Goal: Communication & Community: Answer question/provide support

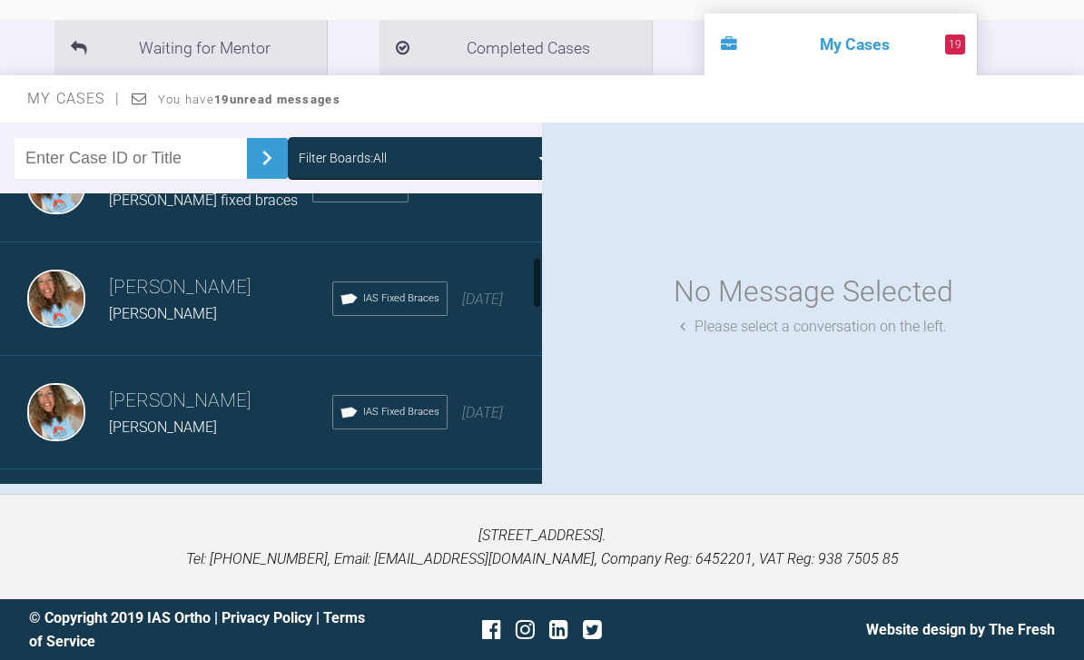
scroll to position [426, 0]
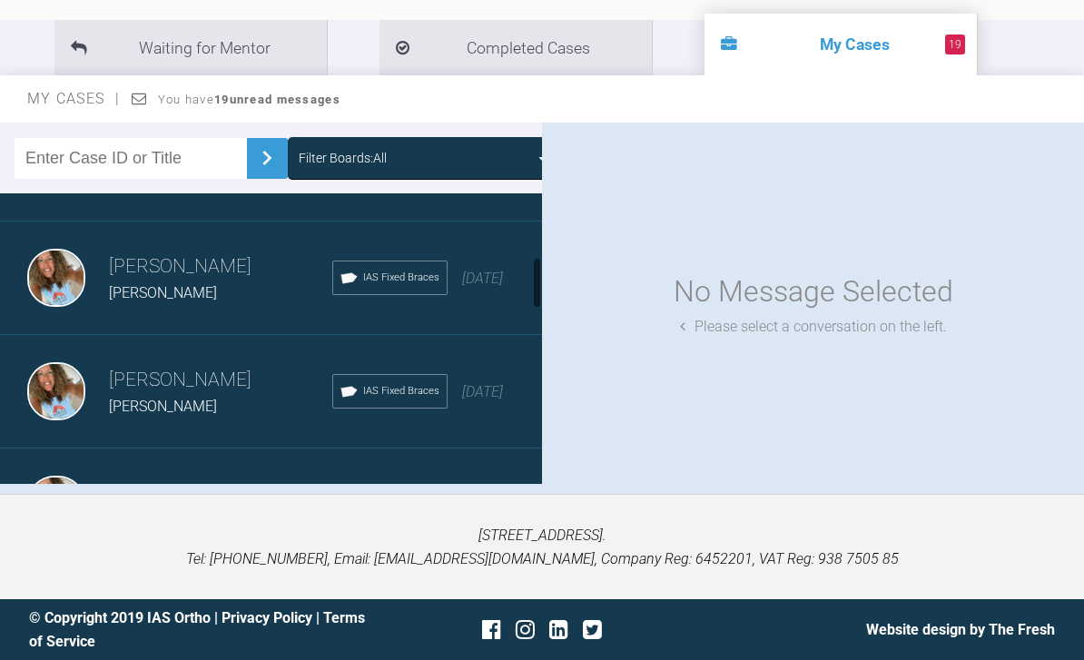
click at [479, 270] on span "[DATE]" at bounding box center [482, 278] width 41 height 17
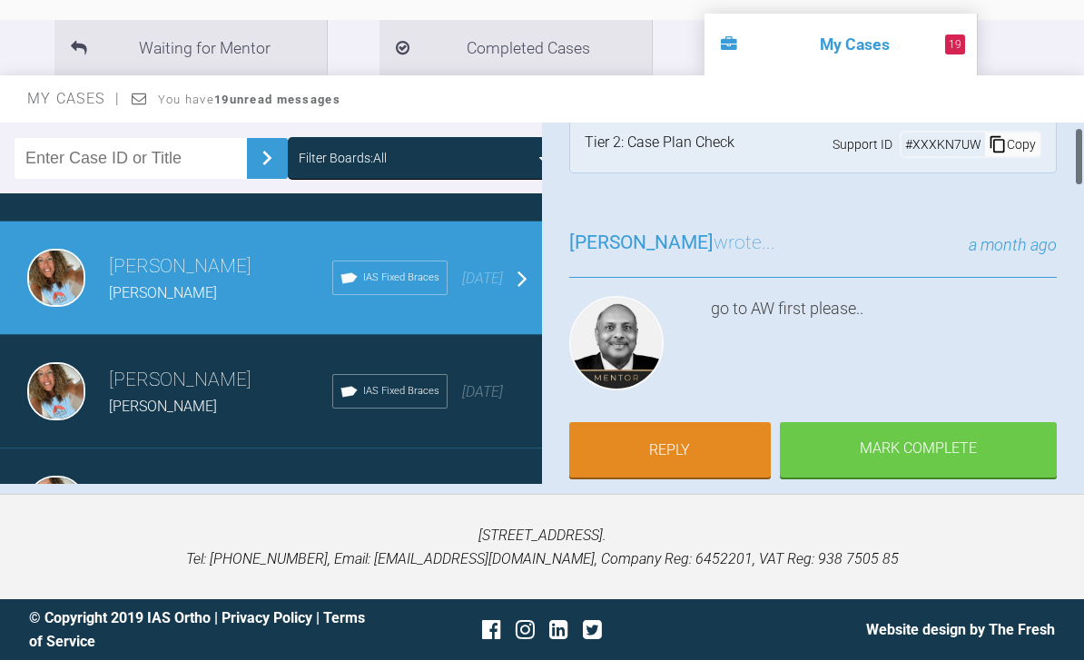
scroll to position [34, 0]
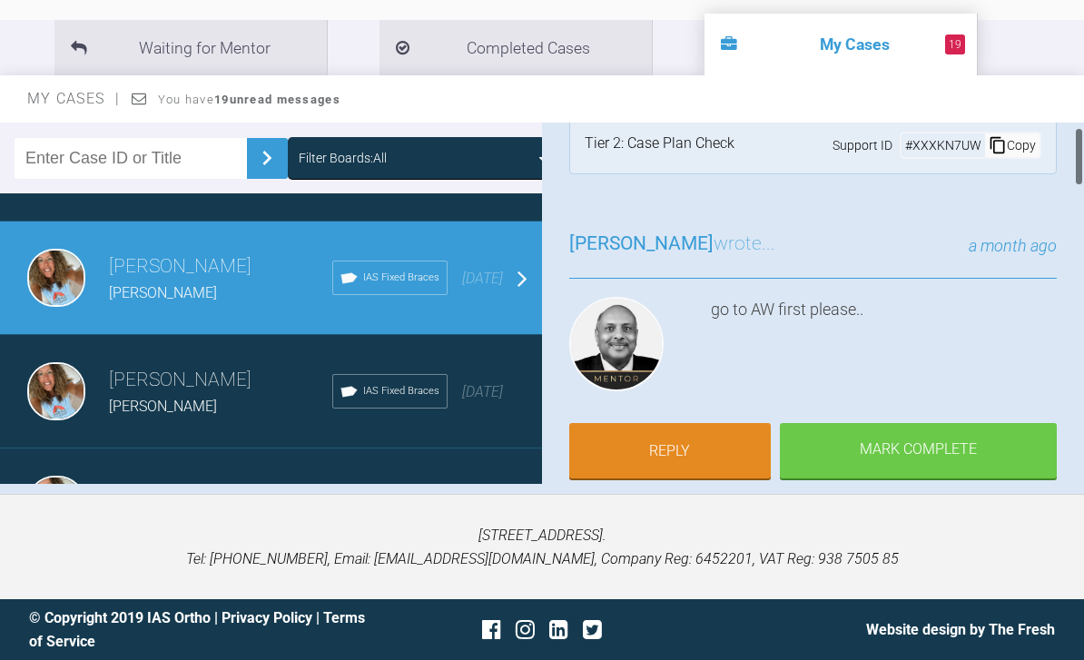
click at [701, 423] on link "Reply" at bounding box center [670, 451] width 202 height 56
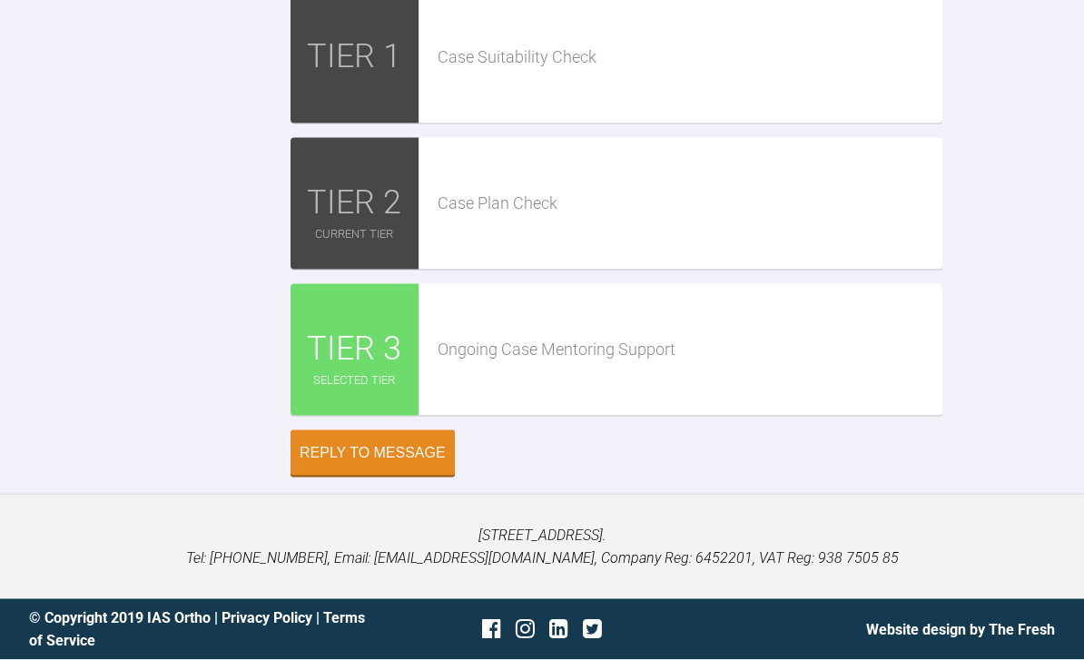
scroll to position [5218, 0]
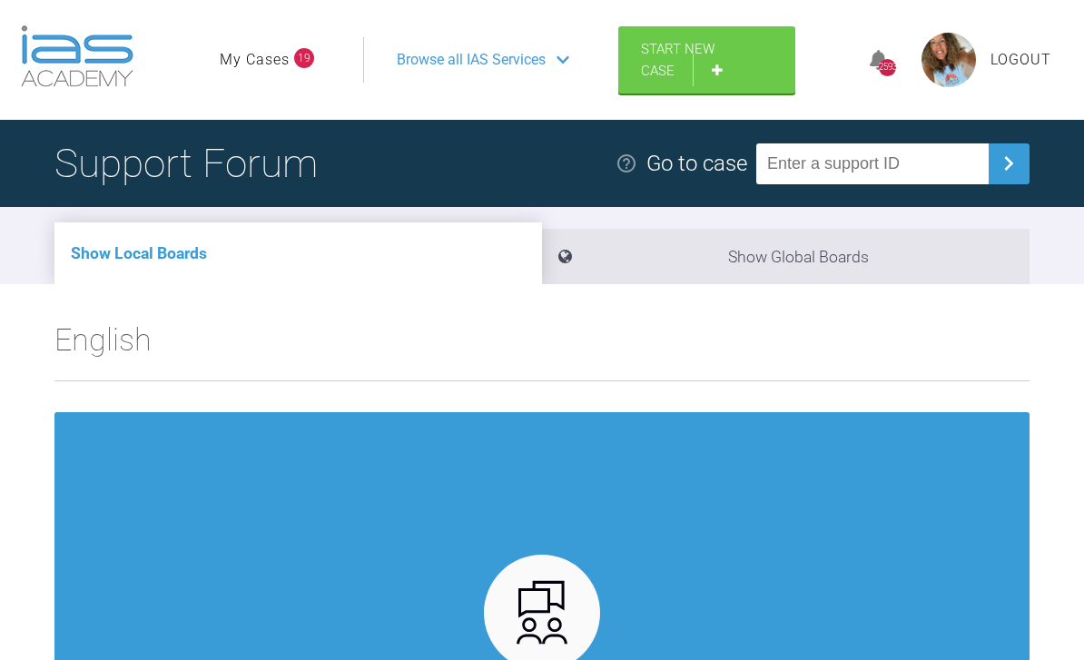
click at [274, 65] on link "My Cases" at bounding box center [255, 60] width 70 height 24
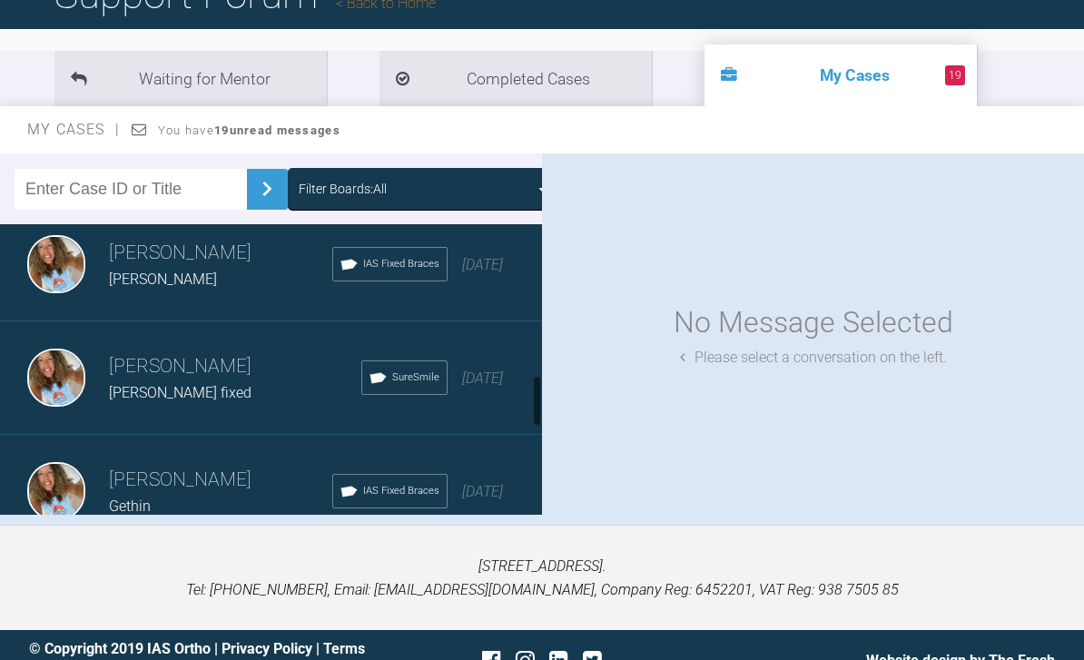
scroll to position [1039, 0]
click at [479, 393] on div "[PERSON_NAME] [PERSON_NAME] fixed SureSmile [DATE]" at bounding box center [271, 376] width 542 height 113
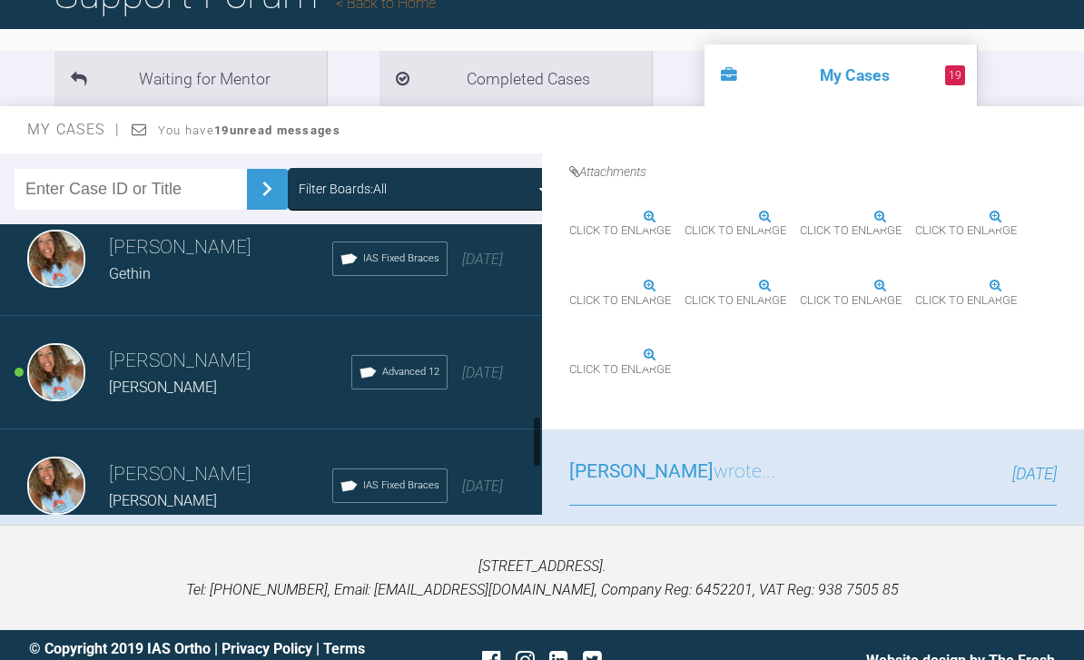
scroll to position [1287, 0]
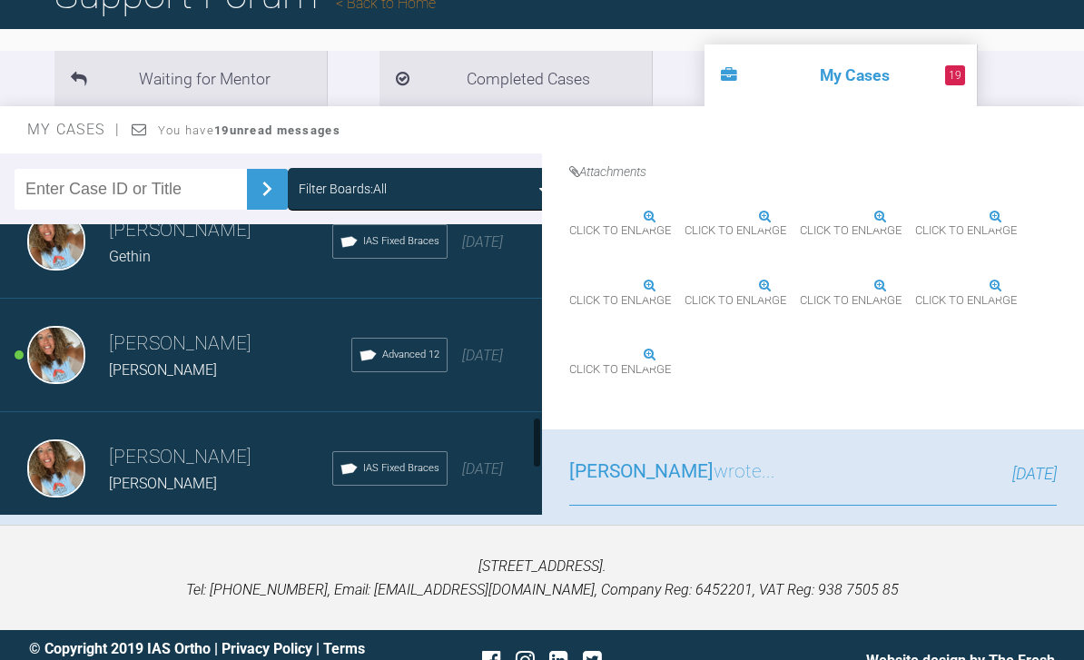
click at [481, 358] on span "[DATE]" at bounding box center [482, 355] width 41 height 17
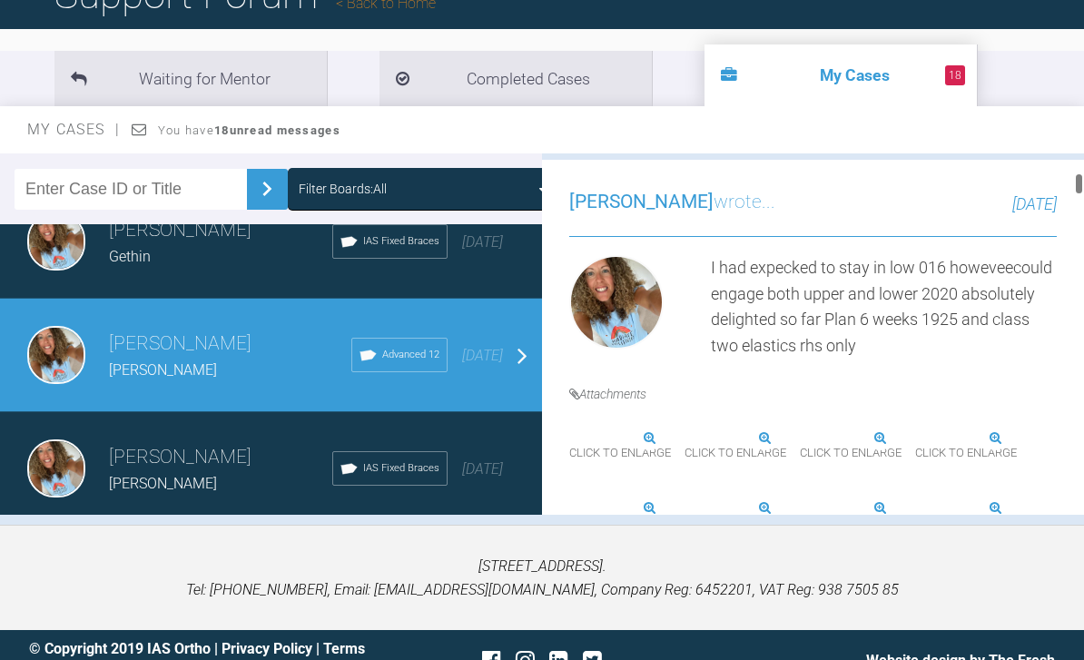
scroll to position [434, 0]
click at [471, 473] on div "[DATE]" at bounding box center [482, 470] width 41 height 24
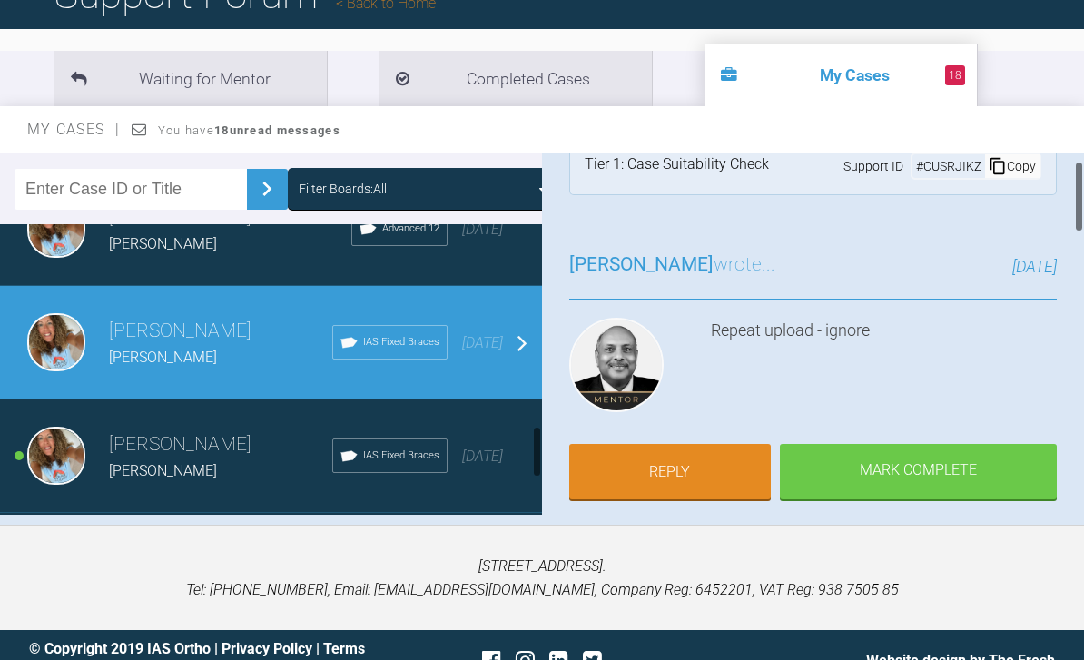
scroll to position [1415, 0]
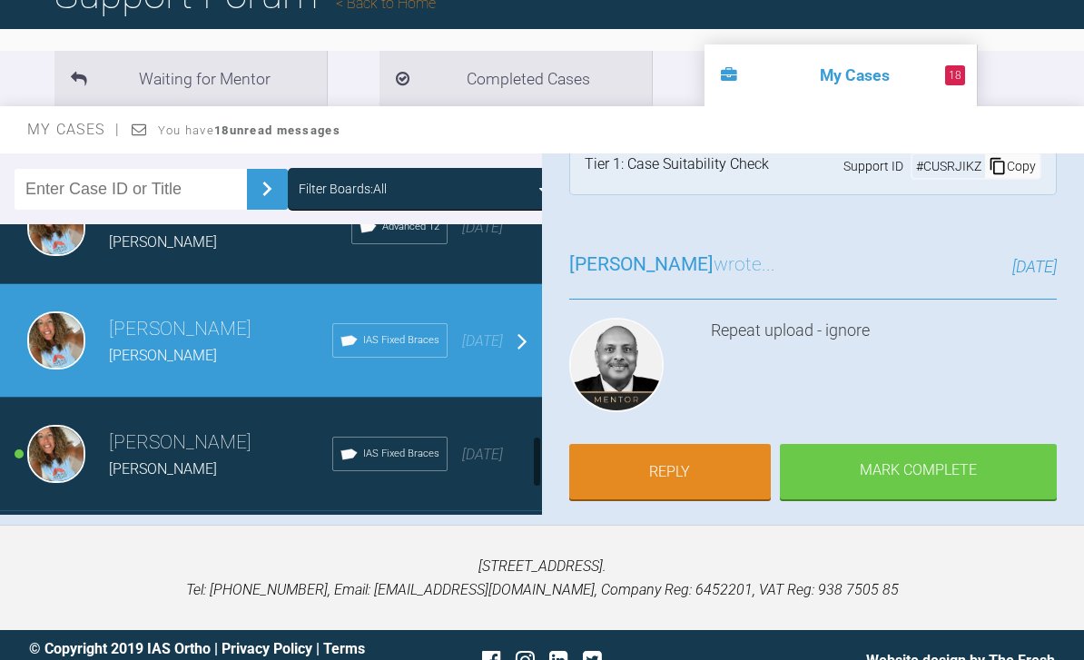
click at [462, 463] on div "[DATE]" at bounding box center [482, 455] width 41 height 24
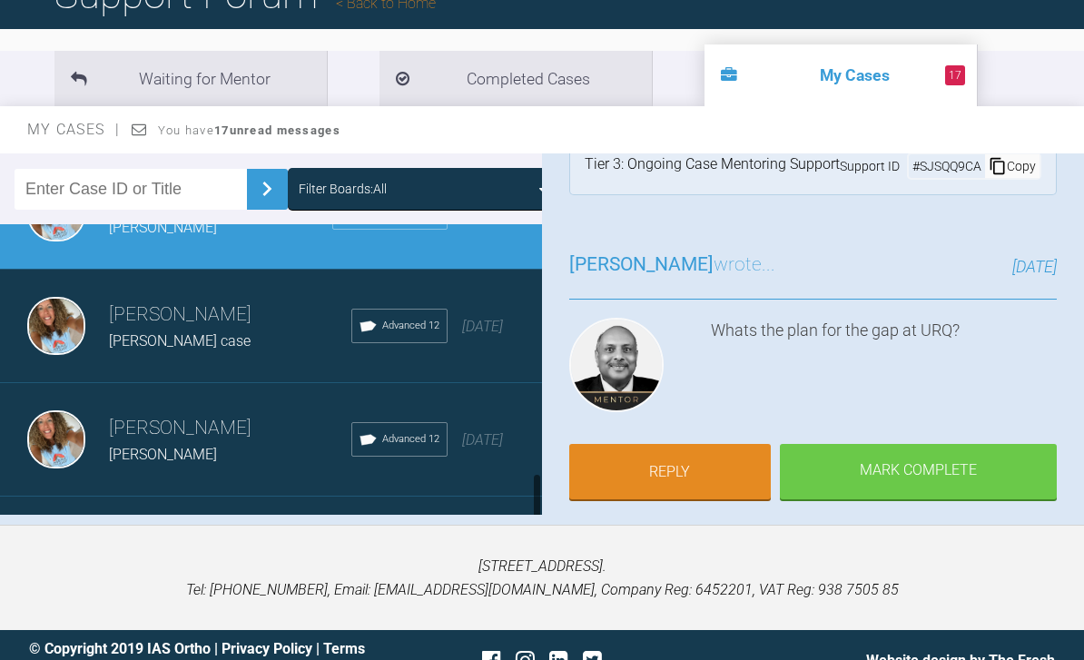
scroll to position [1677, 0]
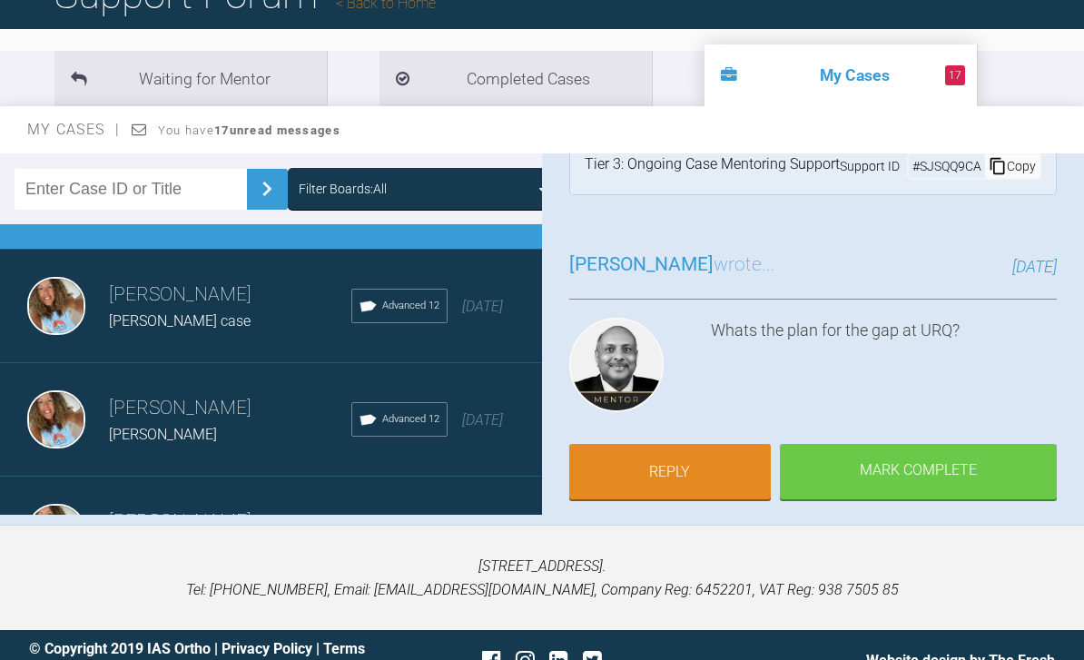
click at [468, 432] on div "[DATE]" at bounding box center [482, 421] width 41 height 24
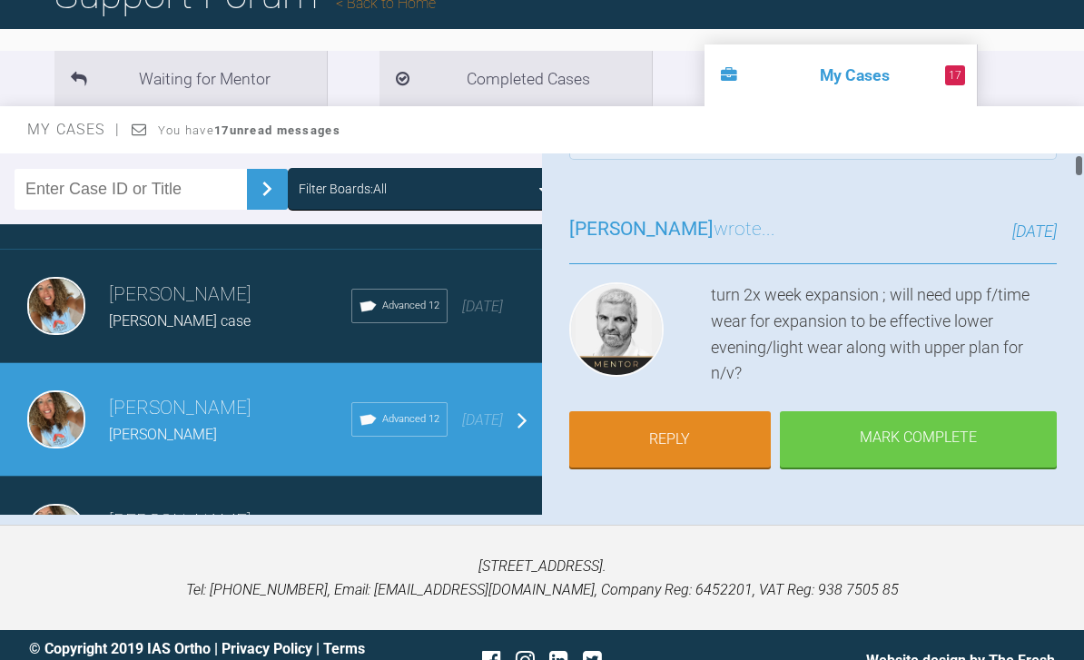
scroll to position [84, 0]
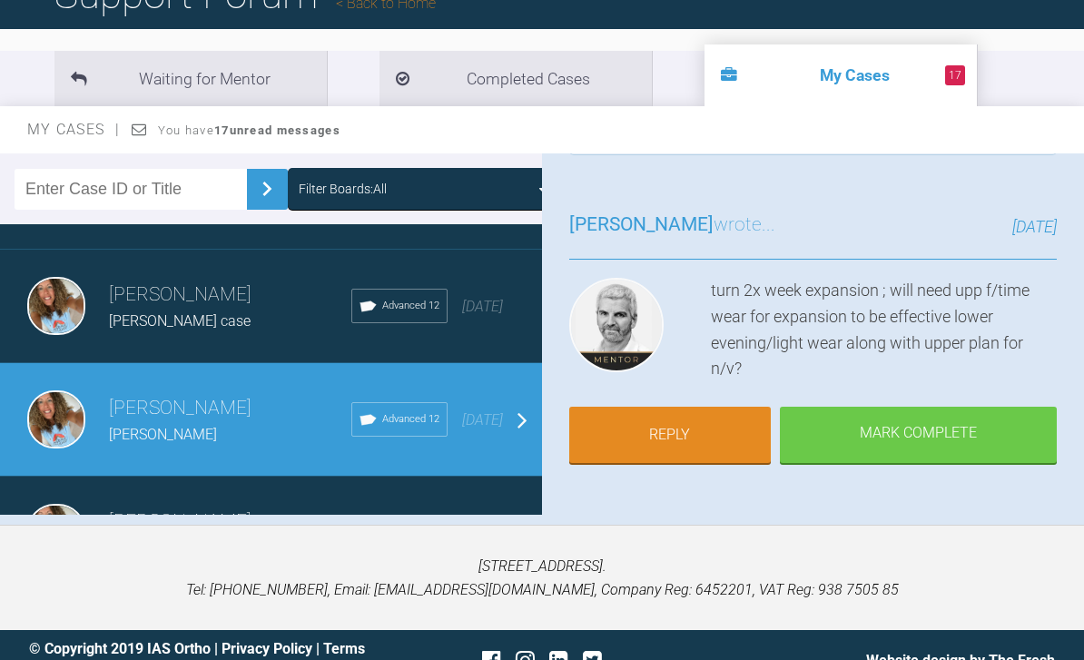
click at [687, 433] on link "Reply" at bounding box center [670, 435] width 202 height 56
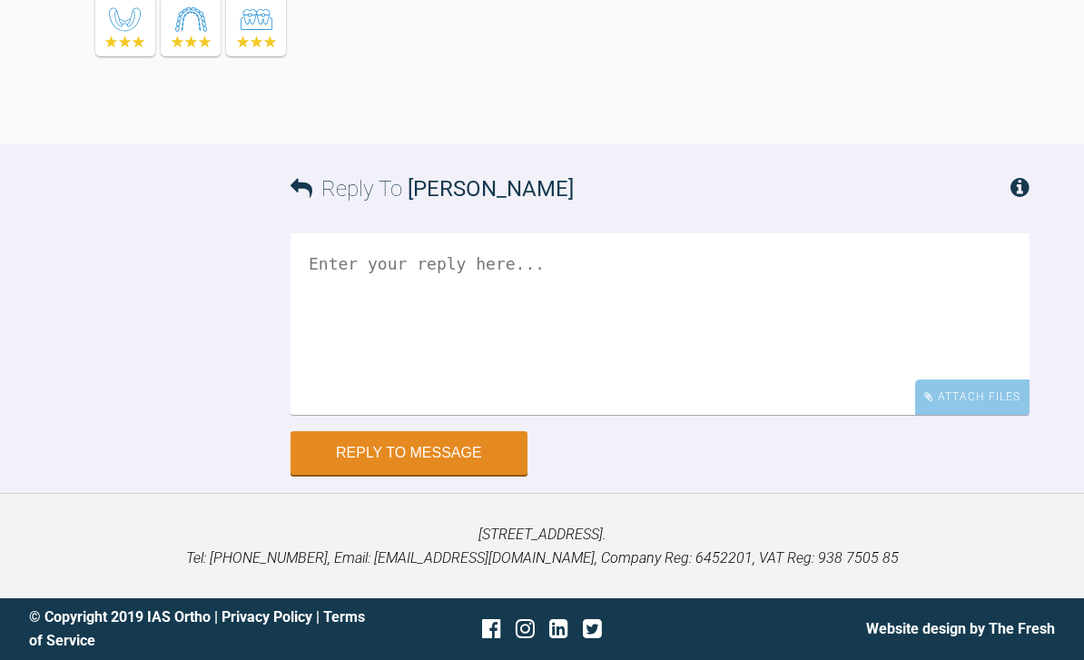
scroll to position [30390, 0]
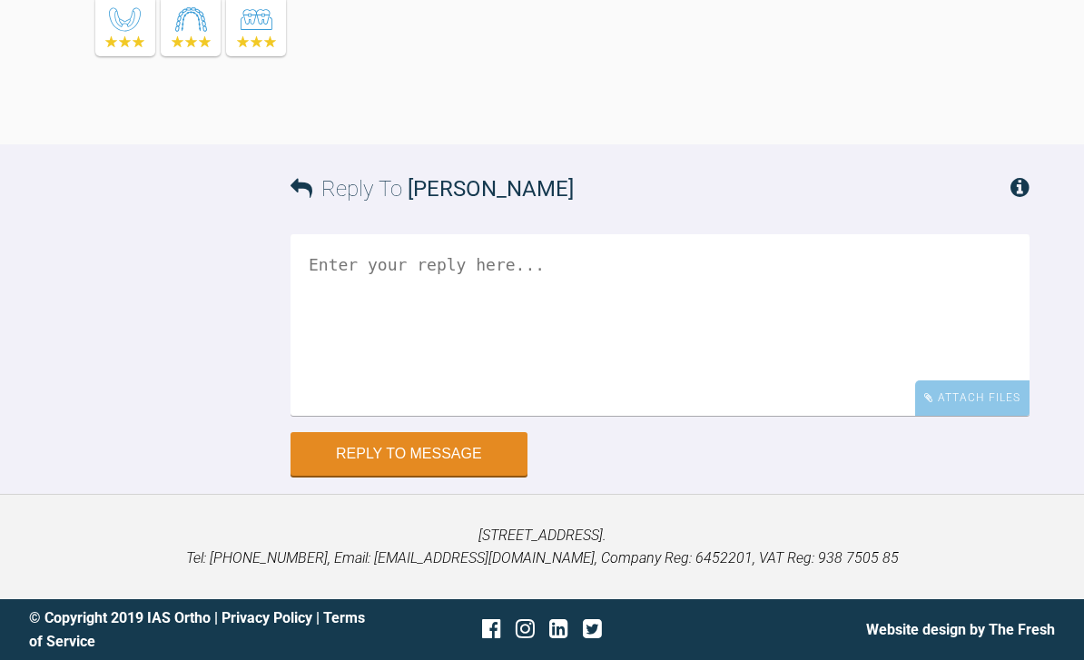
click at [980, 416] on div "Attach Files" at bounding box center [972, 397] width 114 height 35
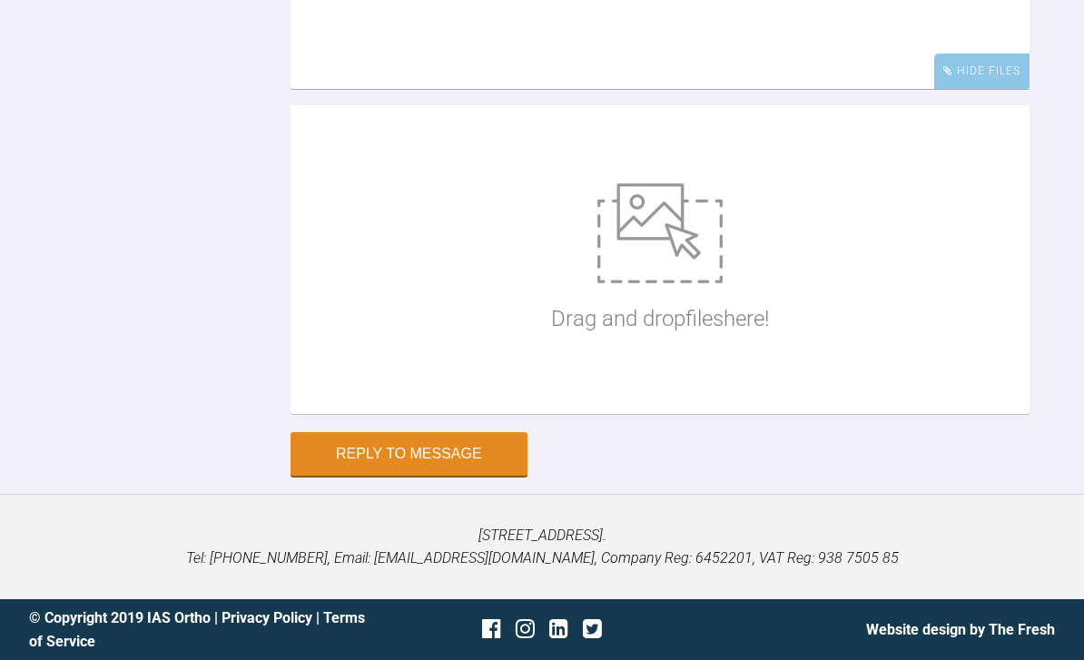
click at [659, 283] on img at bounding box center [659, 233] width 125 height 100
type input "C:\fakepath\DSC_0509.jpeg"
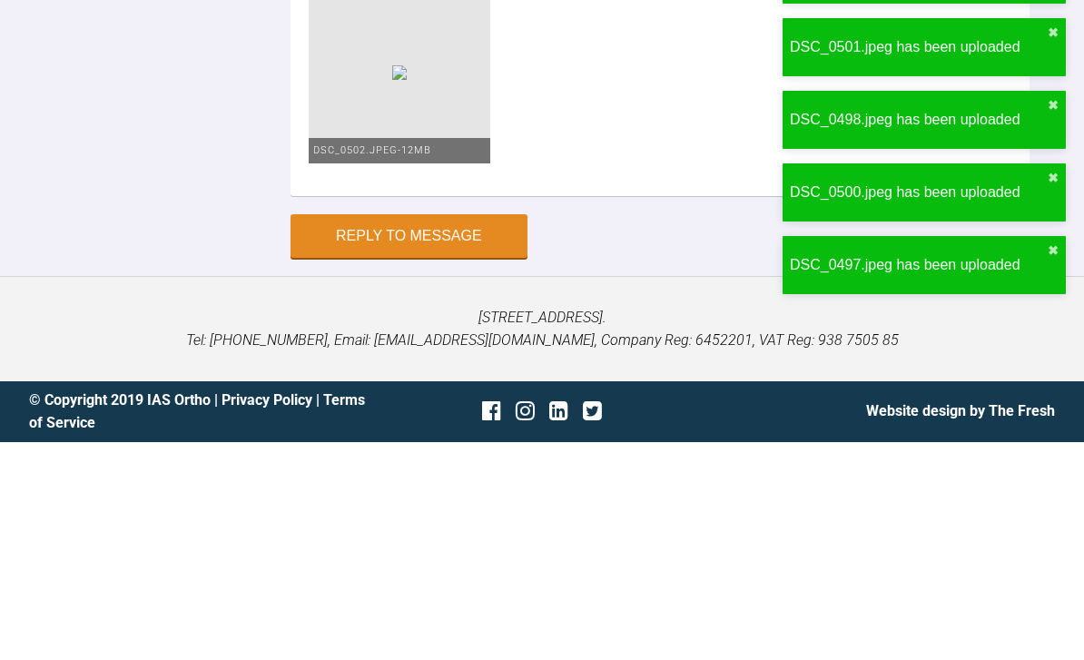
click at [1057, 243] on button "✖" at bounding box center [1053, 250] width 11 height 15
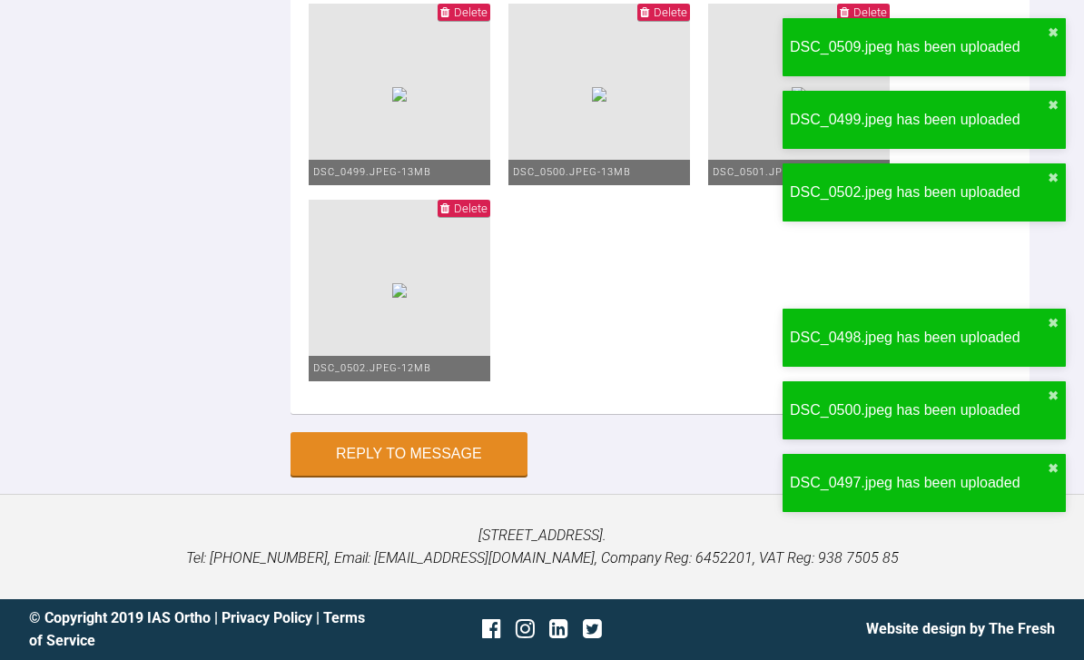
click at [1052, 112] on button "✖" at bounding box center [1053, 105] width 11 height 15
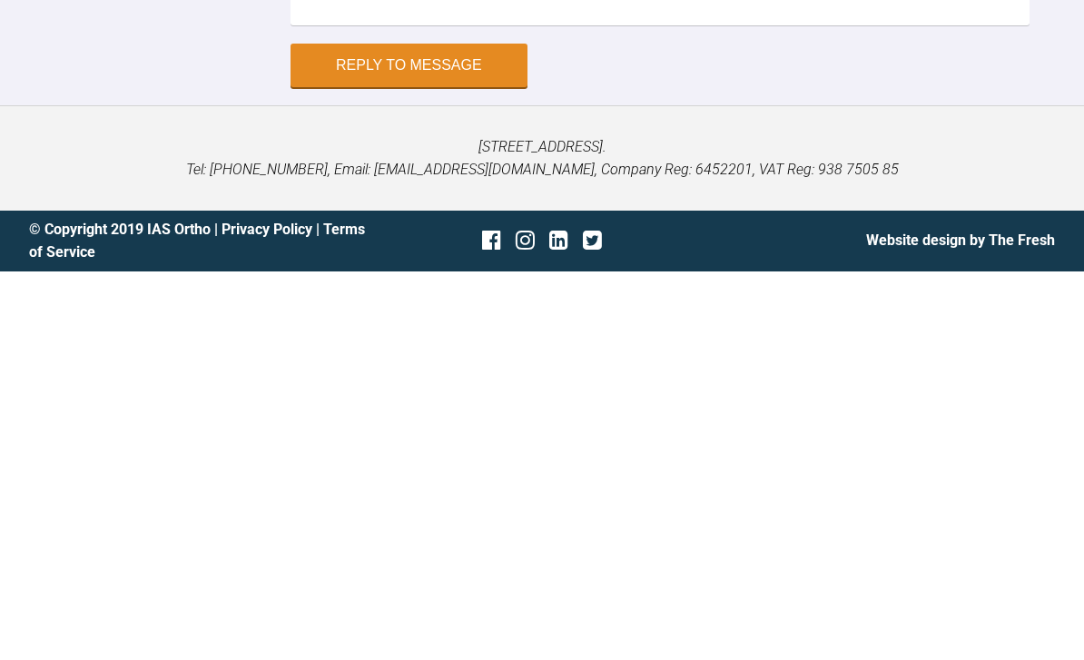
scroll to position [30775, 0]
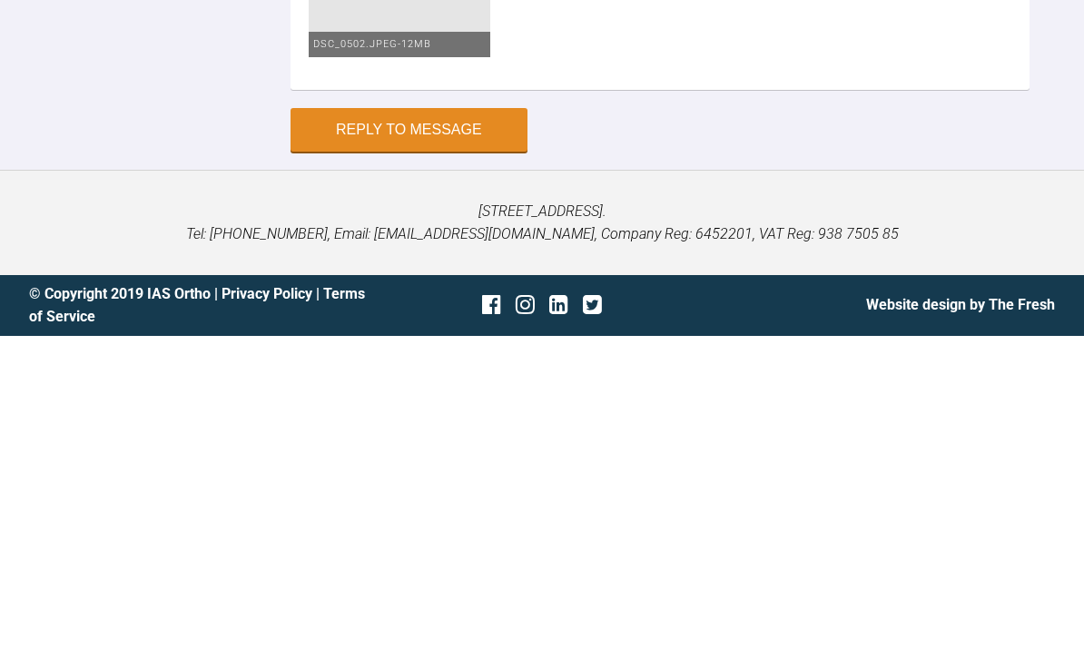
type textarea "Hey Ross I saw Megan at two weeks from last visit as I wanted to check that ur3…"
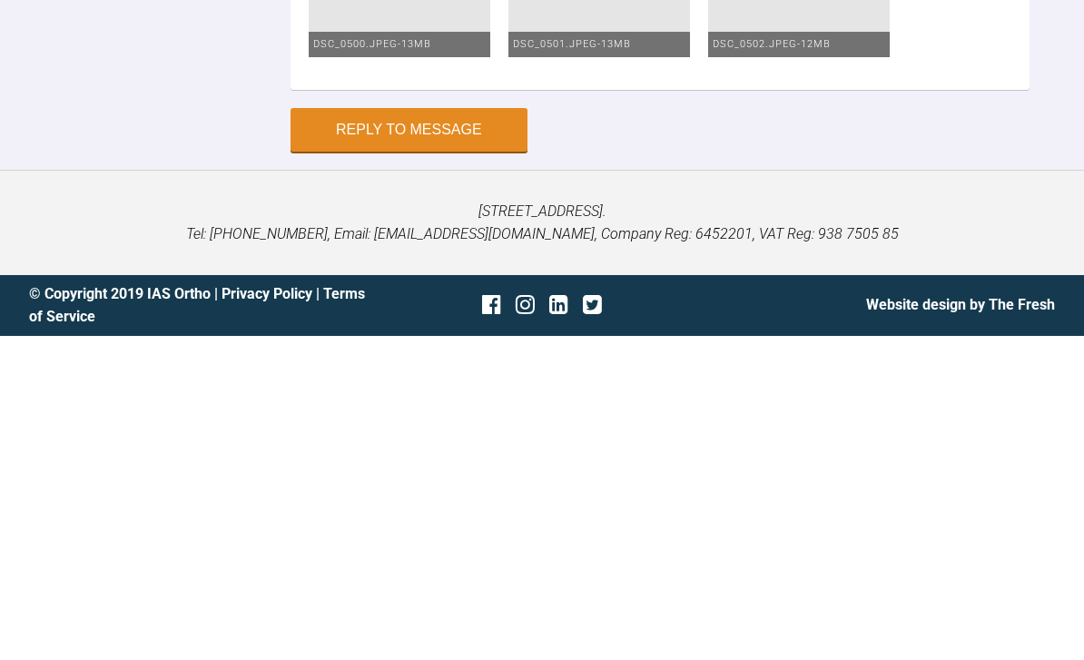
scroll to position [31042, 0]
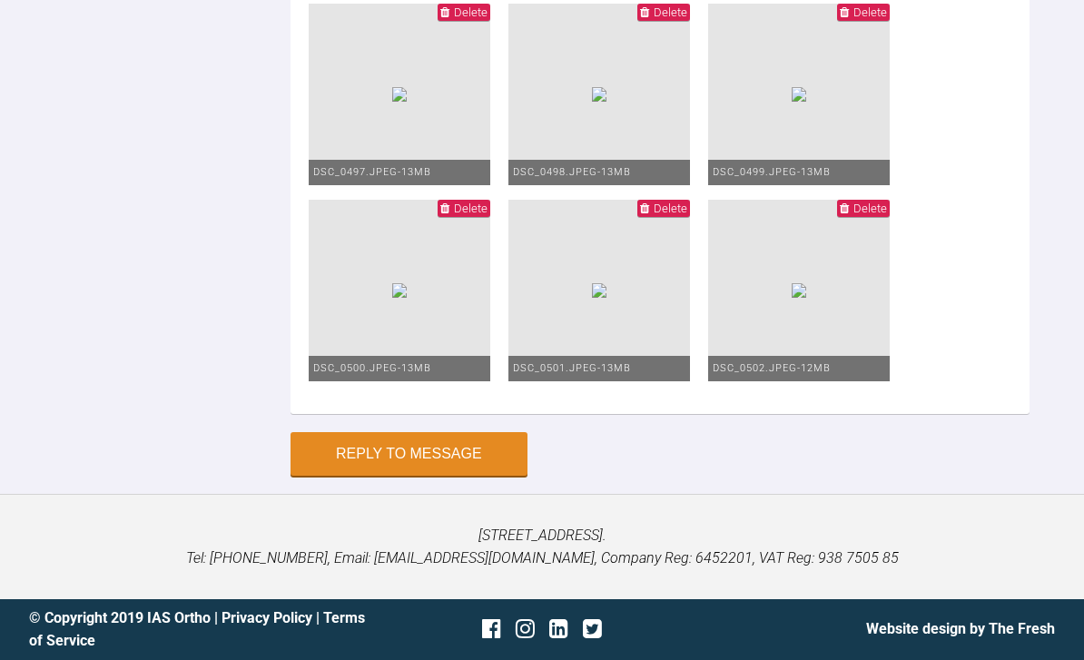
click at [445, 476] on button "Reply to Message" at bounding box center [409, 454] width 237 height 44
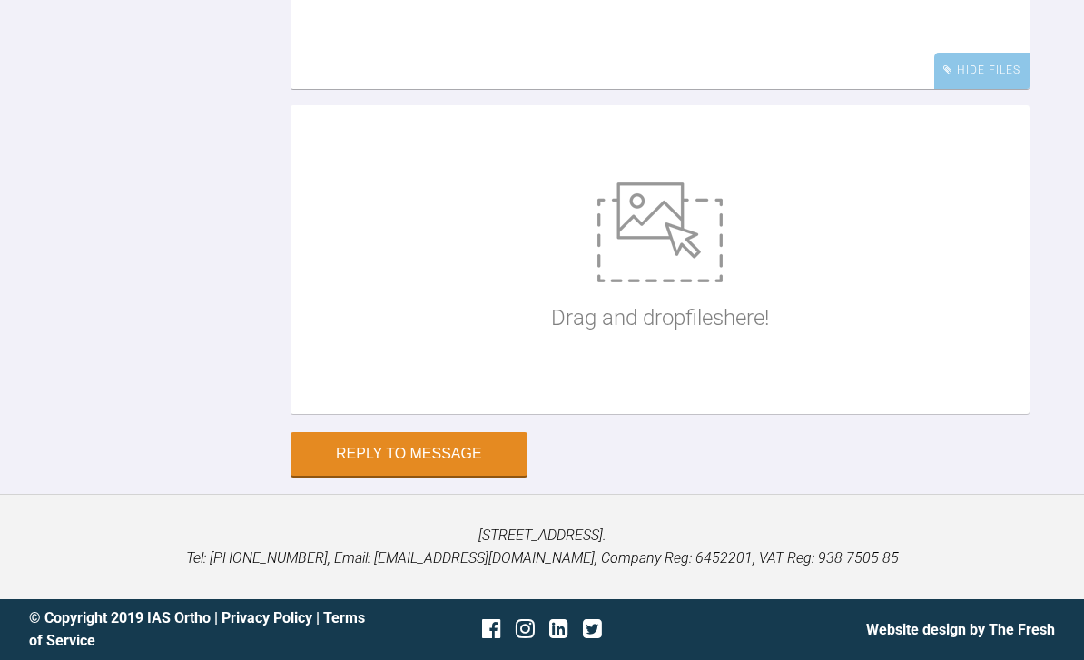
scroll to position [28687, 0]
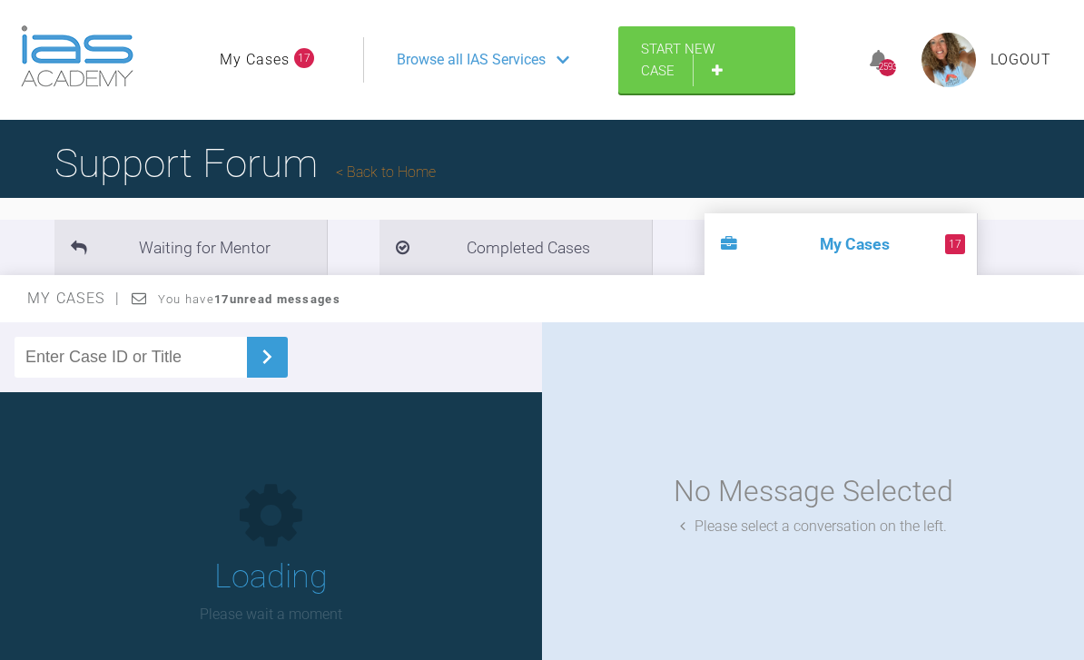
click at [270, 67] on link "My Cases" at bounding box center [255, 60] width 70 height 24
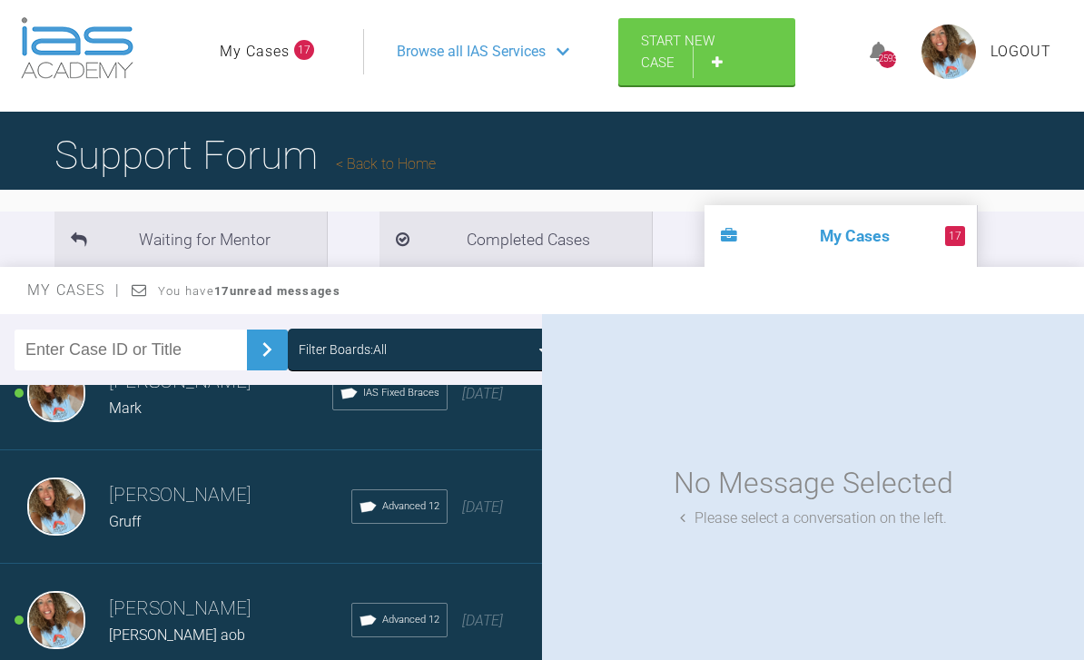
scroll to position [19, 0]
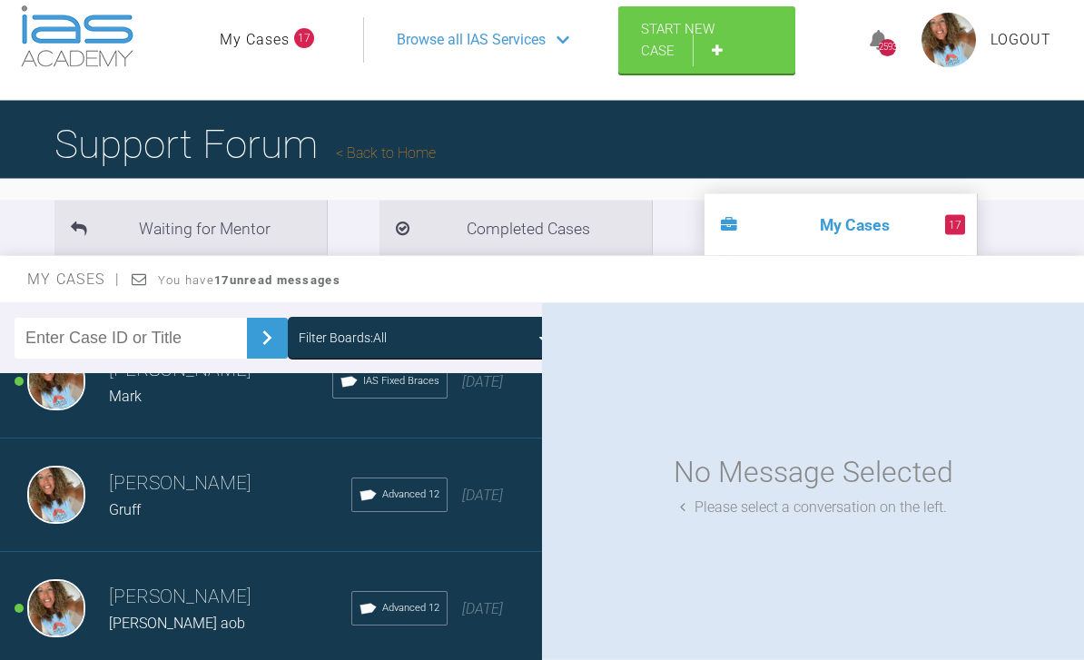
click at [497, 606] on div "[DATE]" at bounding box center [482, 610] width 41 height 24
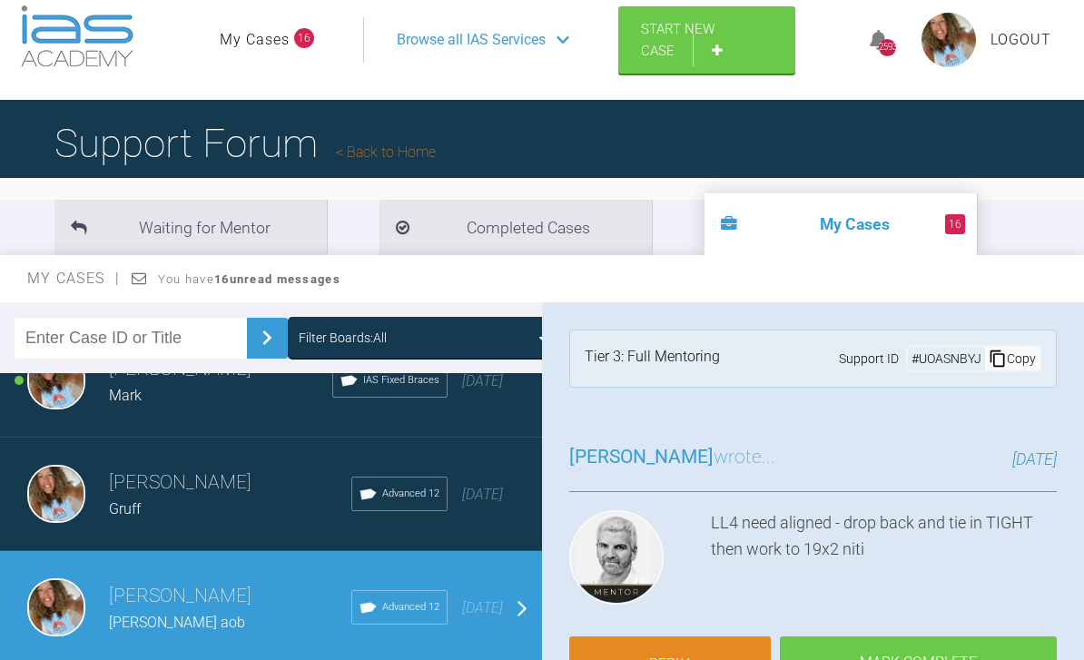
scroll to position [1977, 0]
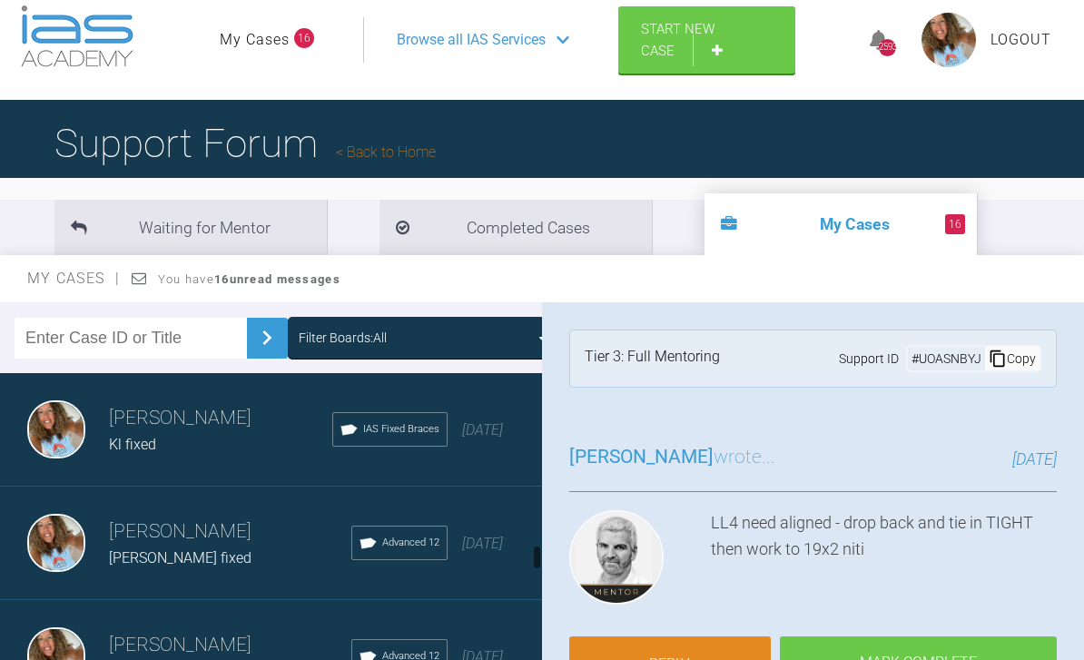
scroll to position [2285, 0]
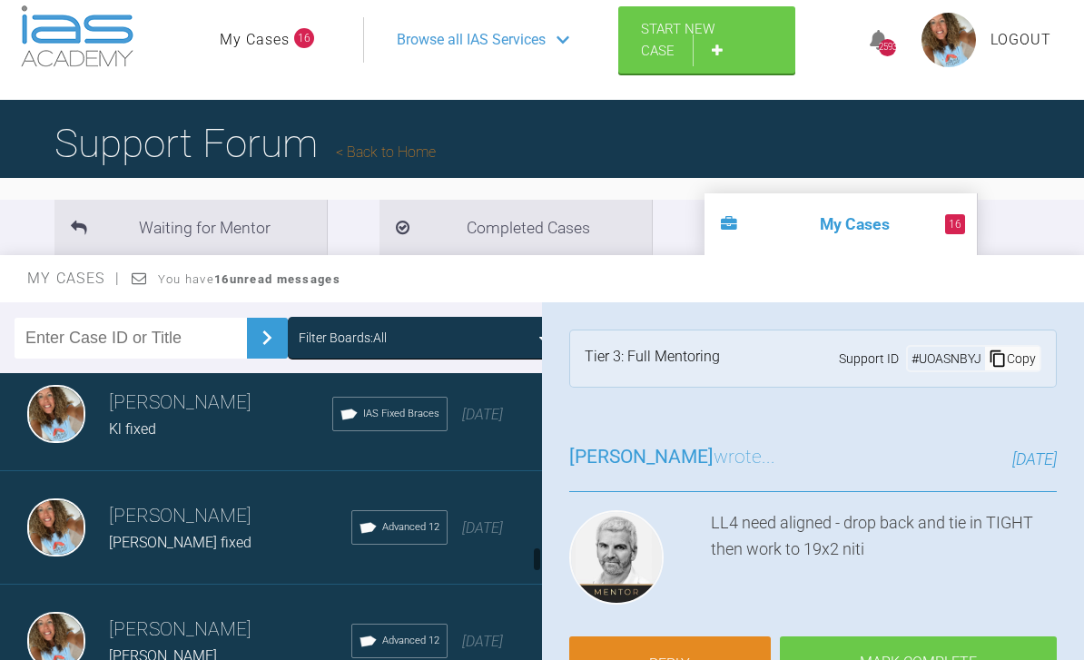
click at [495, 419] on span "[DATE]" at bounding box center [482, 414] width 41 height 17
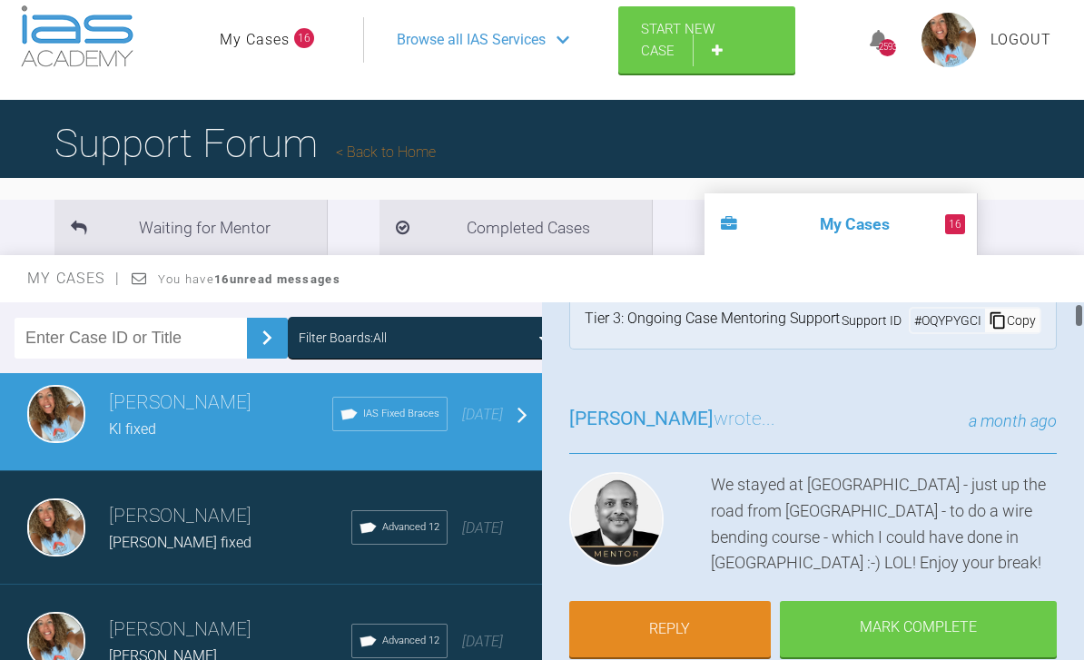
scroll to position [65, 0]
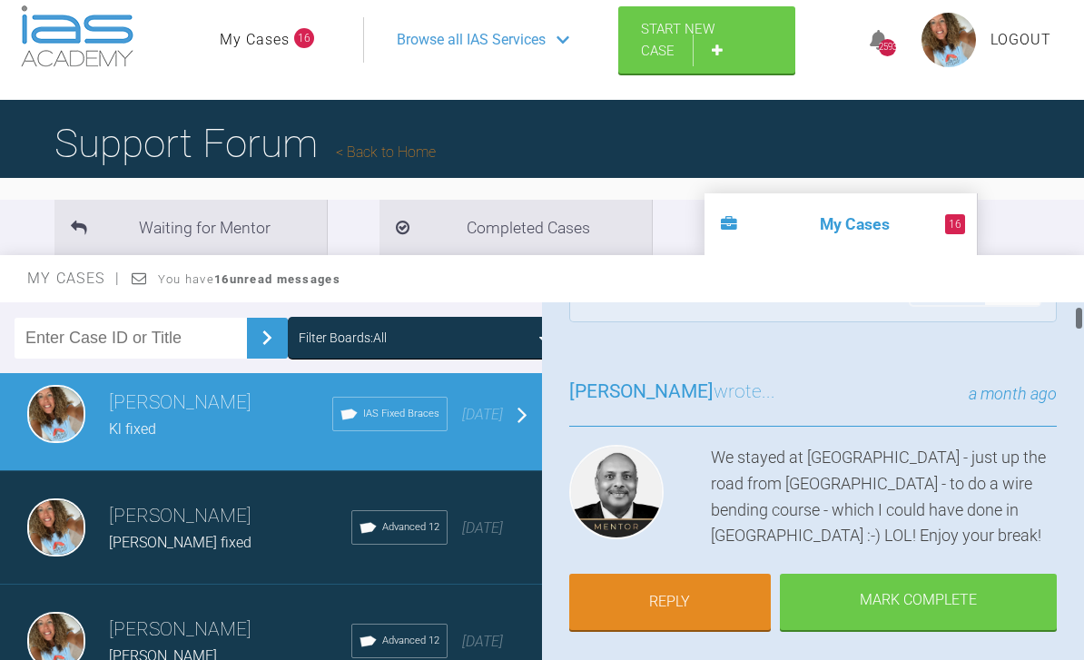
click at [684, 602] on link "Reply" at bounding box center [670, 602] width 202 height 56
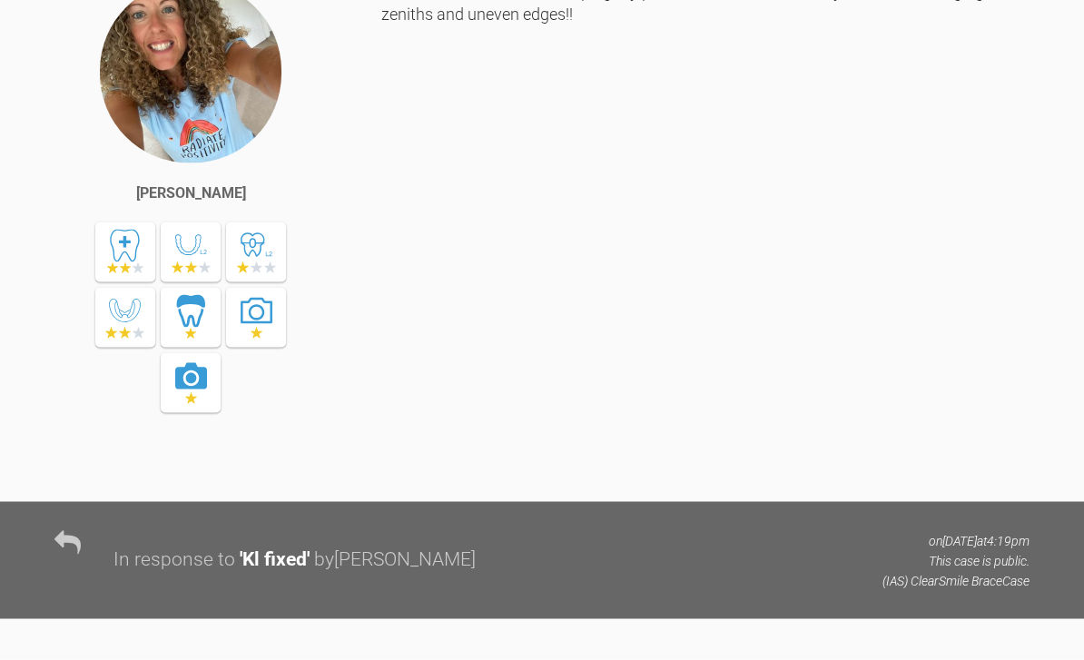
scroll to position [15563, 0]
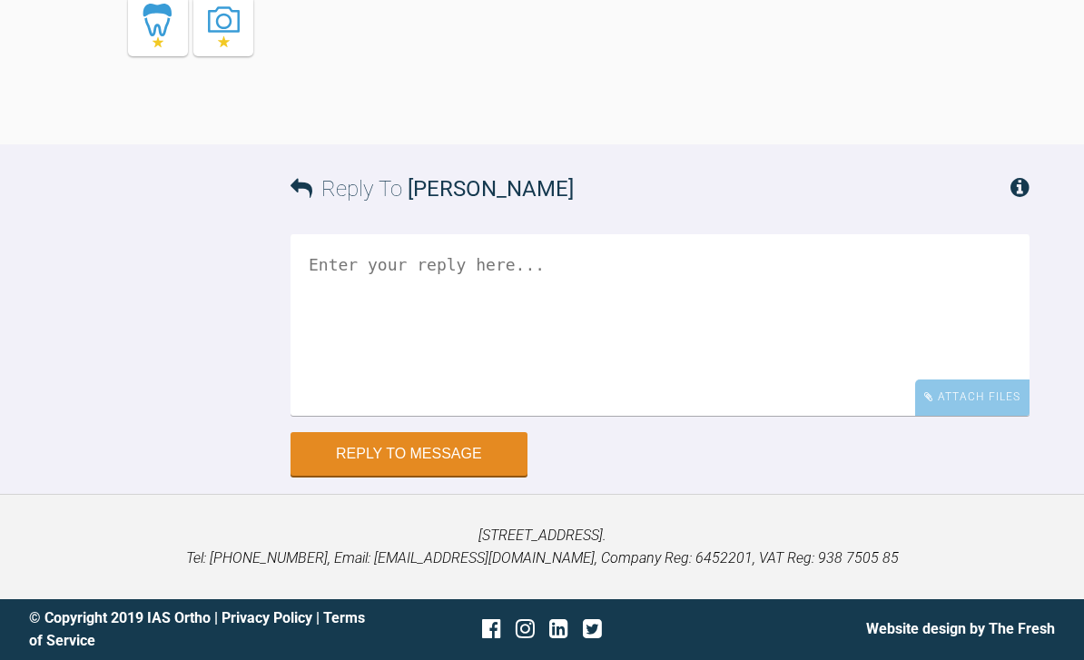
click at [986, 415] on div "Attach Files" at bounding box center [972, 396] width 114 height 35
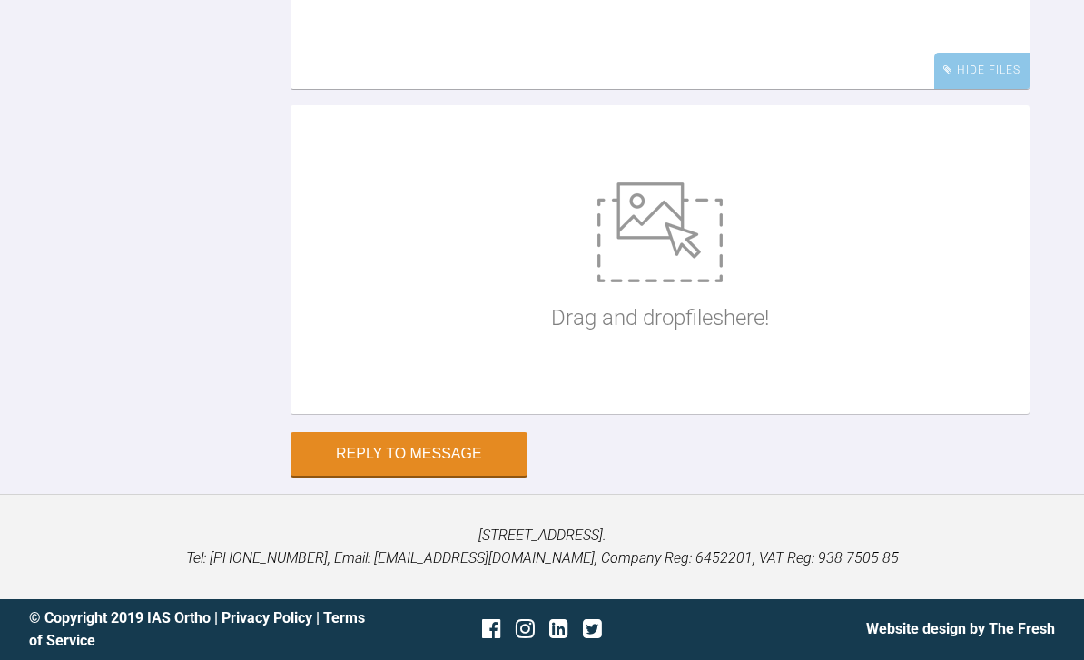
click at [663, 282] on img at bounding box center [659, 232] width 125 height 100
type input "C:\fakepath\DSC_0444.jpeg"
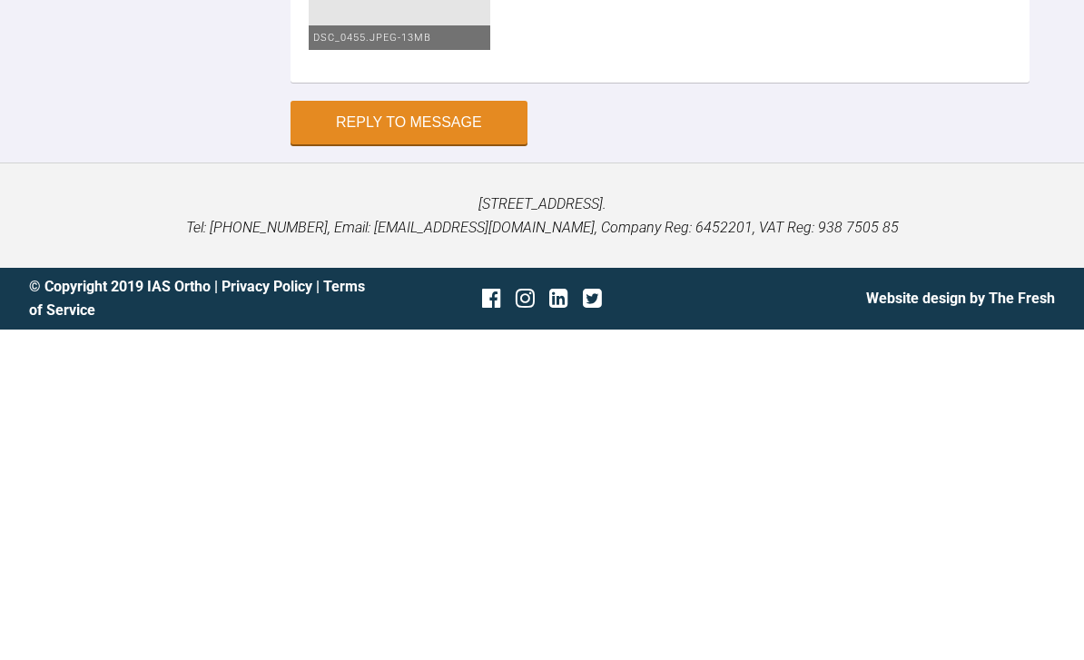
scroll to position [16568, 0]
type textarea "Hey pinks how are you scorcher of a day in Cardiff 🤩 I saw Kate she’s been in u…"
click at [446, 431] on button "Reply to Message" at bounding box center [409, 453] width 237 height 44
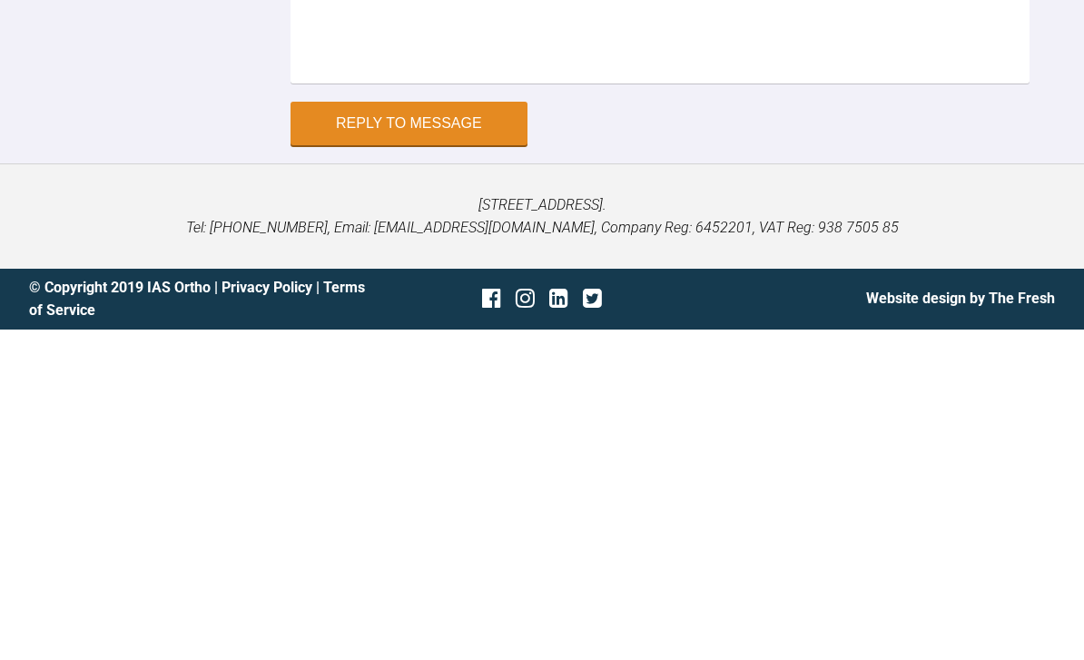
scroll to position [0, 0]
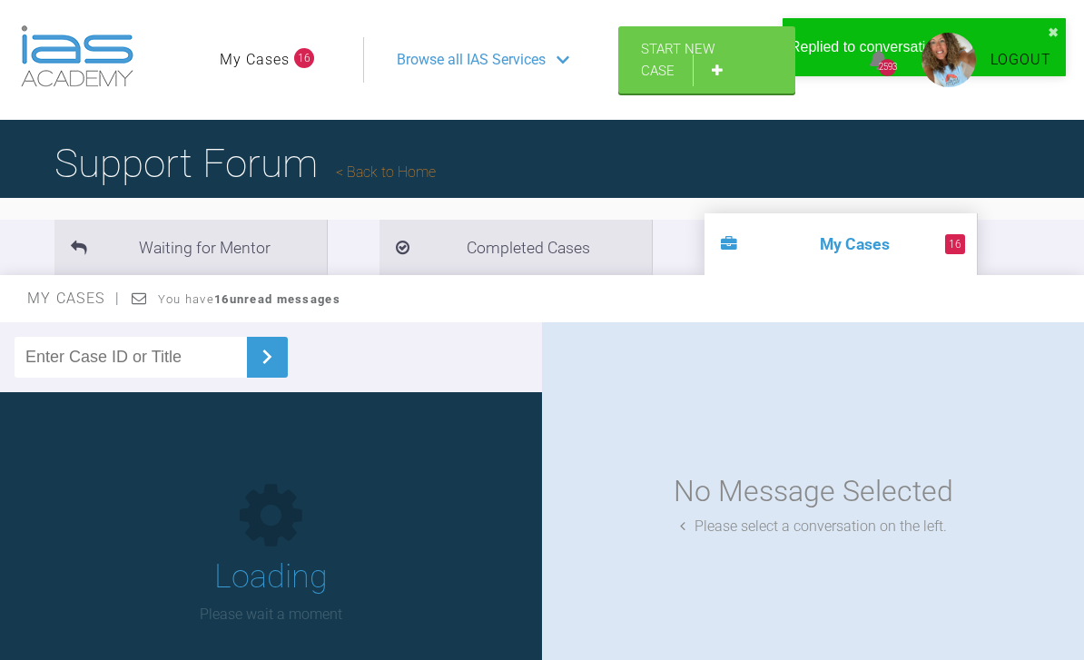
click at [281, 58] on link "My Cases" at bounding box center [255, 60] width 70 height 24
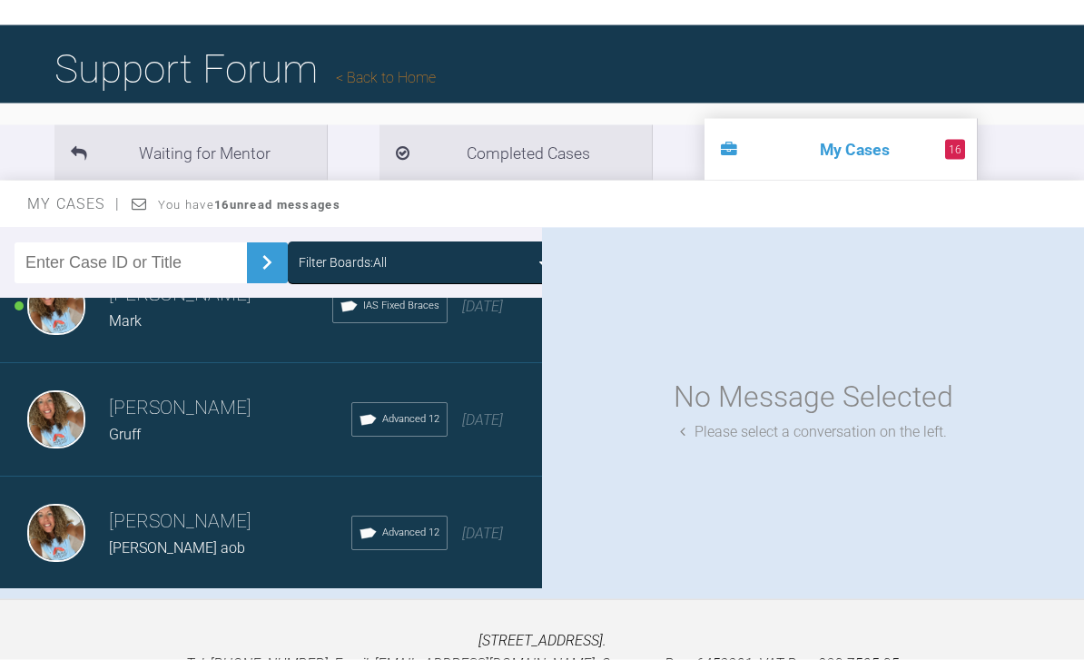
scroll to position [190, 0]
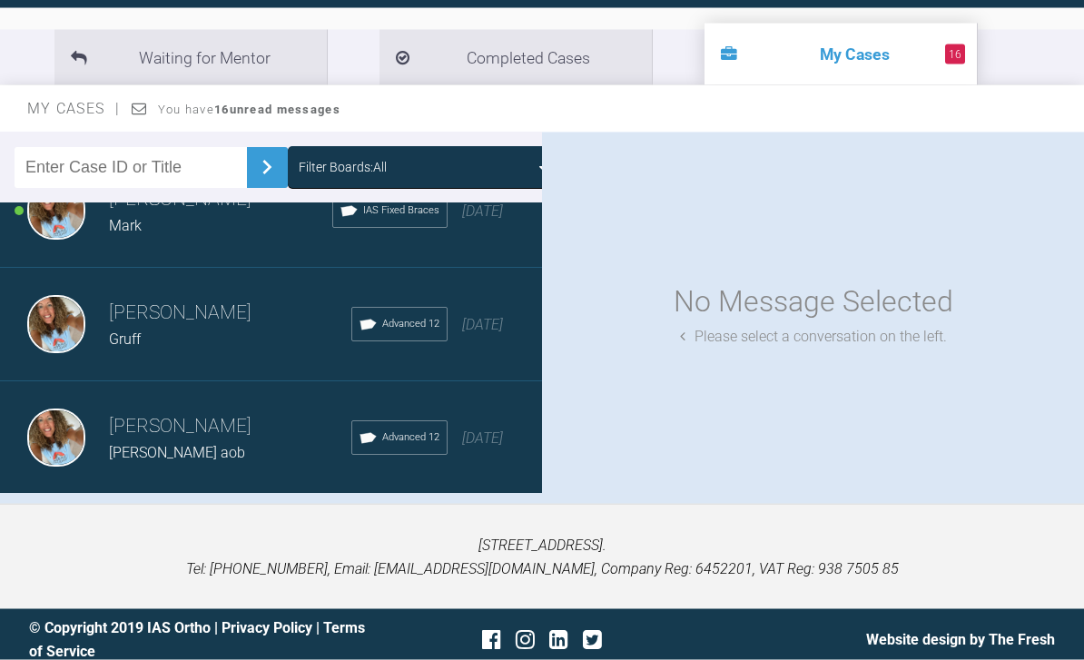
click at [531, 527] on div "Load more" at bounding box center [271, 524] width 542 height 56
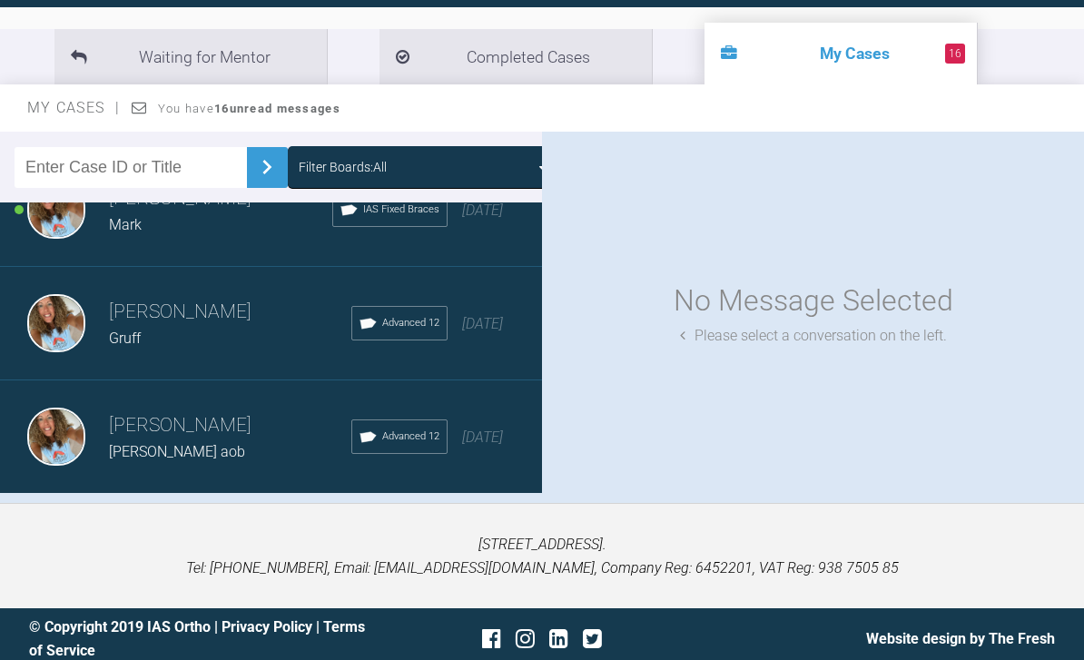
scroll to position [1977, 0]
click at [525, 524] on div "Load more" at bounding box center [271, 523] width 542 height 56
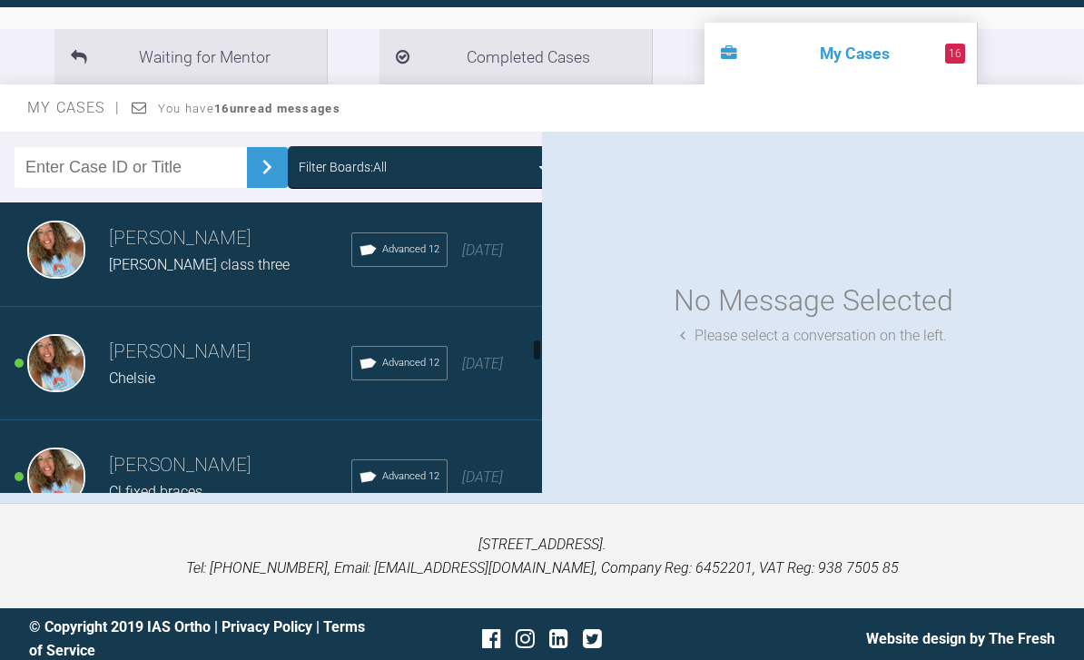
scroll to position [2735, 0]
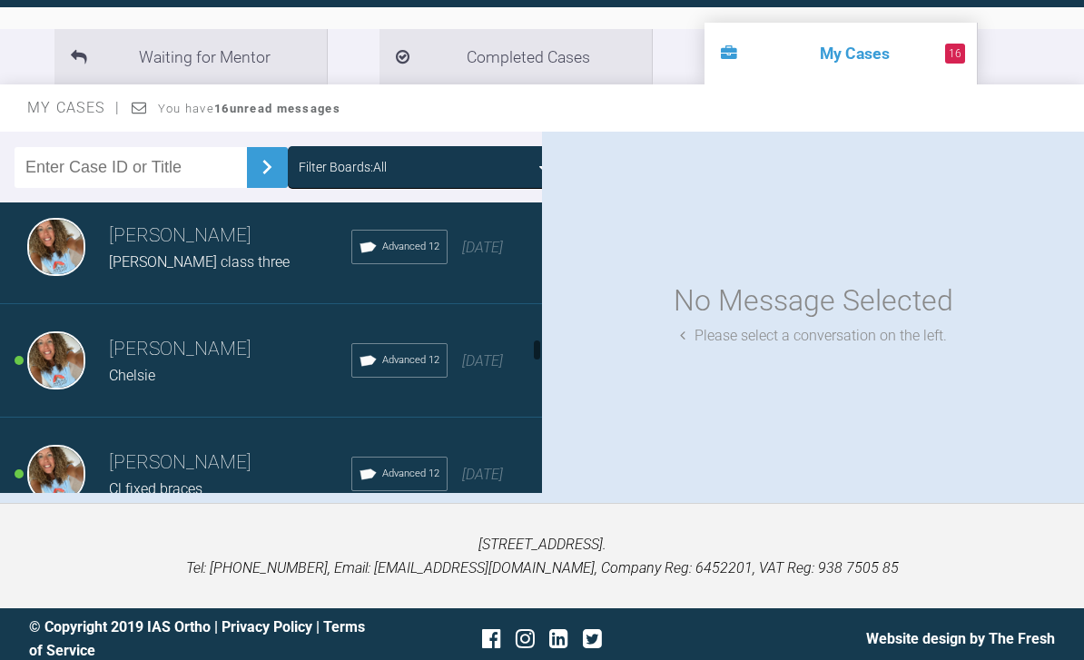
click at [475, 369] on div "7 months ago" at bounding box center [482, 362] width 41 height 24
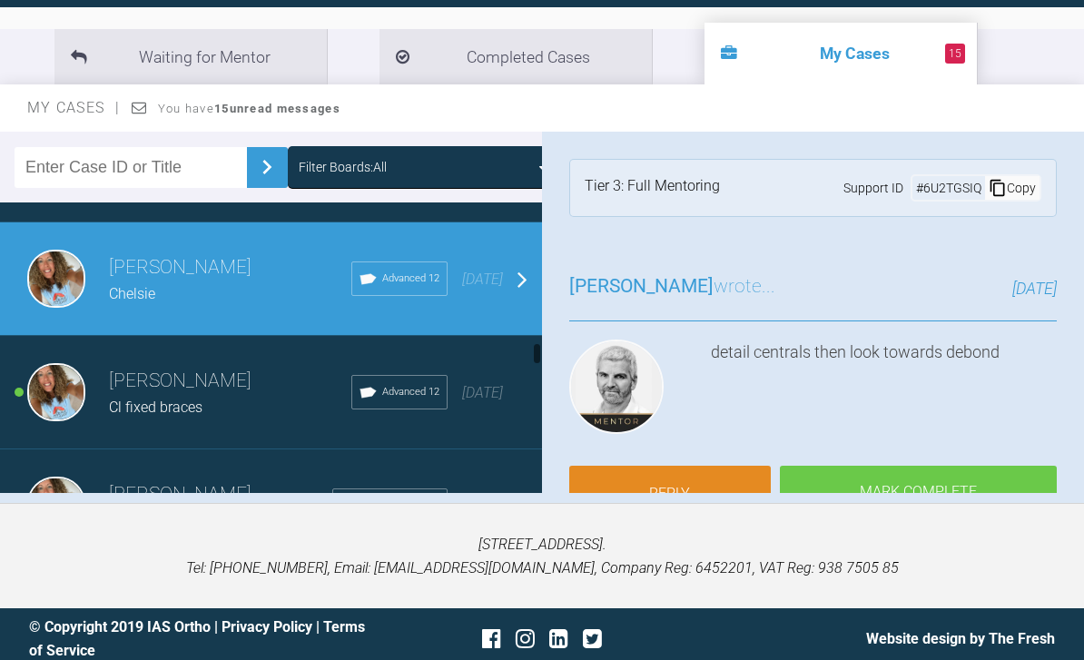
scroll to position [2820, 0]
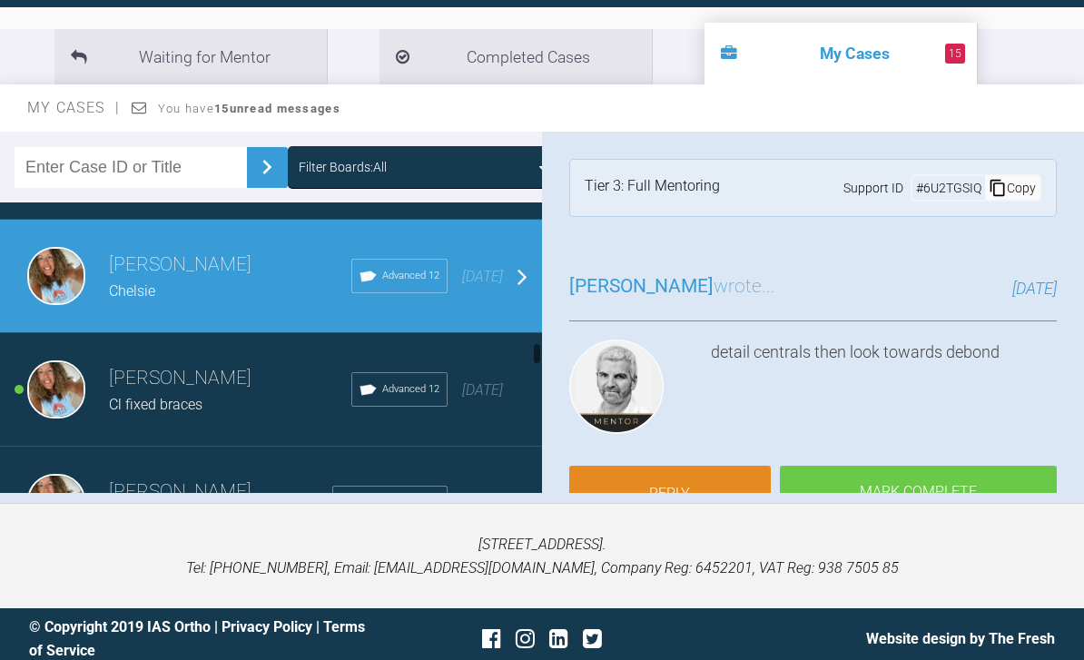
click at [487, 399] on span "7 months ago" at bounding box center [482, 389] width 41 height 17
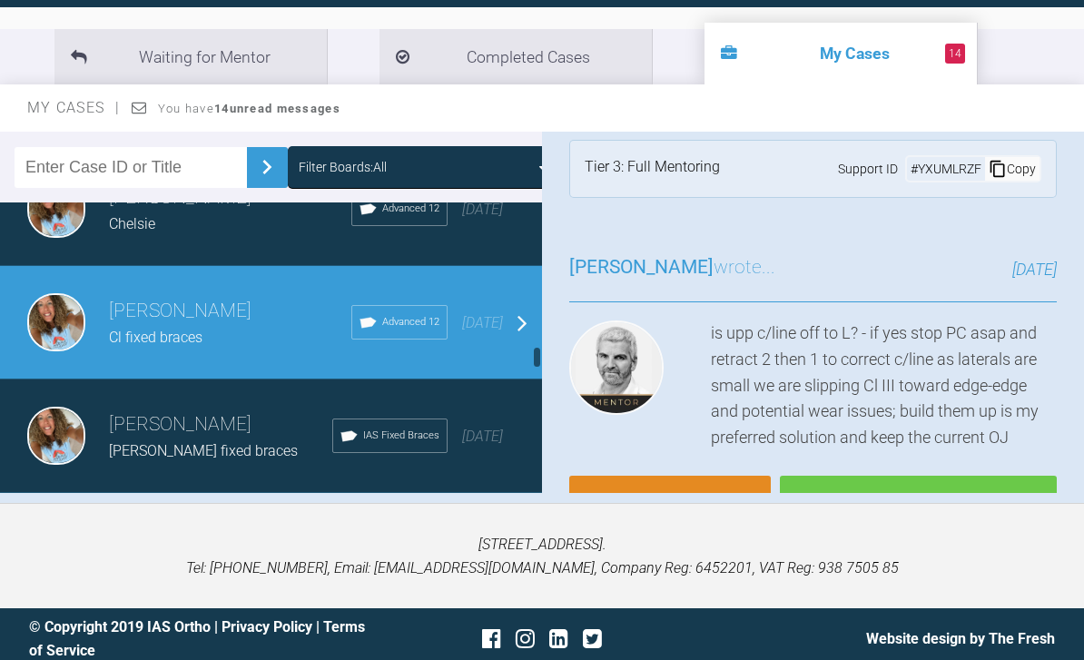
scroll to position [2890, 0]
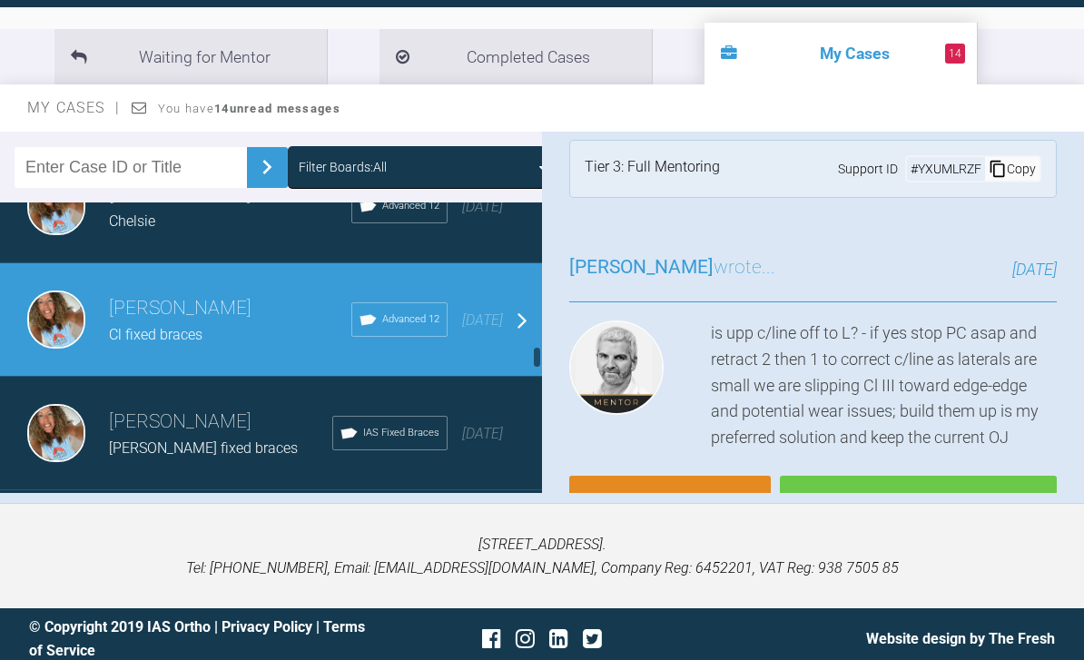
click at [488, 442] on span "7 months ago" at bounding box center [482, 433] width 41 height 17
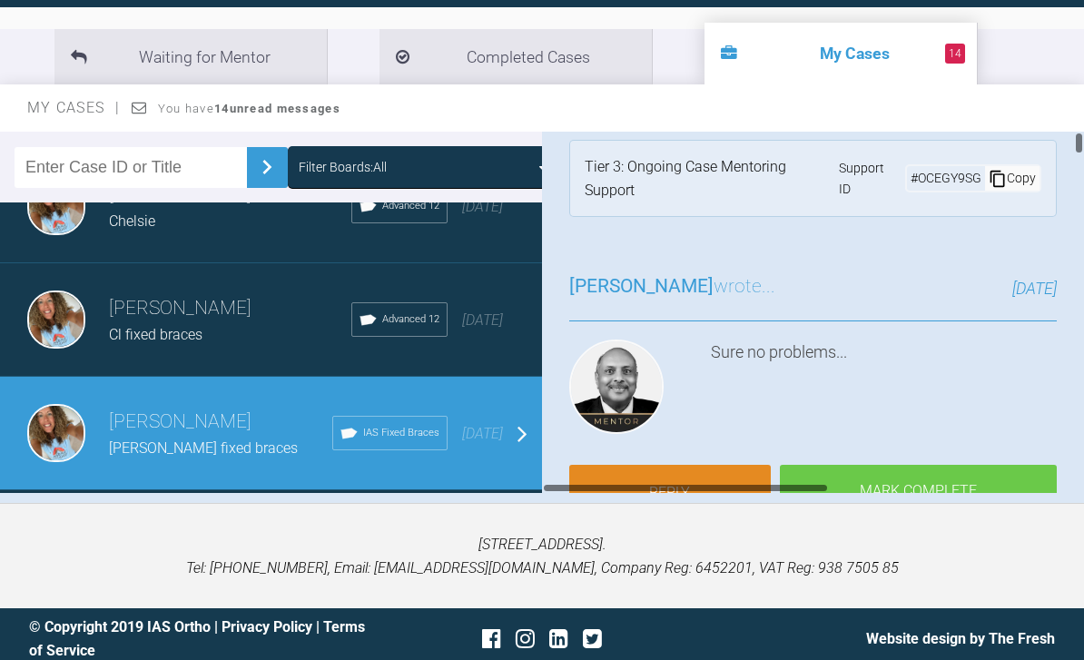
click at [694, 478] on link "Reply" at bounding box center [670, 493] width 202 height 56
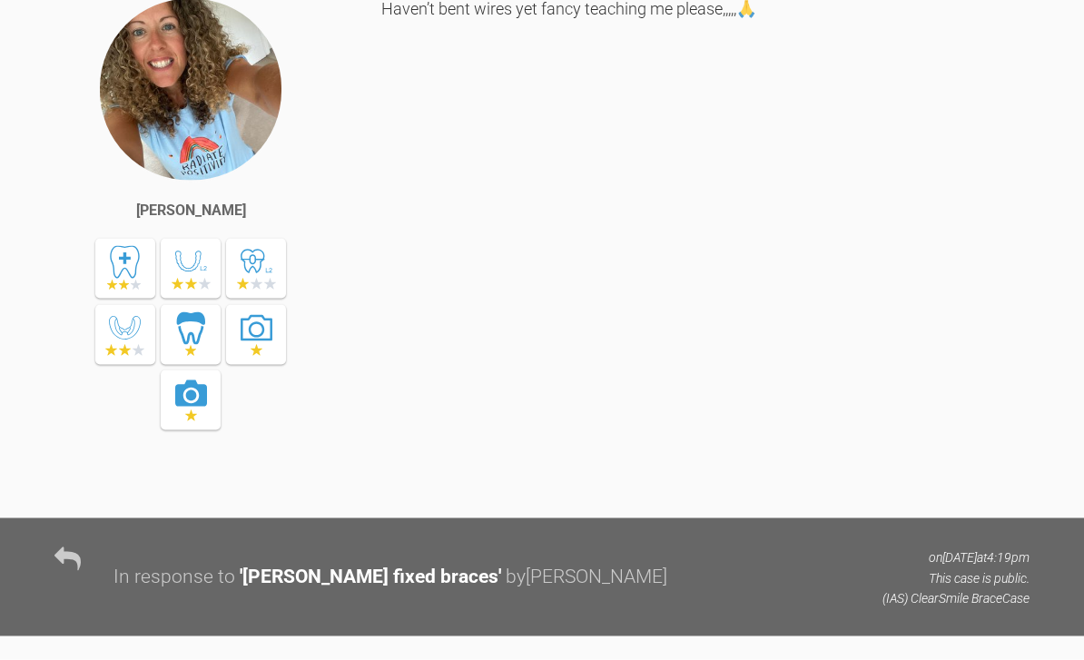
scroll to position [22084, 0]
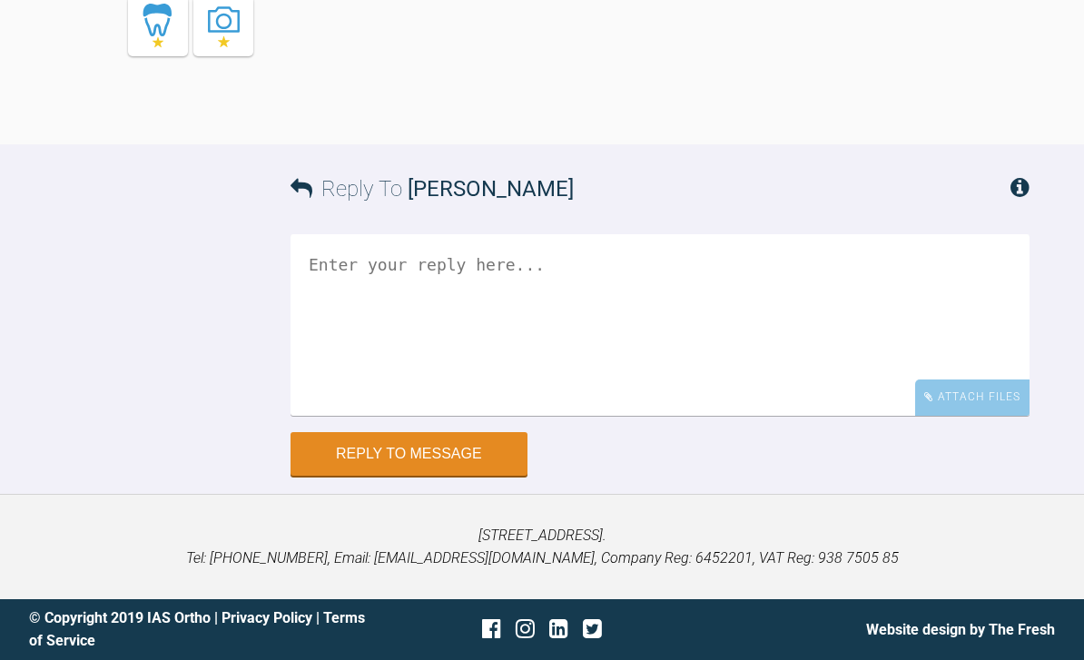
click at [991, 415] on div "Attach Files" at bounding box center [972, 396] width 114 height 35
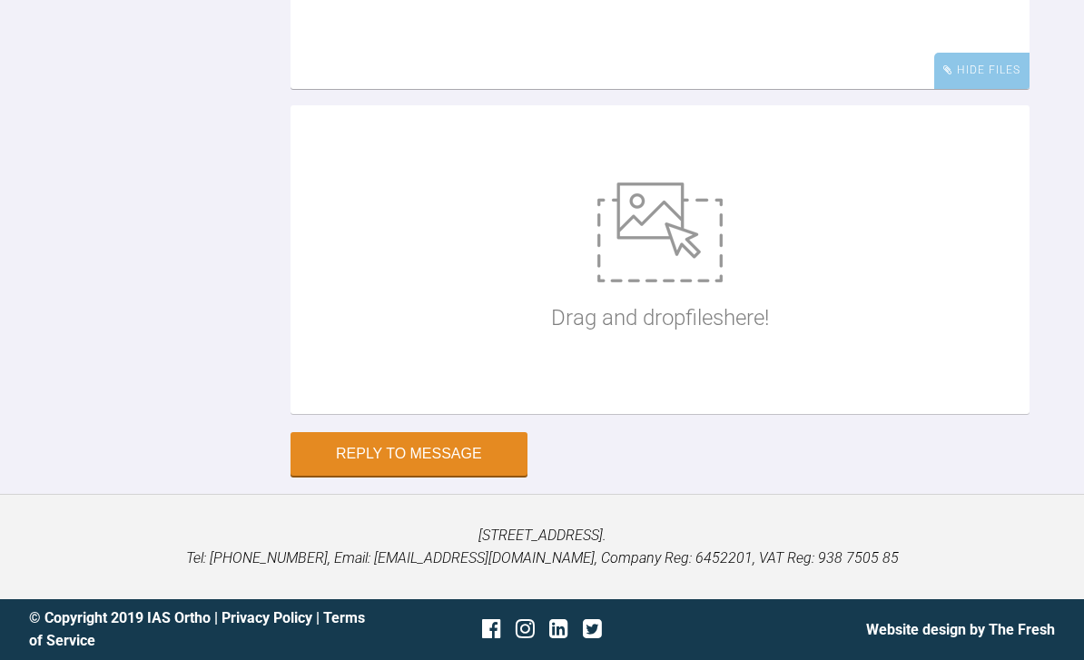
click at [670, 282] on img at bounding box center [659, 232] width 125 height 100
type input "C:\fakepath\DSC_0343.jpeg"
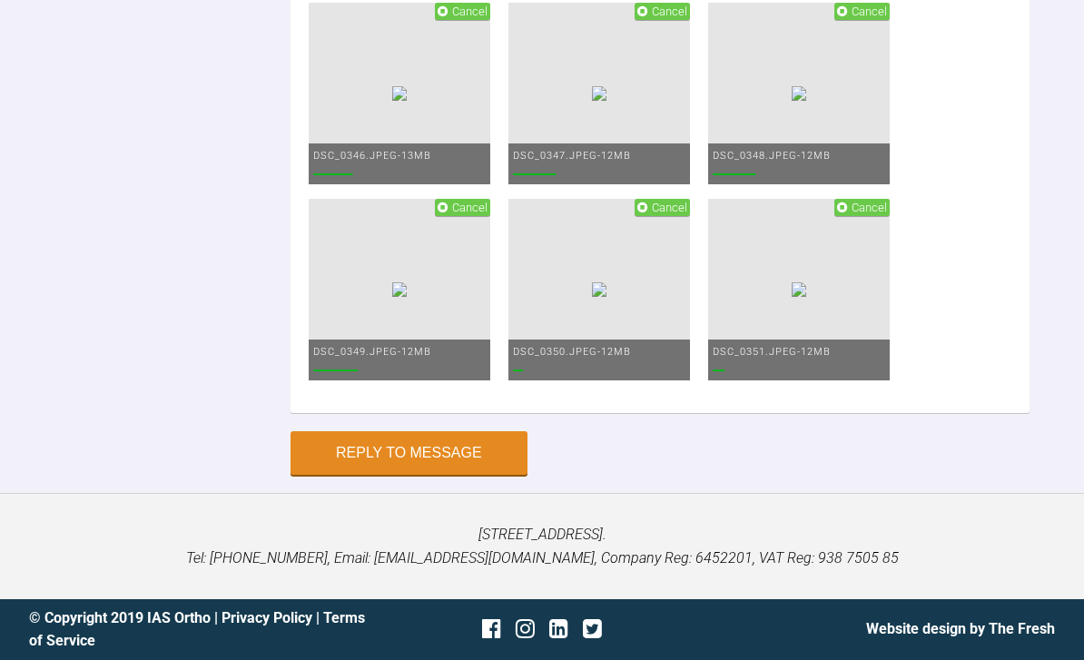
scroll to position [22182, 0]
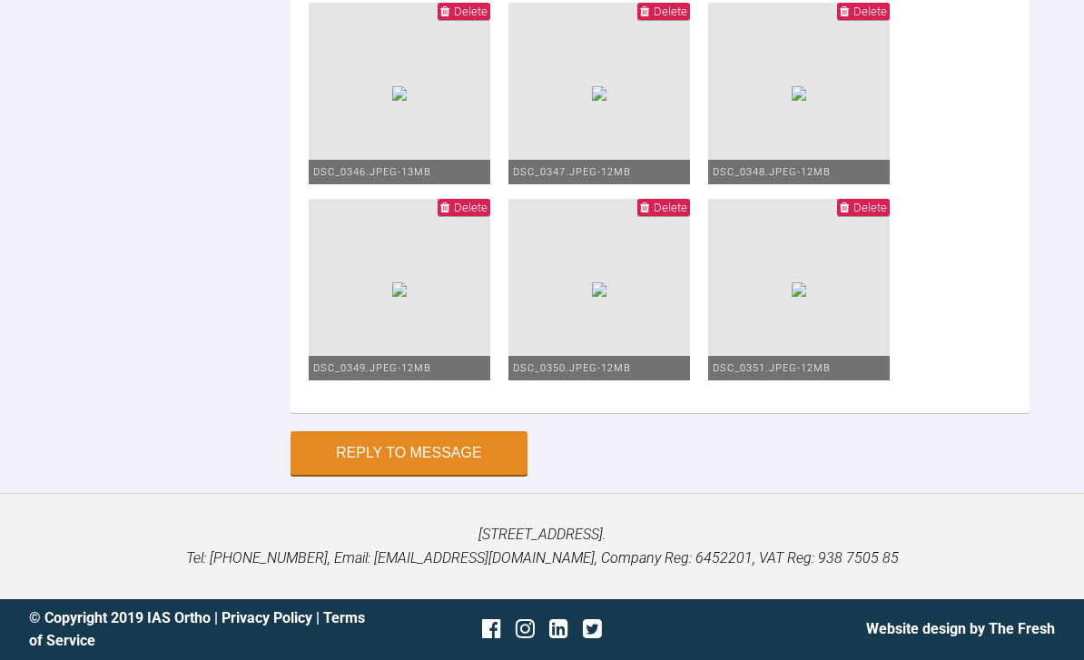
scroll to position [22315, 0]
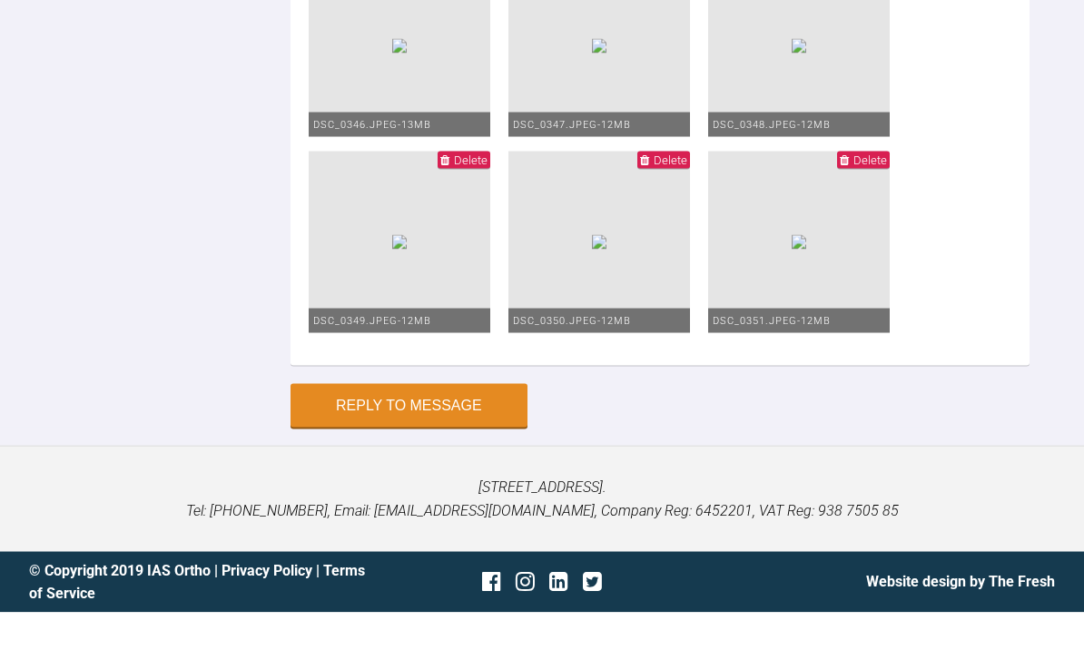
type textarea "Hey pinks Saw Bethany so nearly done 1925 both arches fixed I moved brackets ur…"
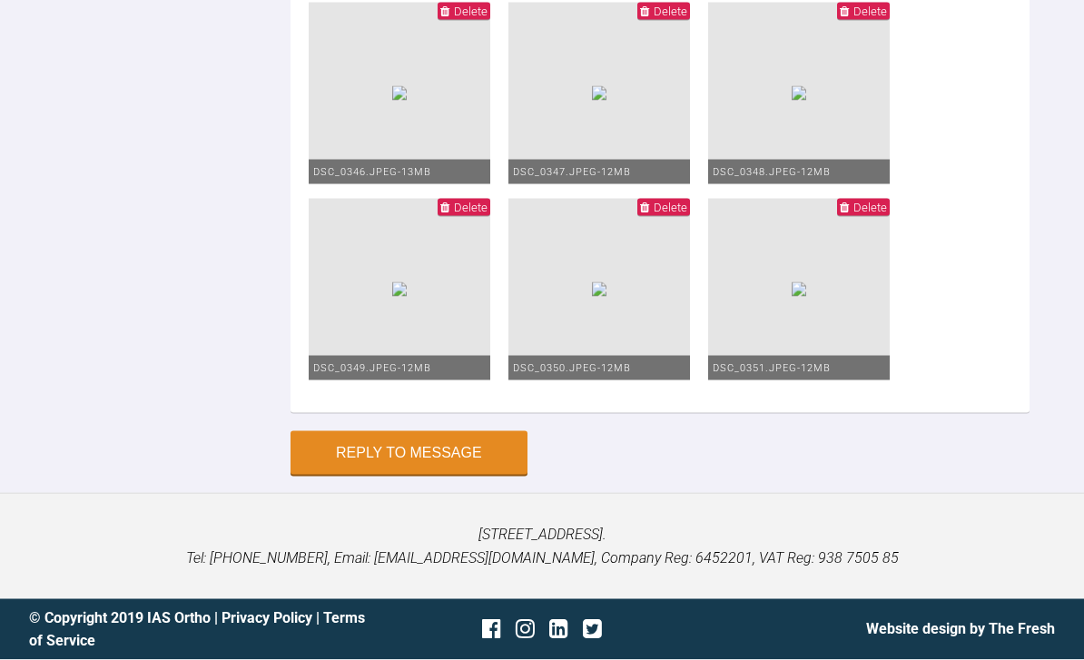
scroll to position [22932, 0]
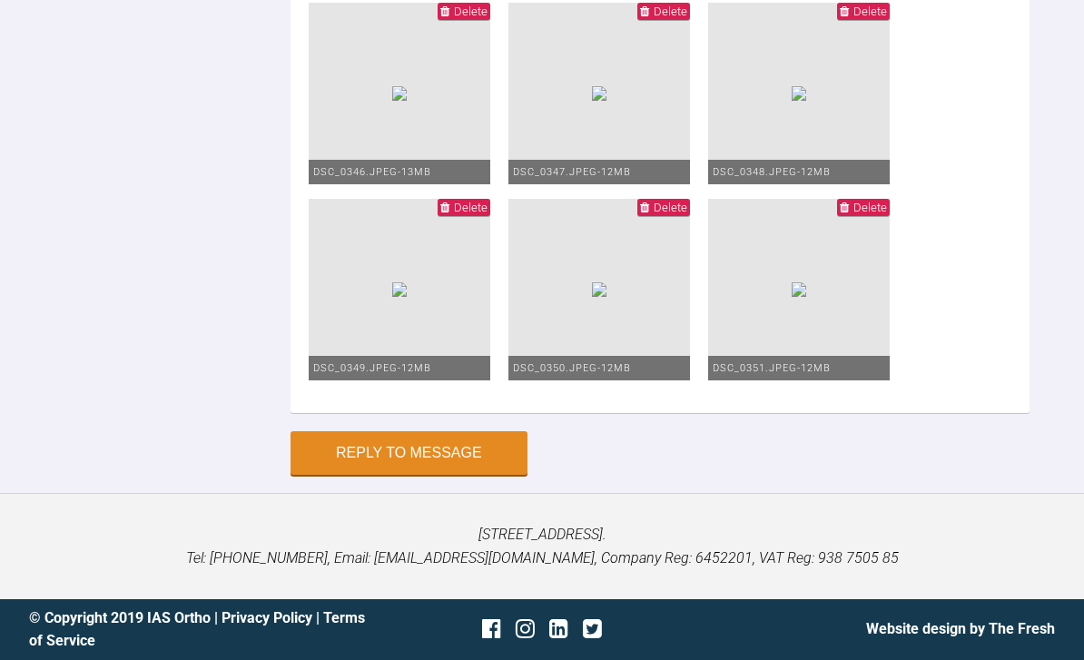
click at [448, 475] on button "Reply to Message" at bounding box center [409, 453] width 237 height 44
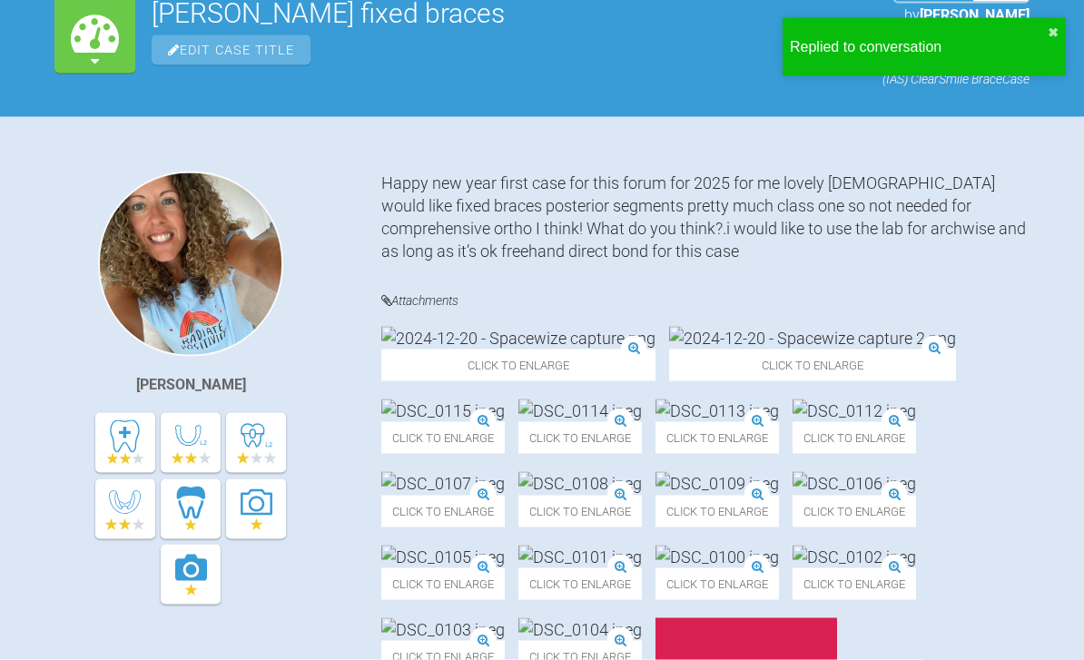
scroll to position [0, 0]
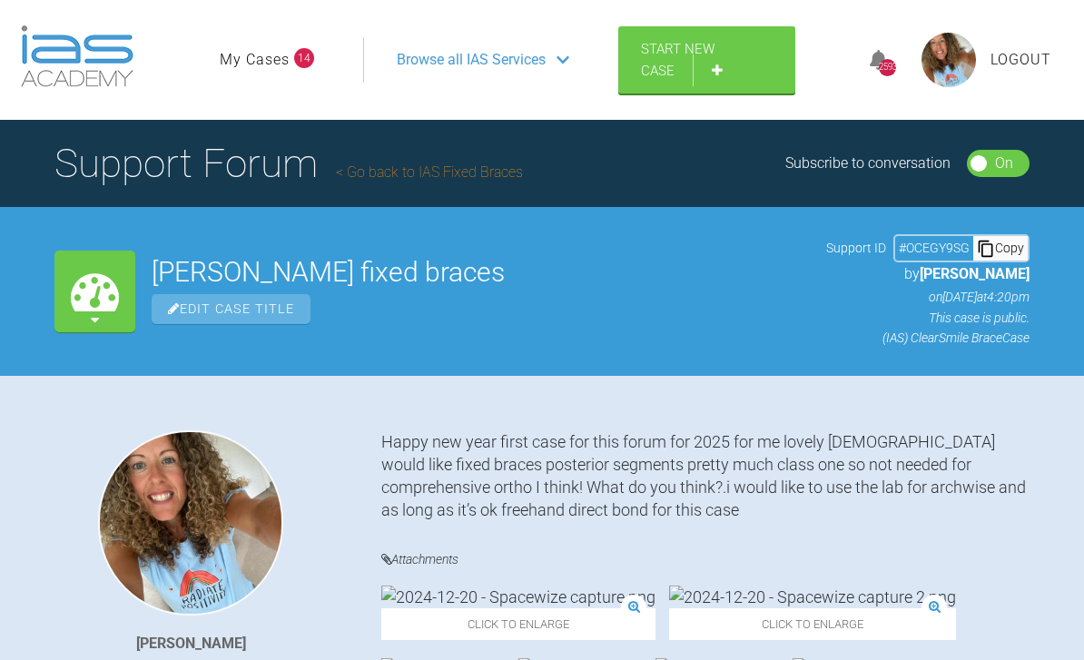
click at [276, 61] on link "My Cases" at bounding box center [255, 60] width 70 height 24
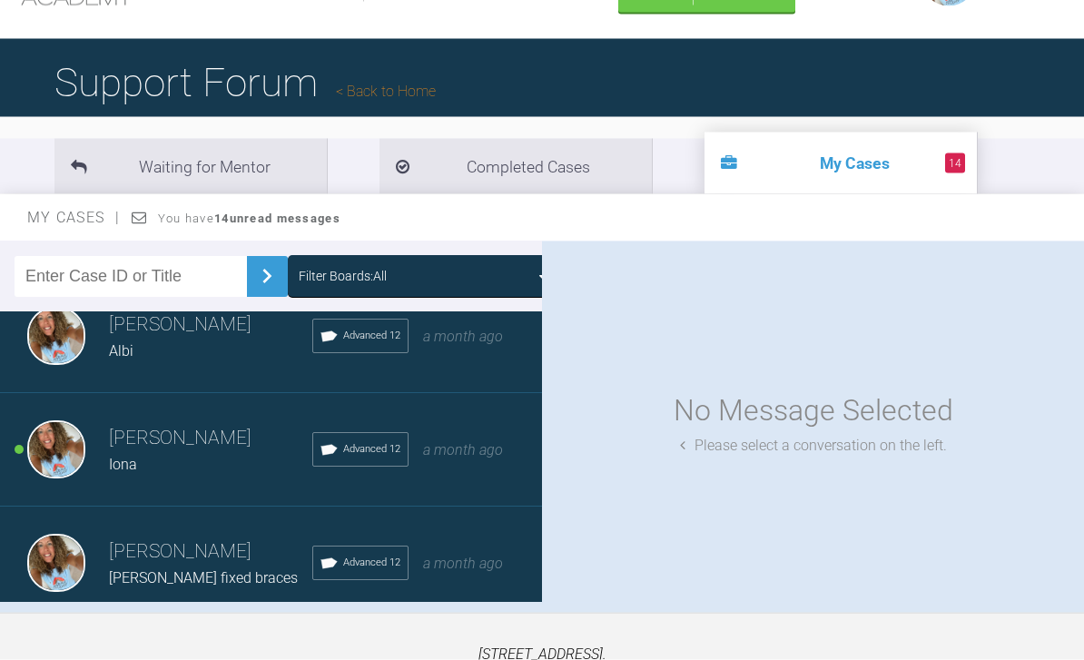
scroll to position [82, 0]
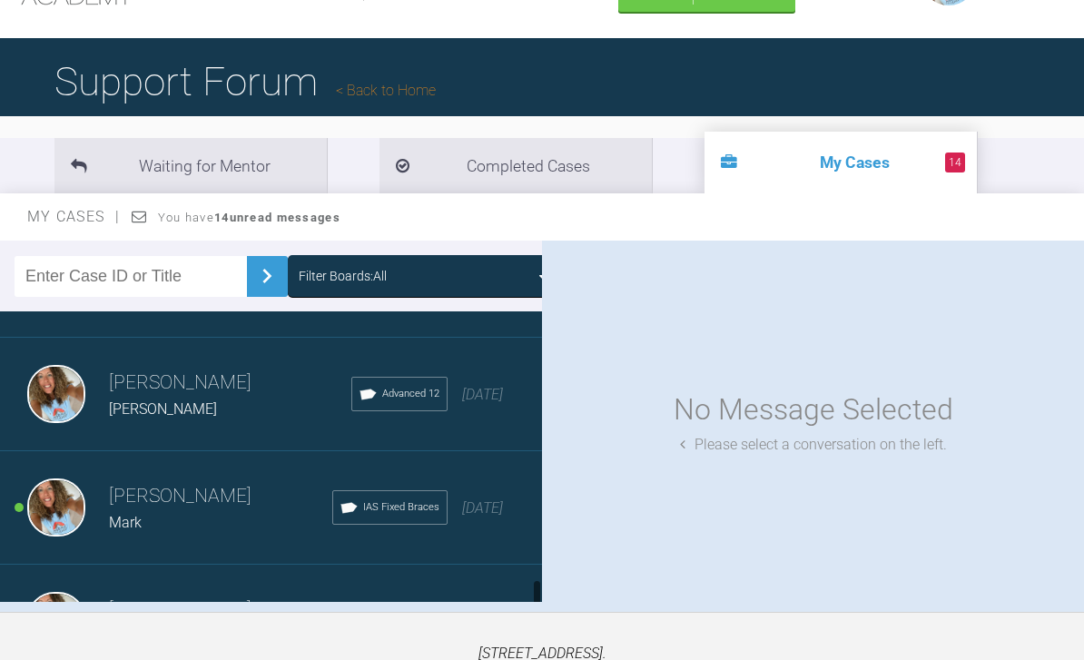
click at [962, 659] on div "[STREET_ADDRESS]. Tel: [PHONE_NUMBER], Email: [EMAIL_ADDRESS][DOMAIN_NAME], Com…" at bounding box center [542, 664] width 1084 height 105
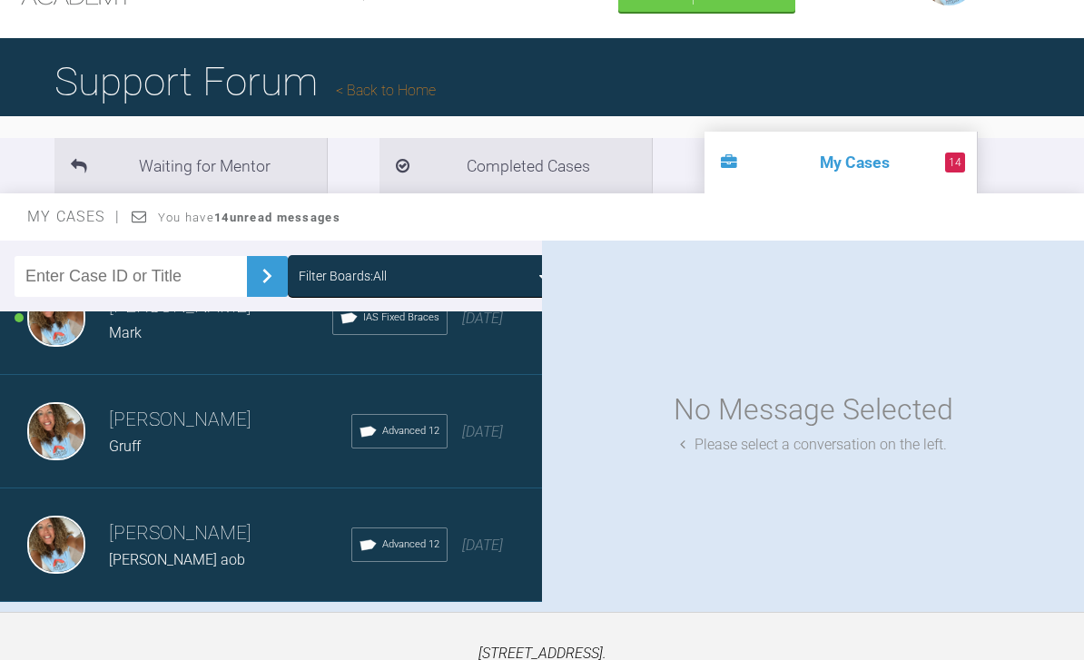
scroll to position [1977, 0]
click at [319, 635] on div "Load more" at bounding box center [271, 632] width 542 height 56
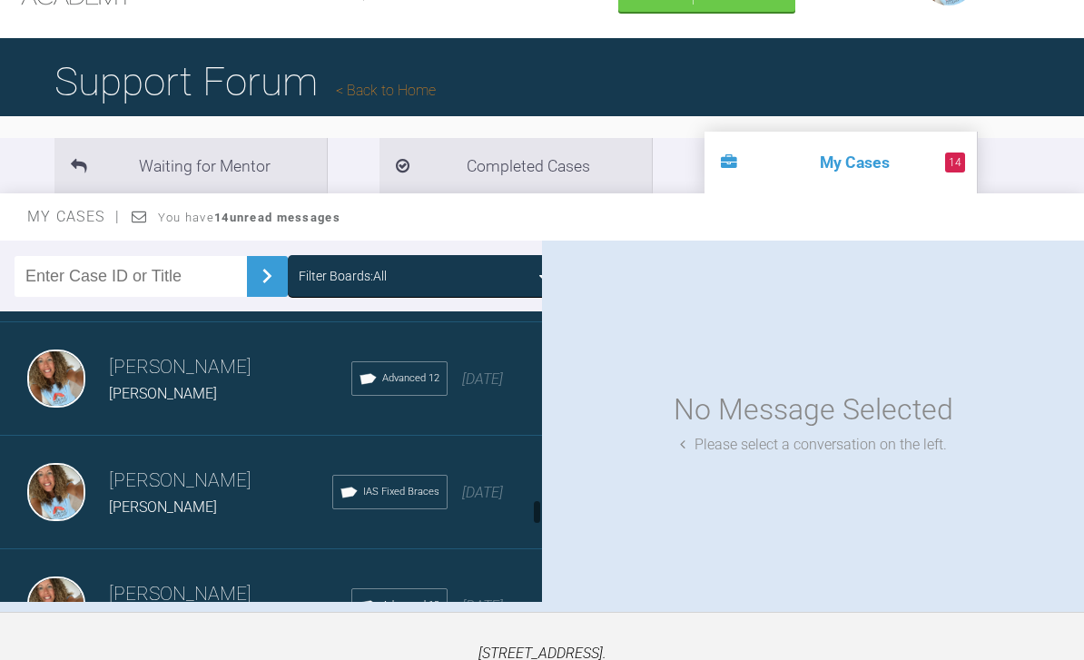
scroll to position [2501, 0]
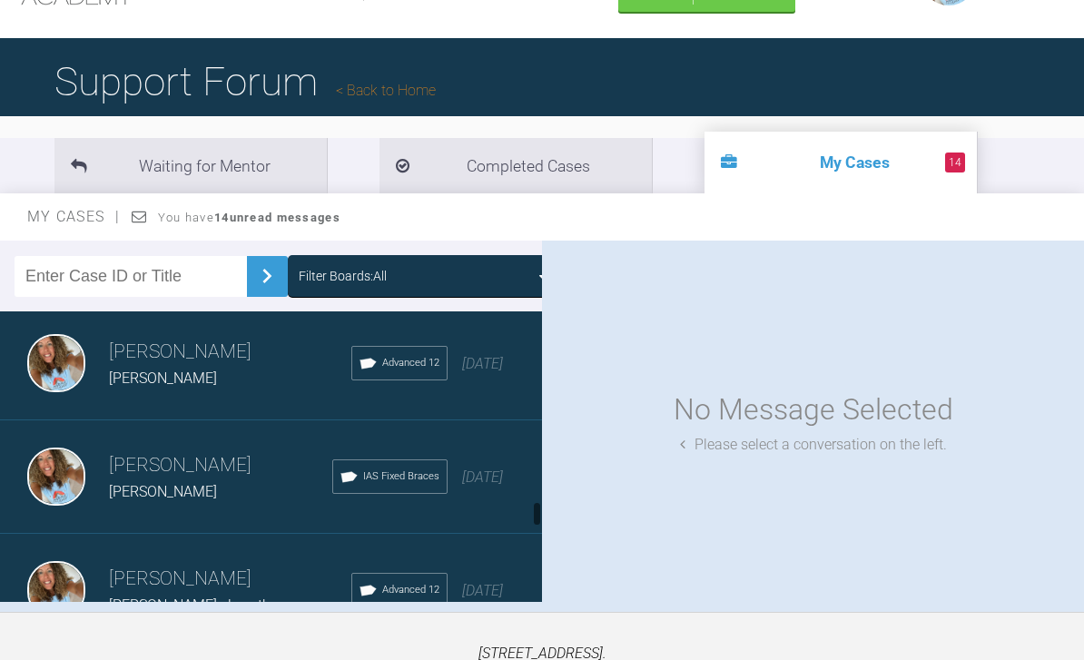
click at [483, 486] on span "7 months ago" at bounding box center [482, 476] width 41 height 17
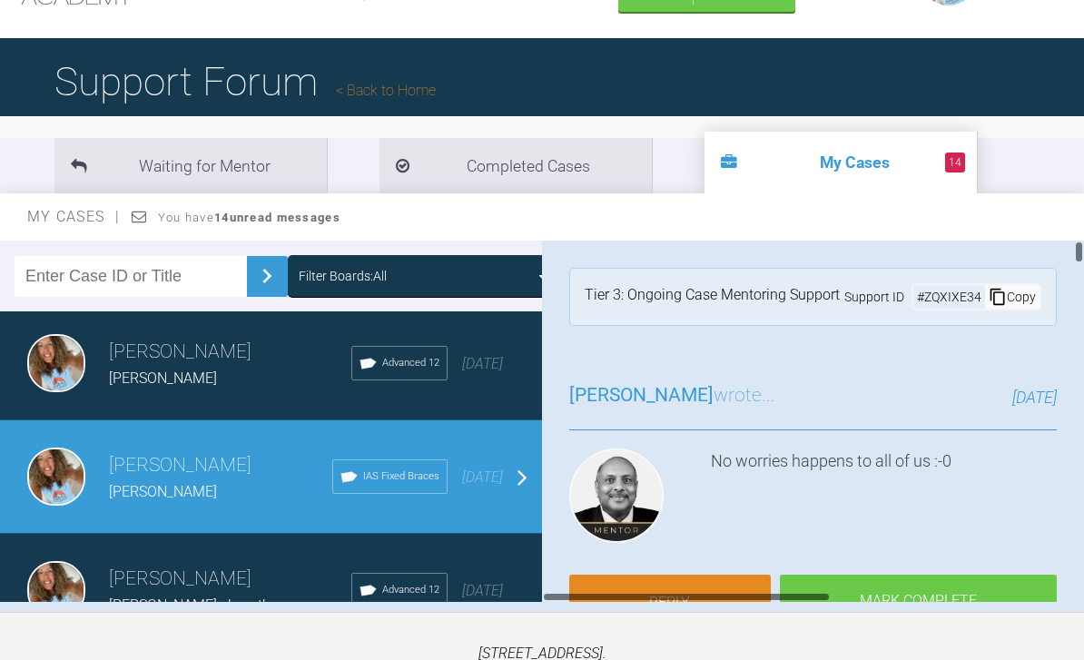
click at [691, 613] on link "Reply" at bounding box center [670, 603] width 202 height 56
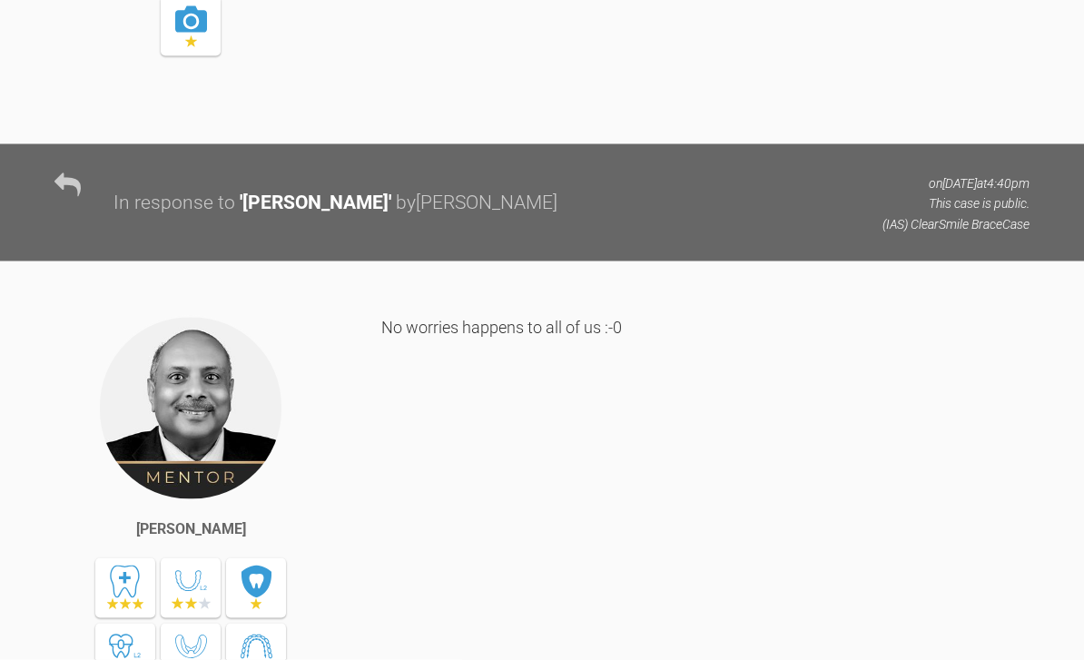
scroll to position [20612, 0]
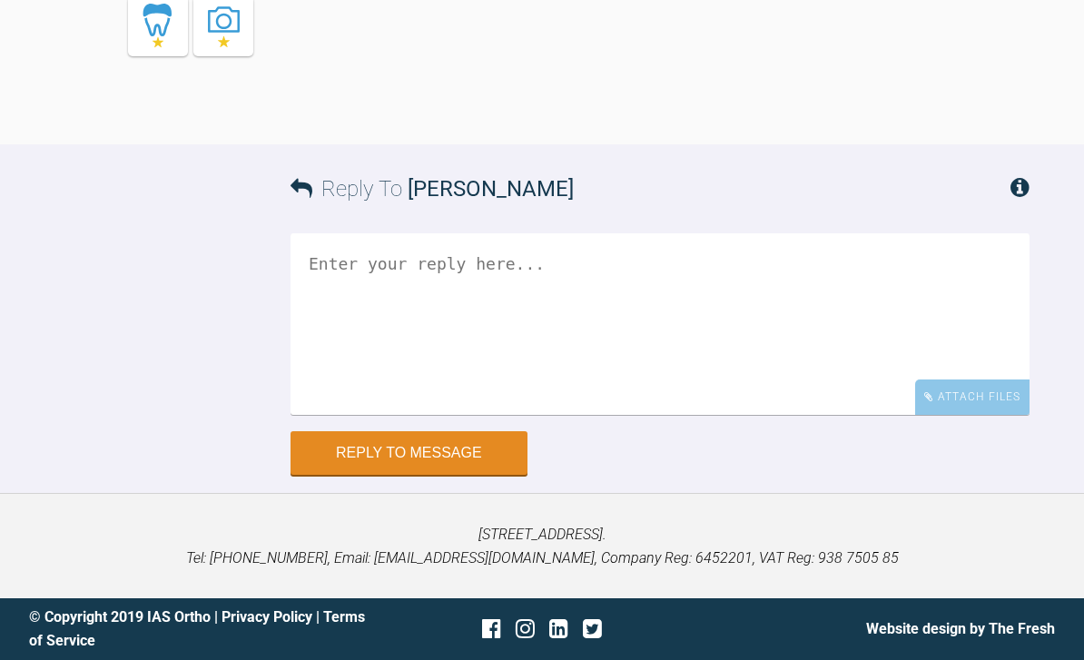
click at [983, 415] on div "Attach Files" at bounding box center [972, 396] width 114 height 35
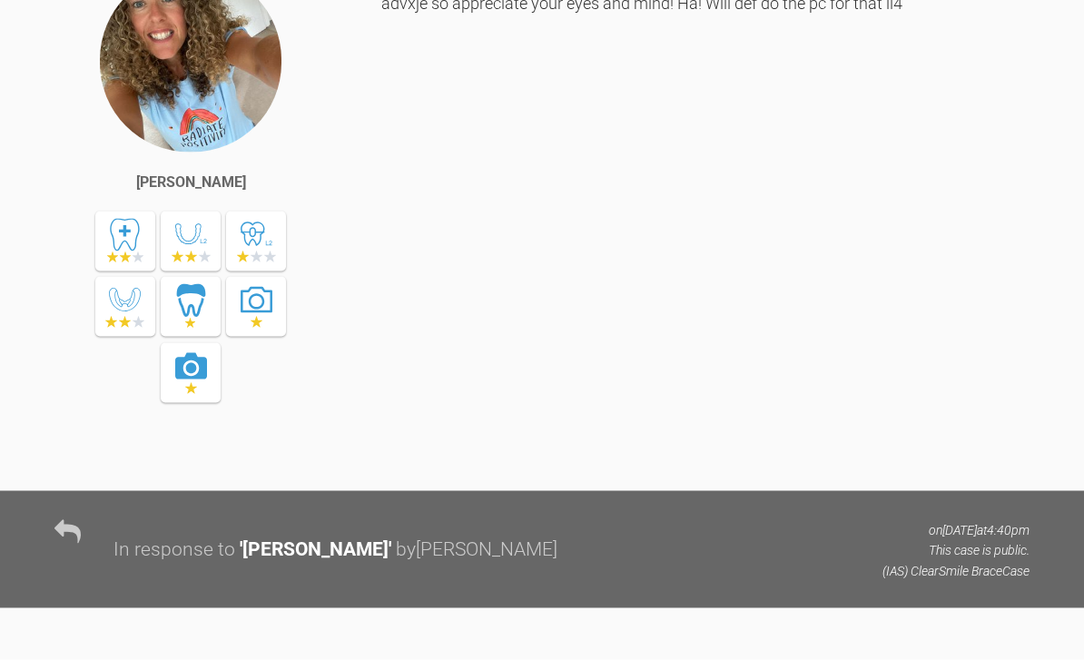
scroll to position [18058, 0]
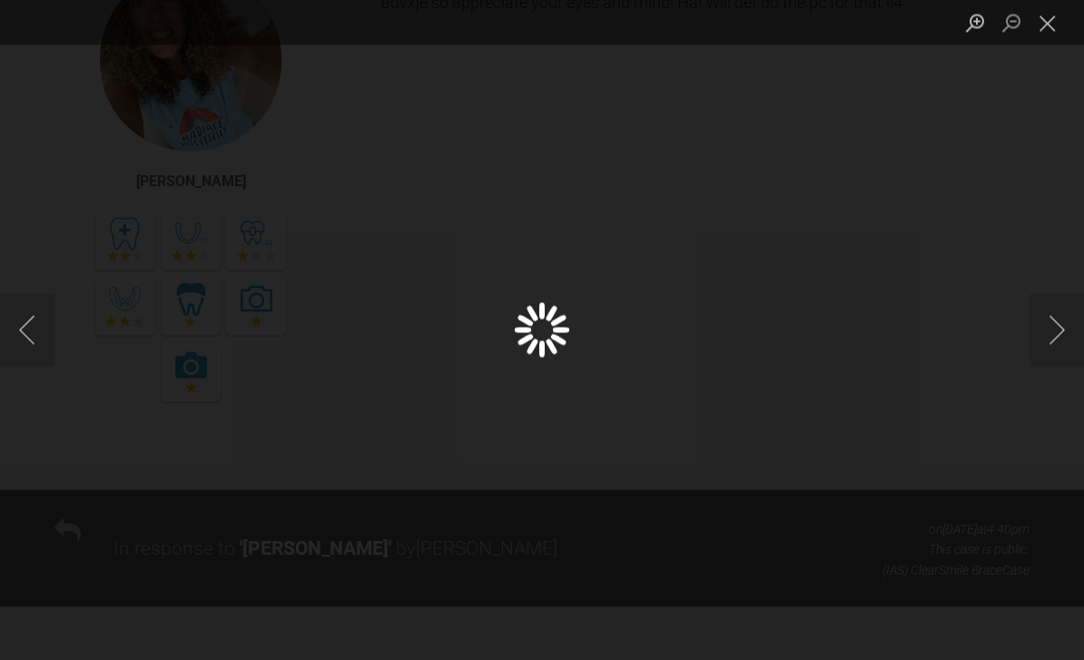
scroll to position [18059, 0]
click at [1049, 29] on button "Close lightbox" at bounding box center [1047, 23] width 36 height 32
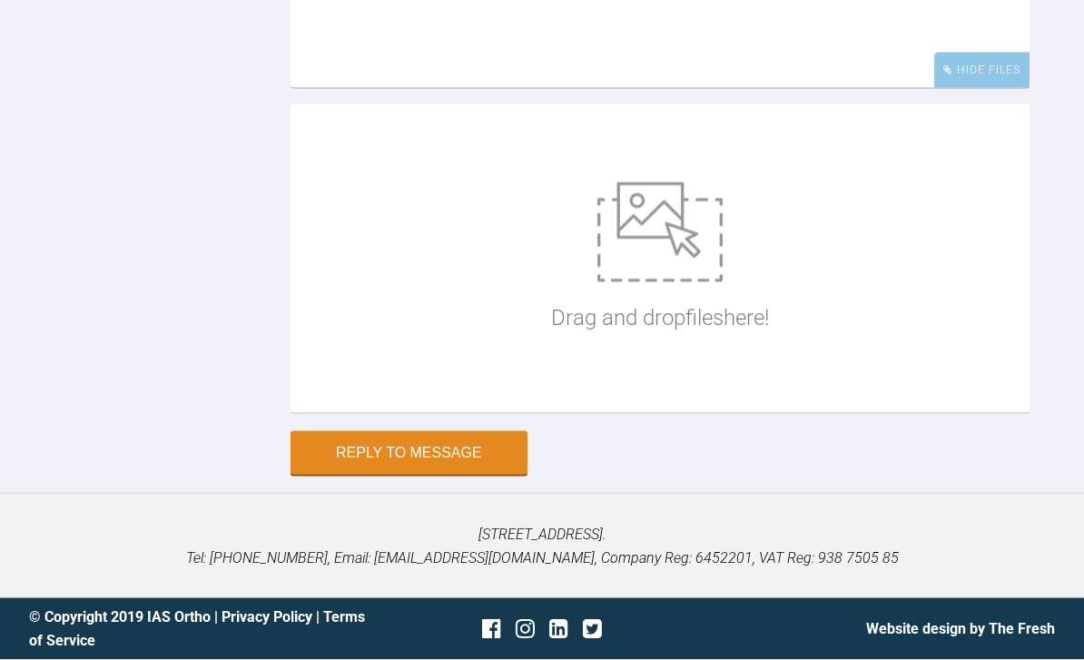
scroll to position [20706, 0]
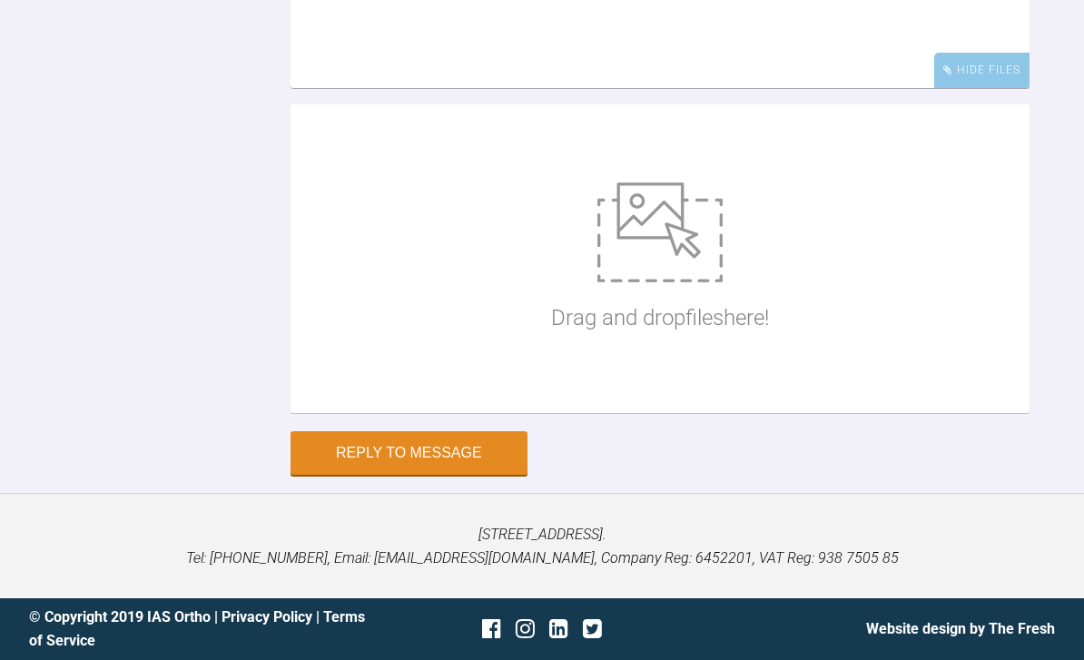
click at [677, 282] on img at bounding box center [659, 232] width 125 height 100
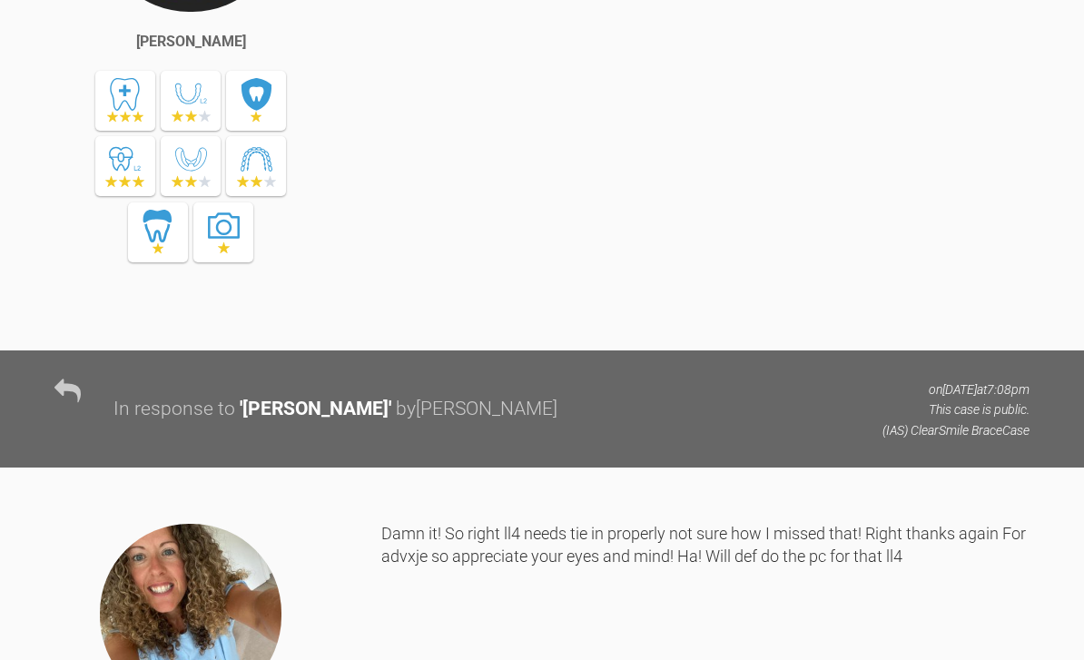
scroll to position [17503, 0]
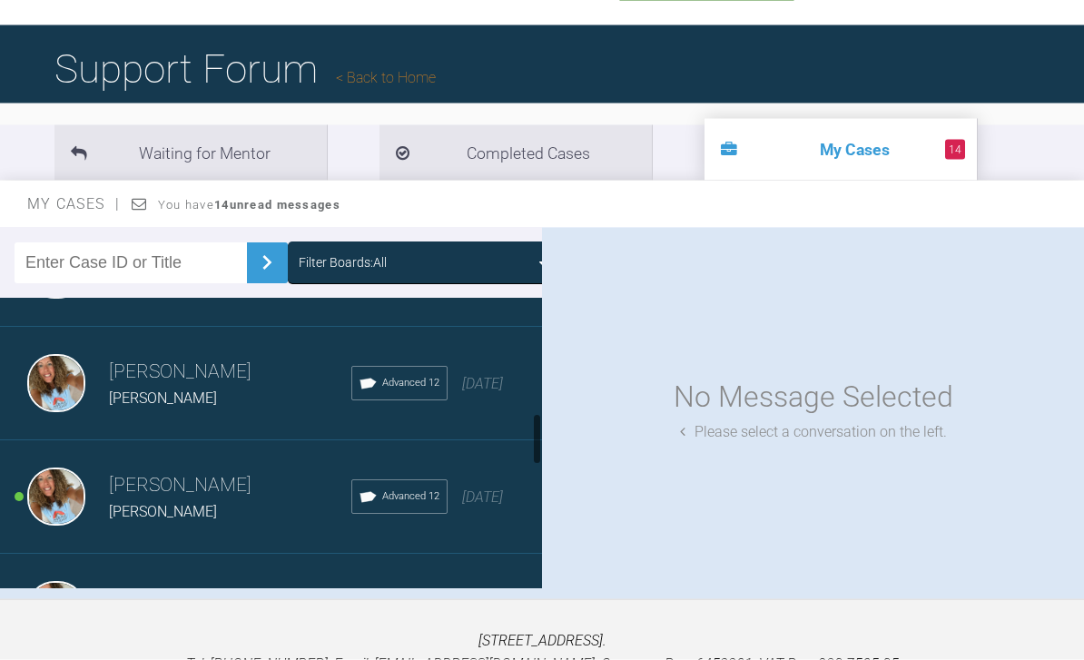
scroll to position [96, 0]
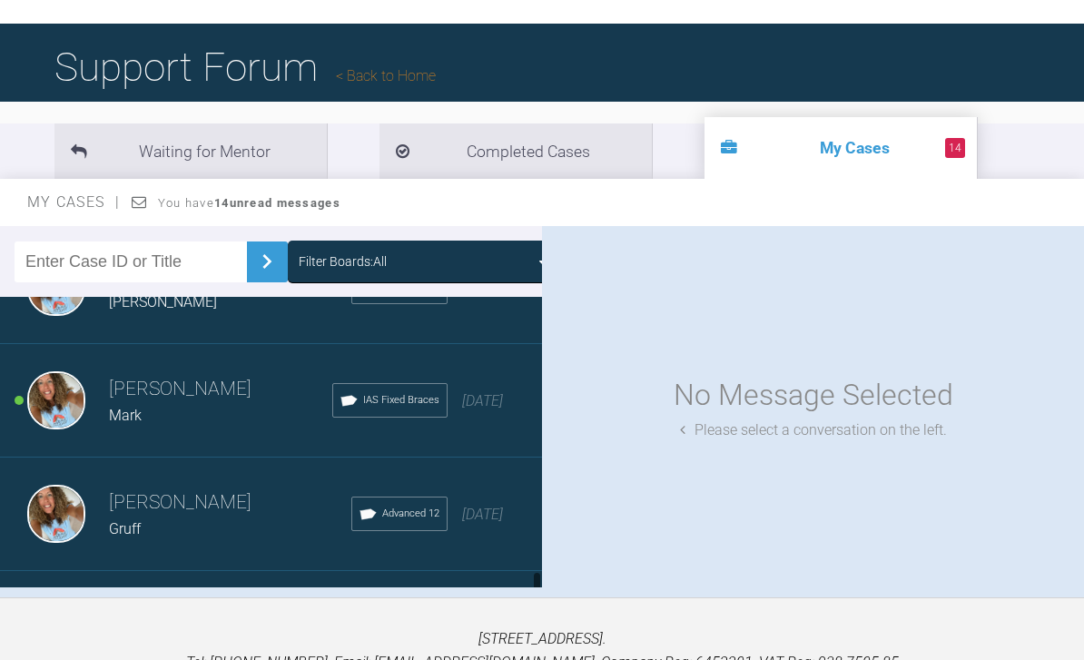
click at [836, 407] on div "No Message Selected" at bounding box center [814, 395] width 280 height 46
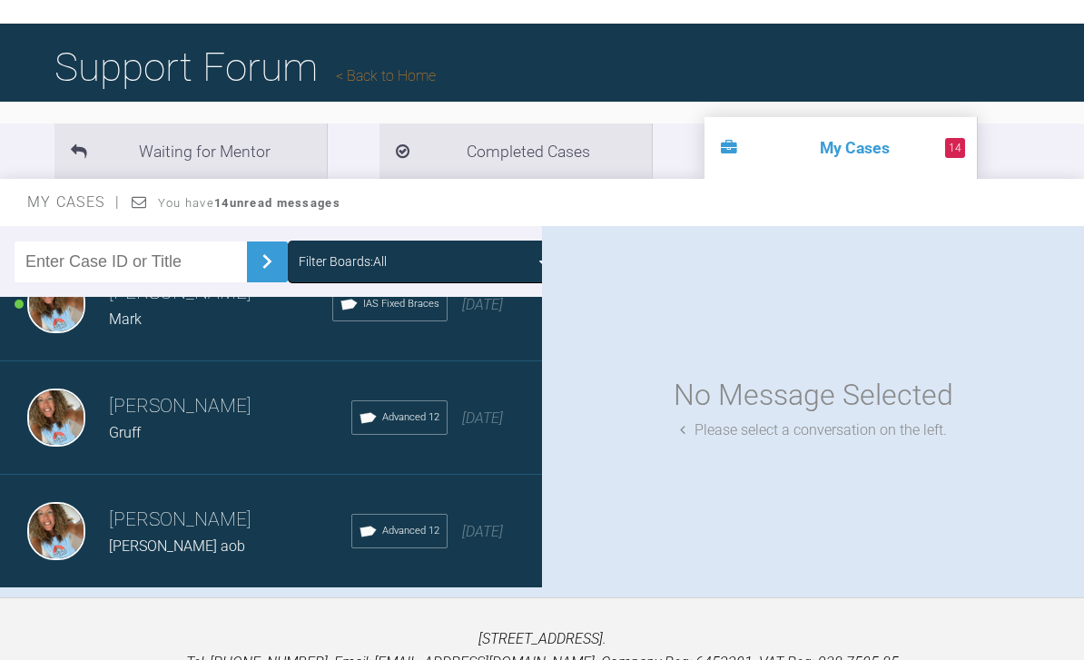
scroll to position [1977, 0]
click at [304, 616] on div "Load more" at bounding box center [271, 617] width 542 height 56
click at [326, 628] on div "Load more" at bounding box center [271, 617] width 542 height 56
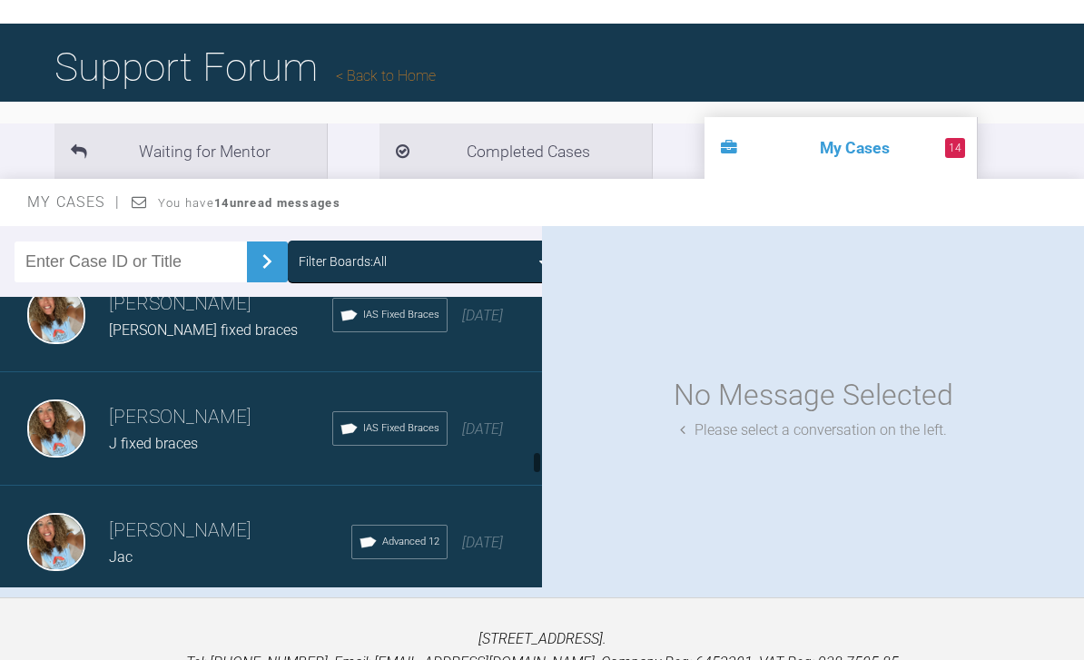
scroll to position [3105, 0]
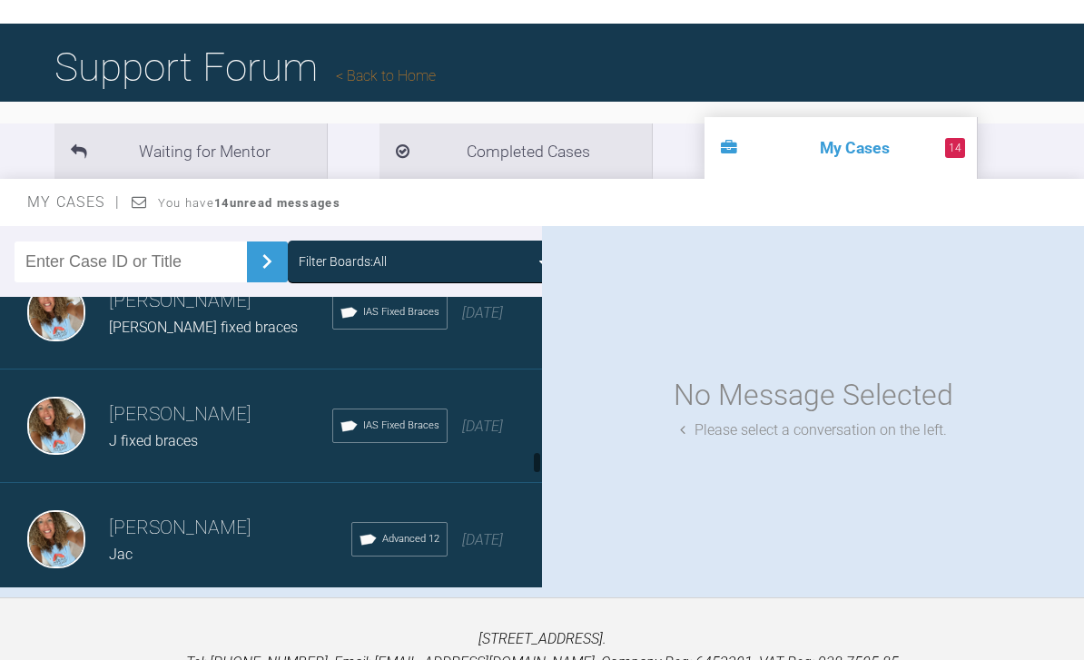
click at [489, 434] on span "8 months ago" at bounding box center [482, 426] width 41 height 17
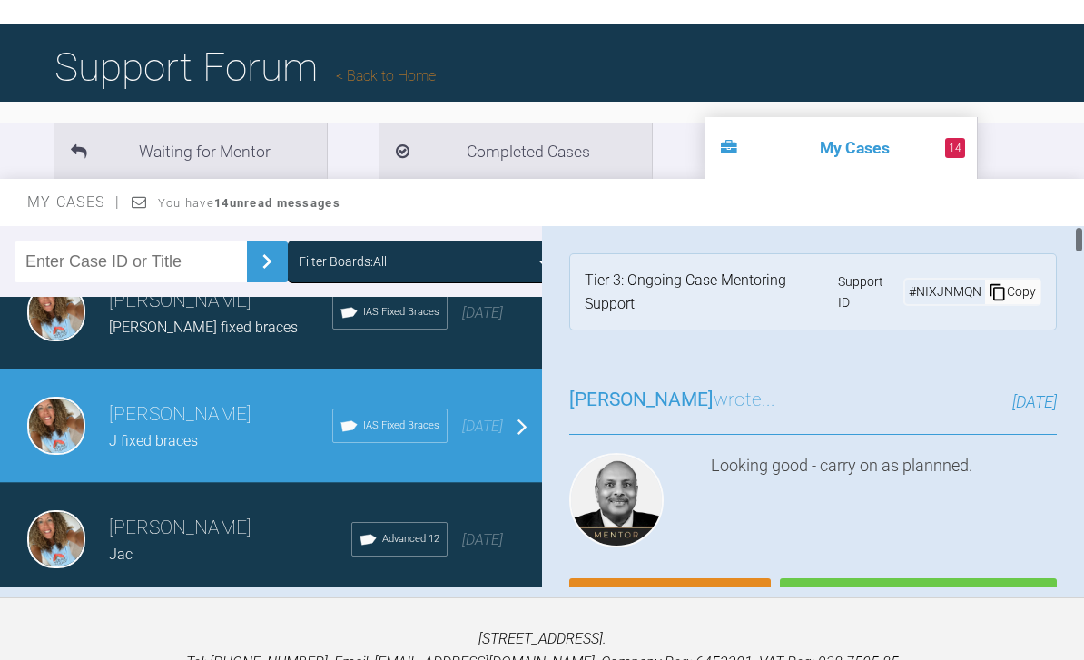
click at [700, 609] on link "Reply" at bounding box center [670, 606] width 202 height 56
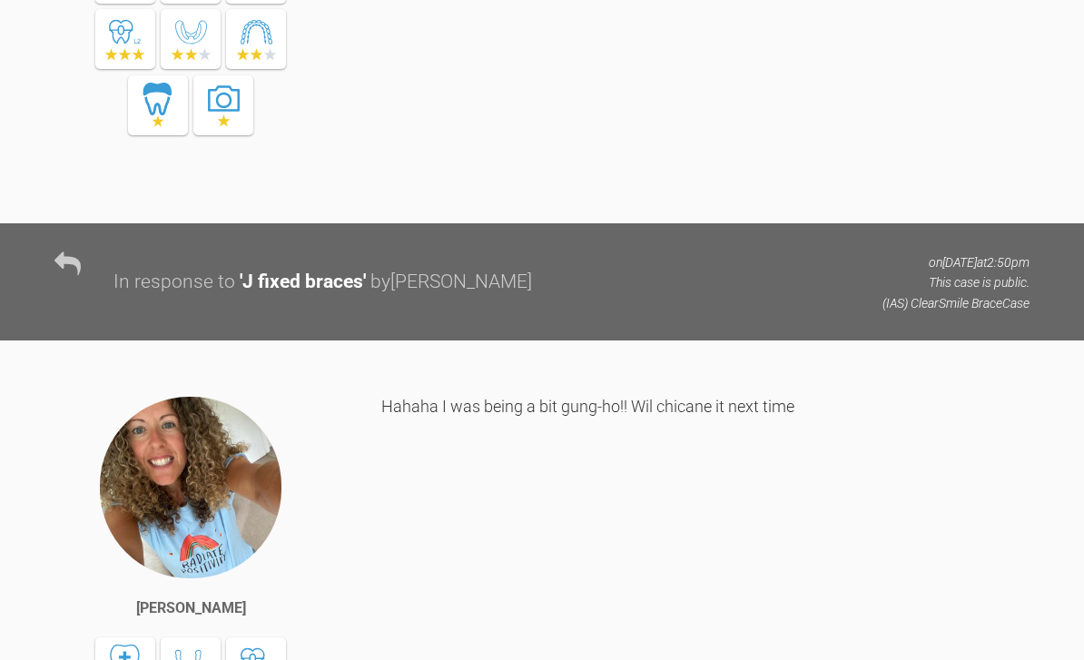
scroll to position [14066, 0]
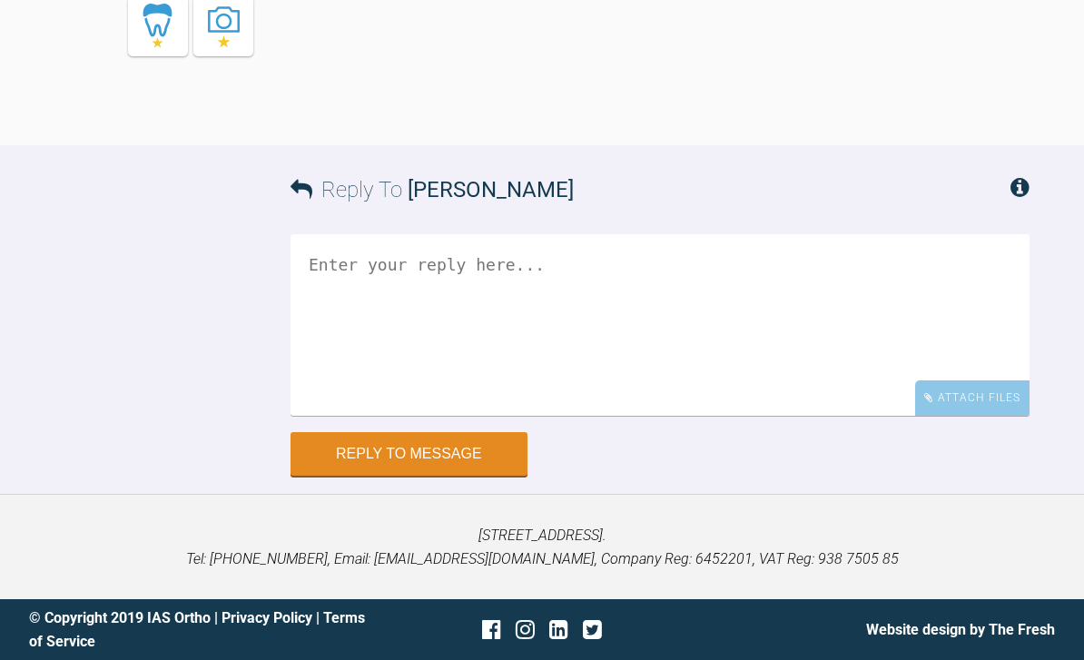
click at [984, 416] on div "Attach Files" at bounding box center [972, 397] width 114 height 35
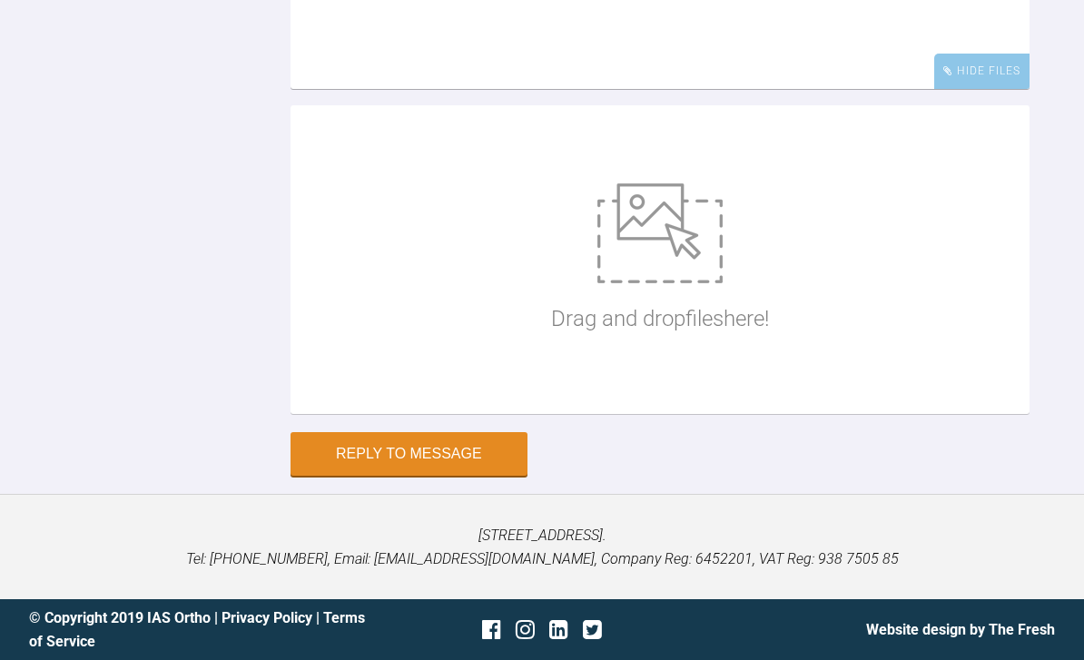
click at [657, 283] on img at bounding box center [659, 233] width 125 height 100
type input "C:\fakepath\DSC_0333.jpeg"
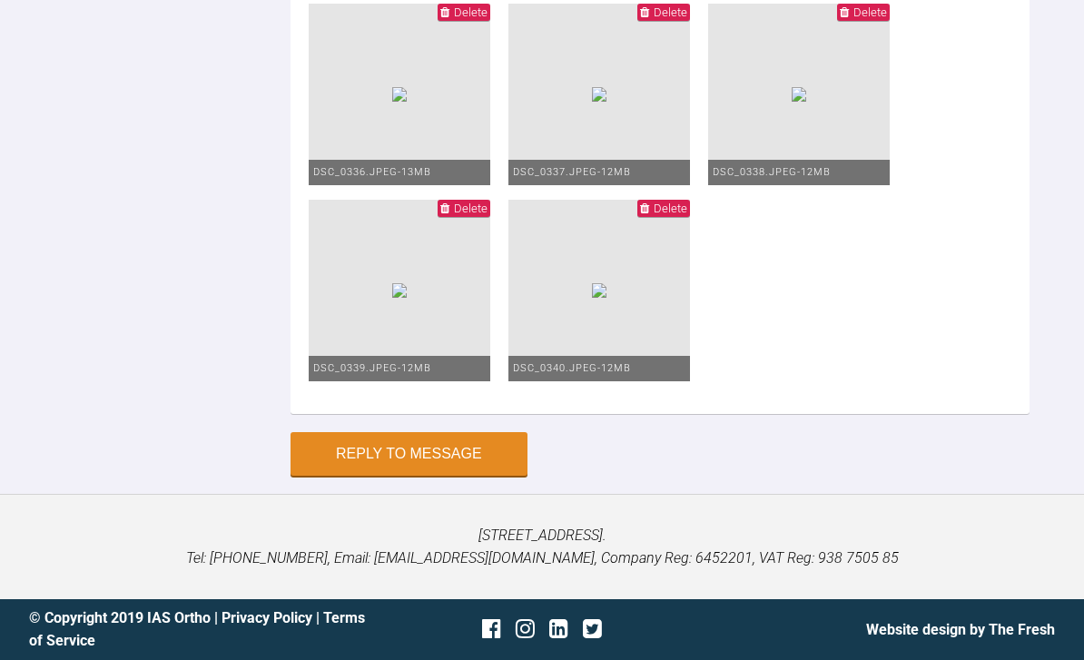
scroll to position [14804, 0]
type textarea "Hey pinks so I saw Judith think it’s going ok so far"
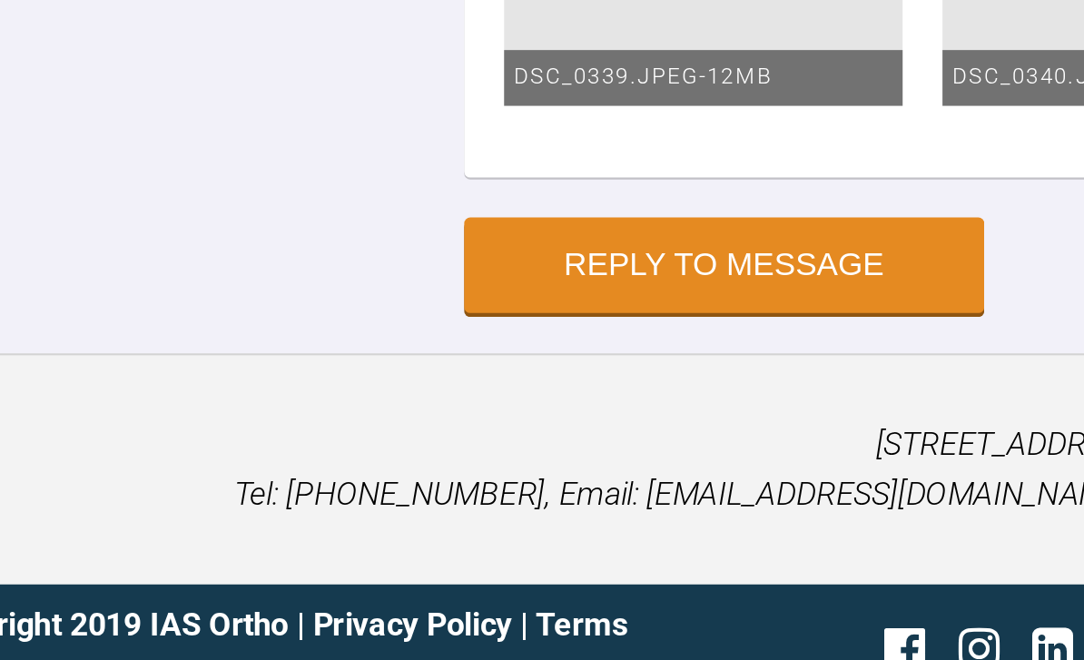
scroll to position [14843, 0]
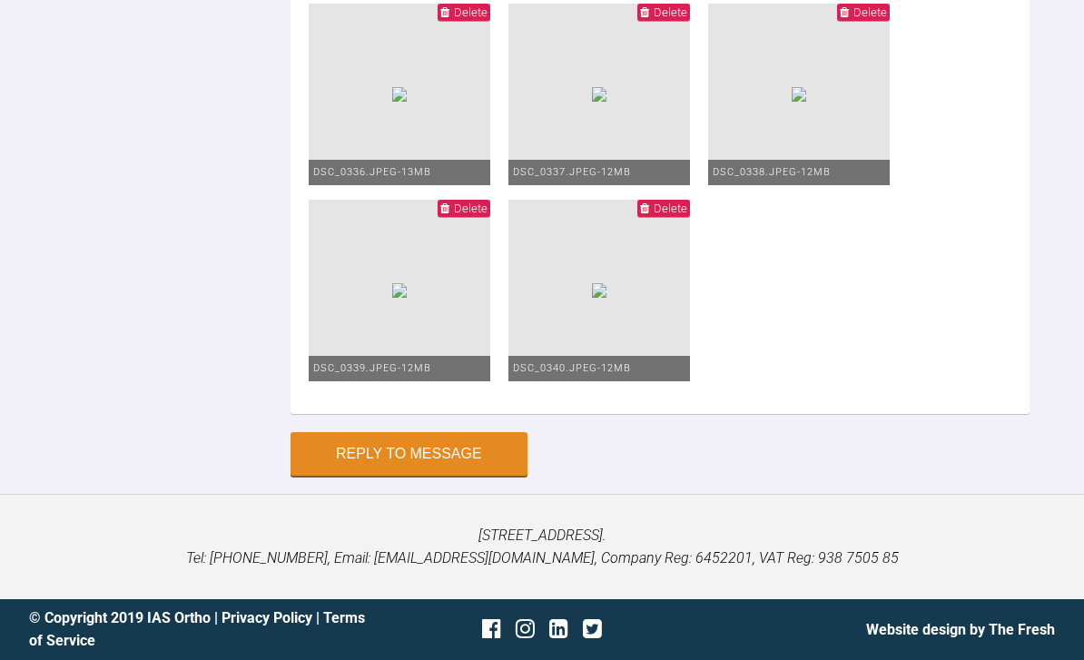
scroll to position [14255, 0]
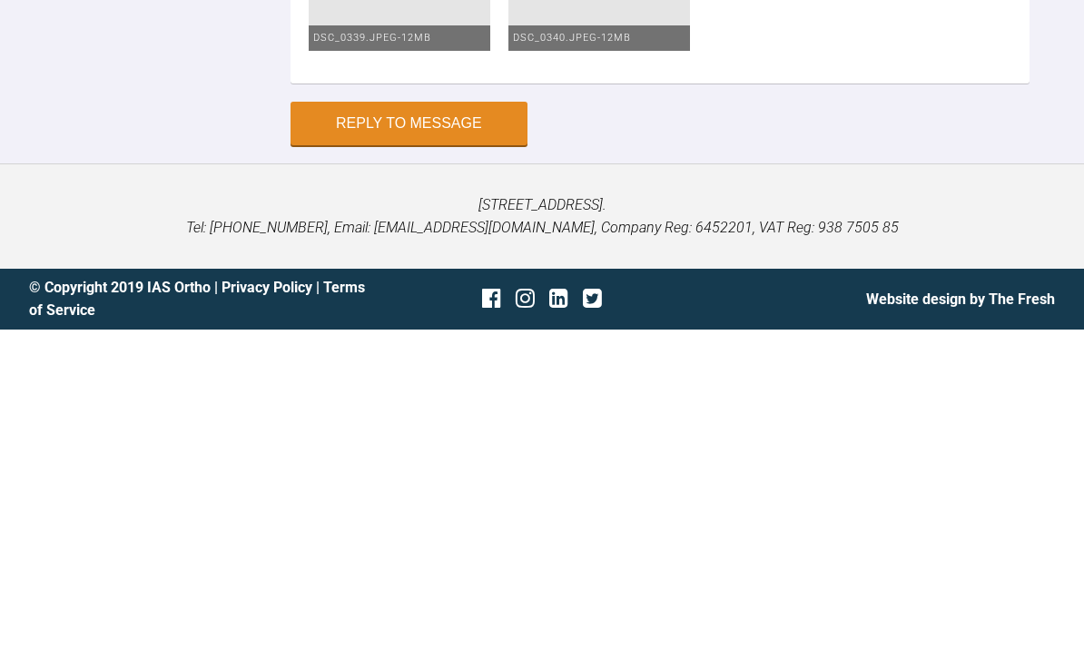
type textarea "Hey pinks so I saw Judith think it’s going ok so far upper lower2020 and 2 unit…"
click at [463, 432] on button "Reply to Message" at bounding box center [409, 454] width 237 height 44
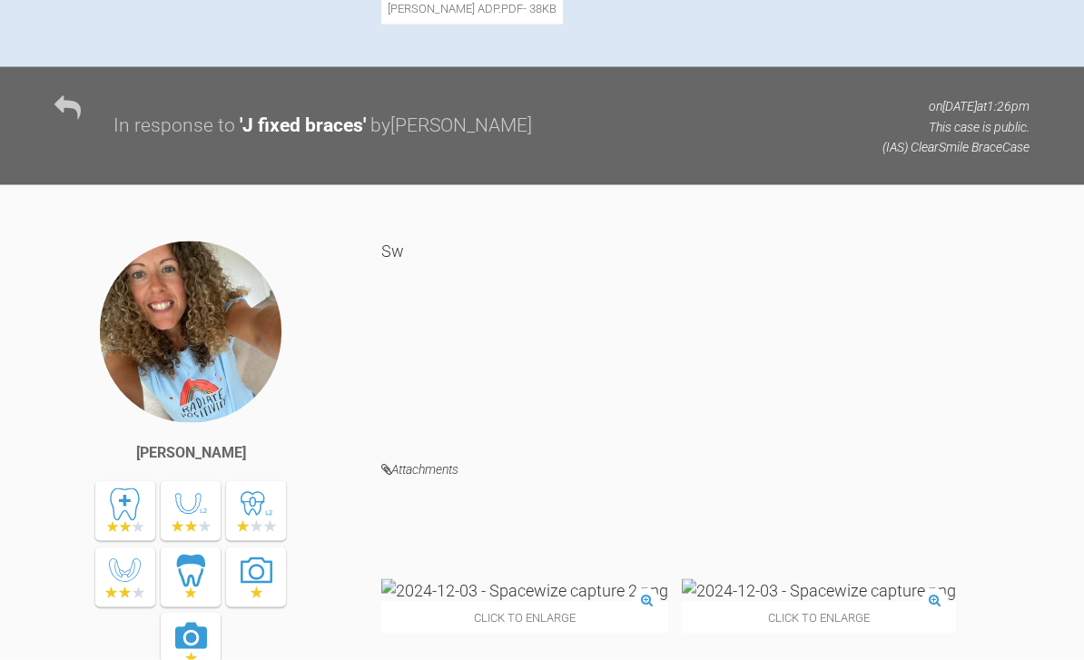
scroll to position [0, 0]
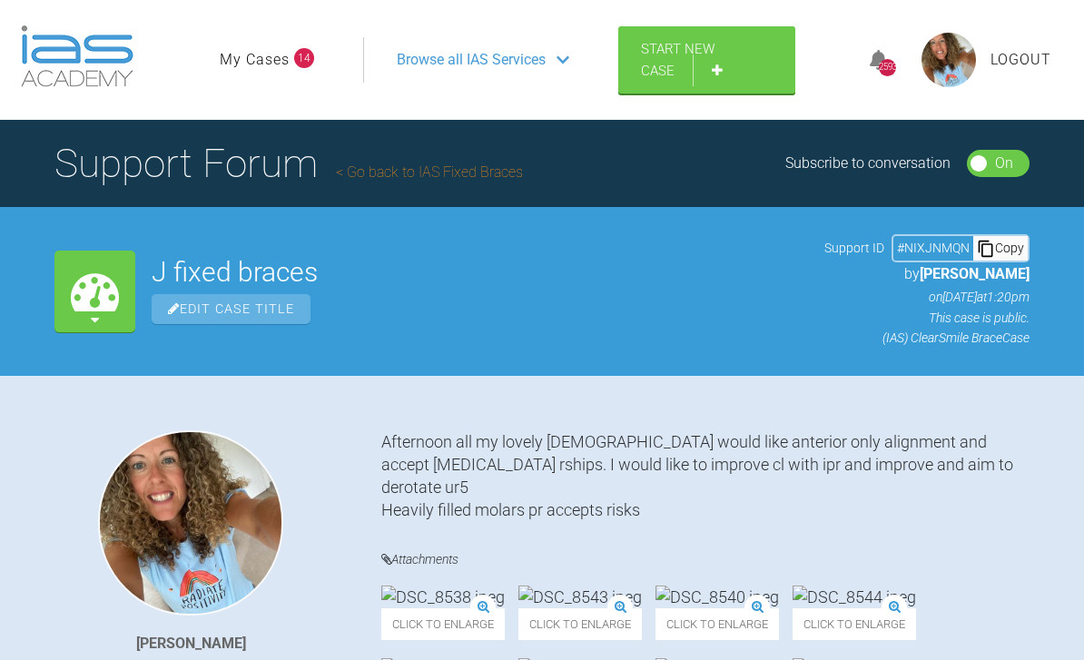
click at [270, 62] on link "My Cases" at bounding box center [255, 60] width 70 height 24
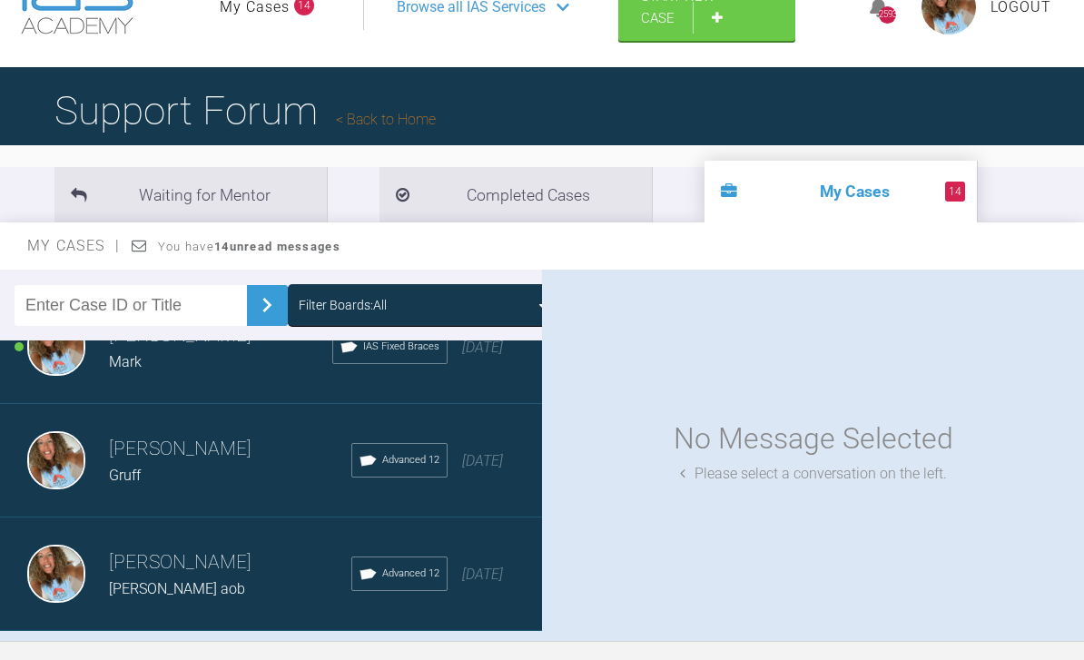
scroll to position [1977, 0]
click at [299, 659] on div "Load more" at bounding box center [271, 661] width 542 height 56
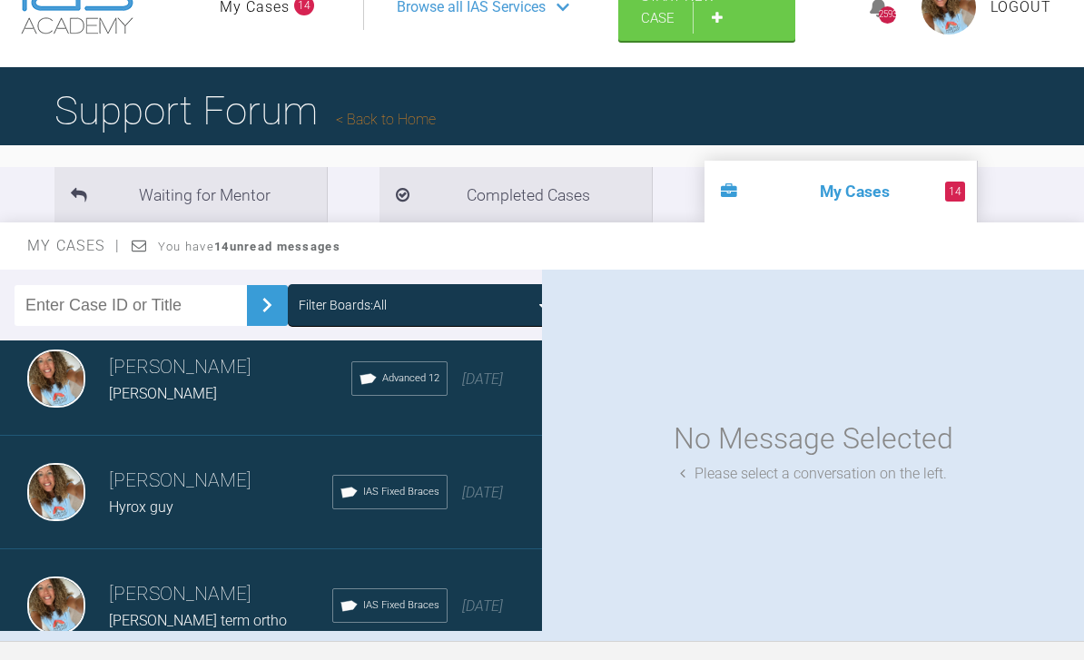
click at [819, 419] on div "No Message Selected Please select a conversation on the left." at bounding box center [813, 450] width 542 height 361
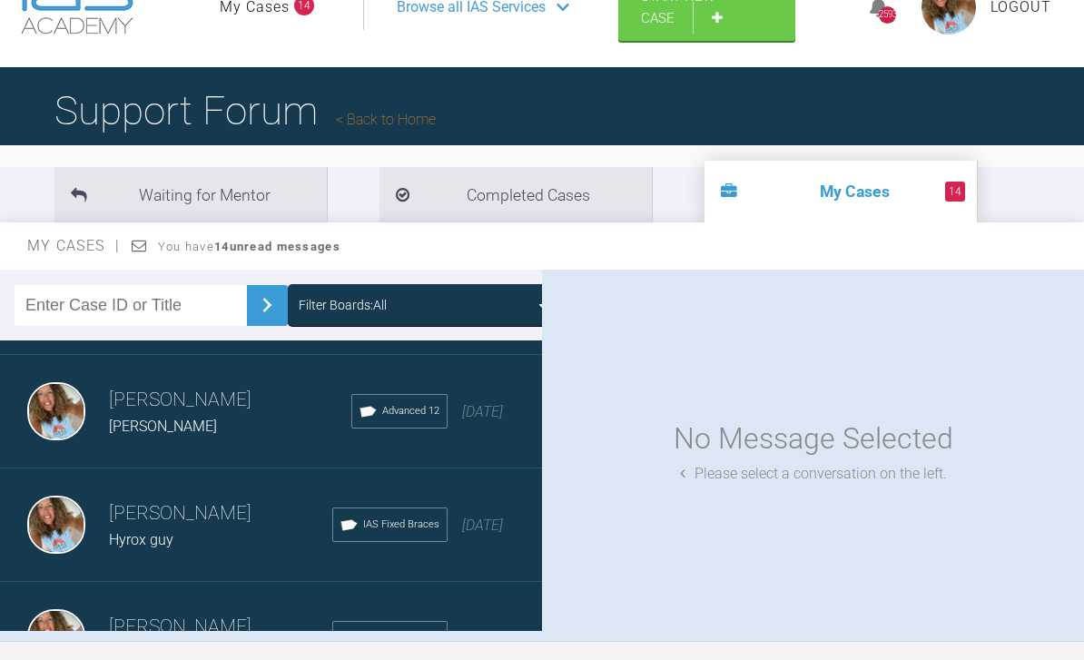
scroll to position [3906, 0]
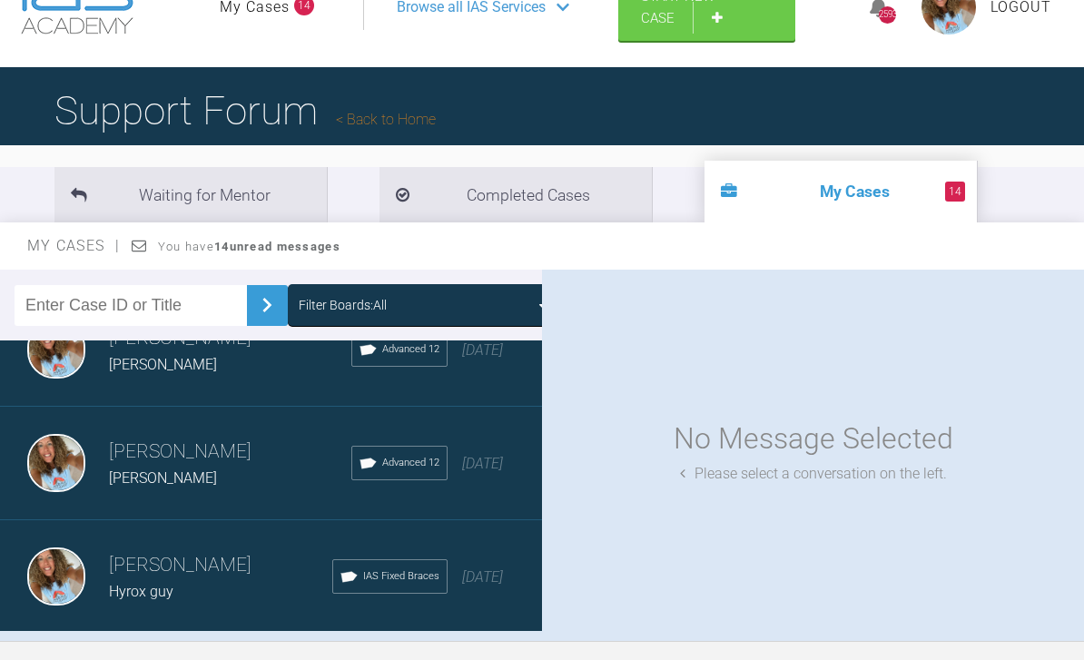
click at [497, 470] on span "9 months ago" at bounding box center [482, 463] width 41 height 17
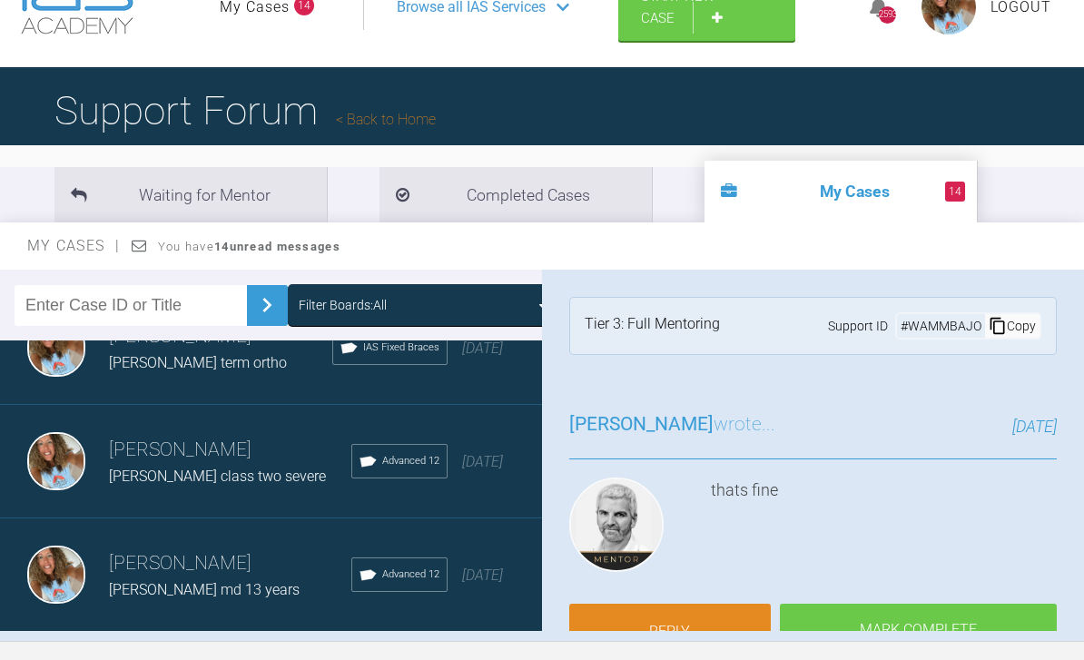
scroll to position [4247, 0]
click at [291, 659] on div "Load more" at bounding box center [271, 661] width 542 height 56
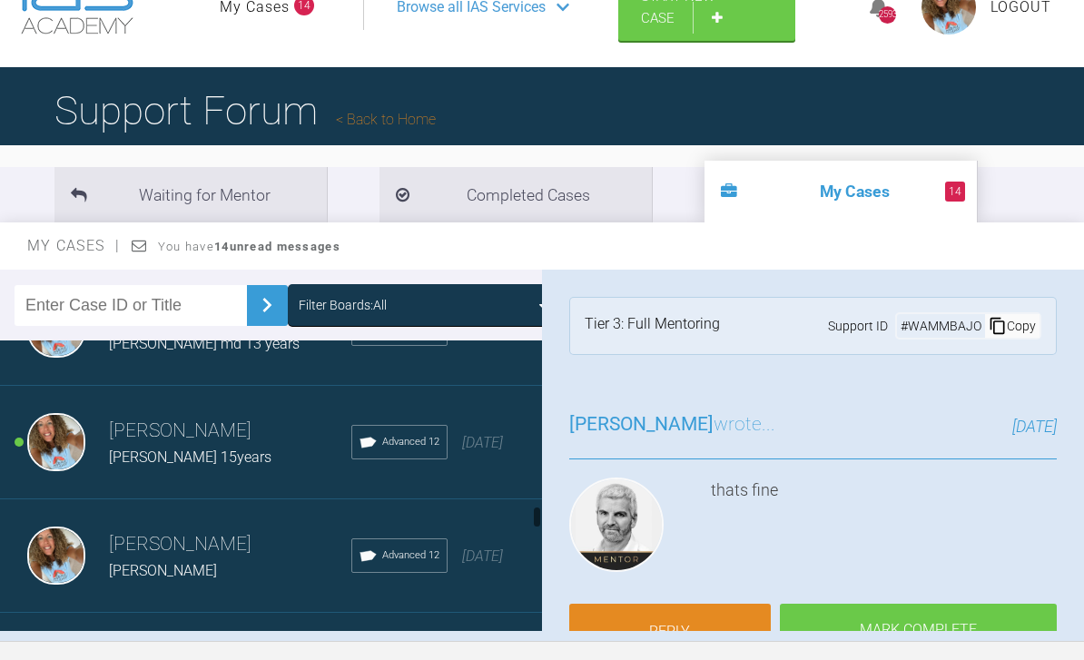
scroll to position [4509, 0]
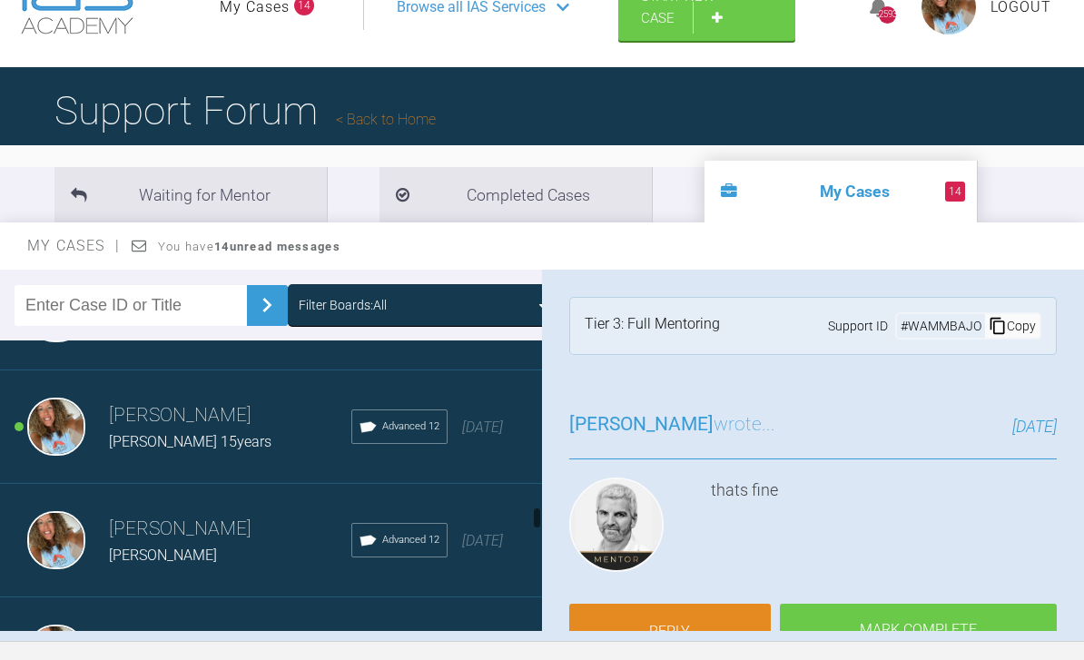
click at [492, 436] on span "10 months ago" at bounding box center [482, 427] width 41 height 17
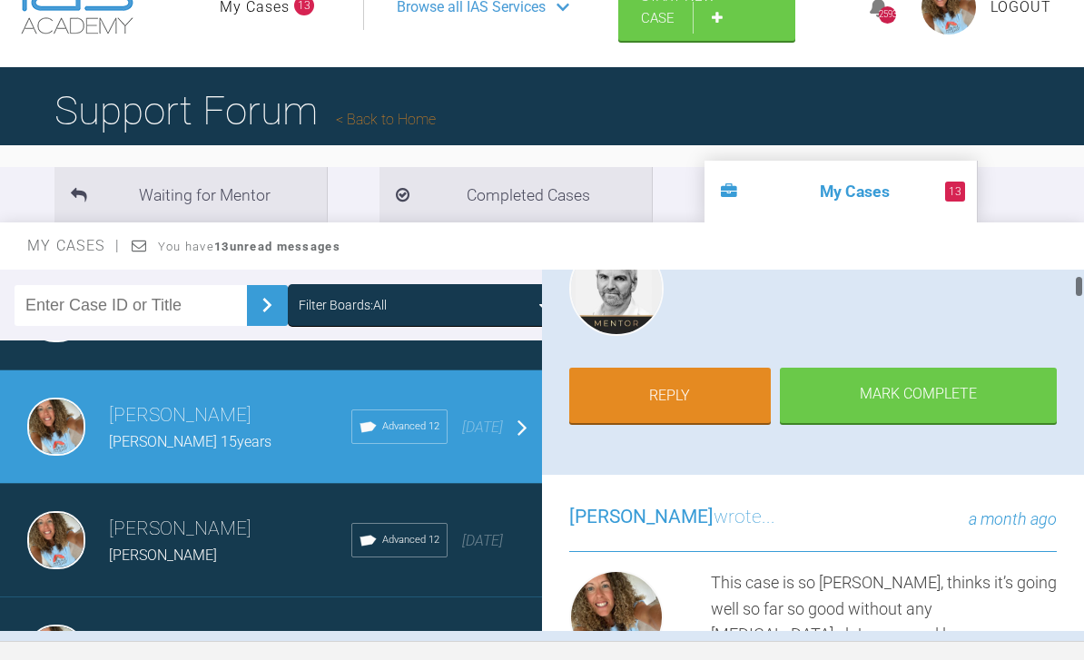
scroll to position [237, 0]
click at [699, 396] on link "Reply" at bounding box center [670, 395] width 202 height 56
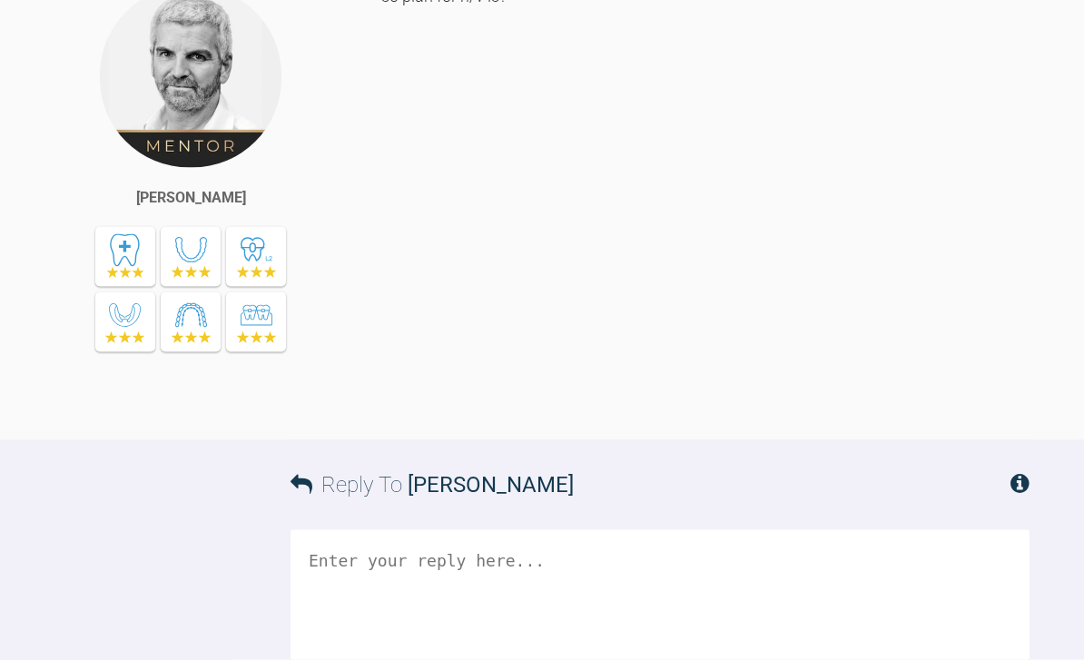
scroll to position [29213, 0]
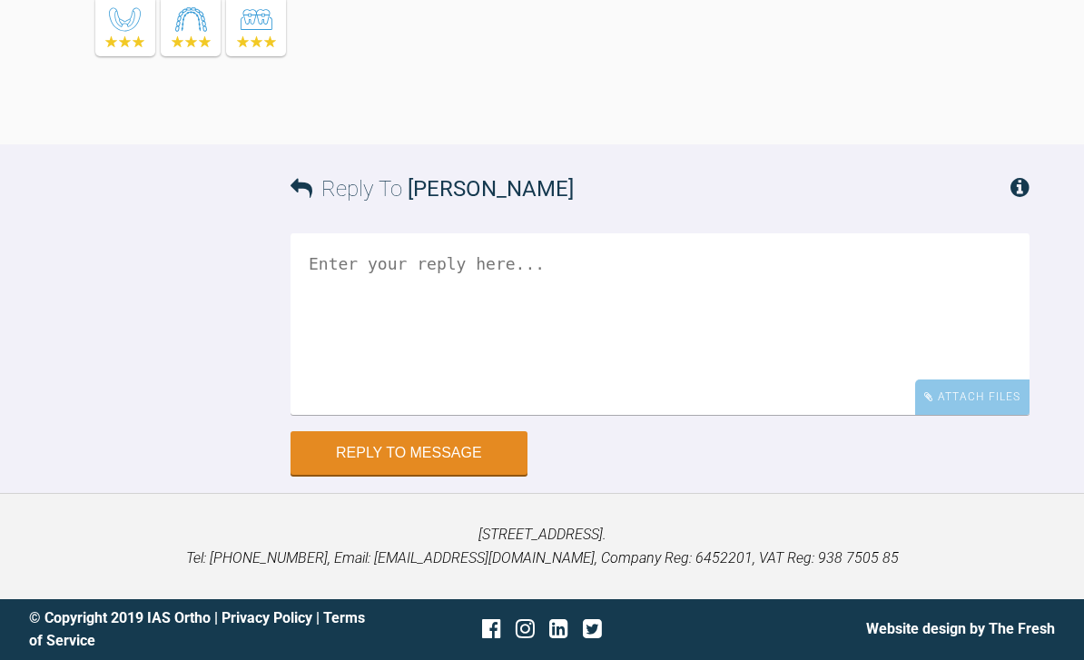
click at [996, 415] on div "Attach Files" at bounding box center [972, 396] width 114 height 35
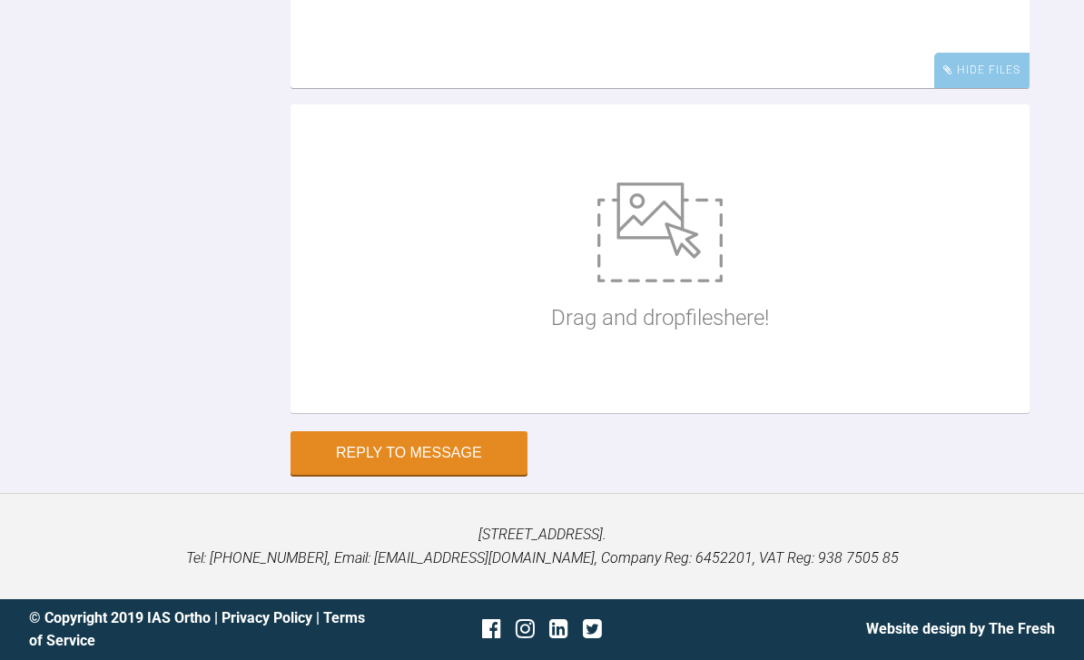
click at [670, 282] on img at bounding box center [659, 232] width 125 height 100
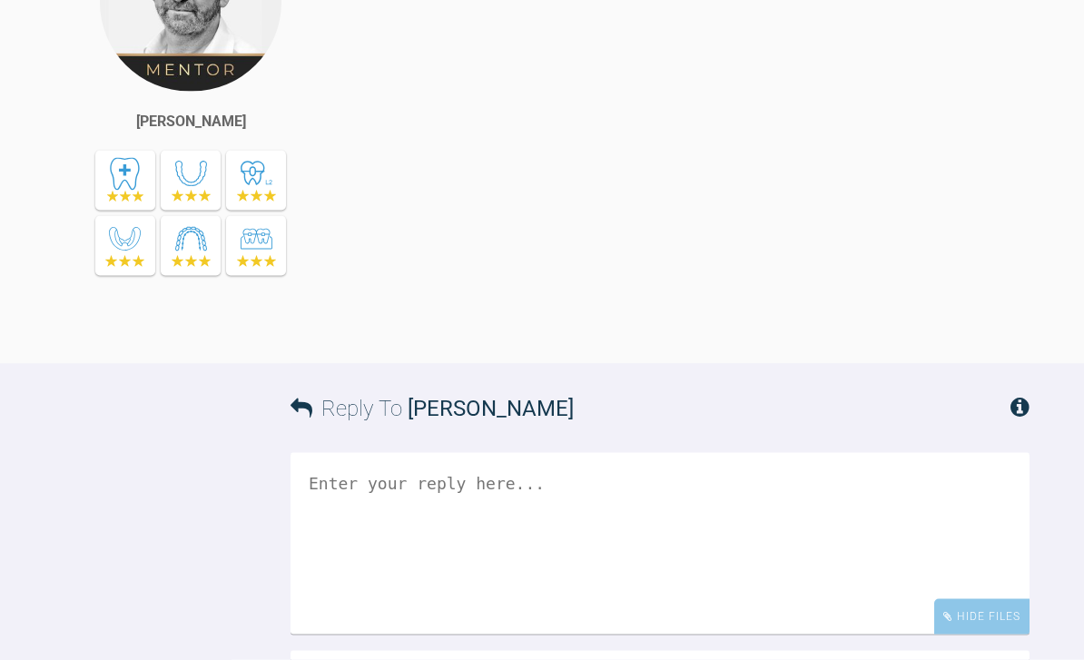
scroll to position [27160, 0]
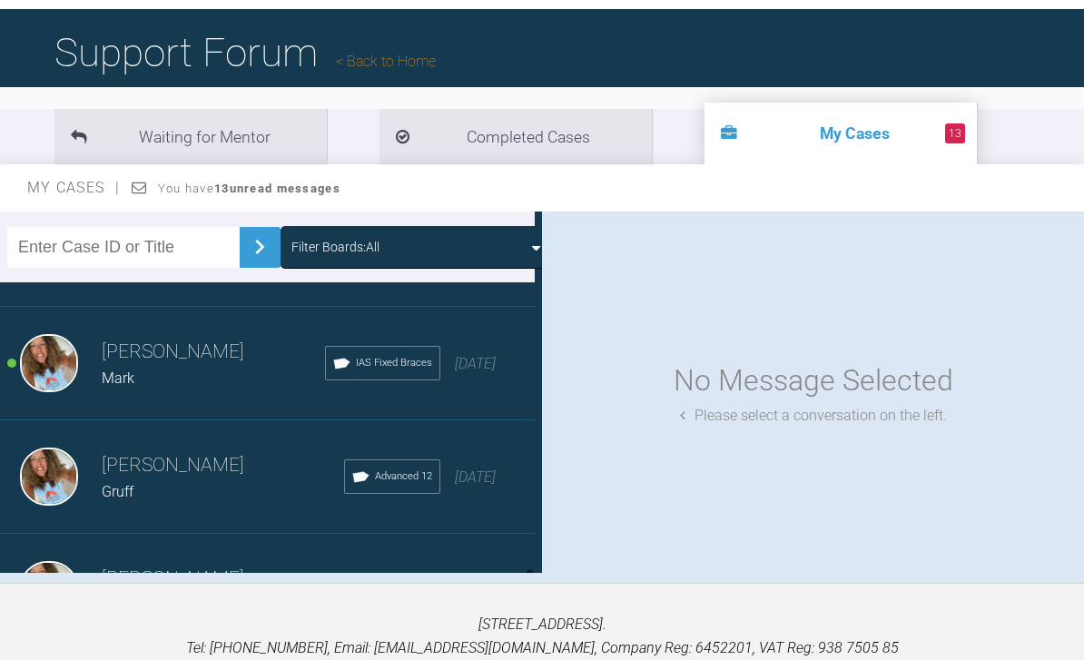
scroll to position [1908, 0]
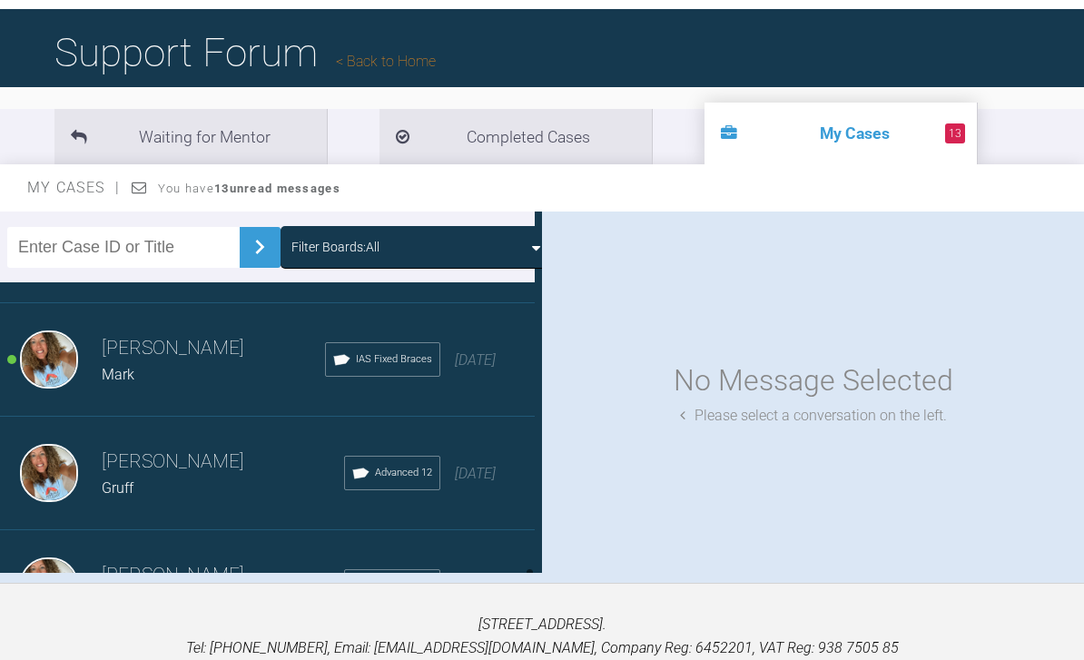
click at [110, 369] on span "Mark" at bounding box center [118, 374] width 33 height 17
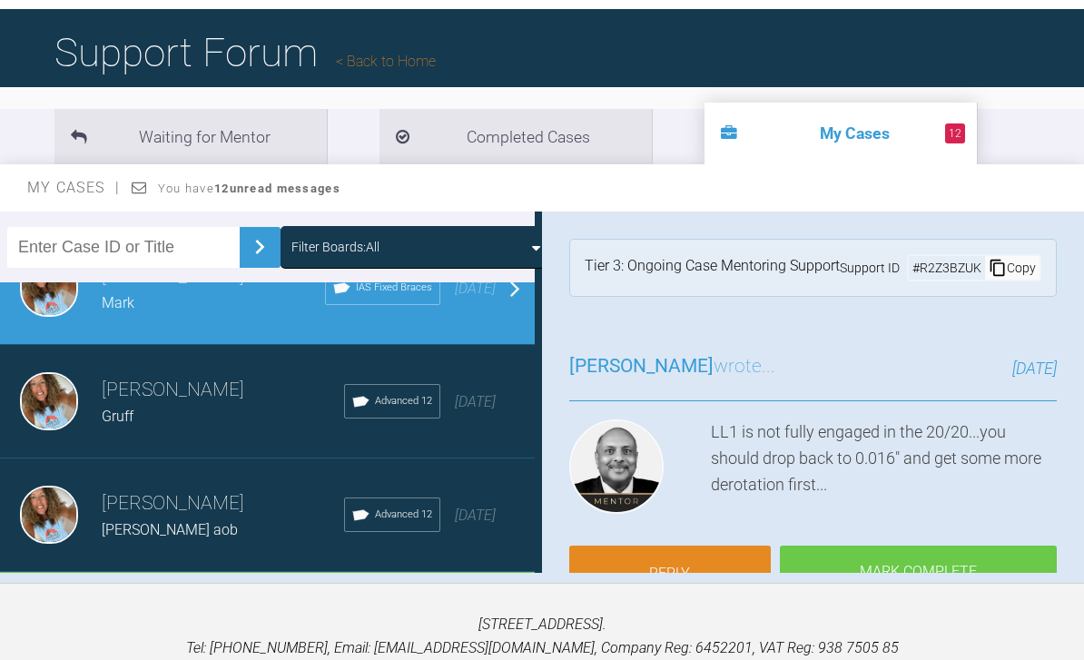
scroll to position [1977, 0]
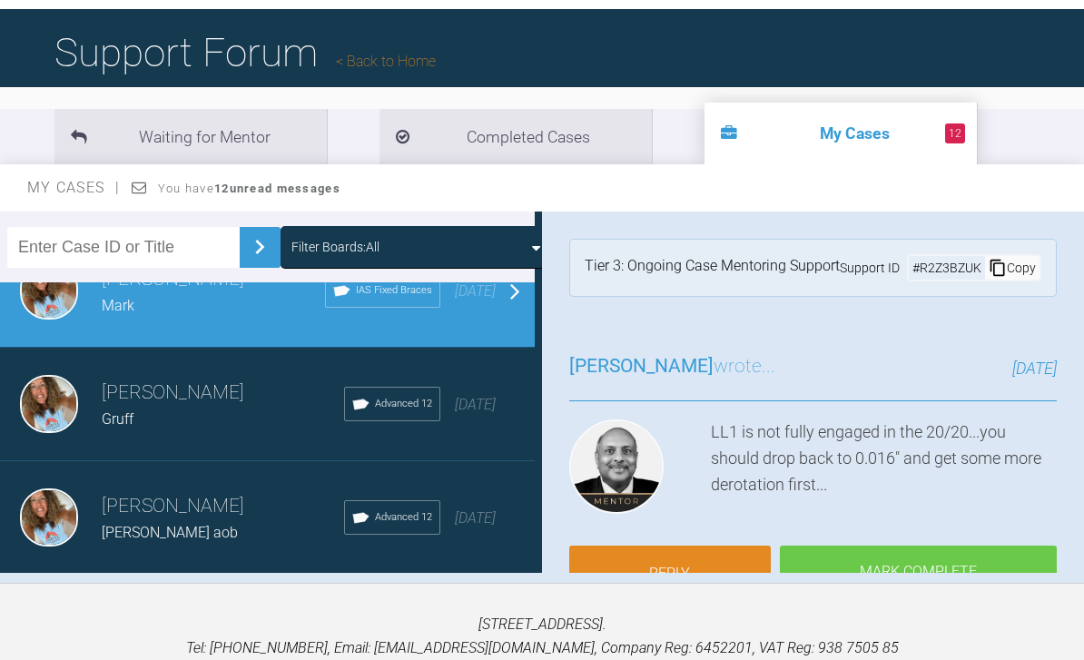
click at [108, 597] on div "Load more" at bounding box center [264, 603] width 542 height 56
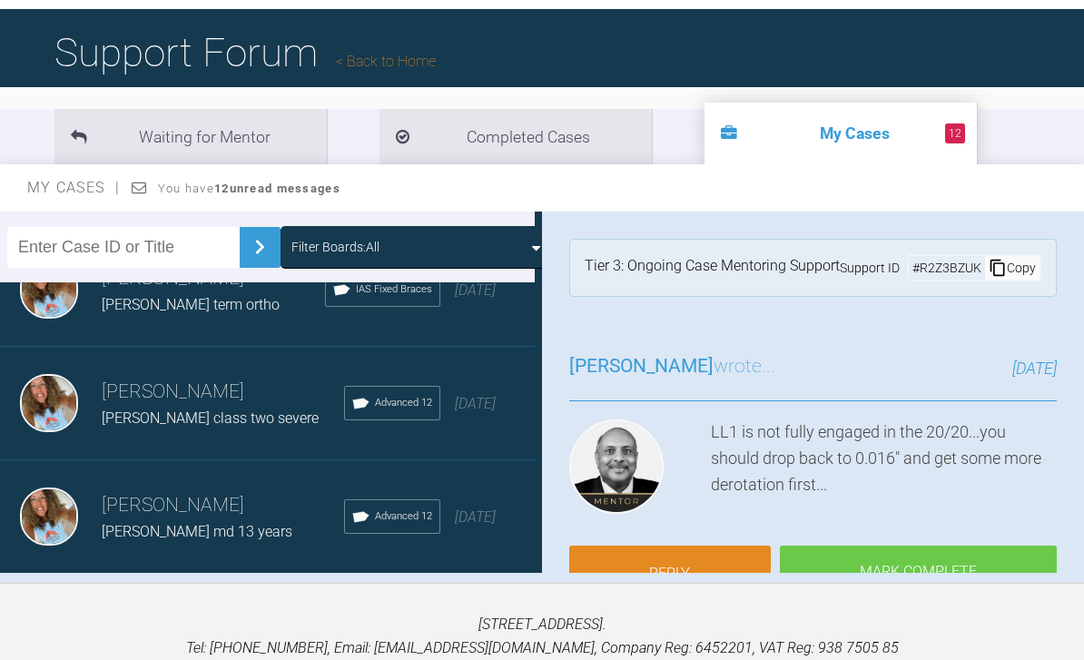
scroll to position [4247, 0]
click at [101, 596] on div "Load more" at bounding box center [264, 603] width 542 height 56
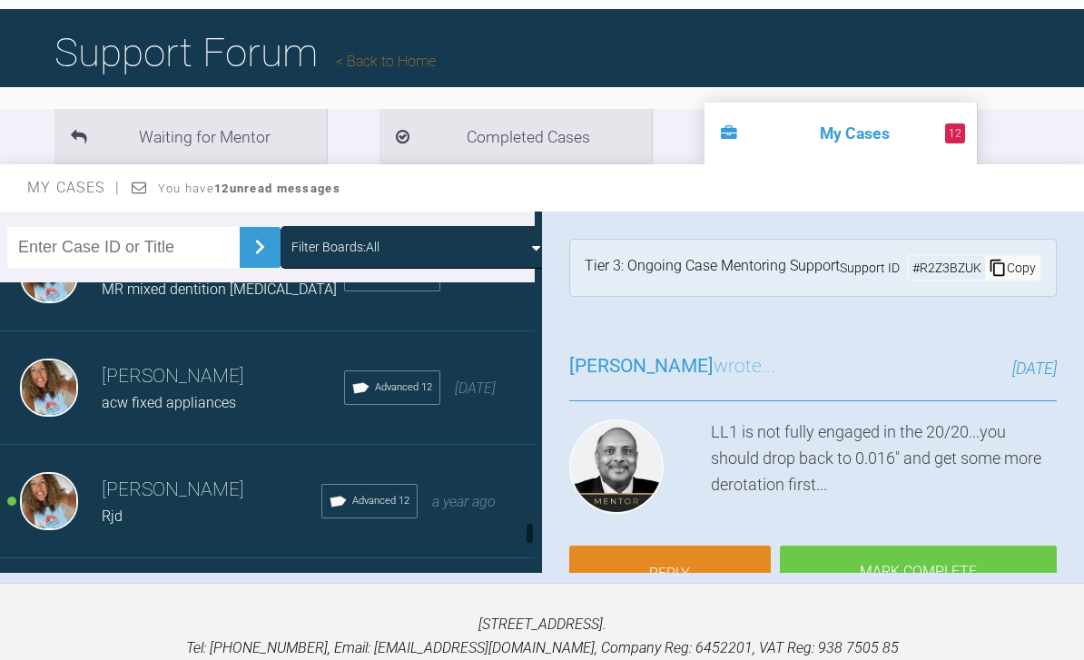
scroll to position [4851, 0]
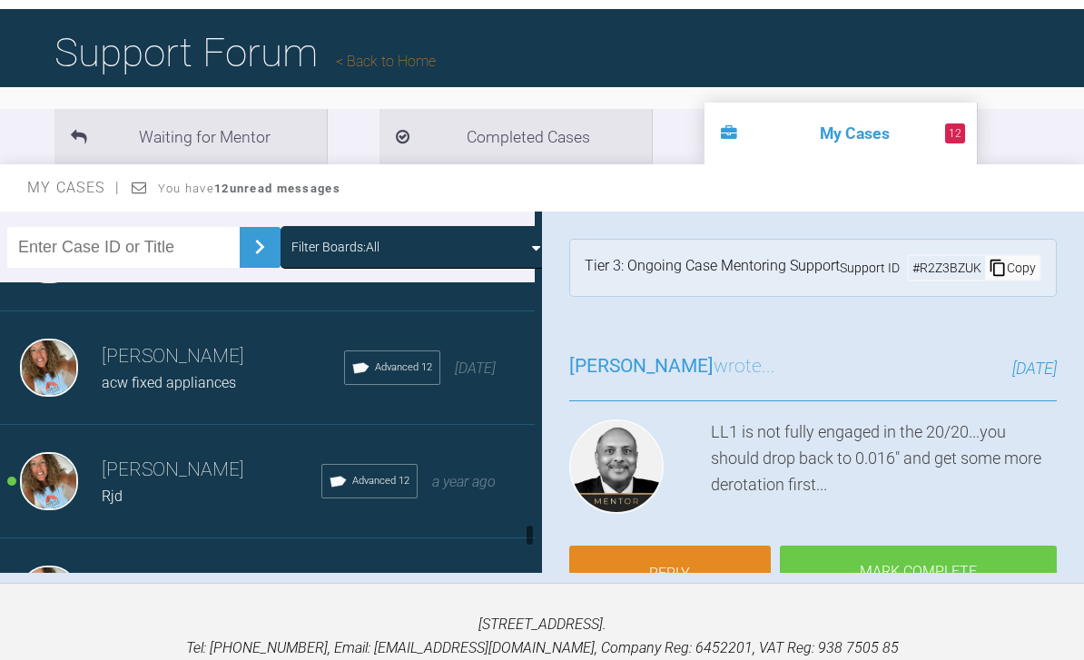
click at [94, 487] on div "Rebecca Lynne Williams Rjd Advanced 12 a year ago" at bounding box center [264, 481] width 542 height 113
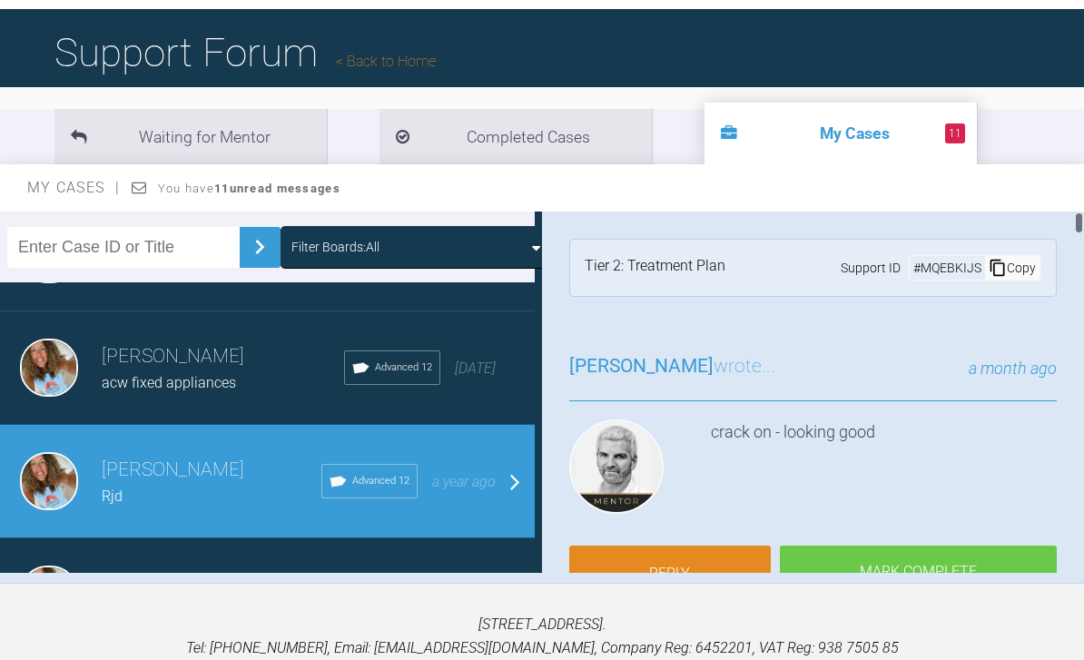
click at [665, 586] on link "Reply" at bounding box center [670, 574] width 202 height 56
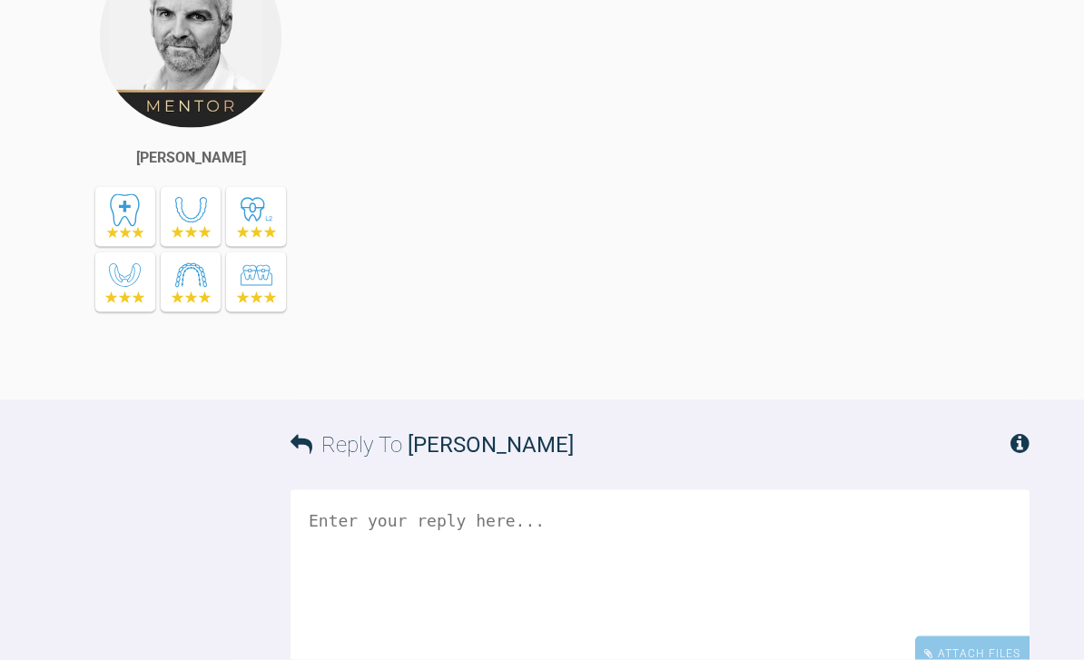
scroll to position [24106, 0]
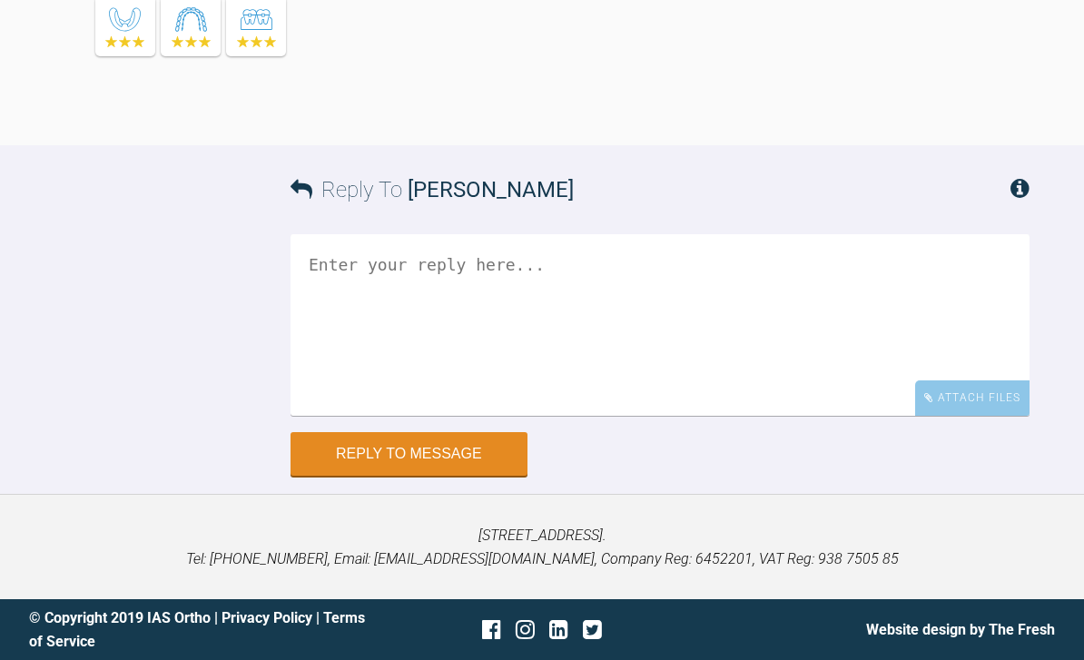
click at [996, 416] on div "Attach Files" at bounding box center [972, 397] width 114 height 35
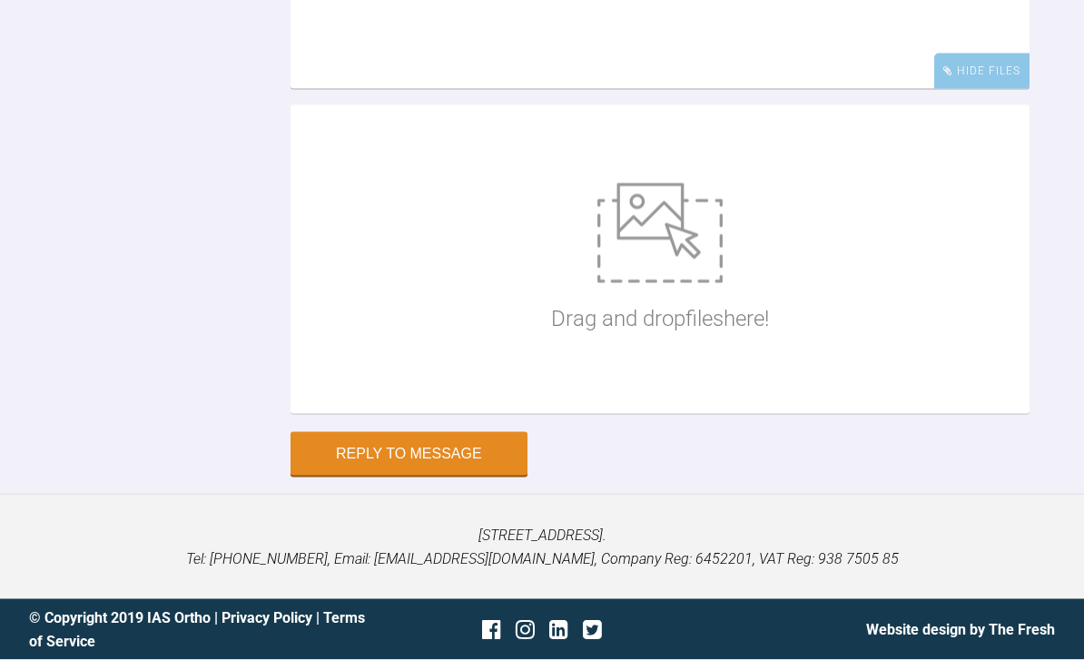
scroll to position [24516, 0]
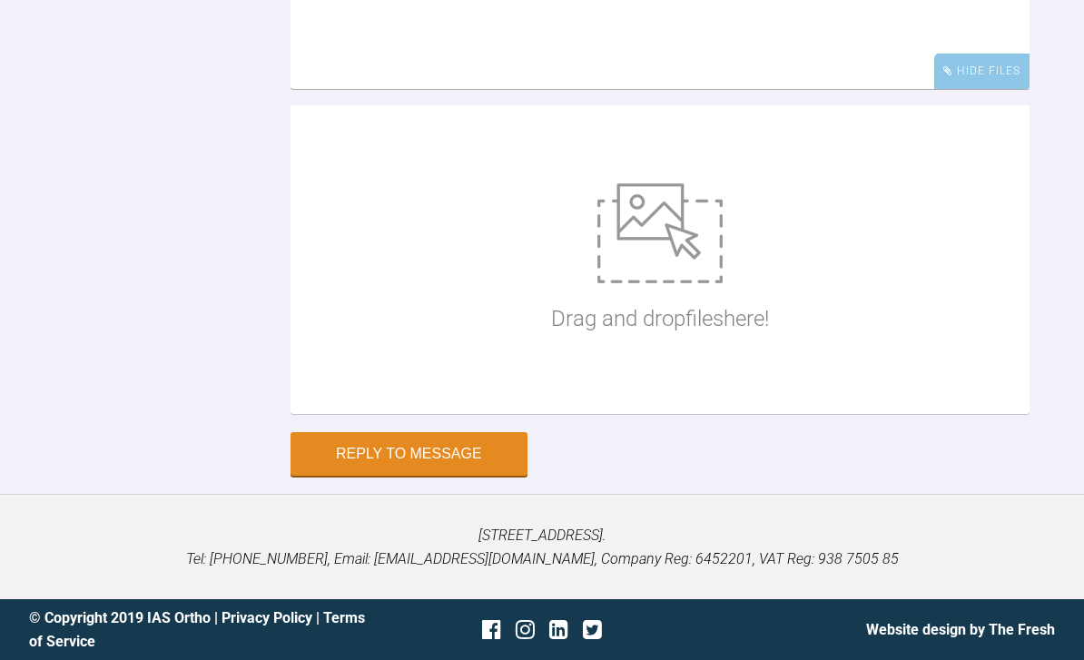
click at [675, 283] on img at bounding box center [659, 233] width 125 height 100
type input "C:\fakepath\DSC_0424.jpeg"
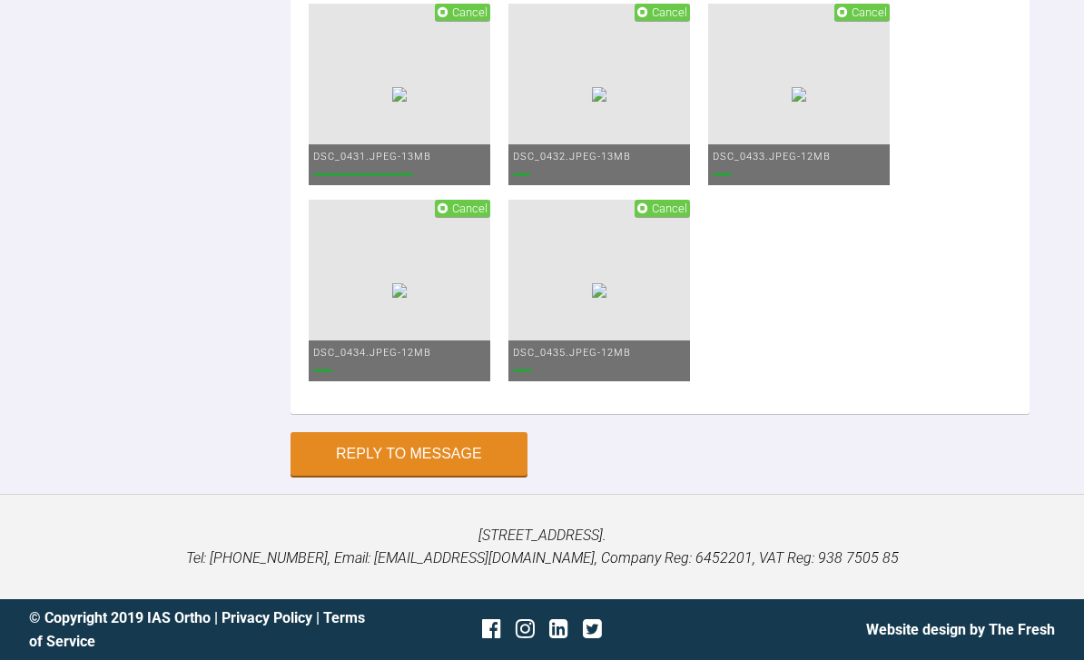
scroll to position [24239, 0]
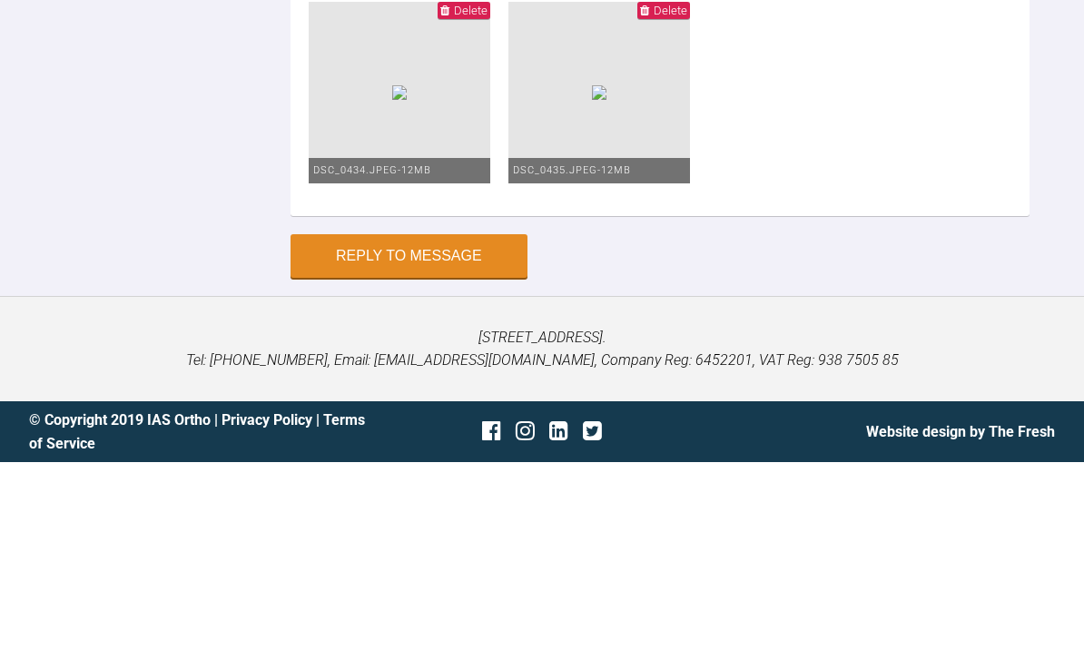
scroll to position [24437, 0]
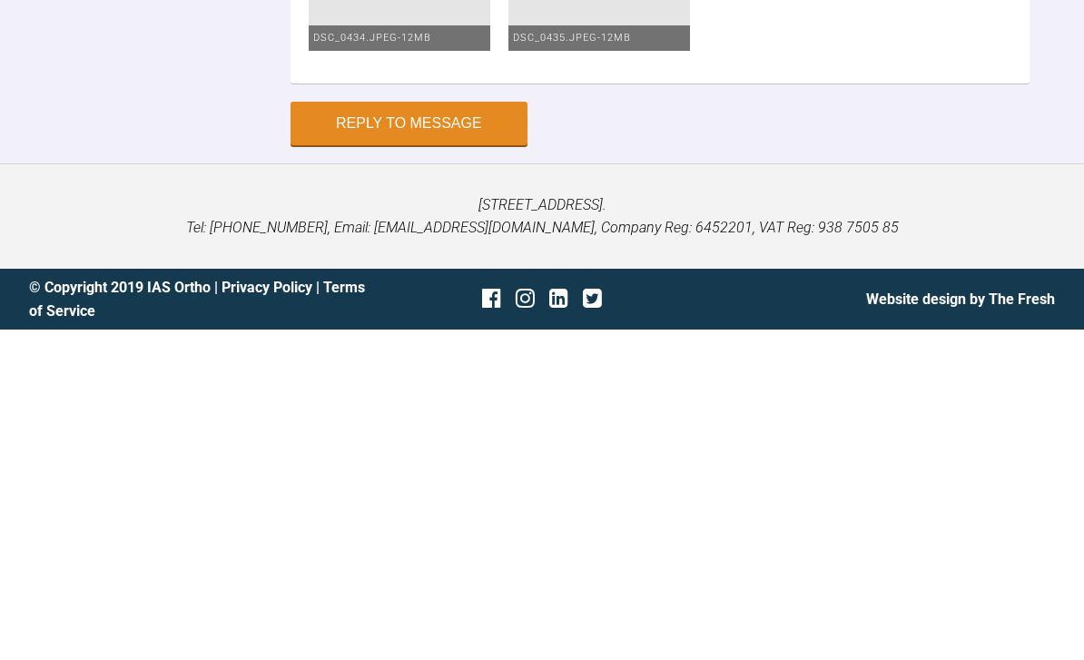
type textarea "Saw rebecca how lush are her teeth looking 😃😃😃😃 Progressed to 1925 upper and lo…"
click at [444, 432] on button "Reply to Message" at bounding box center [409, 454] width 237 height 44
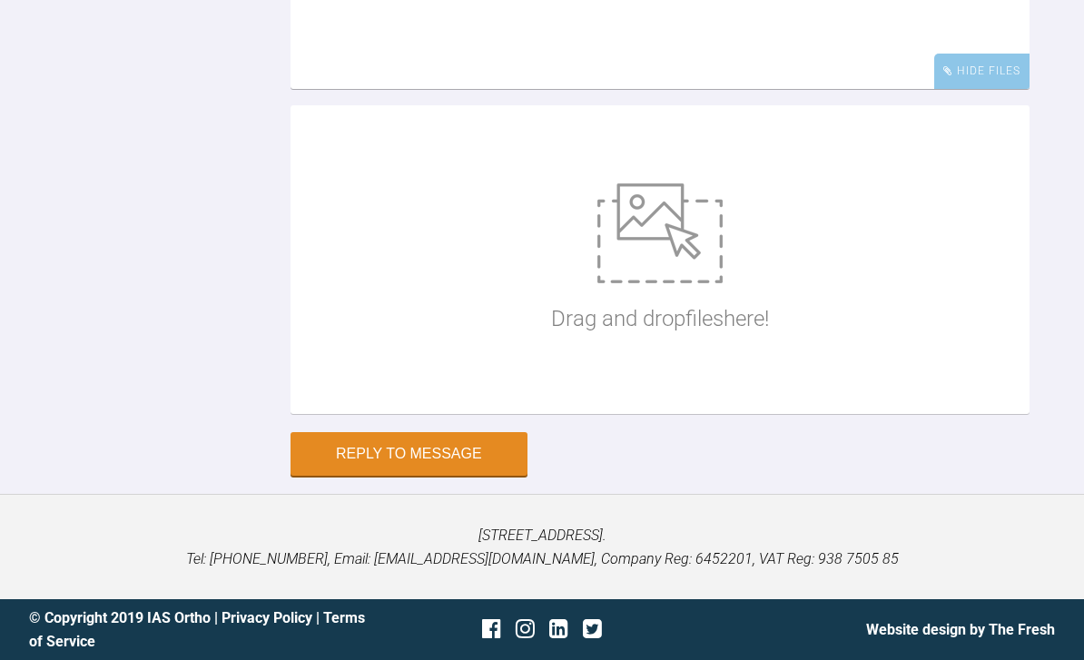
scroll to position [23915, 0]
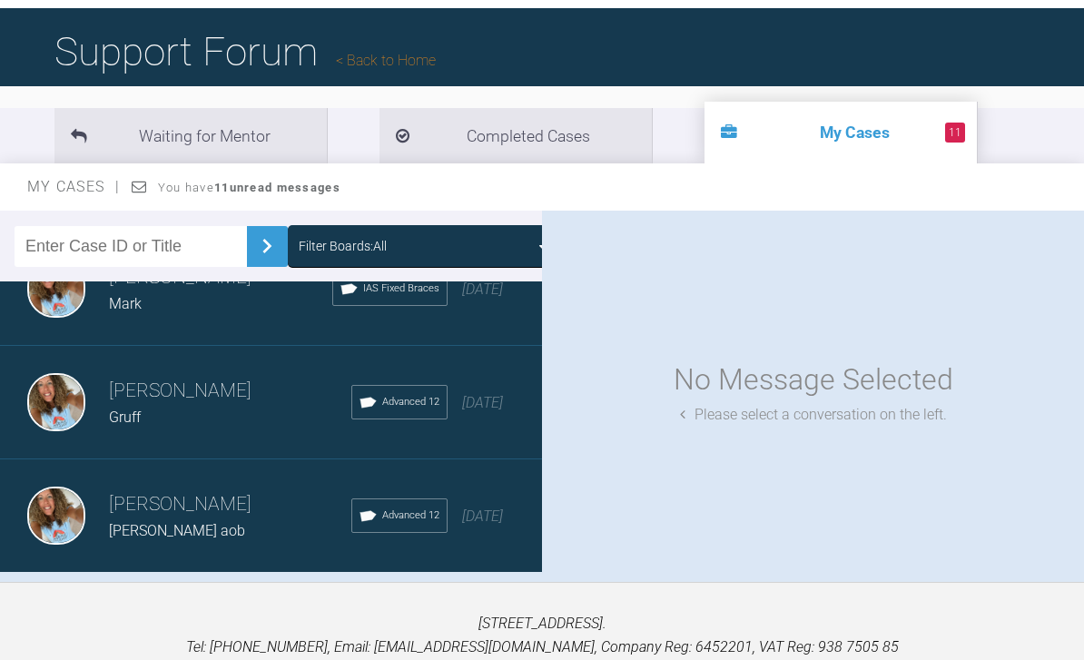
scroll to position [1977, 0]
click at [132, 598] on div "Load more" at bounding box center [271, 602] width 542 height 56
click at [106, 594] on div "Load more" at bounding box center [271, 602] width 542 height 56
click at [248, 606] on div "Load more" at bounding box center [271, 602] width 542 height 56
click at [254, 591] on div "Rebecca Lynne Williams Kl fixed IAS Fixed Braces 6 months ago" at bounding box center [271, 630] width 542 height 113
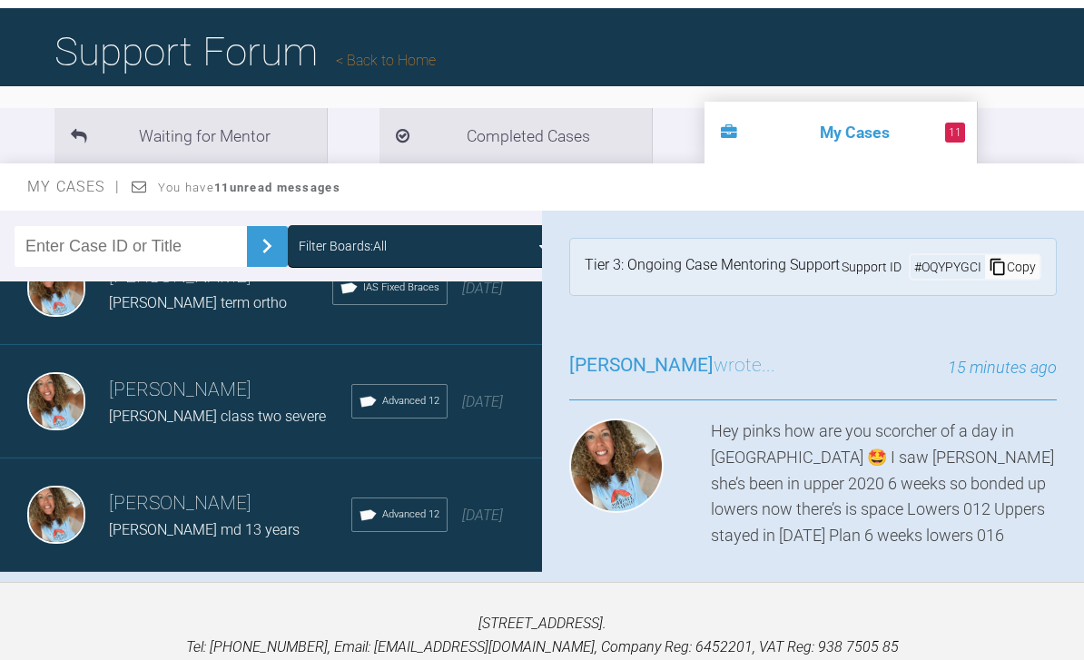
scroll to position [8786, 0]
click at [301, 607] on div "Load more" at bounding box center [271, 602] width 542 height 56
click at [300, 603] on div "Load more" at bounding box center [271, 602] width 542 height 56
click at [346, 601] on div "Load more" at bounding box center [271, 602] width 542 height 56
click at [275, 609] on div "Load more" at bounding box center [271, 602] width 542 height 56
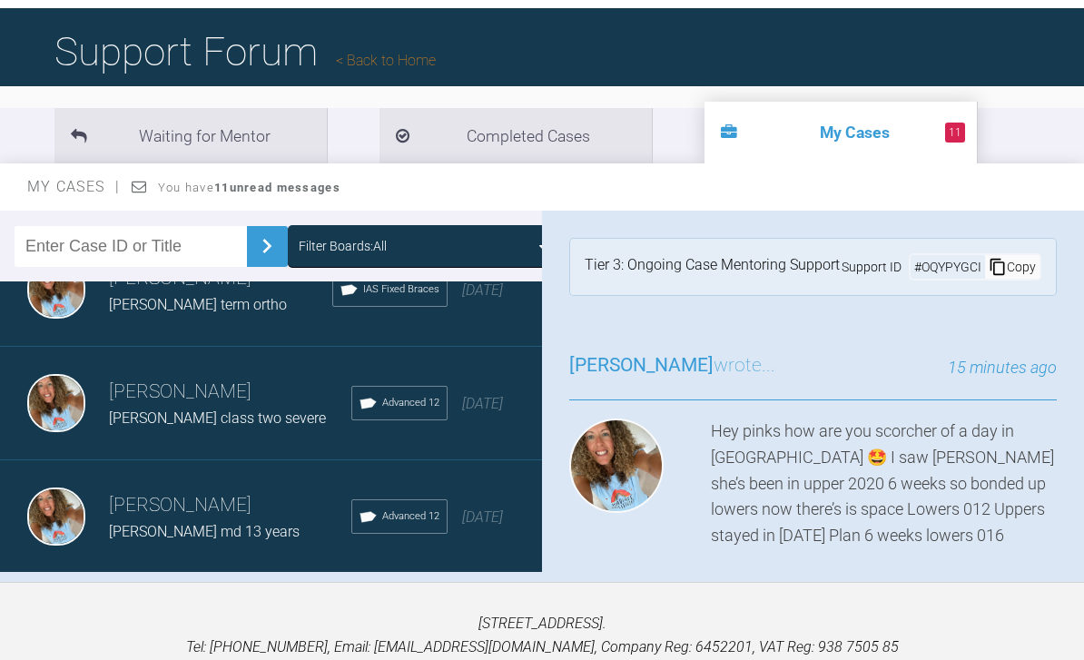
click at [523, 612] on div "Load more" at bounding box center [271, 602] width 542 height 56
click at [337, 614] on div "Load more" at bounding box center [271, 602] width 542 height 56
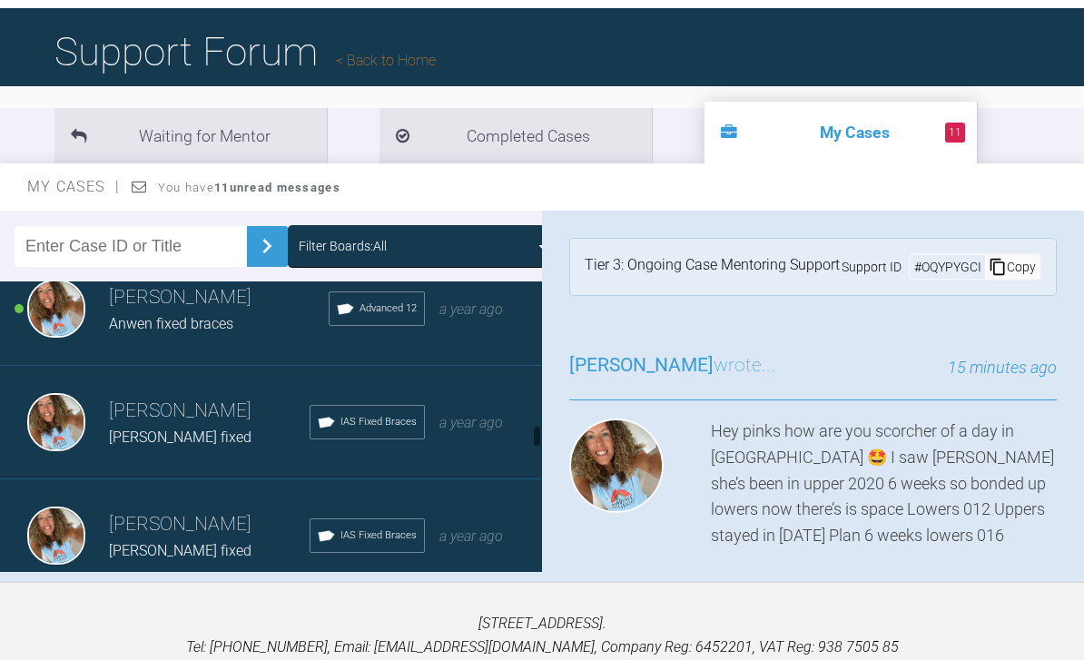
scroll to position [9891, 0]
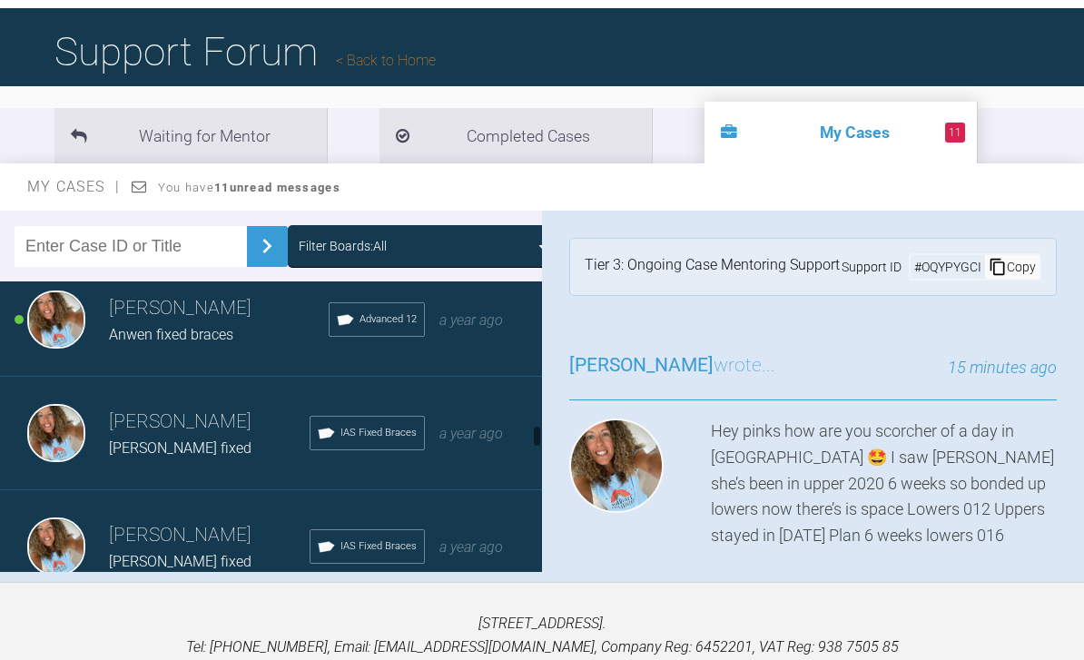
click at [479, 347] on div "Rebecca Lynne Williams Anwen fixed braces Advanced 12 a year ago" at bounding box center [271, 319] width 542 height 113
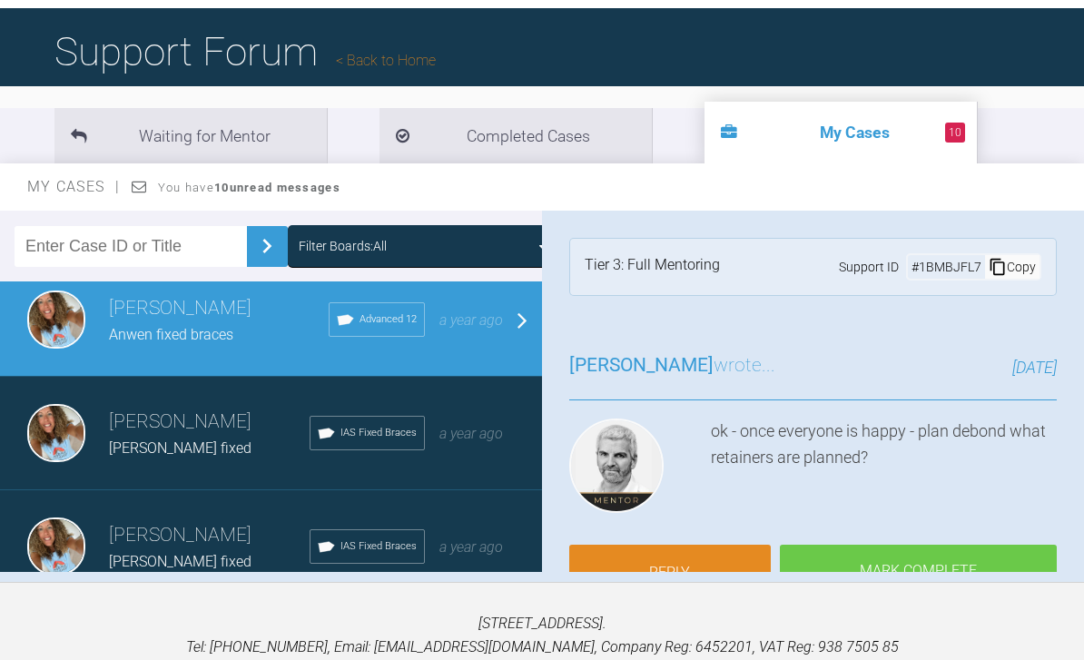
click at [693, 555] on link "Reply" at bounding box center [670, 573] width 202 height 56
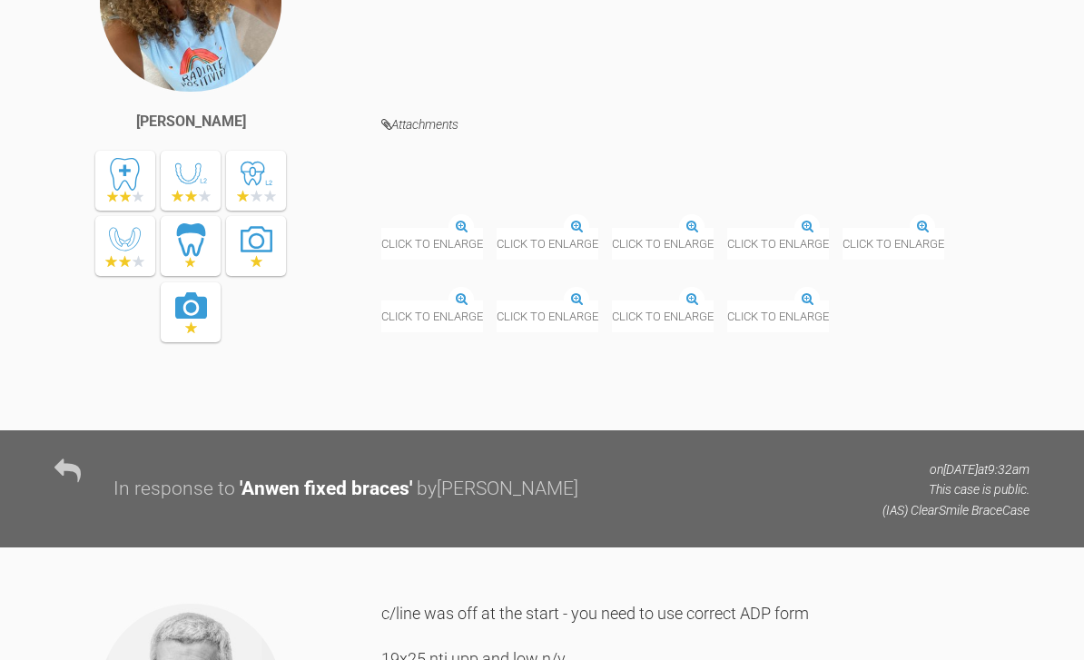
scroll to position [24605, 0]
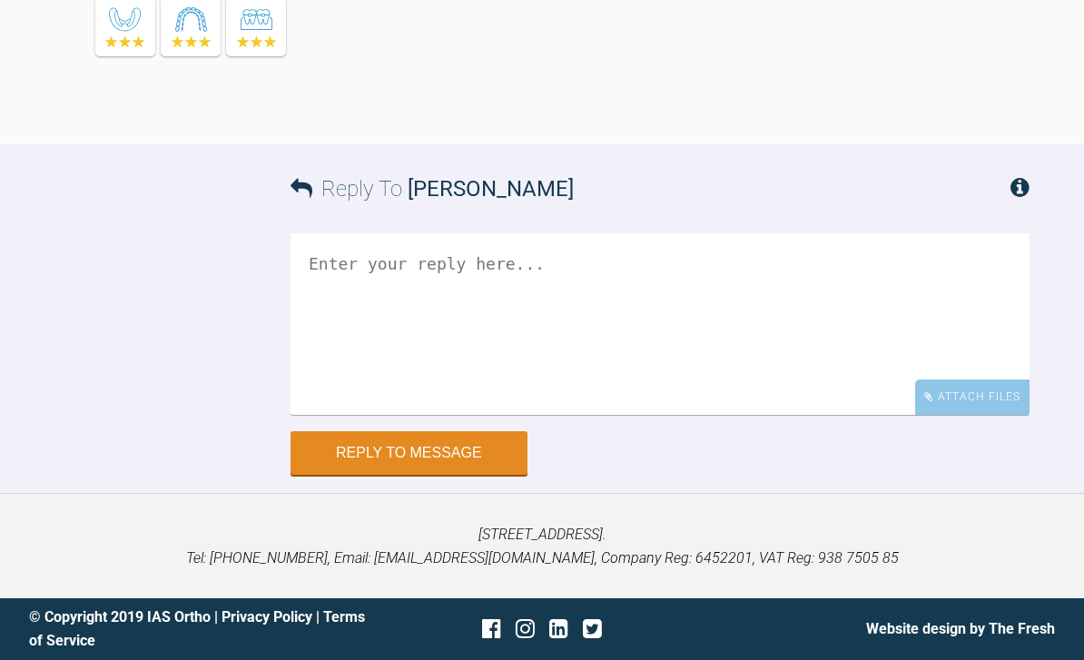
click at [974, 403] on div "Attach Files" at bounding box center [972, 396] width 114 height 35
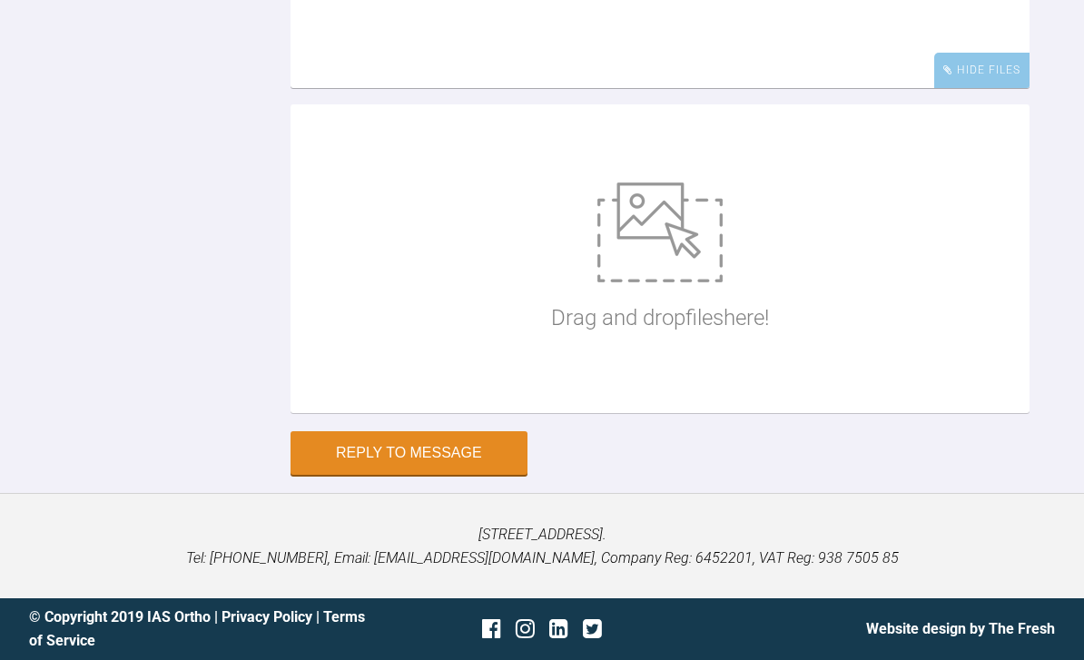
click at [694, 282] on img at bounding box center [659, 232] width 125 height 100
type input "C:\fakepath\DSC_0496.jpeg"
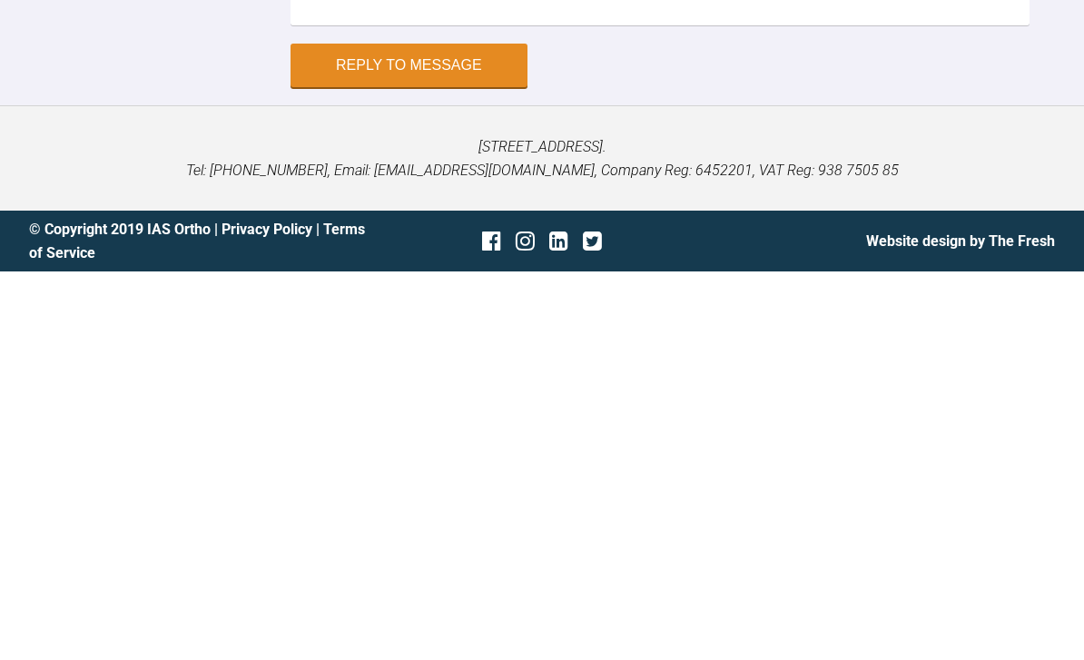
scroll to position [24906, 0]
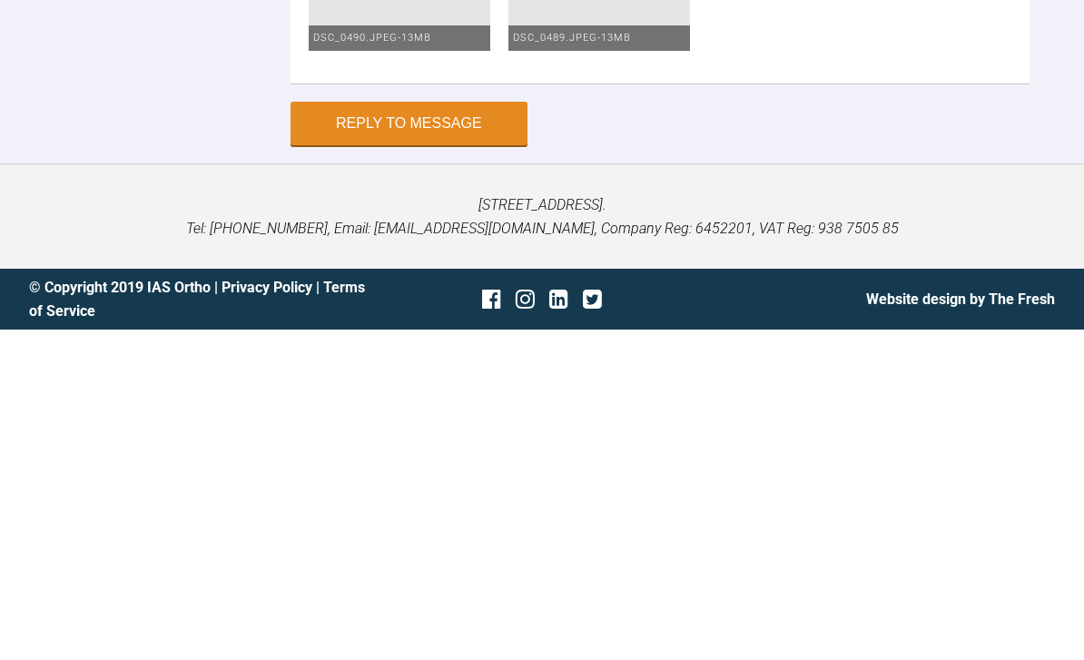
type textarea "Saw Anwen space had reopened upper central so pc over Still wearing class two e…"
click at [468, 432] on button "Reply to Message" at bounding box center [409, 454] width 237 height 44
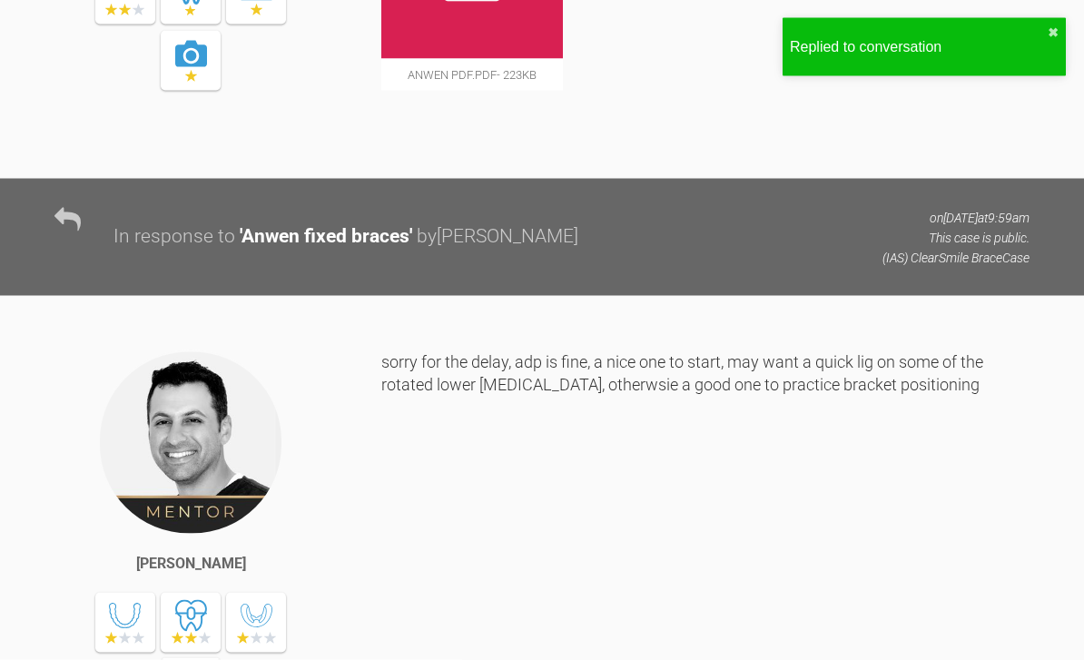
scroll to position [0, 0]
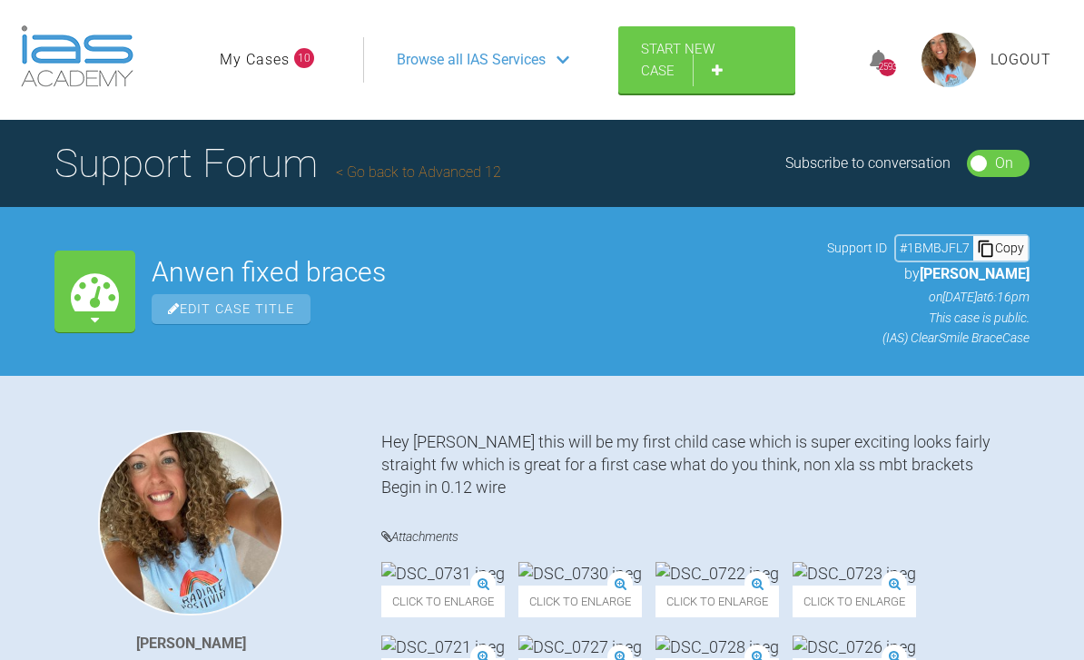
click at [260, 54] on link "My Cases" at bounding box center [255, 60] width 70 height 24
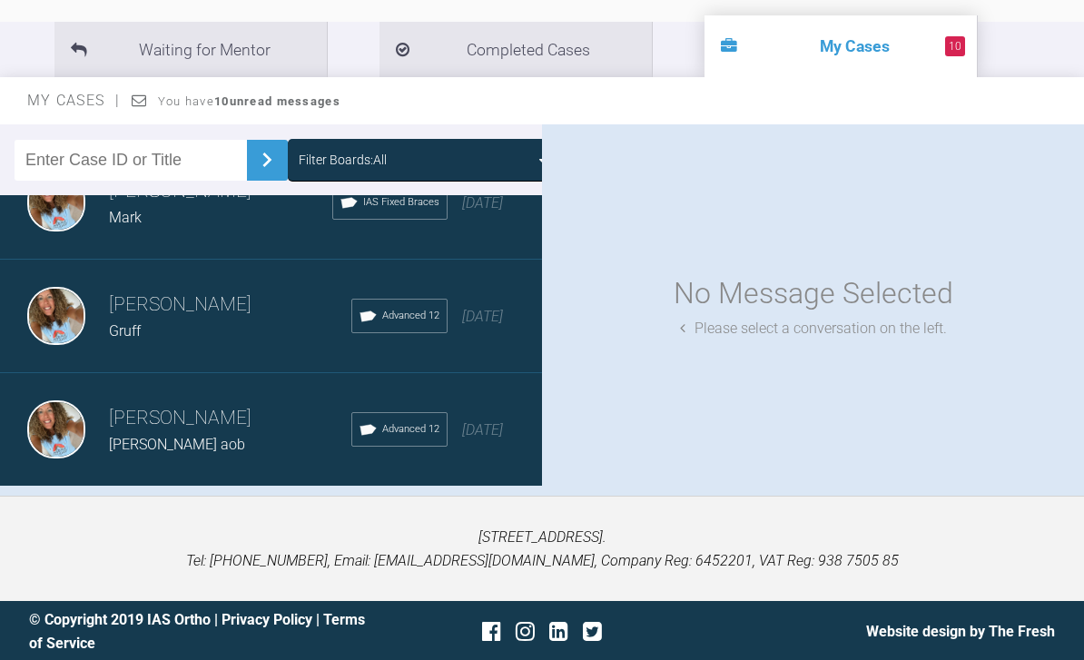
scroll to position [1977, 0]
click at [340, 521] on div "Load more" at bounding box center [271, 516] width 542 height 56
click at [315, 512] on div "Load more" at bounding box center [271, 516] width 542 height 56
click at [435, 526] on div "Load more" at bounding box center [271, 516] width 542 height 56
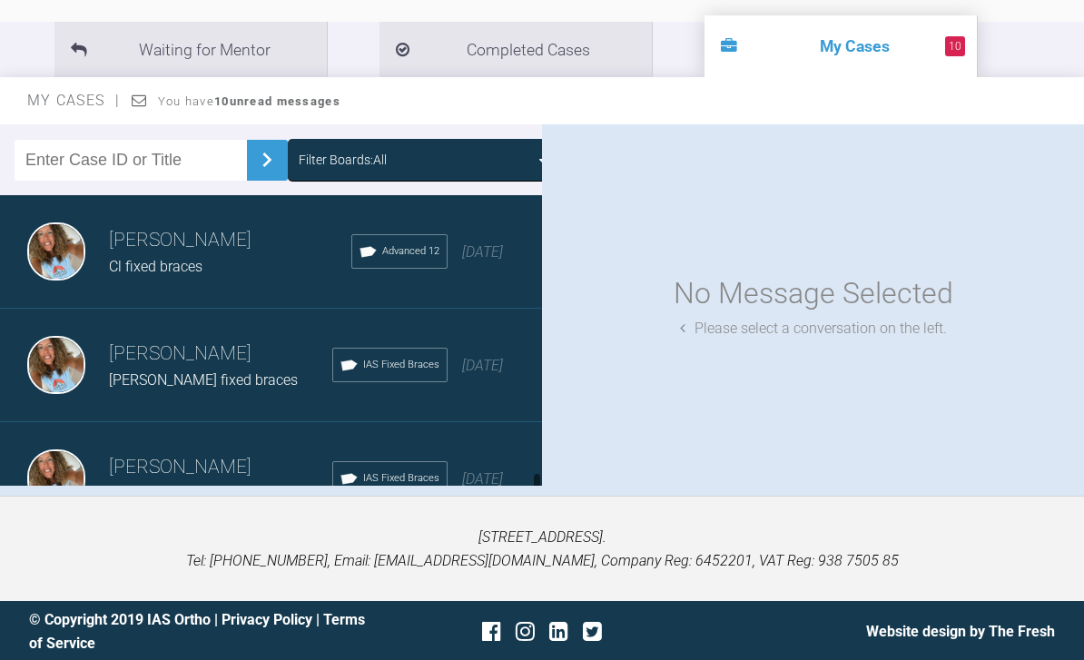
scroll to position [7496, 0]
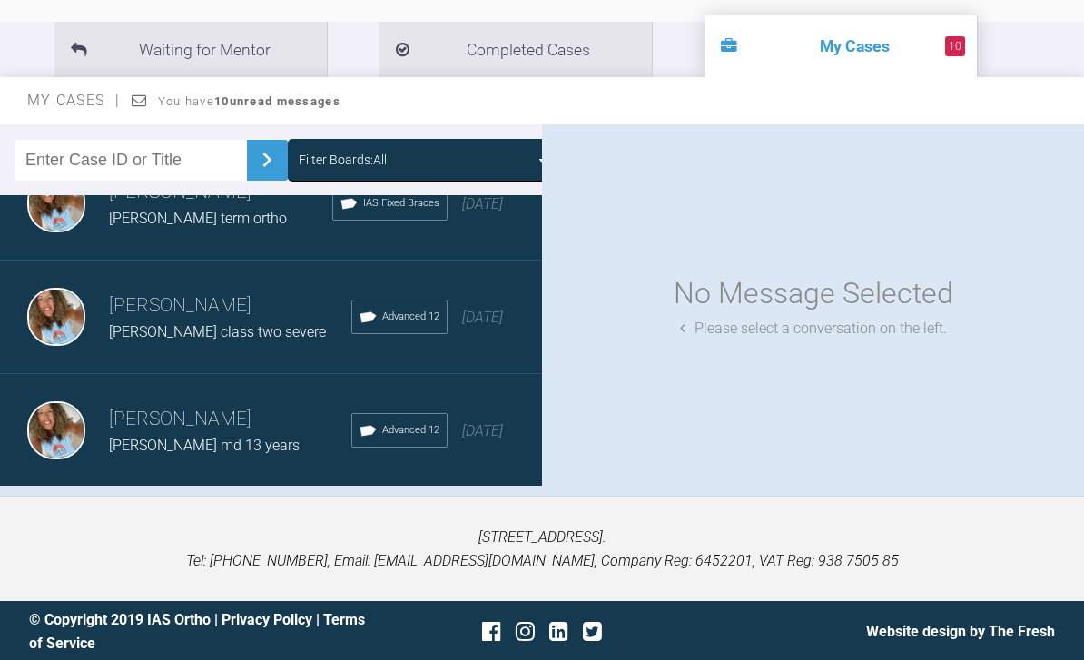
click at [311, 514] on div "Load more" at bounding box center [271, 516] width 542 height 56
click at [313, 516] on div "Load more" at bounding box center [271, 516] width 542 height 56
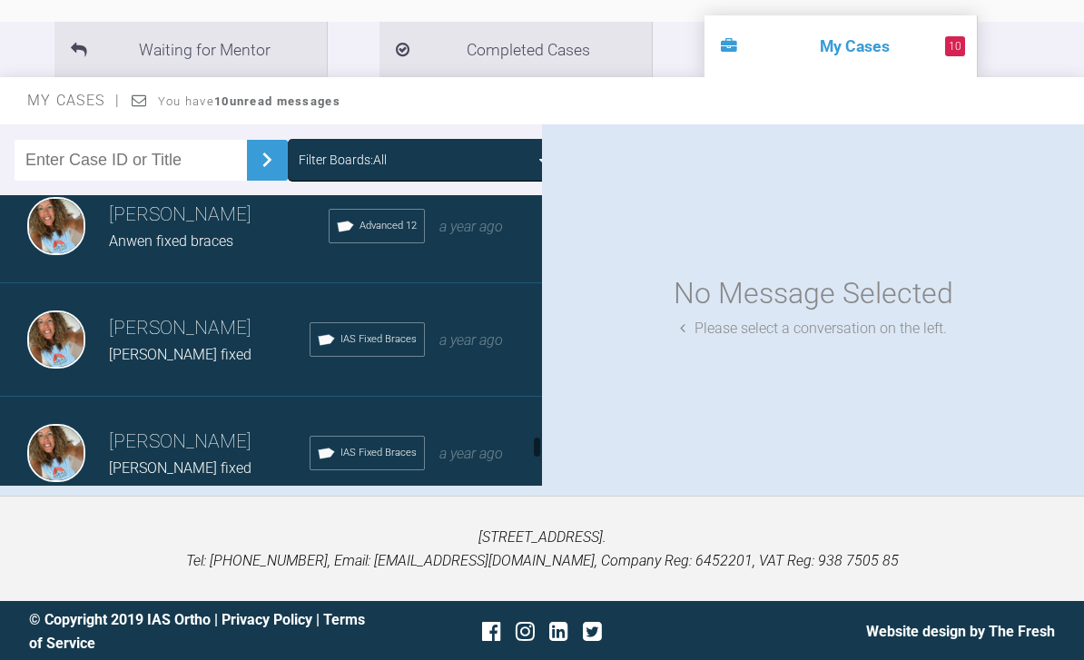
scroll to position [9928, 0]
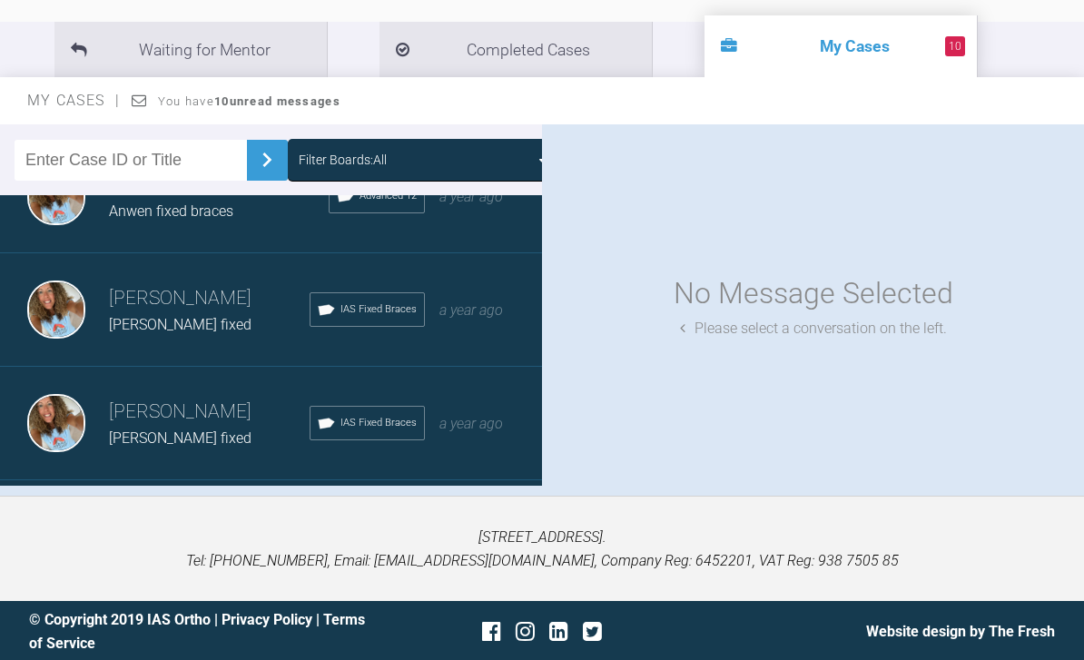
click at [490, 434] on div "a year ago" at bounding box center [471, 424] width 64 height 24
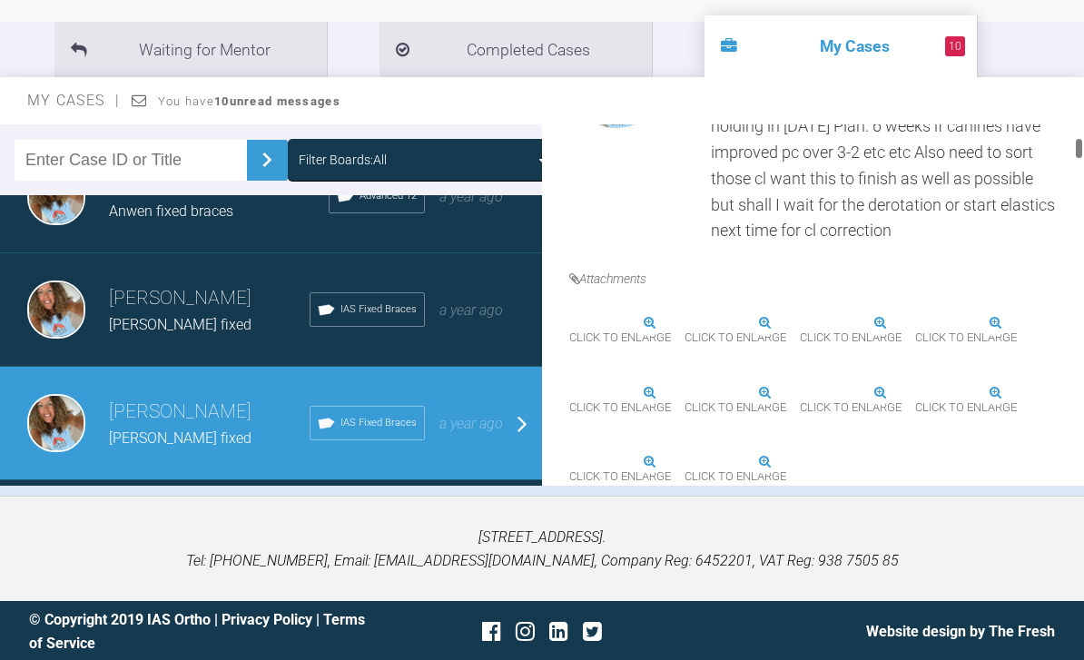
scroll to position [652, 0]
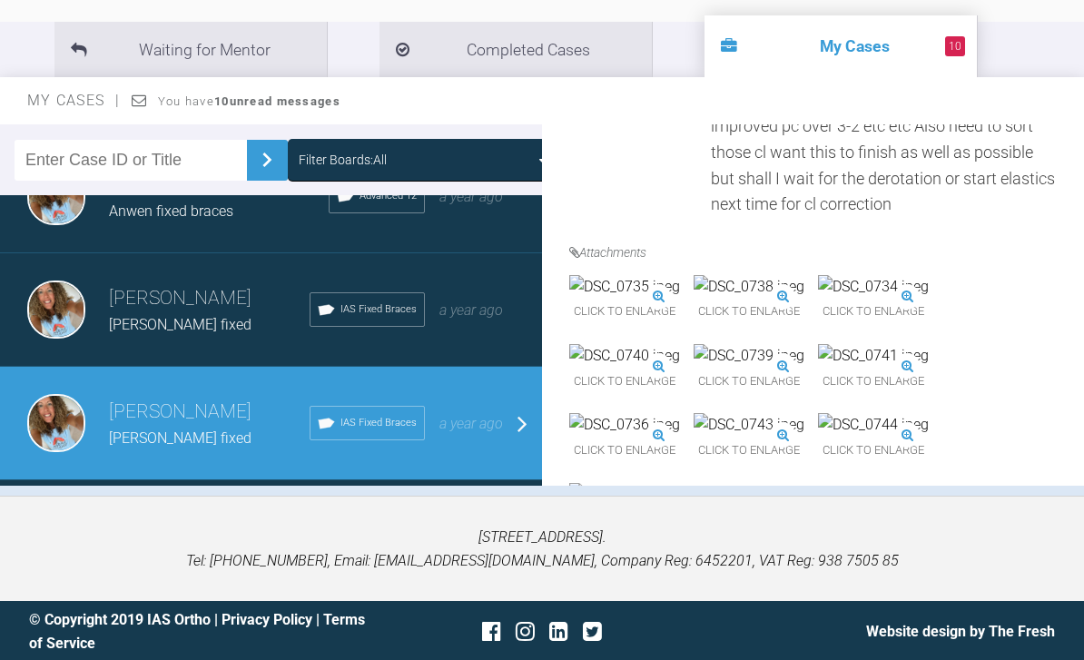
click at [675, 299] on img at bounding box center [624, 287] width 111 height 24
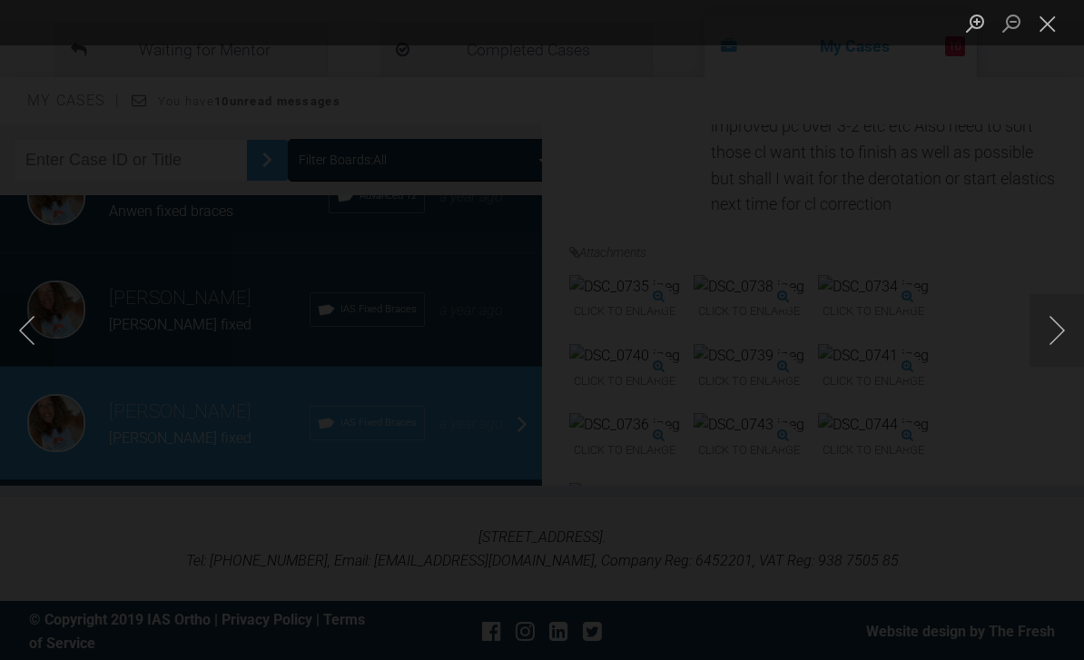
click at [1058, 25] on button "Close lightbox" at bounding box center [1047, 23] width 36 height 32
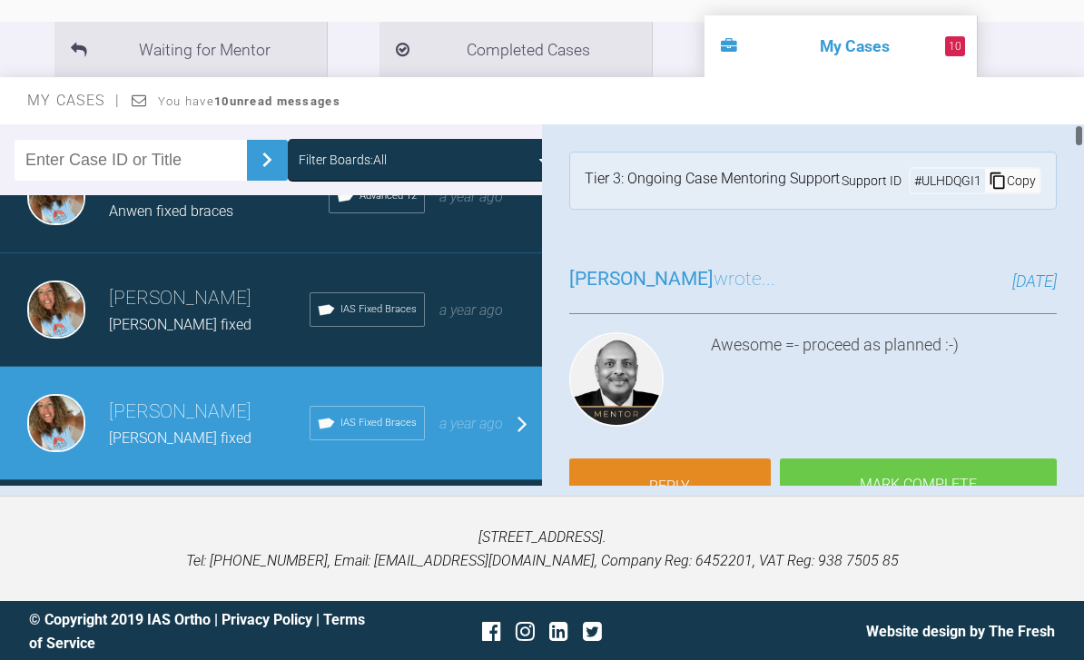
scroll to position [0, 0]
click at [697, 484] on link "Reply" at bounding box center [670, 486] width 202 height 56
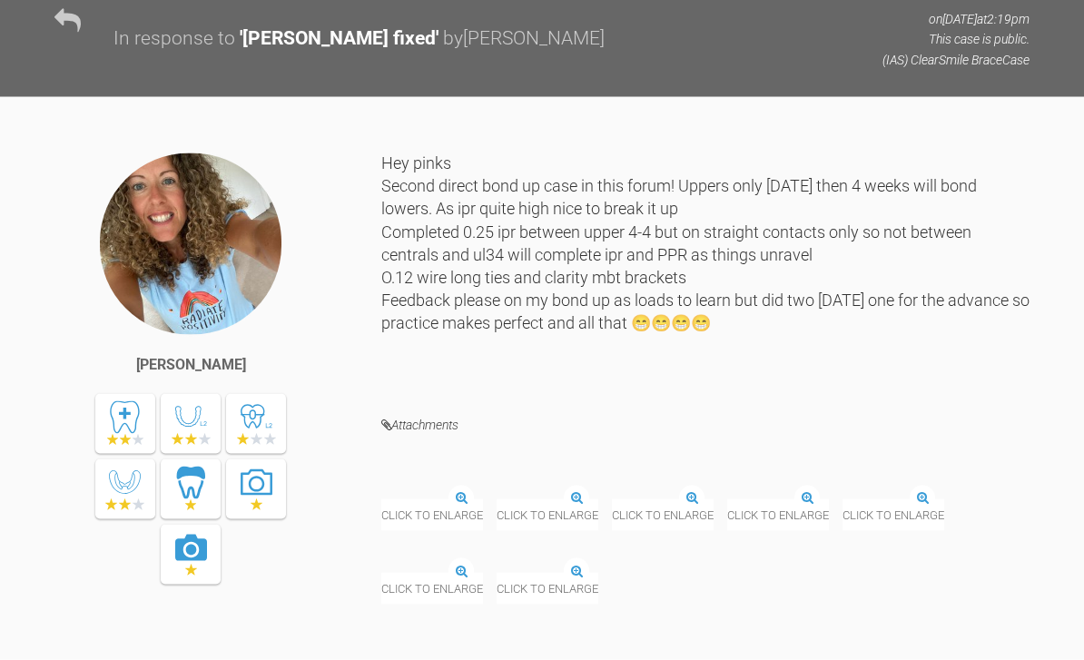
scroll to position [29294, 0]
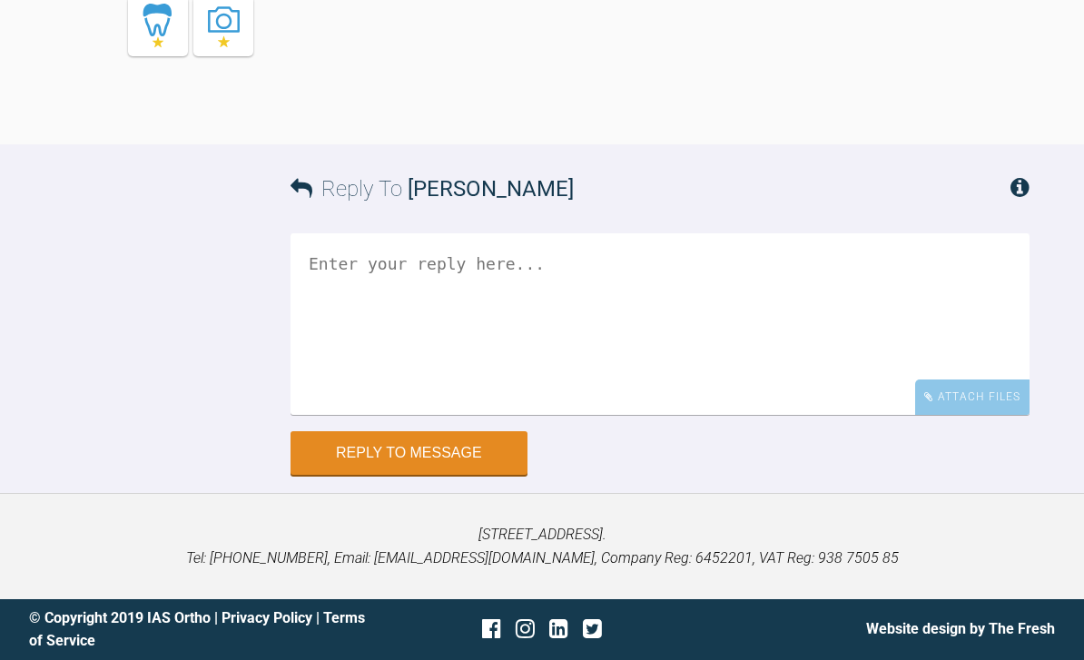
click at [982, 415] on div "Attach Files" at bounding box center [972, 396] width 114 height 35
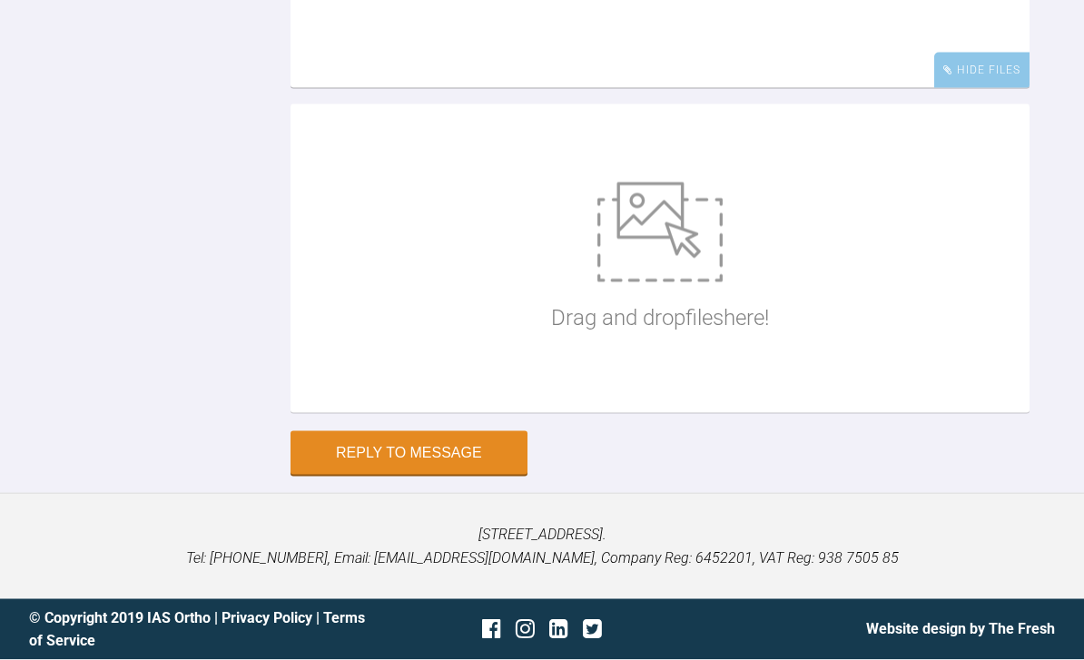
scroll to position [29462, 0]
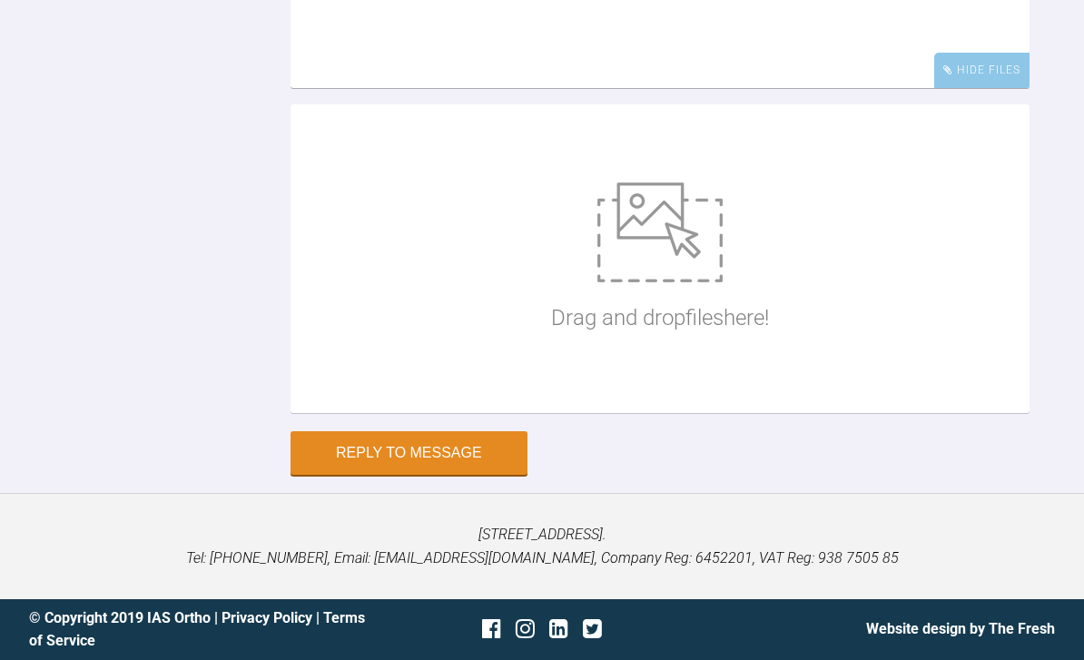
click at [651, 282] on img at bounding box center [659, 232] width 125 height 100
type input "C:\fakepath\DSC_0436.jpeg"
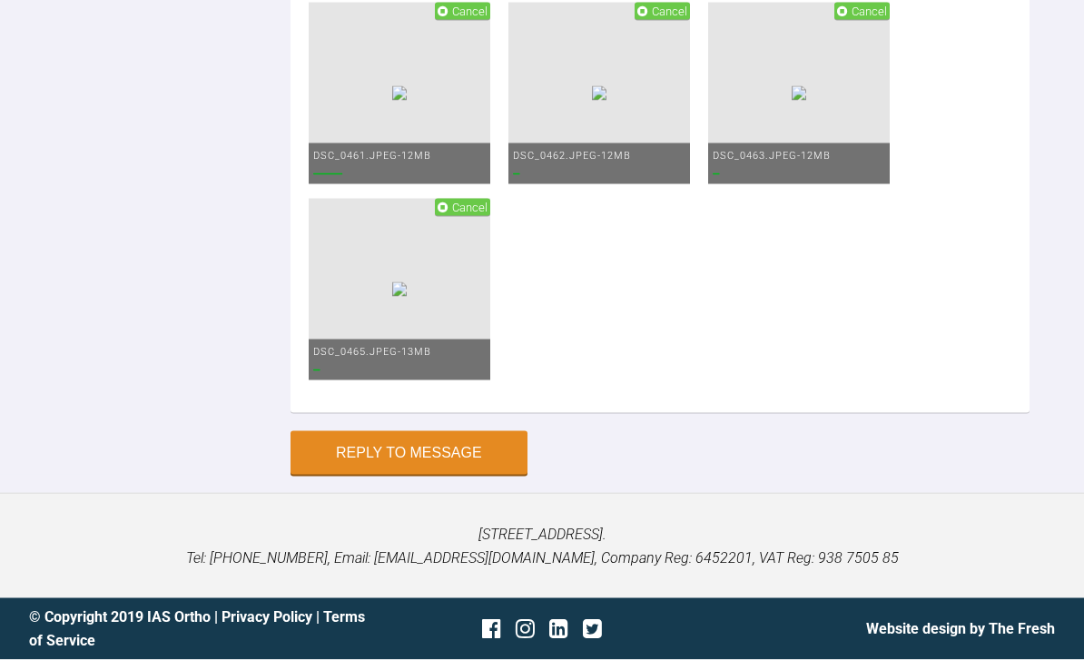
scroll to position [29812, 0]
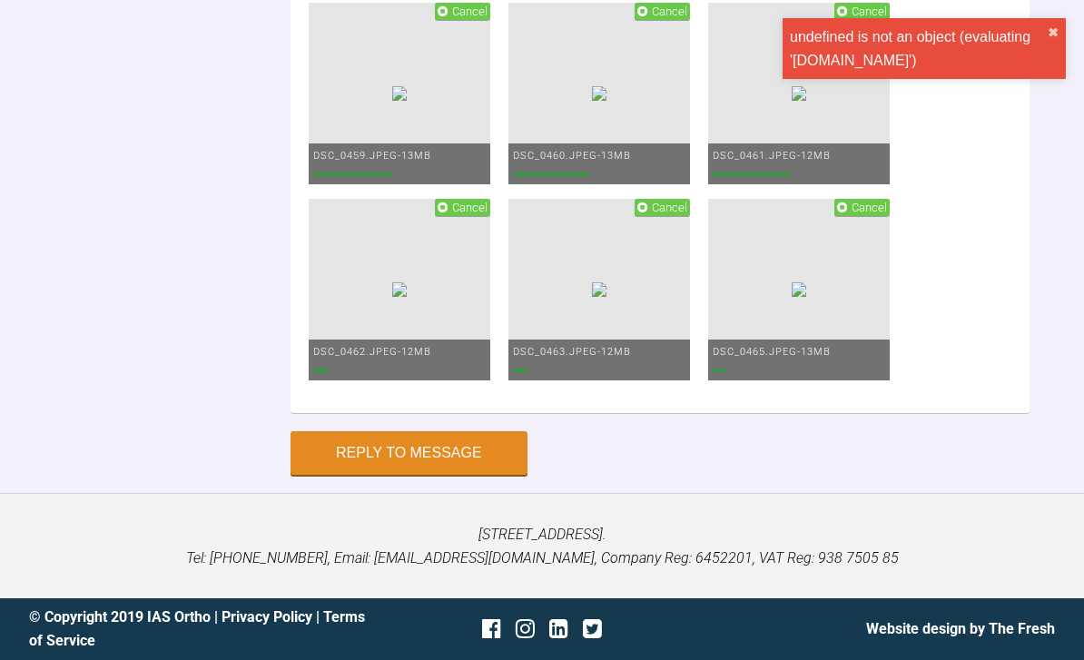
scroll to position [29787, 0]
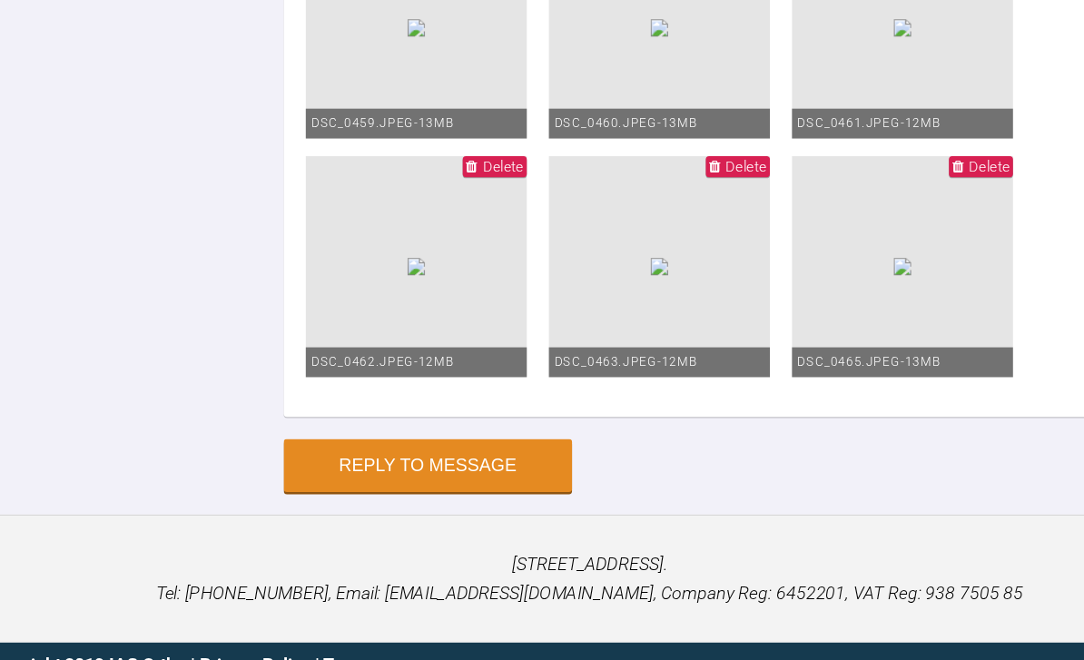
scroll to position [29883, 0]
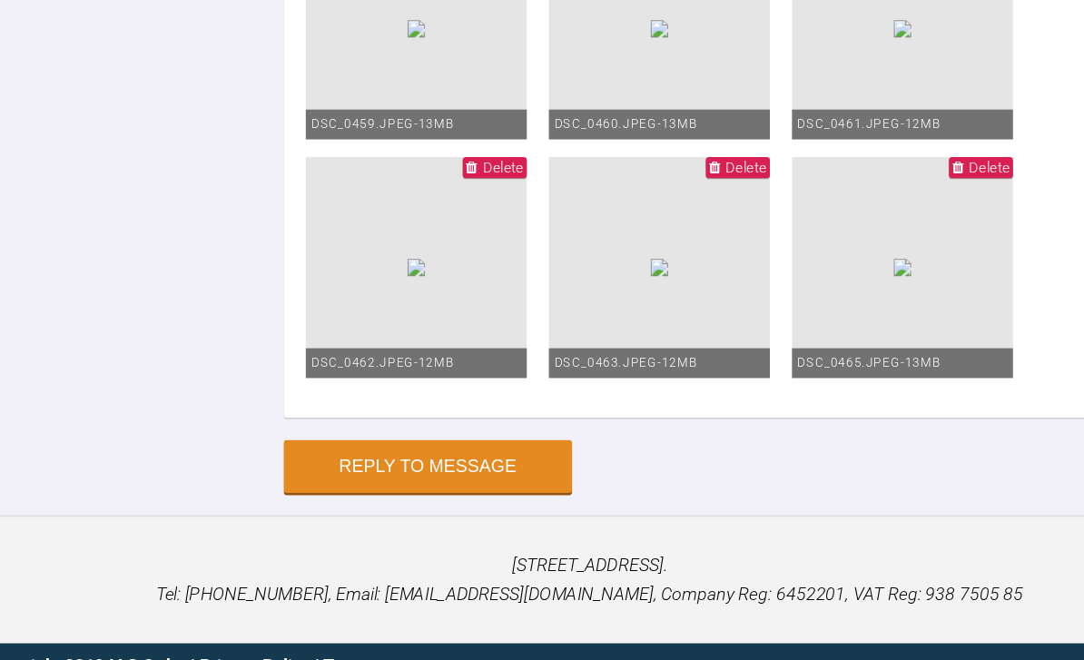
click at [592, 101] on img at bounding box center [599, 93] width 15 height 15
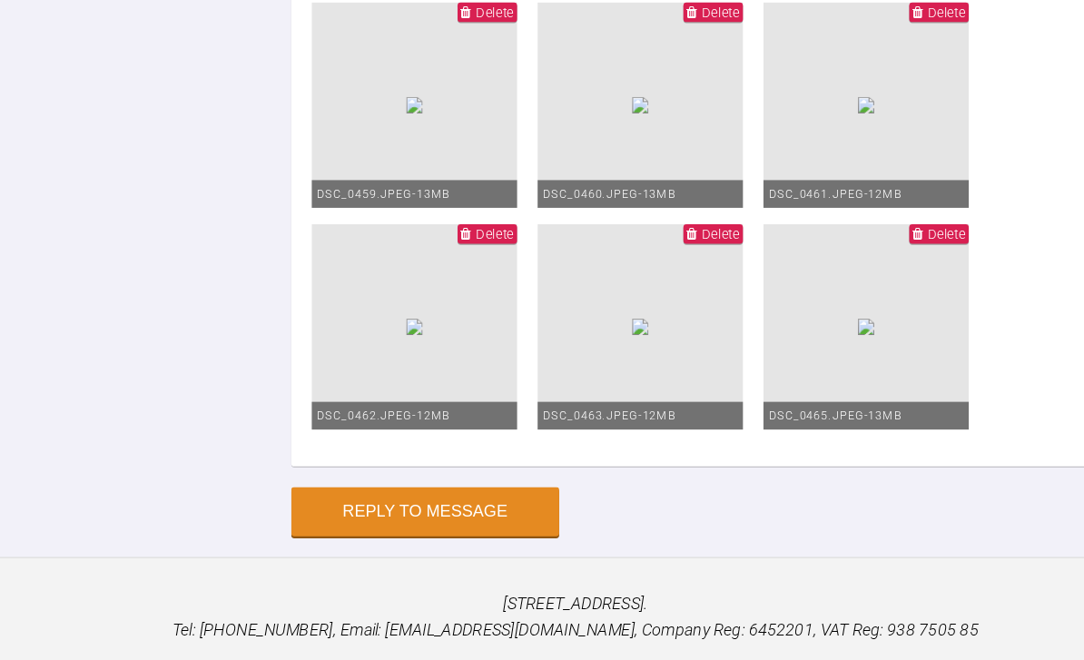
scroll to position [29378, 0]
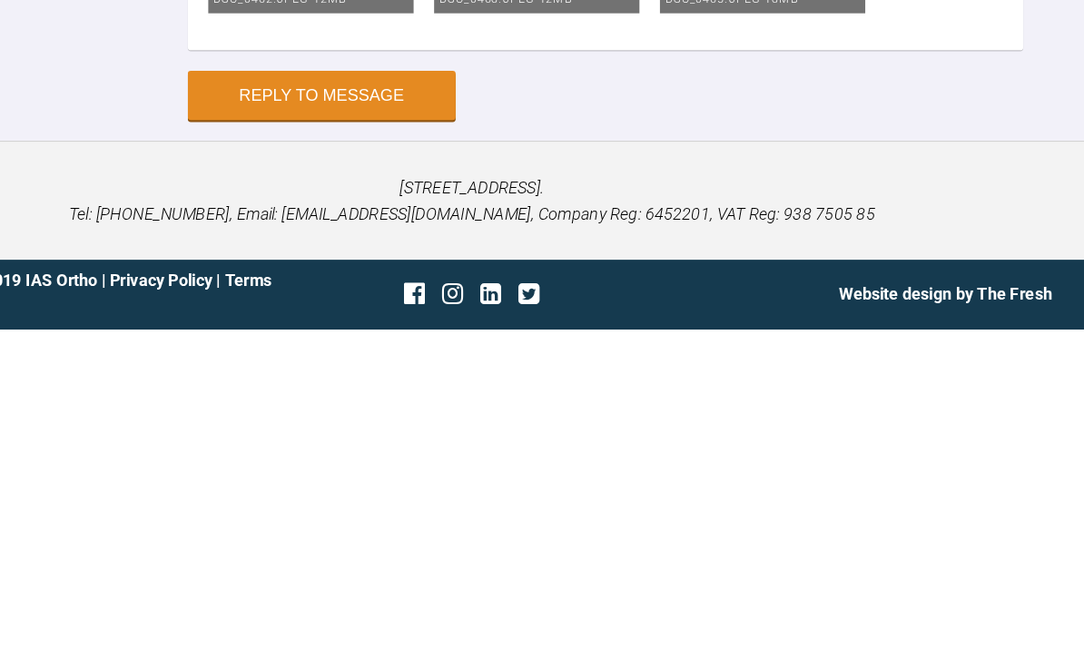
scroll to position [29628, 0]
type textarea "Hey pinks"
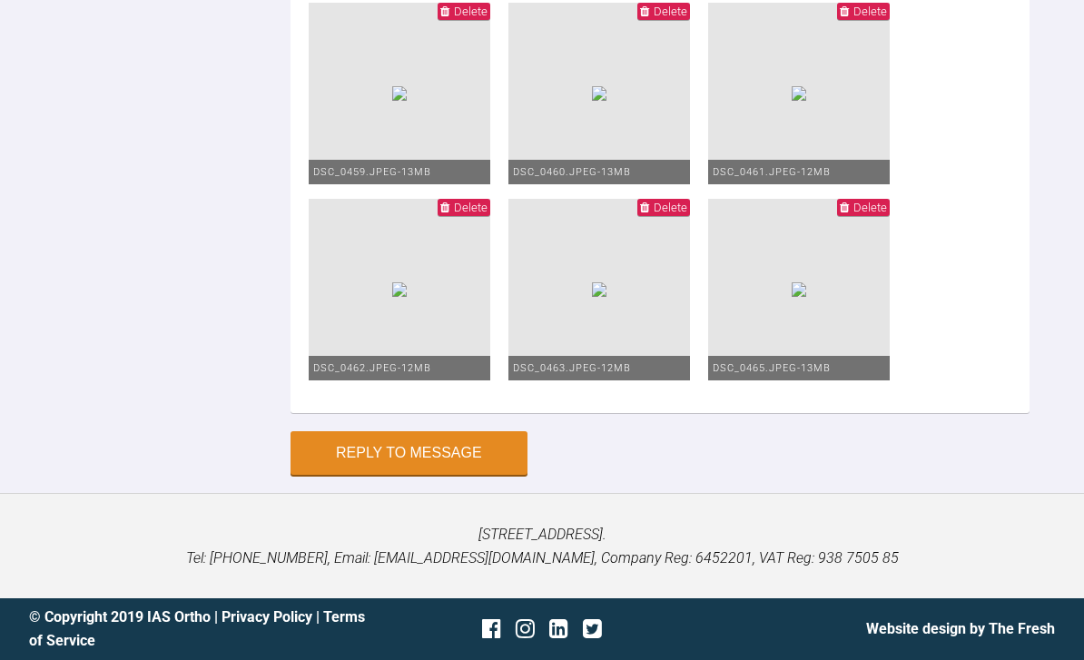
scroll to position [29379, 0]
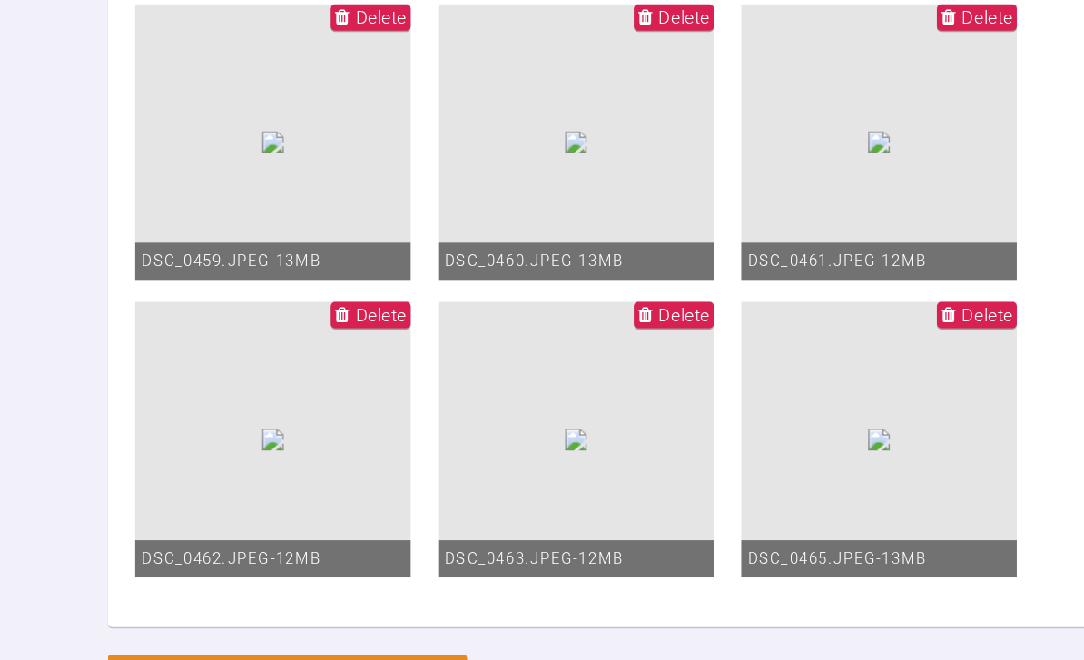
scroll to position [29627, 0]
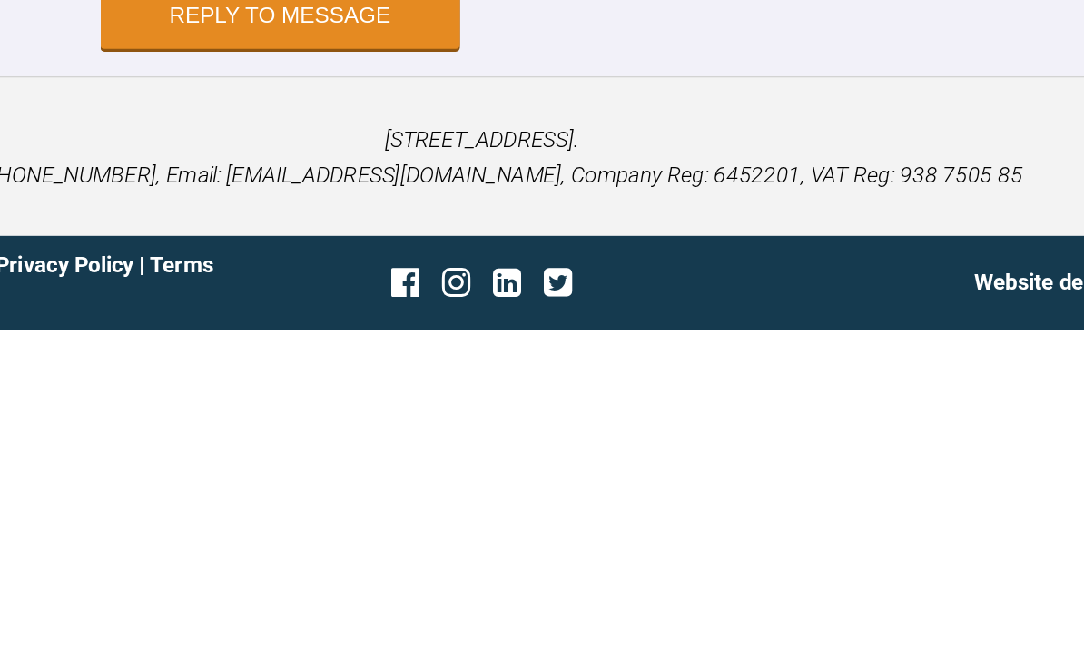
scroll to position [30200, 0]
type textarea "Hey pinks Uppers and lowers 2020 2 units pc to derotate lr12 otherwise looking …"
click at [291, 431] on button "Reply to Message" at bounding box center [409, 453] width 237 height 44
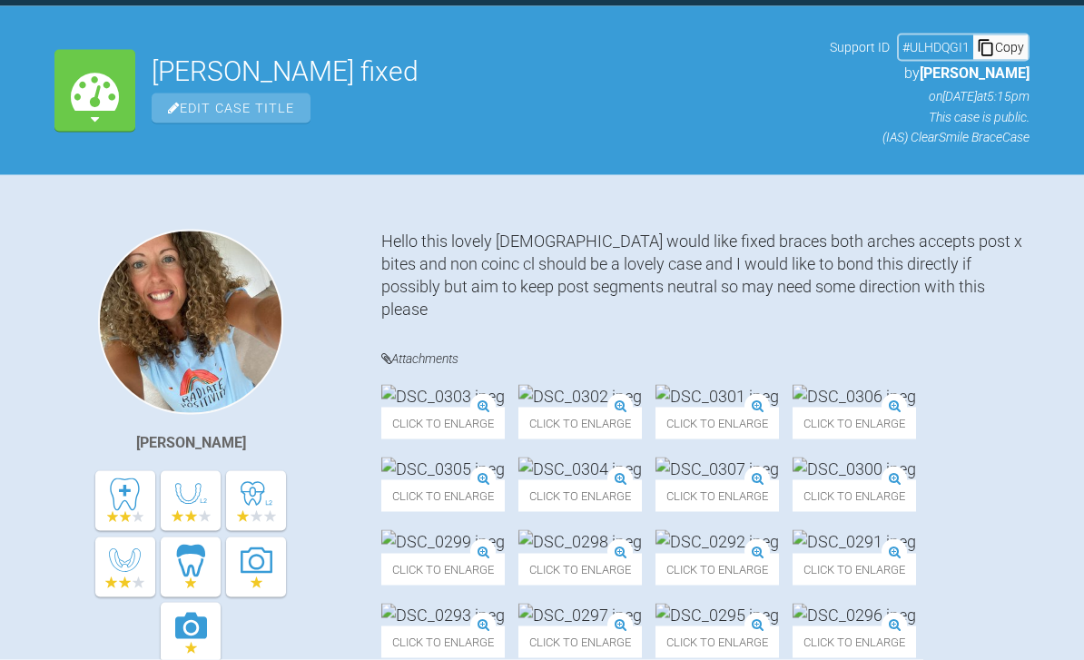
scroll to position [0, 0]
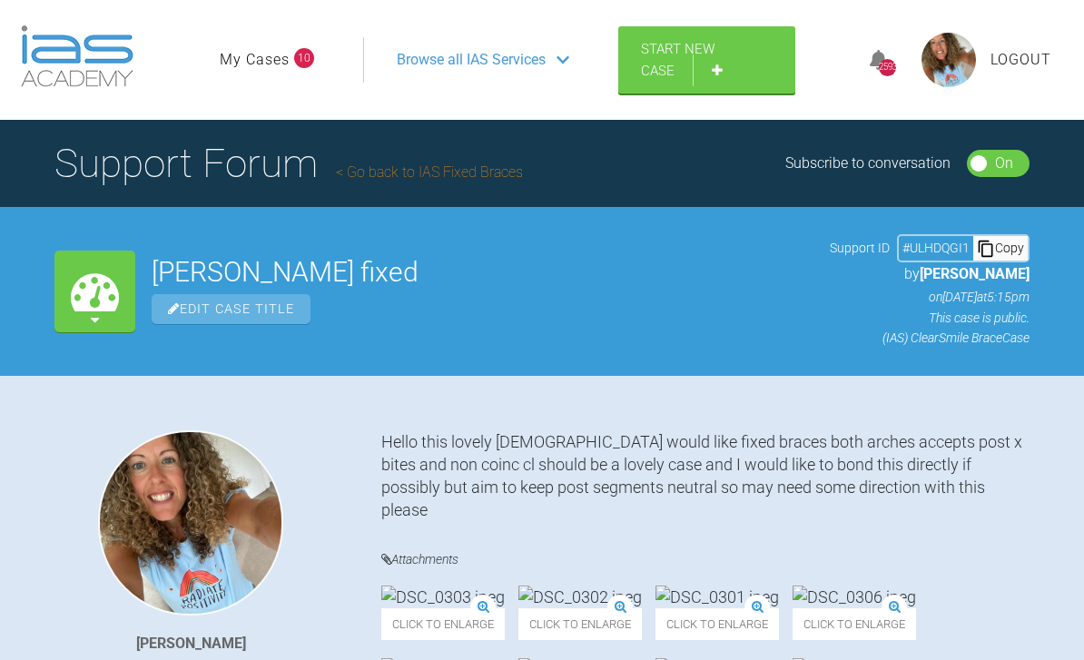
click at [282, 70] on link "My Cases" at bounding box center [255, 60] width 70 height 24
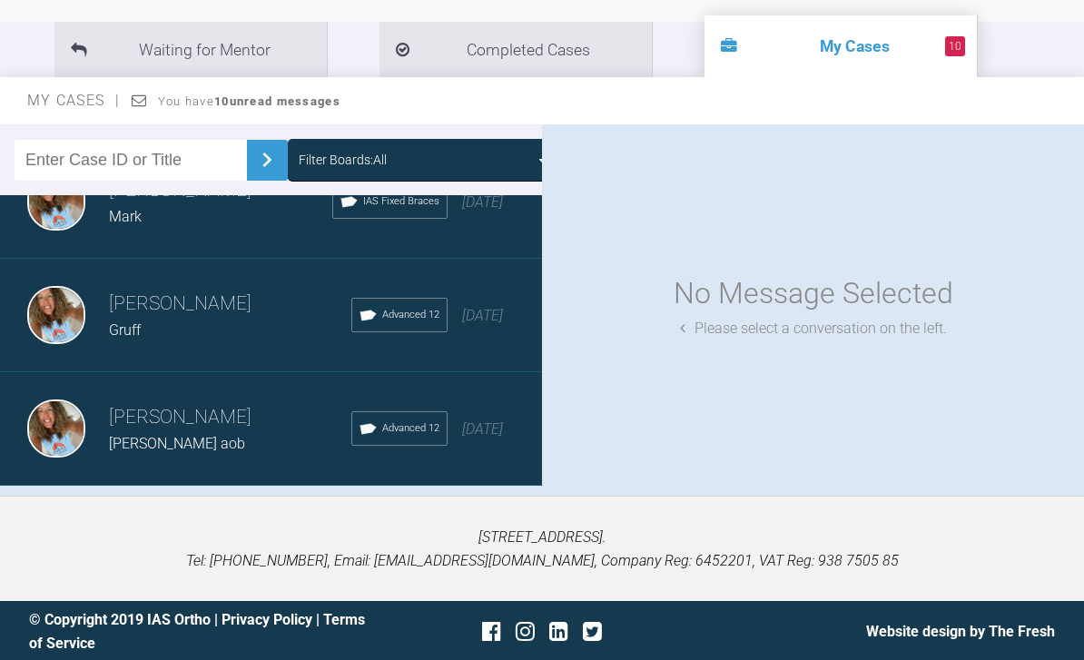
scroll to position [1977, 0]
click at [300, 521] on div "Load more" at bounding box center [271, 516] width 542 height 56
click at [416, 517] on div "Load more" at bounding box center [271, 516] width 542 height 56
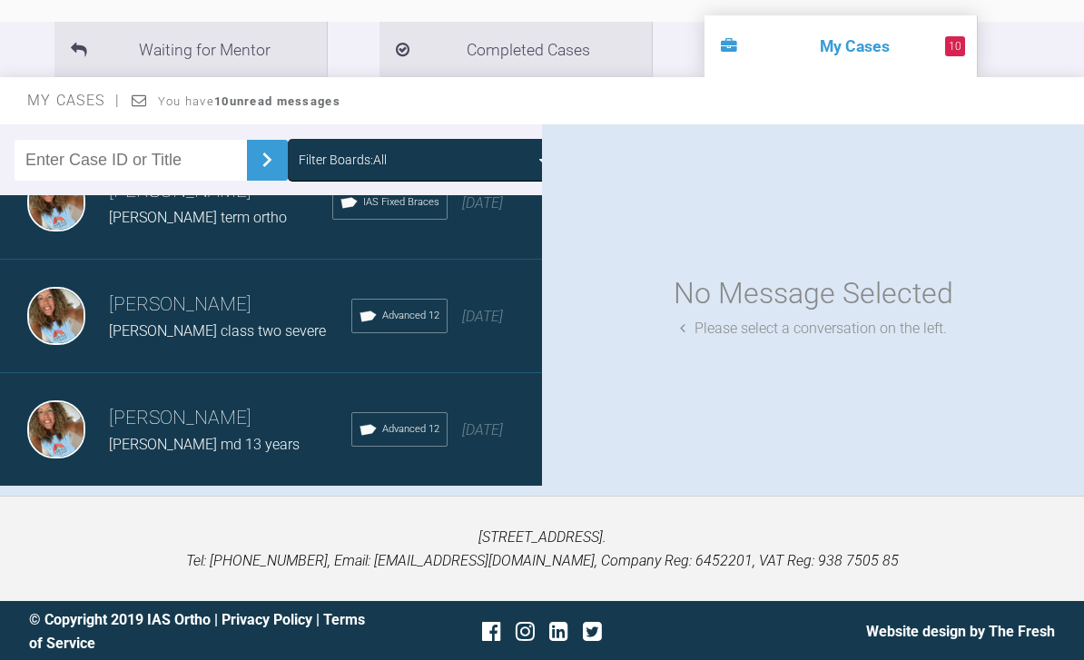
scroll to position [6516, 0]
click at [440, 516] on div "Load more" at bounding box center [271, 516] width 542 height 56
click at [307, 522] on div "Load more" at bounding box center [271, 516] width 542 height 56
click at [518, 514] on div "Load more" at bounding box center [271, 516] width 542 height 56
click at [296, 528] on div "Load more" at bounding box center [271, 516] width 542 height 56
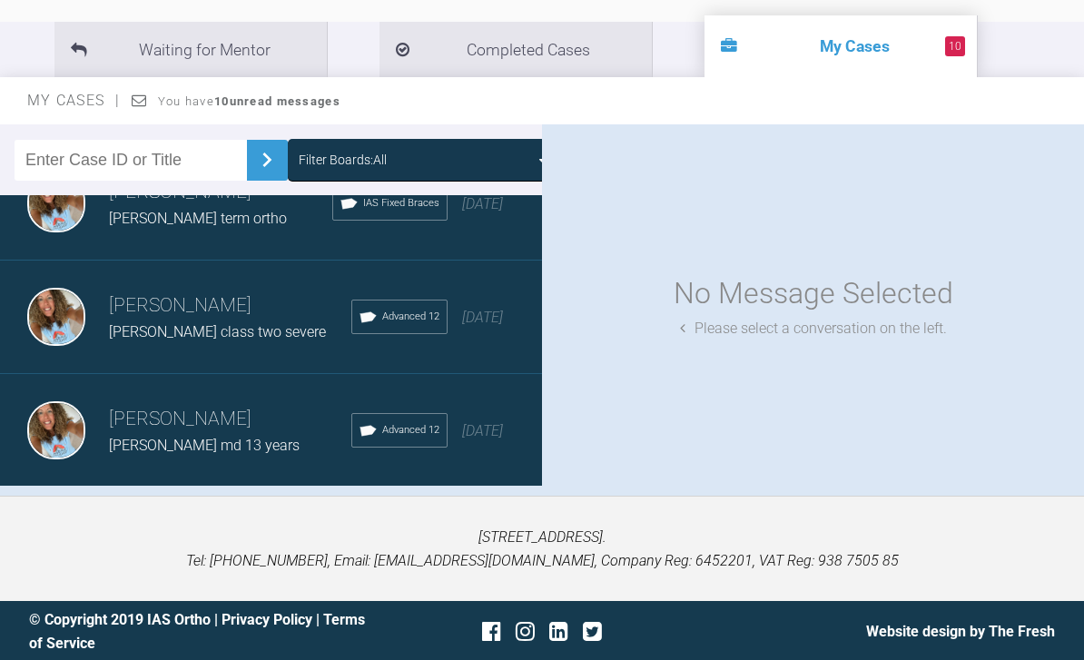
click at [302, 527] on div "Load more" at bounding box center [271, 516] width 542 height 56
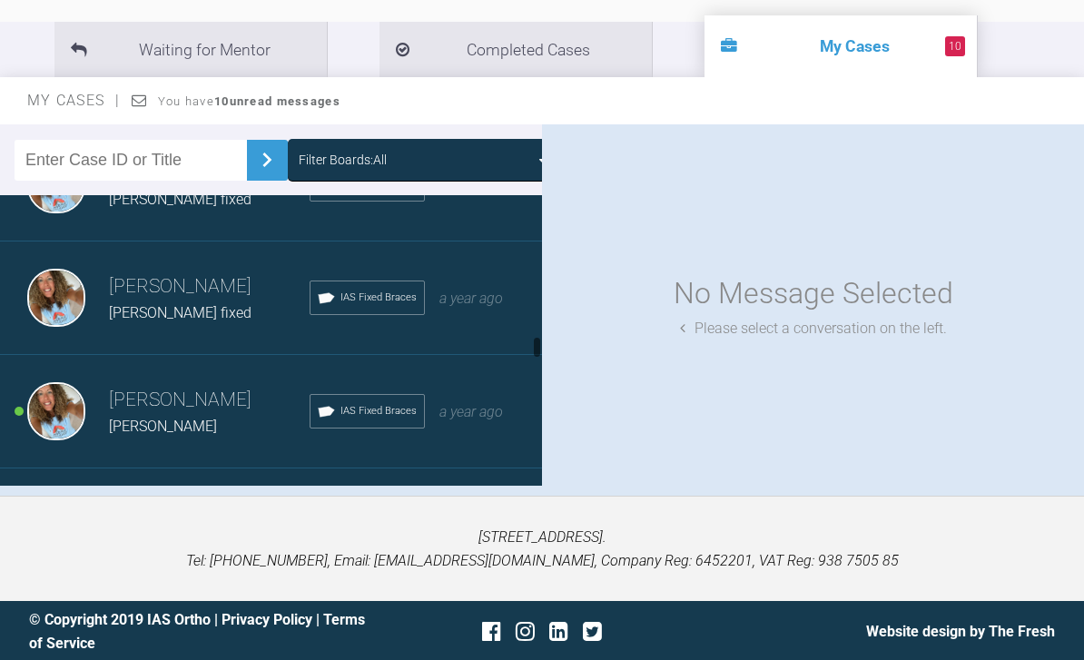
scroll to position [7787, 0]
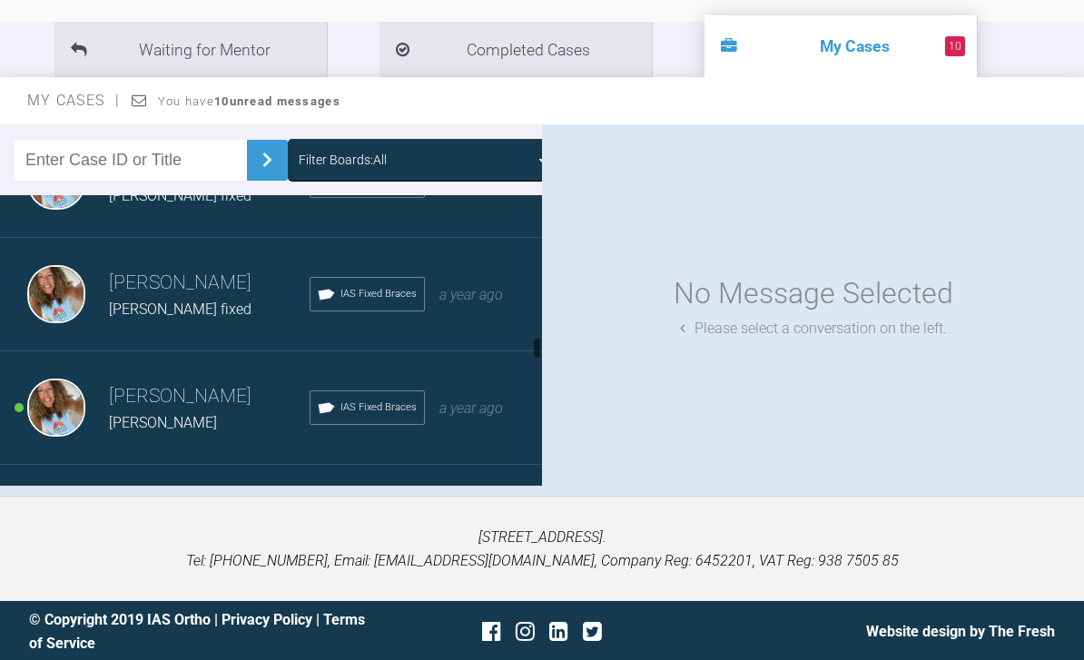
click at [484, 419] on div "Rebecca Lynne Williams Kane IAS Fixed Braces a year ago" at bounding box center [271, 407] width 542 height 113
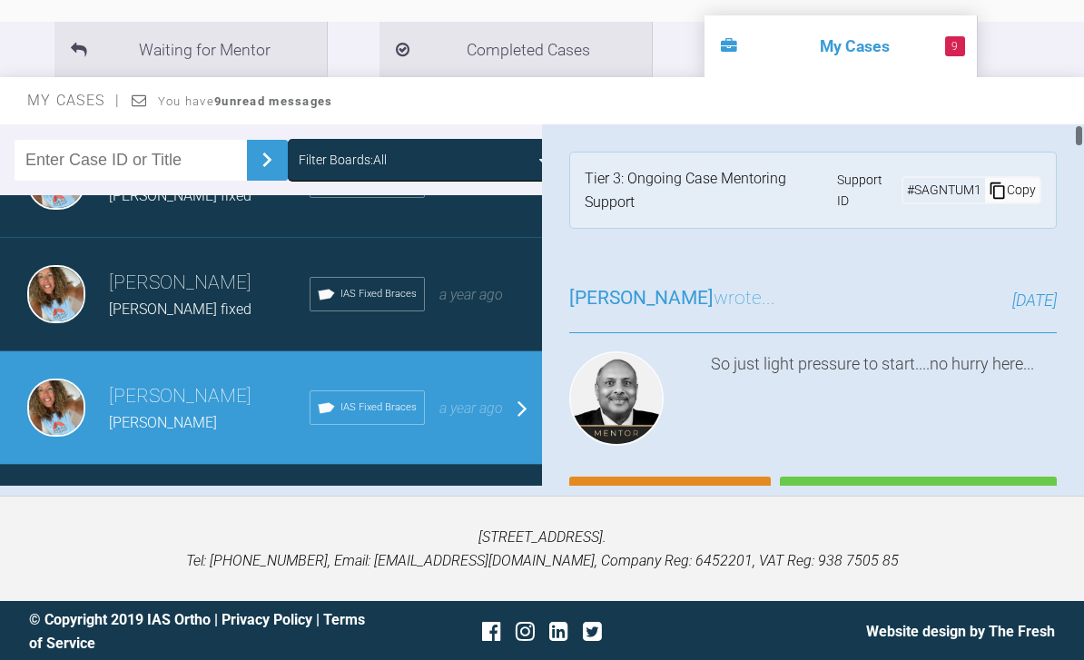
click at [708, 511] on link "Reply" at bounding box center [670, 505] width 202 height 56
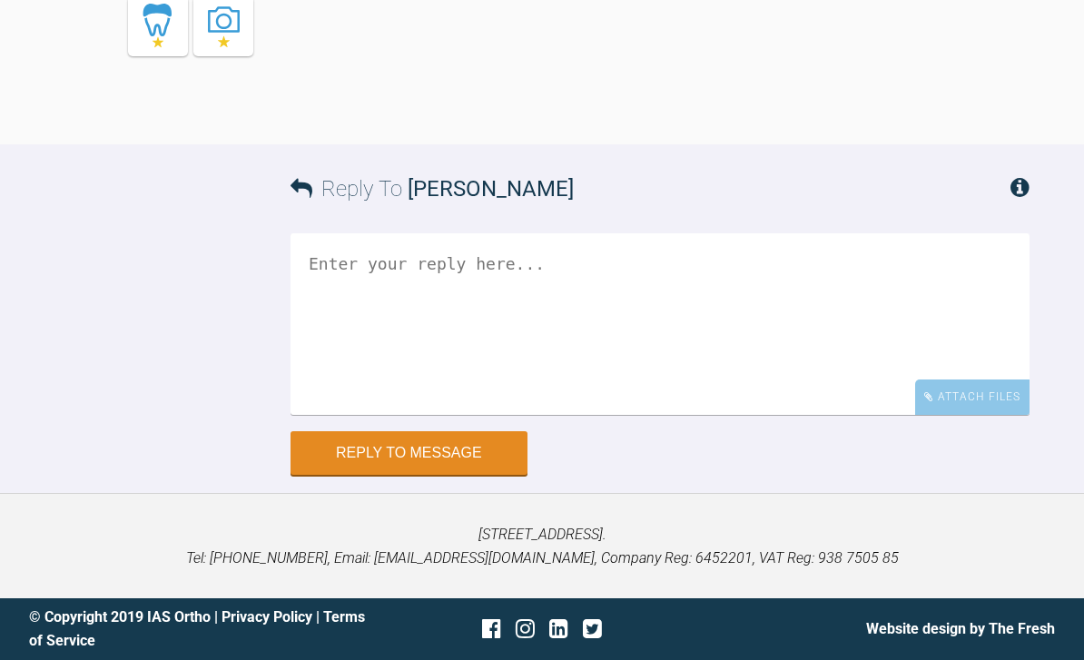
scroll to position [66750, 0]
click at [586, 394] on textarea at bounding box center [660, 324] width 739 height 182
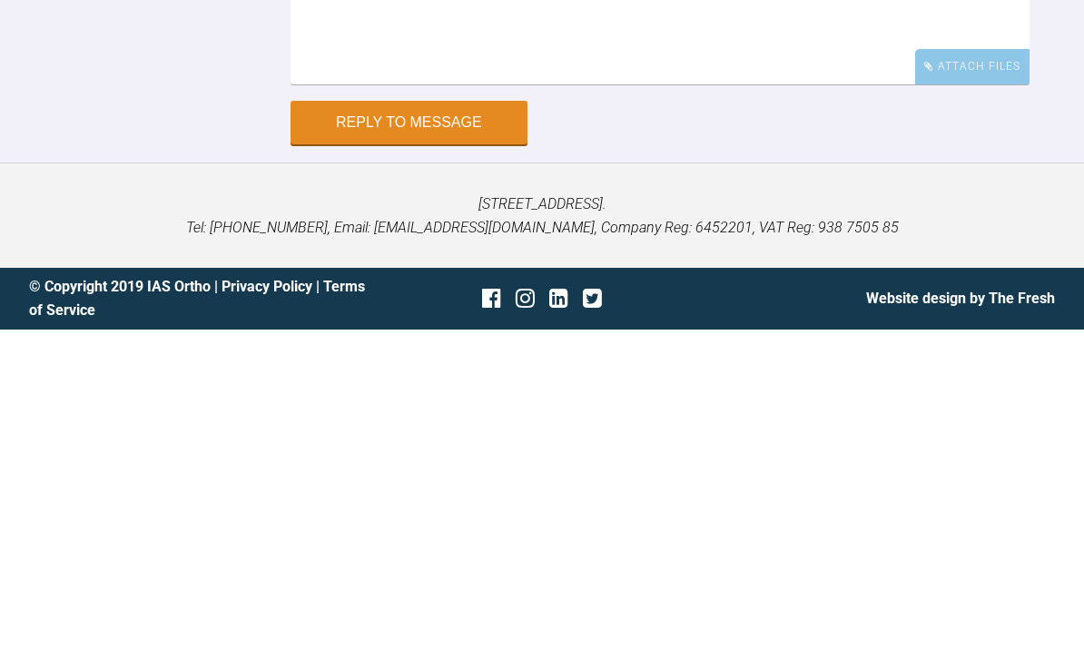
scroll to position [66754, 0]
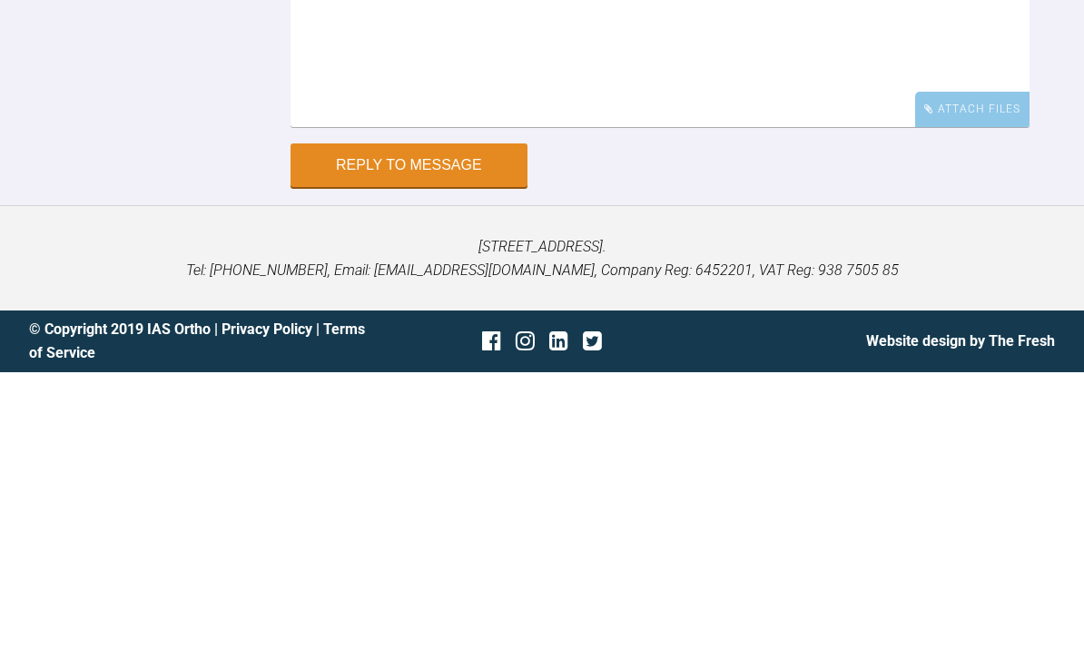
type textarea "Sooo pleased we bonded up that ll2 looking sooo much"
click at [990, 379] on div "Attach Files" at bounding box center [972, 396] width 114 height 35
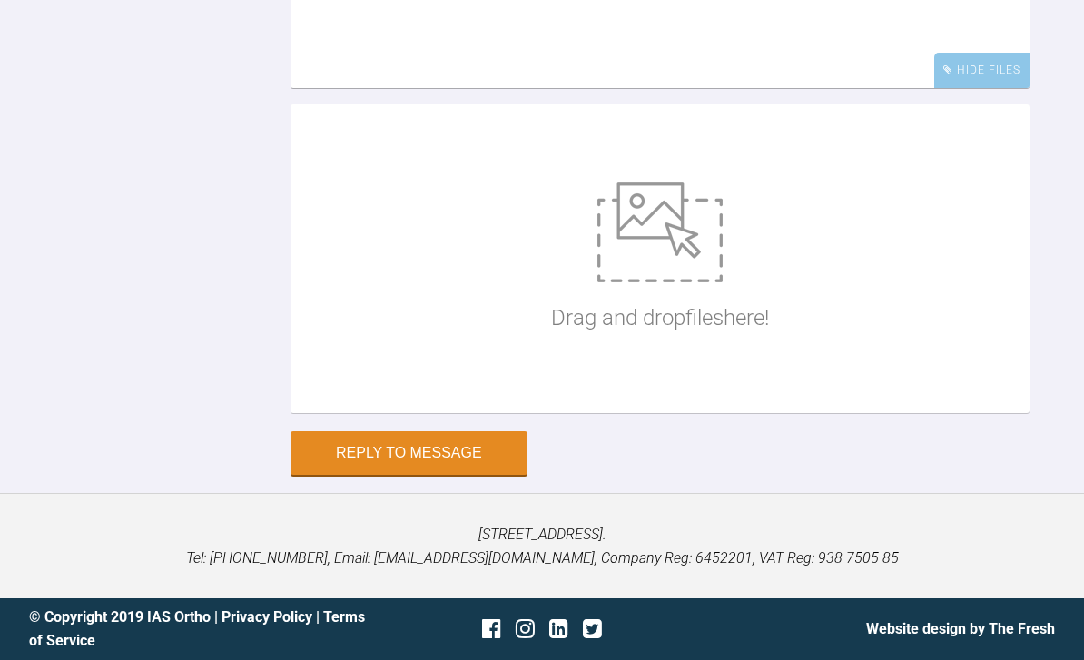
scroll to position [66877, 0]
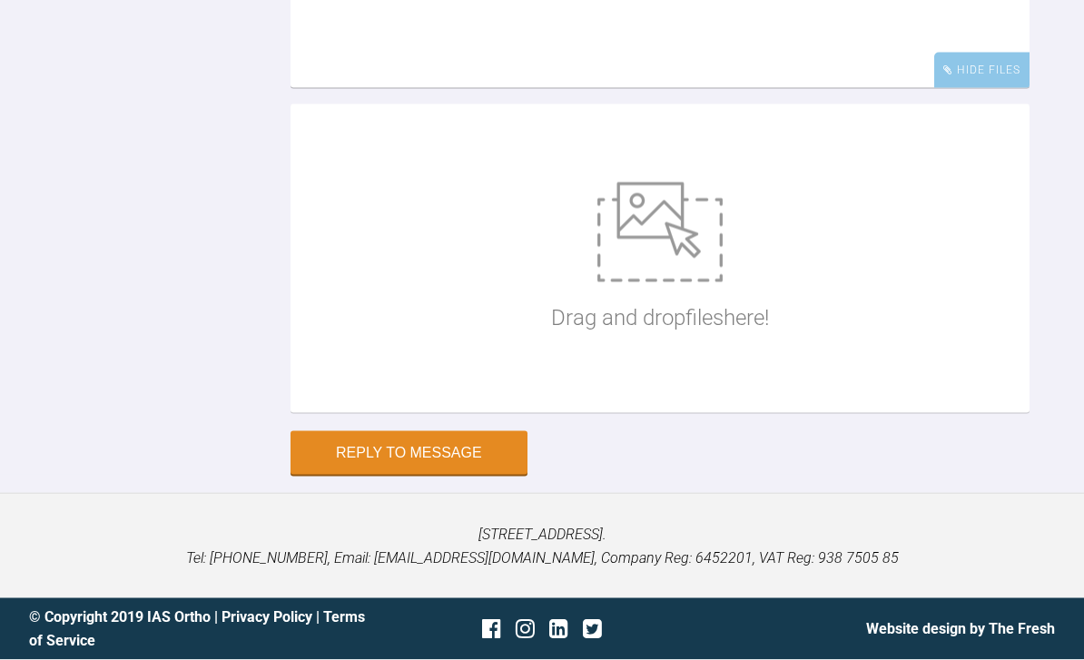
click at [668, 282] on img at bounding box center [659, 232] width 125 height 100
click at [662, 282] on img at bounding box center [659, 232] width 125 height 100
type input "C:\fakepath\DSC_0390.jpeg"
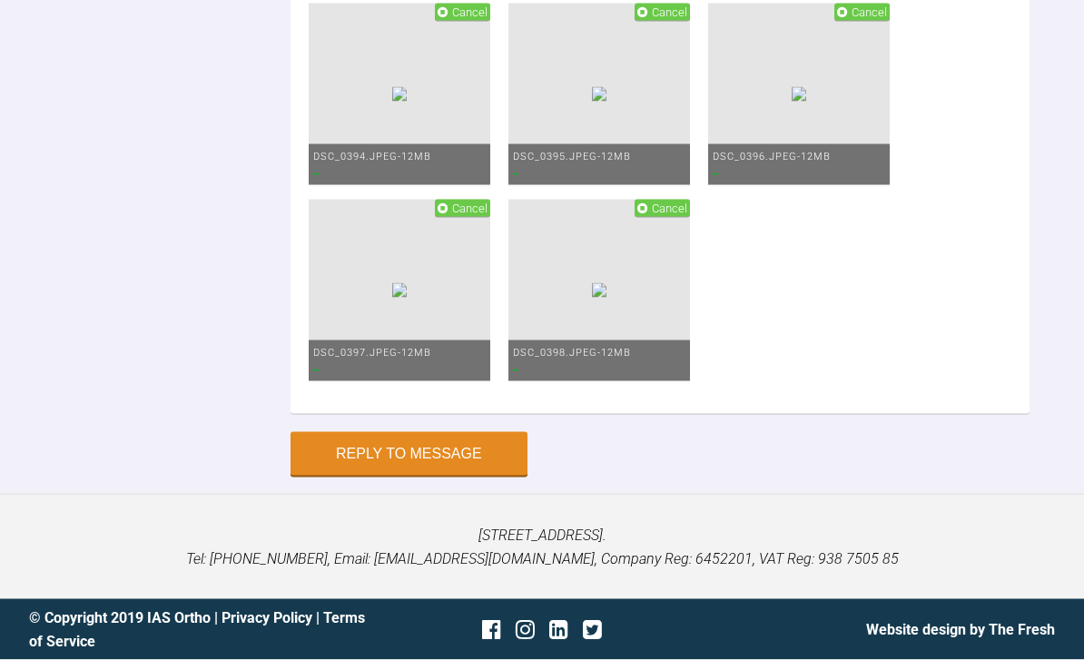
scroll to position [66878, 0]
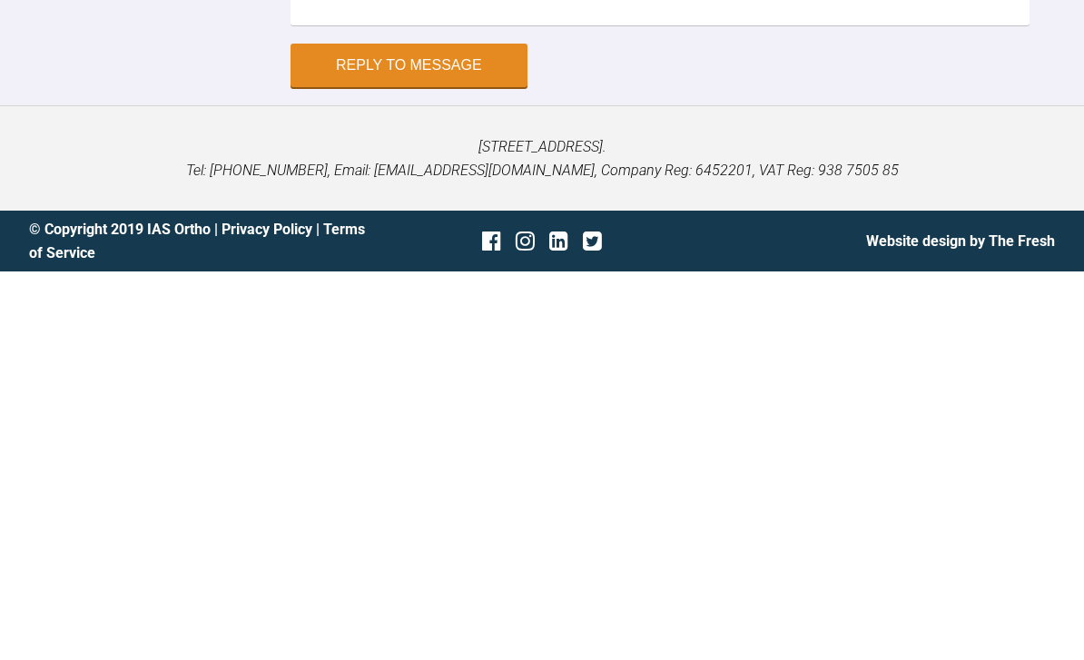
scroll to position [67250, 0]
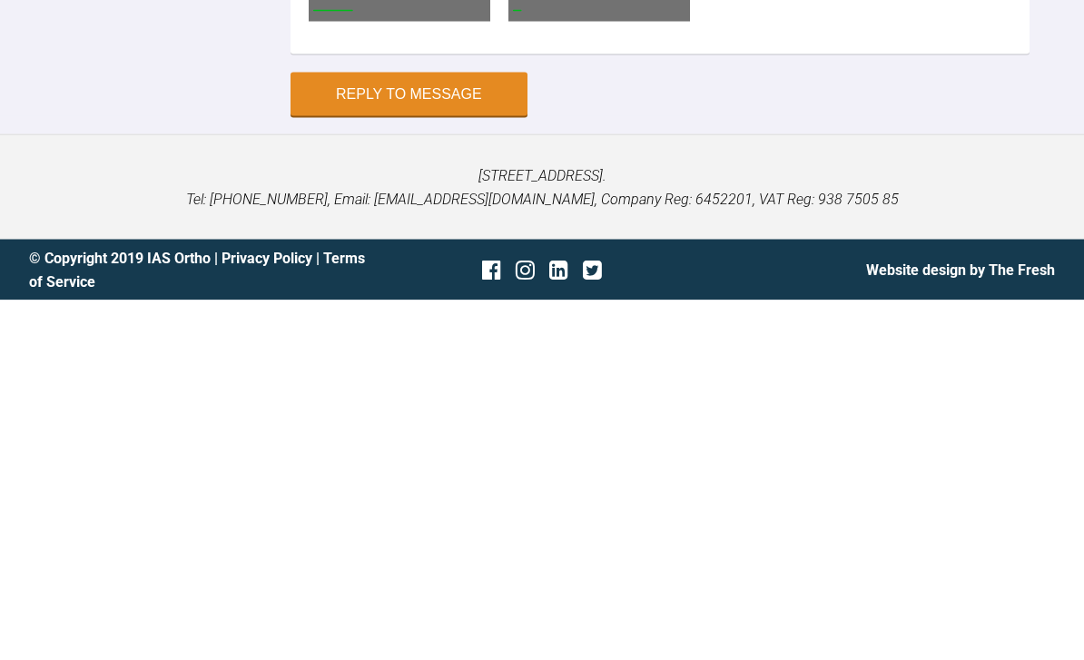
type textarea "Sooo pleased we bonded up that ll2 looking sooo much better"
click at [407, 102] on img at bounding box center [399, 94] width 15 height 15
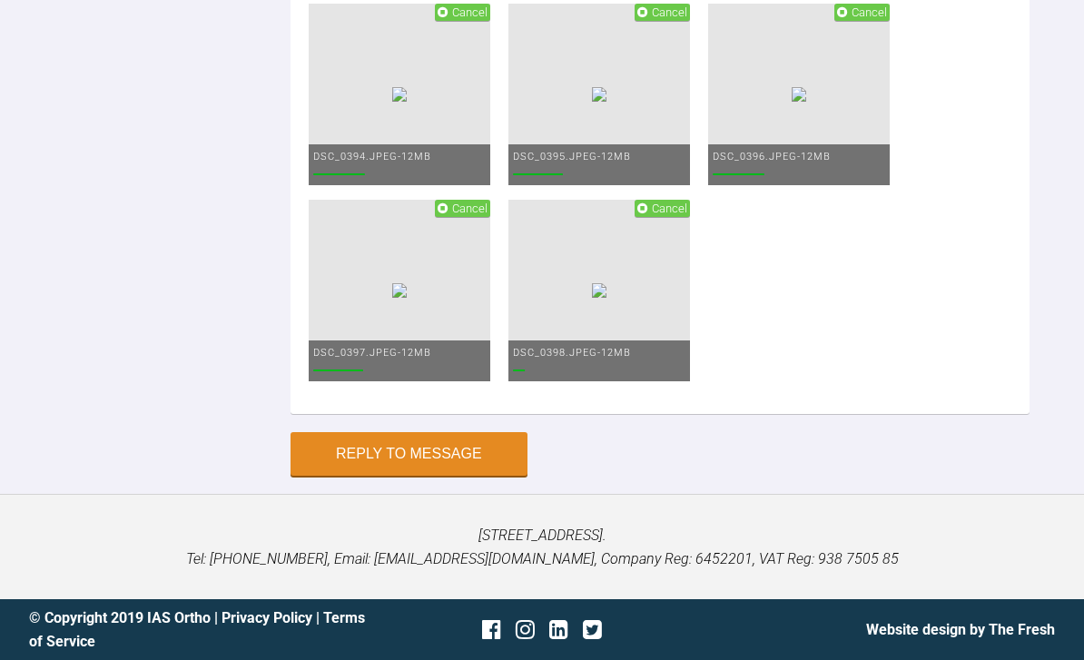
click at [606, 298] on img at bounding box center [599, 290] width 15 height 15
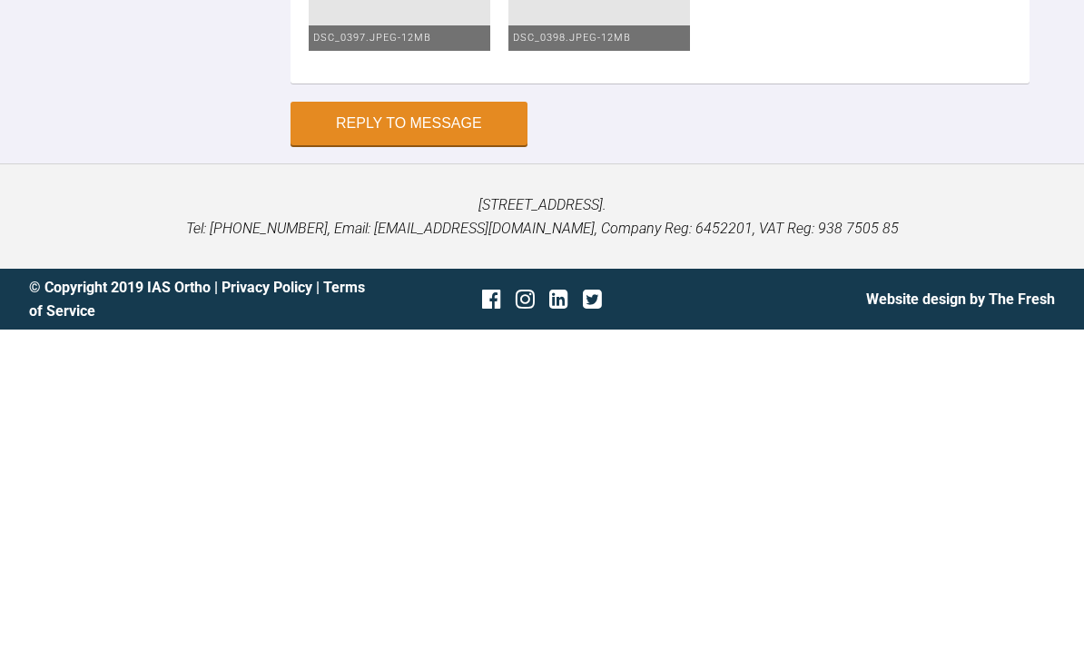
scroll to position [67656, 0]
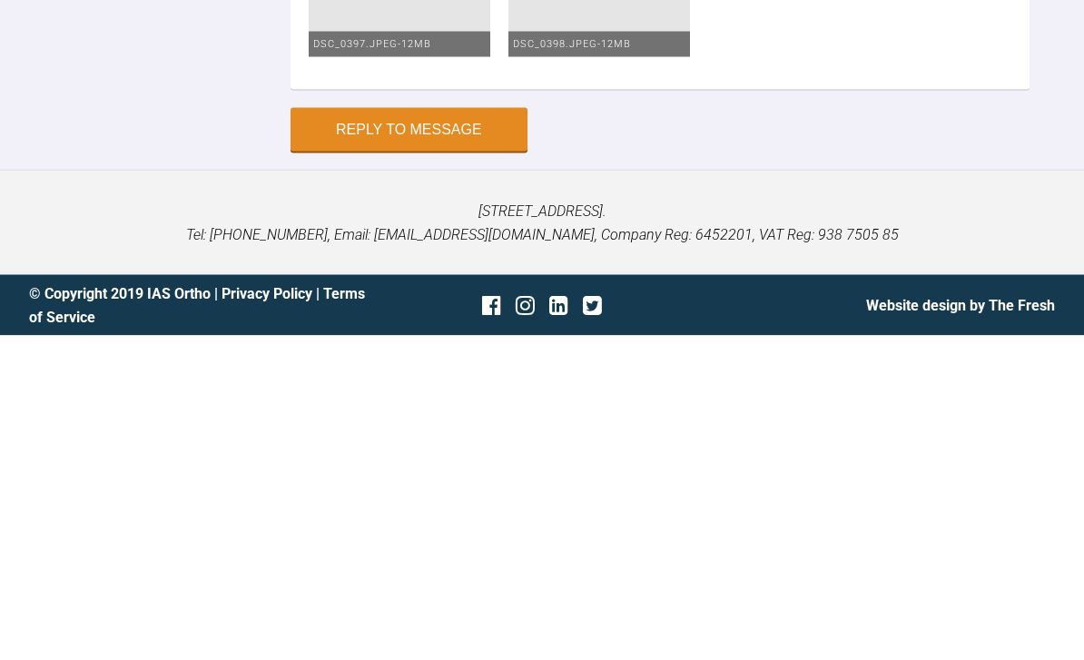
type textarea "Sooo pleased we bonded up that ll2 looking sooo much better Upper still 1925 Lo…"
click at [449, 432] on button "Reply to Message" at bounding box center [409, 454] width 237 height 44
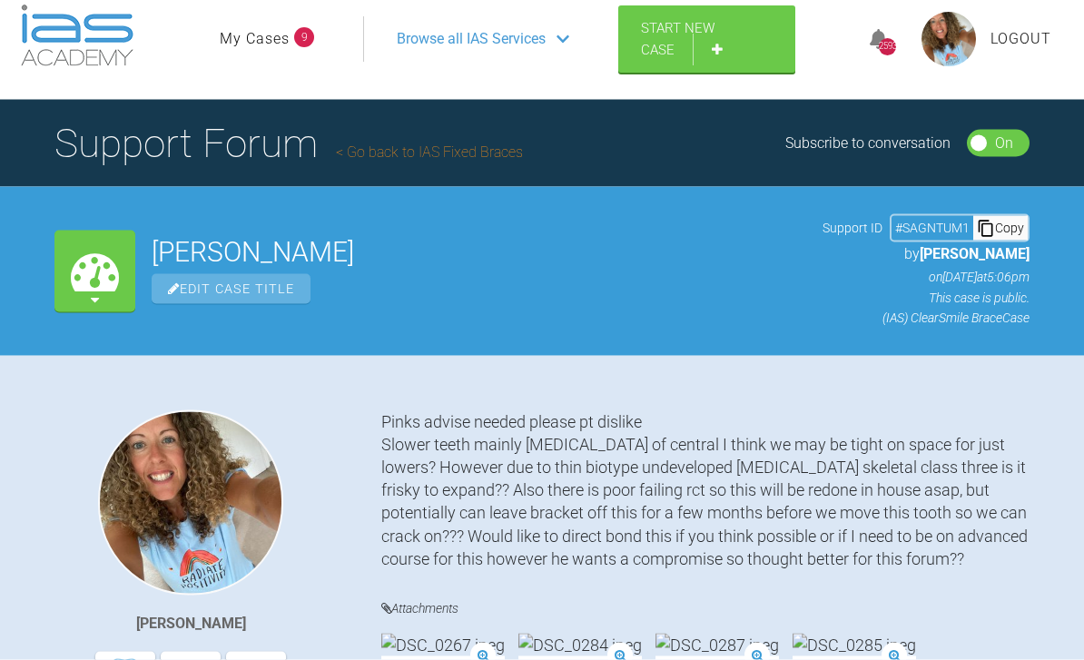
scroll to position [0, 0]
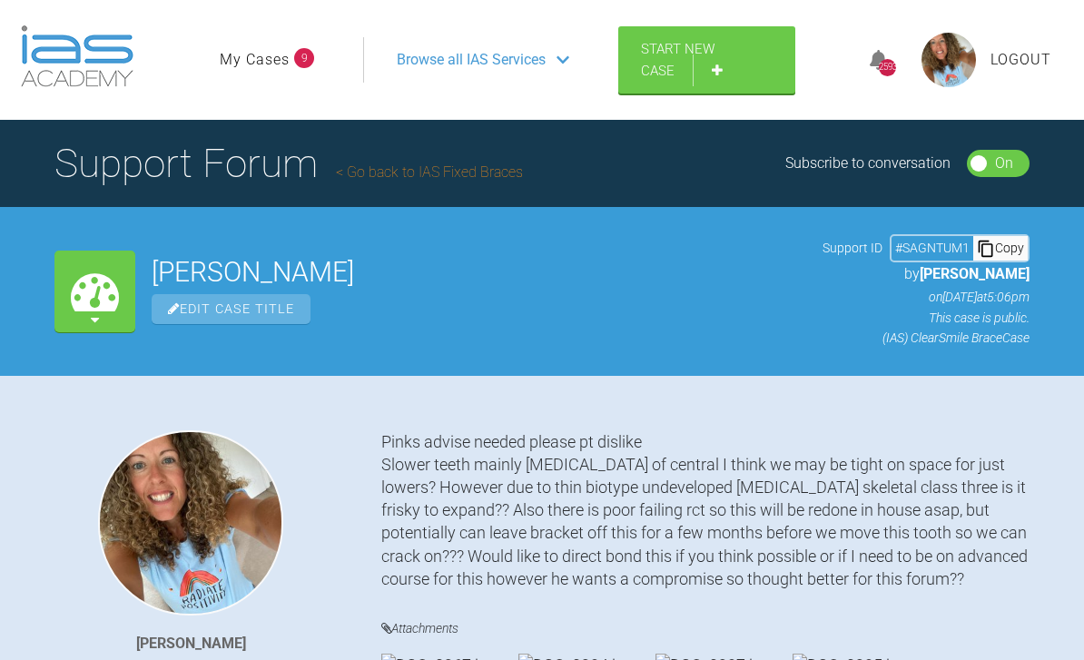
click at [276, 53] on link "My Cases" at bounding box center [255, 60] width 70 height 24
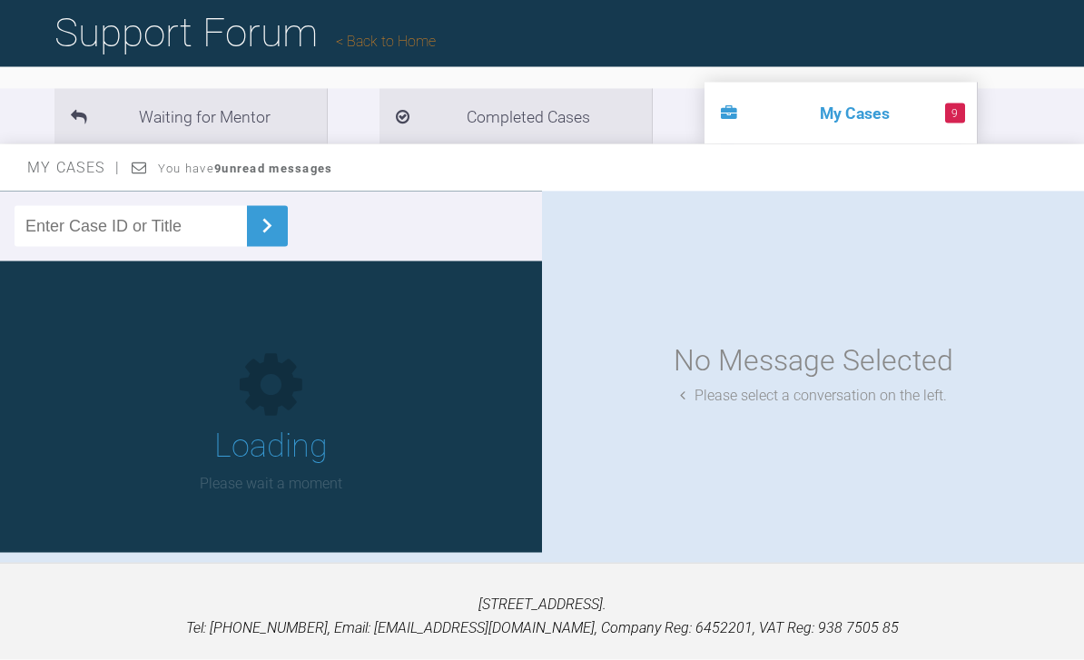
scroll to position [142, 0]
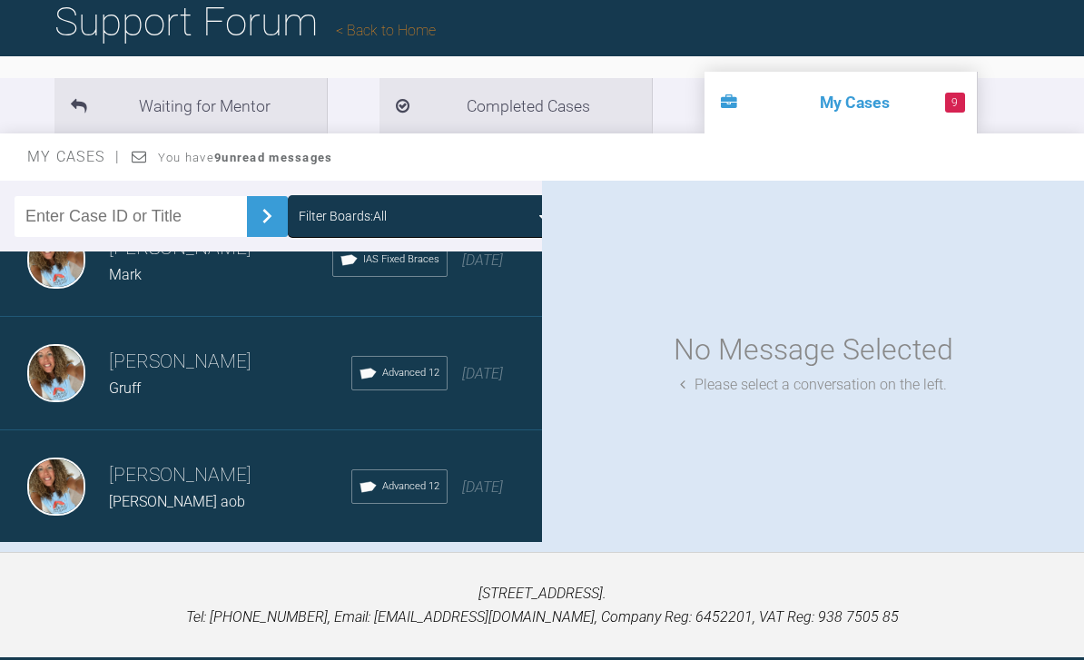
click at [297, 573] on div "Load more" at bounding box center [271, 572] width 542 height 56
click at [291, 579] on div "Load more" at bounding box center [271, 572] width 542 height 56
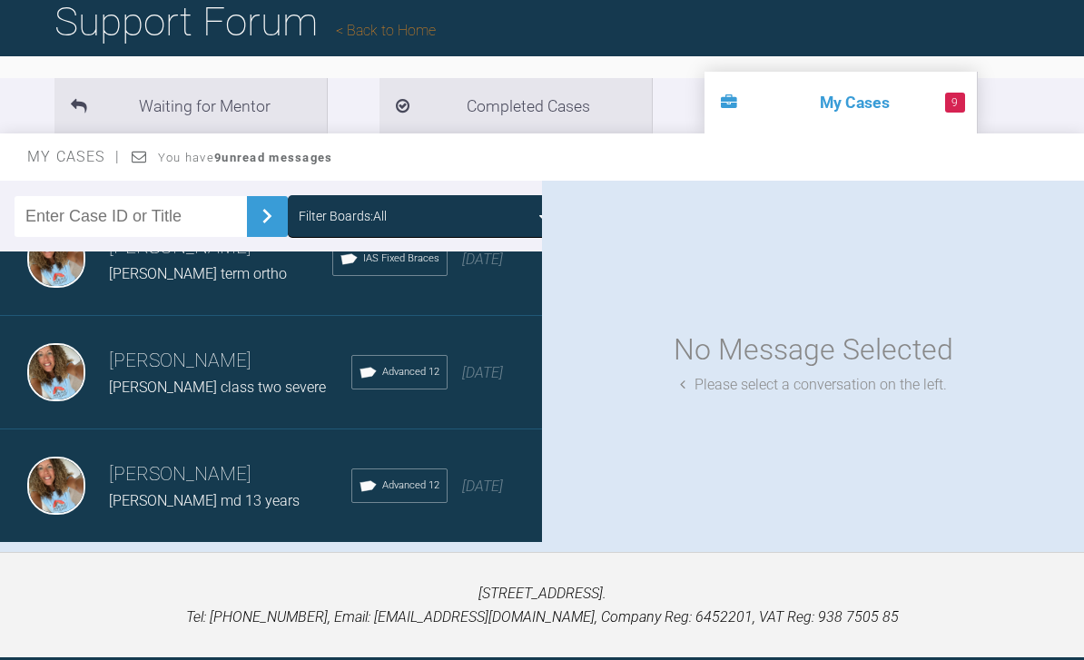
scroll to position [6516, 0]
click at [315, 577] on div "Load more" at bounding box center [271, 572] width 542 height 56
click at [296, 583] on div "Load more" at bounding box center [271, 572] width 542 height 56
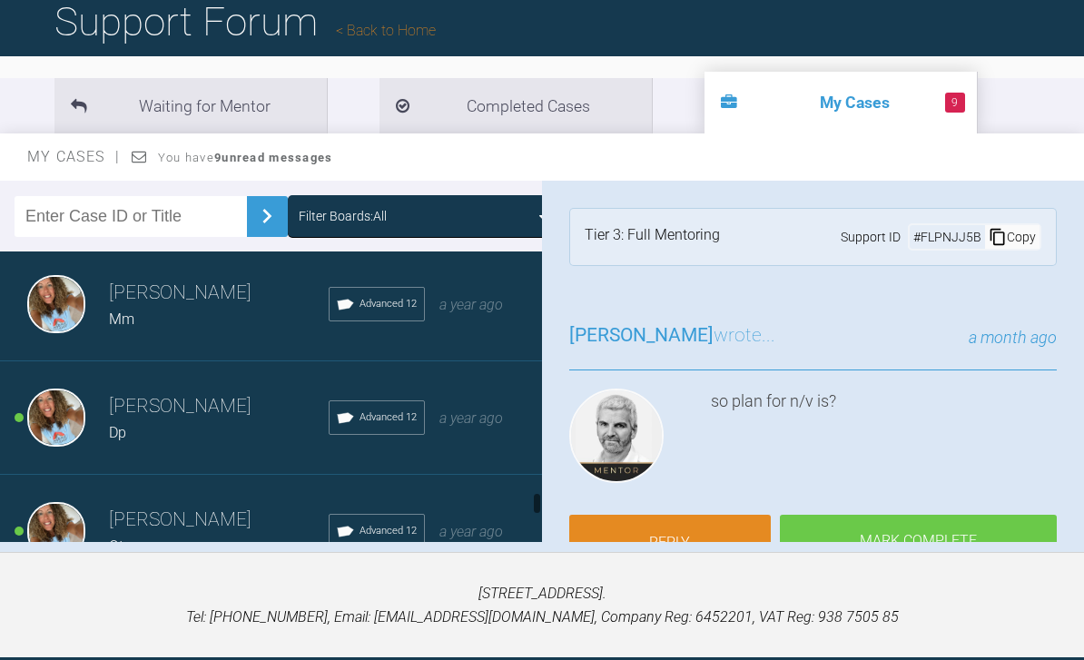
scroll to position [8203, 0]
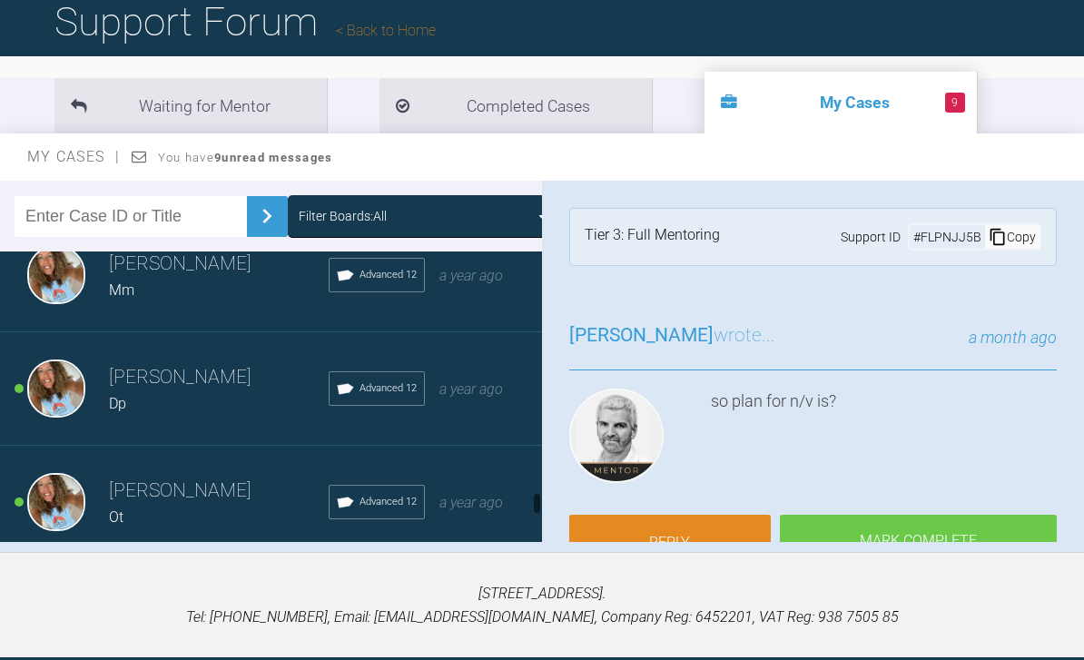
click at [501, 402] on div "Rebecca Lynne Williams Dp Advanced 12 a year ago" at bounding box center [271, 388] width 542 height 113
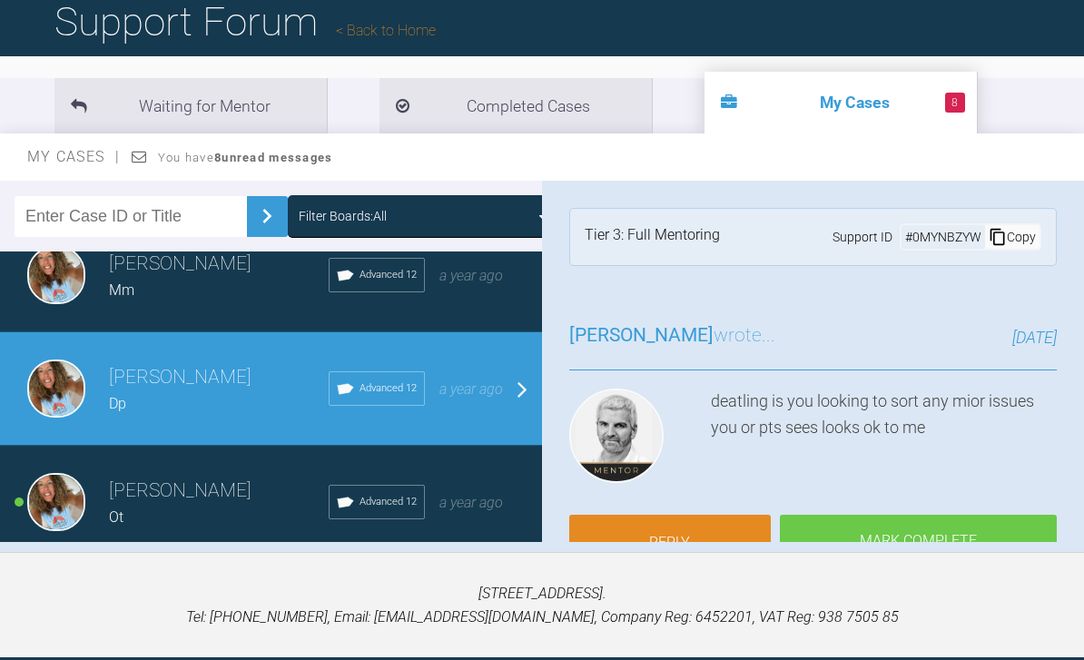
click at [468, 507] on span "a year ago" at bounding box center [471, 502] width 64 height 17
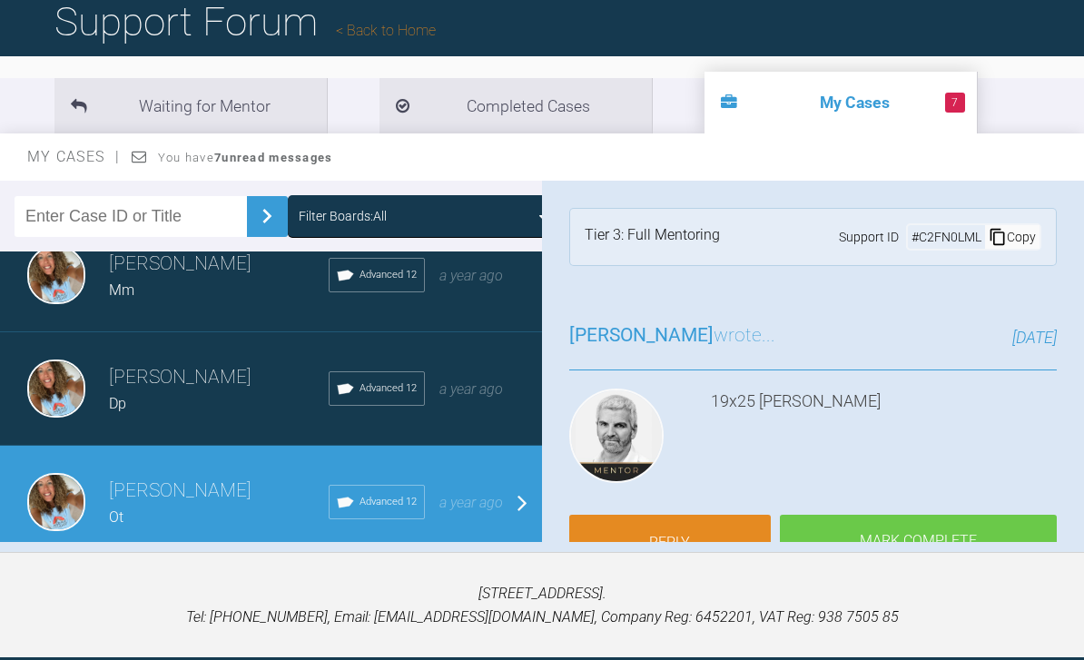
click at [694, 548] on link "Reply" at bounding box center [670, 543] width 202 height 56
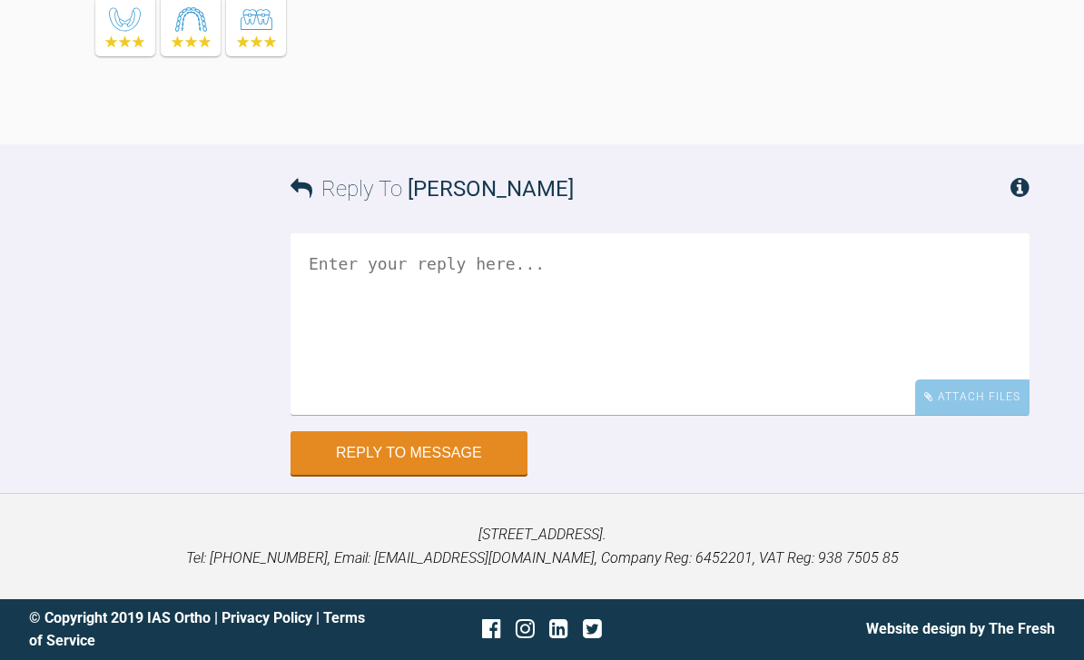
scroll to position [47983, 0]
click at [953, 415] on div "Attach Files" at bounding box center [972, 396] width 114 height 35
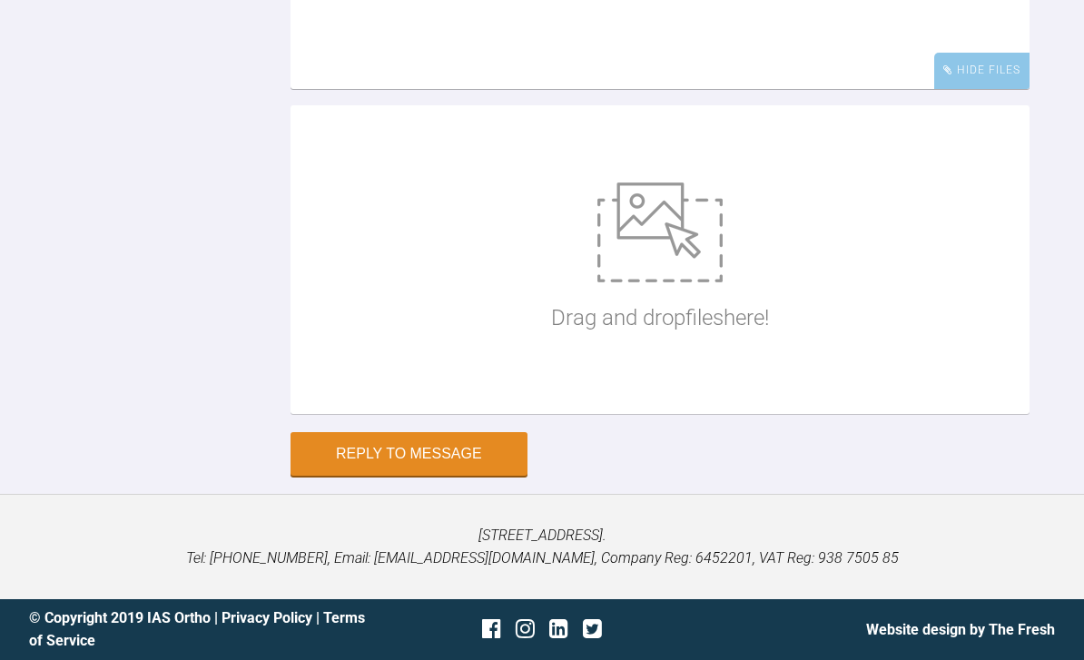
click at [680, 282] on img at bounding box center [659, 232] width 125 height 100
type input "C:\fakepath\DSC_0476.jpeg"
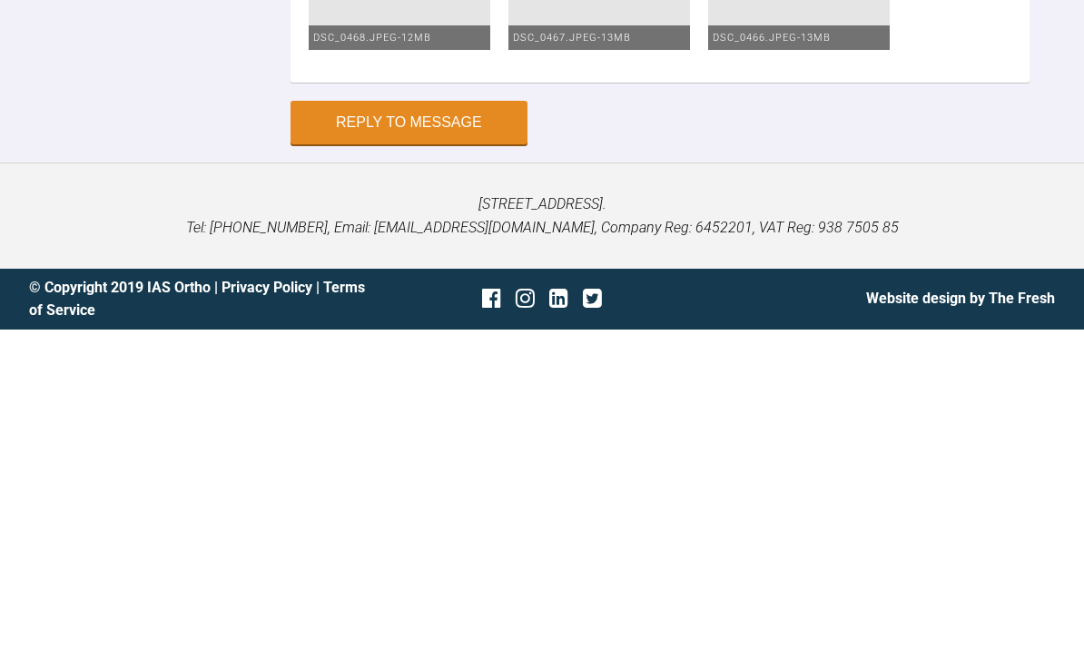
scroll to position [48889, 0]
type textarea "Hey Ross So first time using Damon Upper 1925 Damon niti .. with copper stops w…"
click at [442, 431] on button "Reply to Message" at bounding box center [409, 453] width 237 height 44
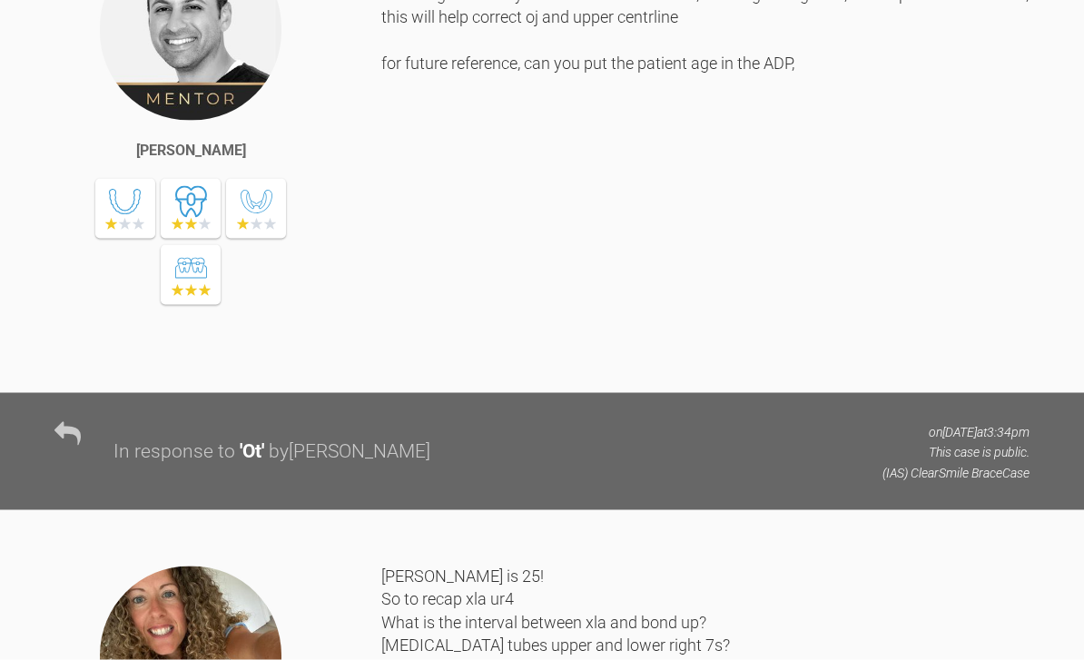
scroll to position [0, 0]
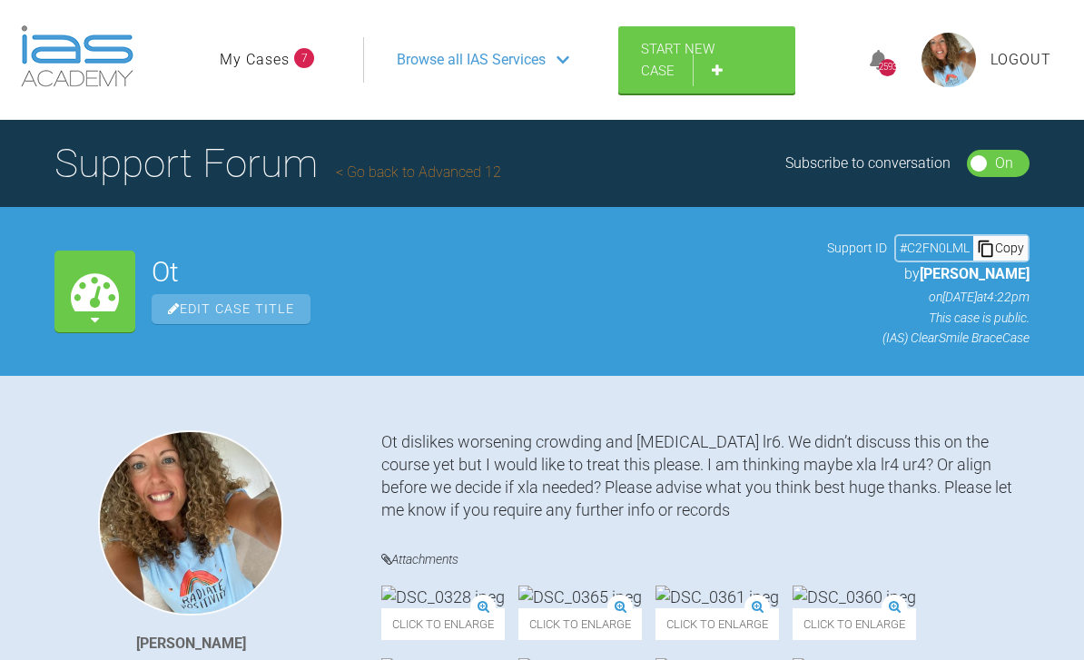
click at [257, 53] on link "My Cases" at bounding box center [255, 60] width 70 height 24
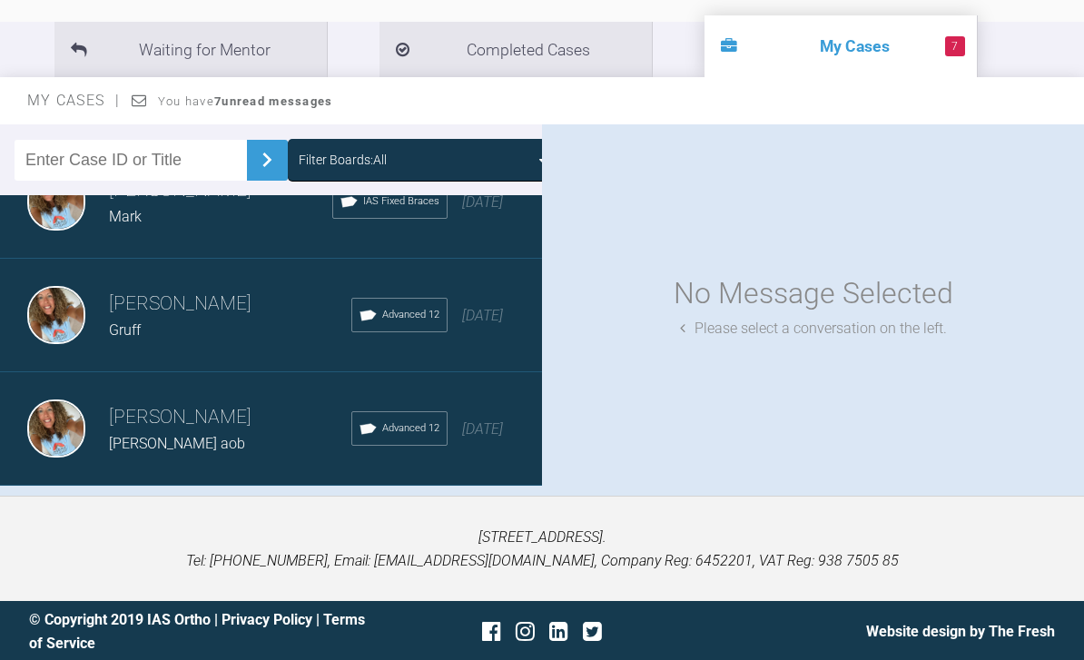
scroll to position [1977, 0]
click at [433, 520] on div "Load more" at bounding box center [271, 516] width 542 height 56
click at [430, 503] on div "Load more" at bounding box center [271, 516] width 542 height 56
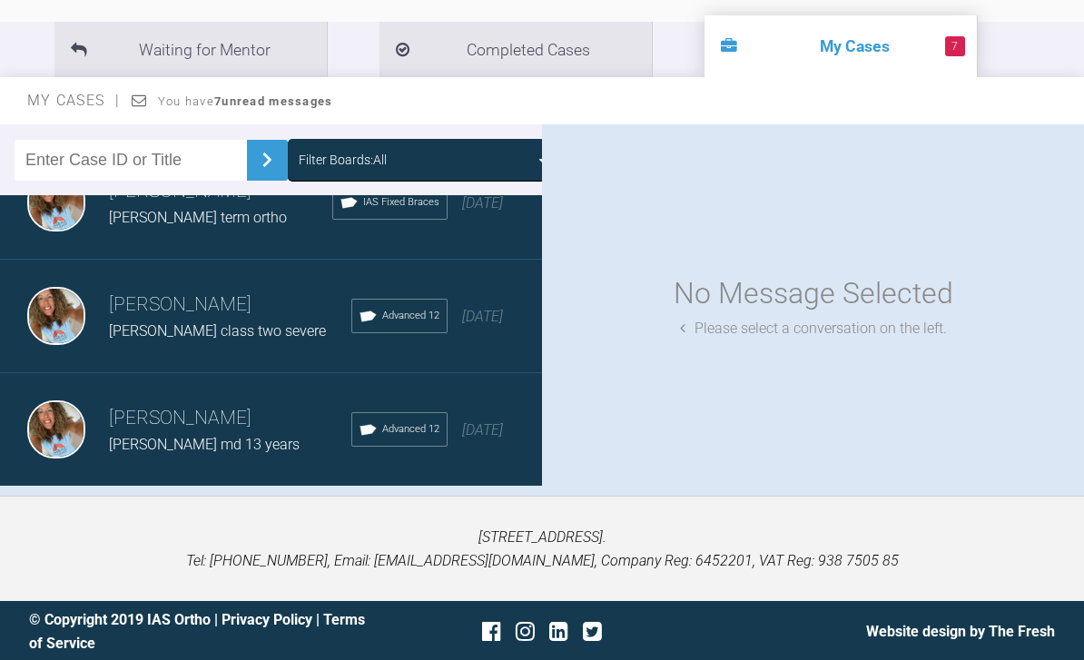
scroll to position [6516, 0]
click at [435, 509] on div "Load more" at bounding box center [271, 516] width 542 height 56
click at [420, 509] on div "Load more" at bounding box center [271, 516] width 542 height 56
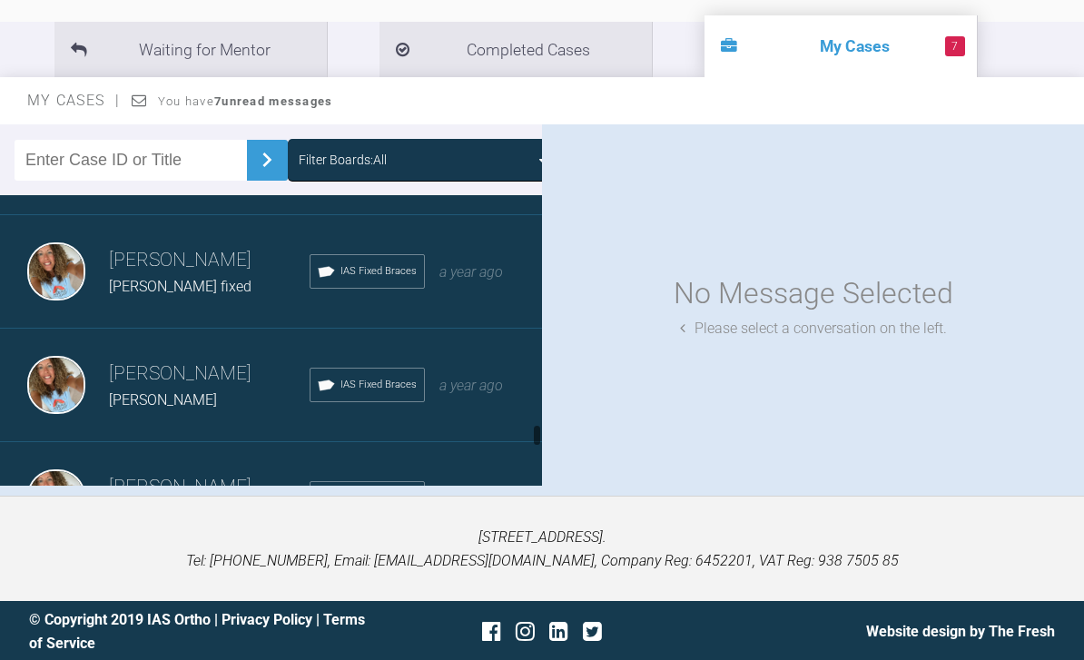
click at [736, 289] on div "No Message Selected Please select a conversation on the left." at bounding box center [813, 304] width 542 height 361
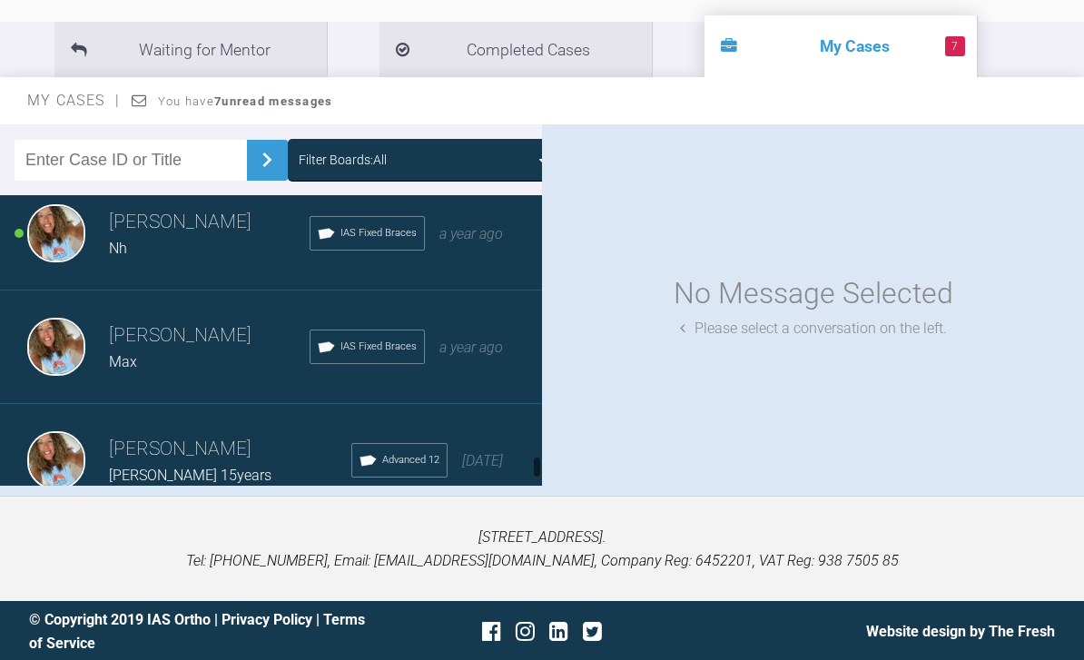
scroll to position [8870, 0]
click at [446, 256] on div "Rebecca Lynne Williams Nh IAS Fixed Braces a year ago" at bounding box center [271, 232] width 542 height 113
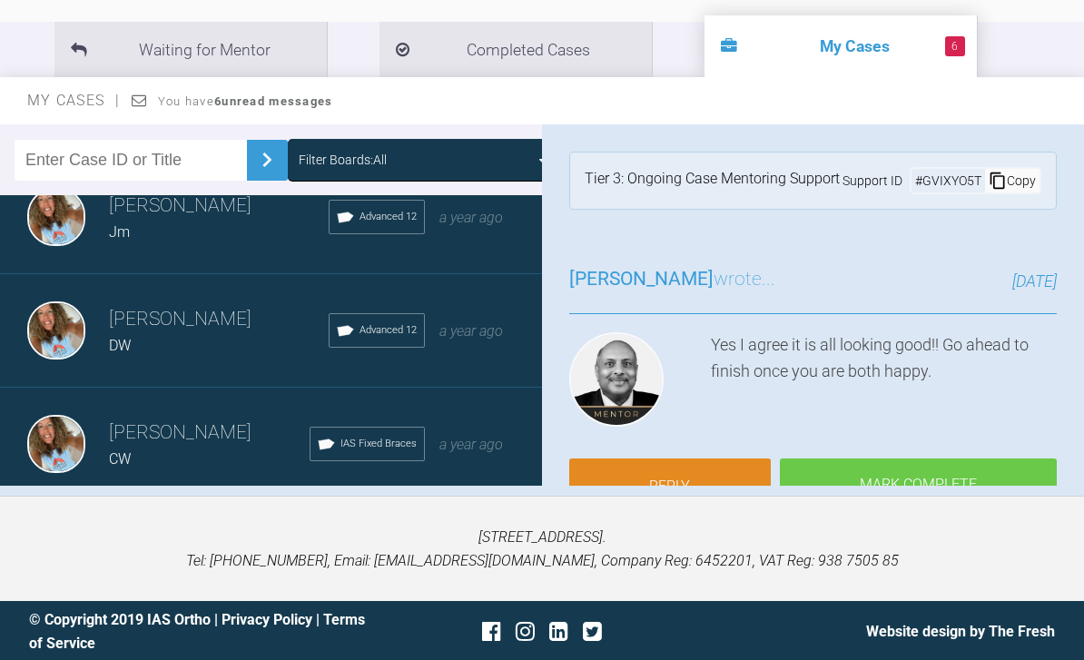
scroll to position [10826, 0]
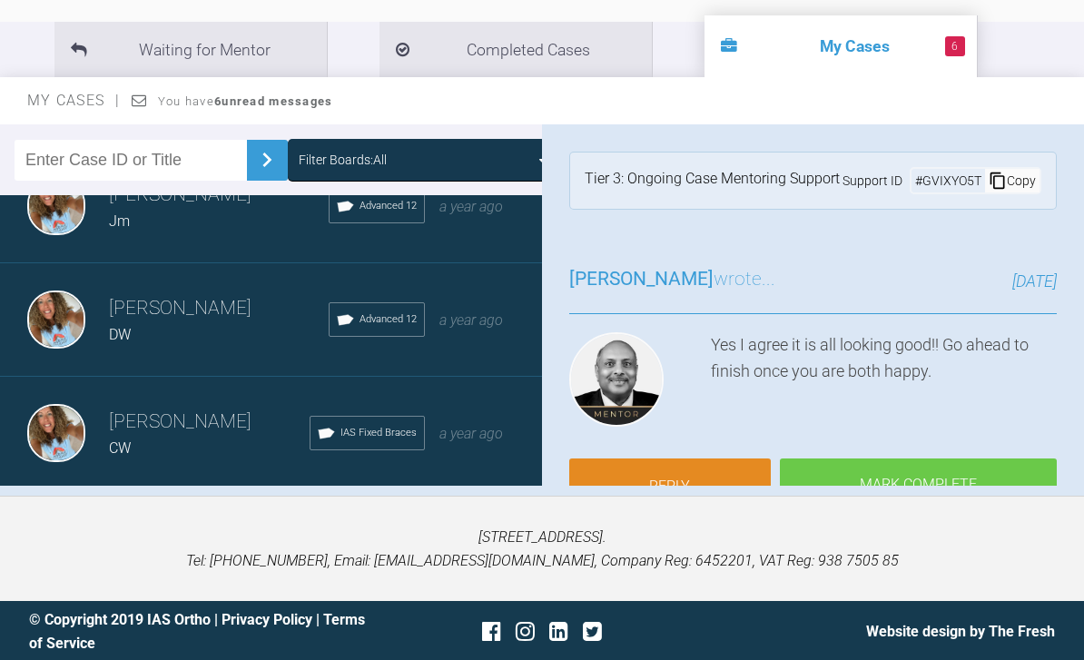
click at [486, 326] on span "a year ago" at bounding box center [471, 319] width 64 height 17
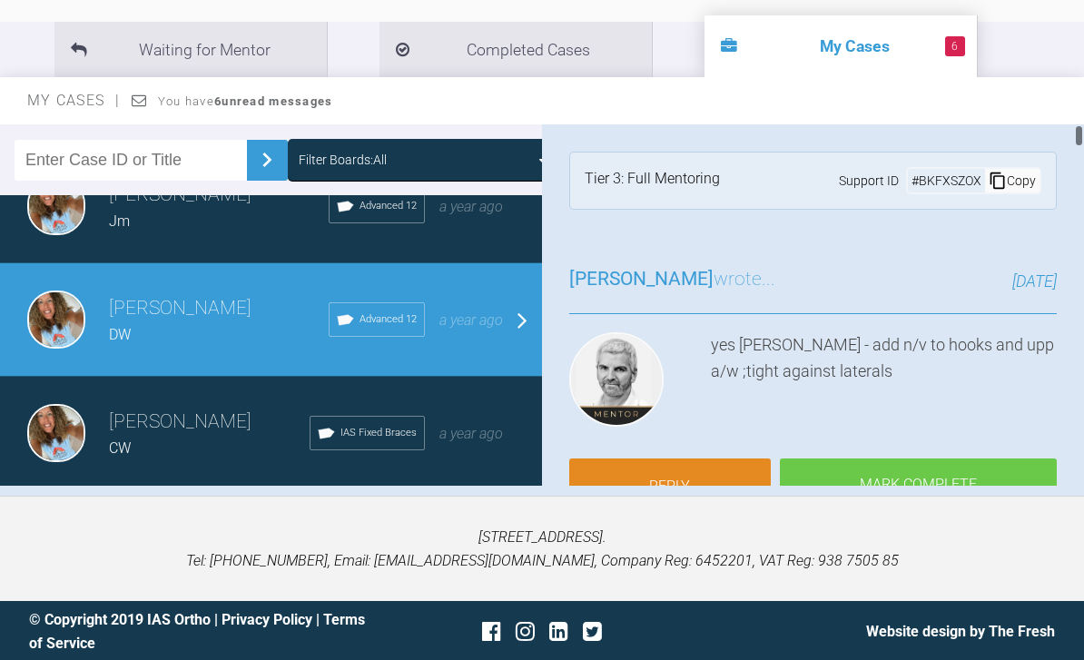
click at [694, 485] on link "Reply" at bounding box center [670, 486] width 202 height 56
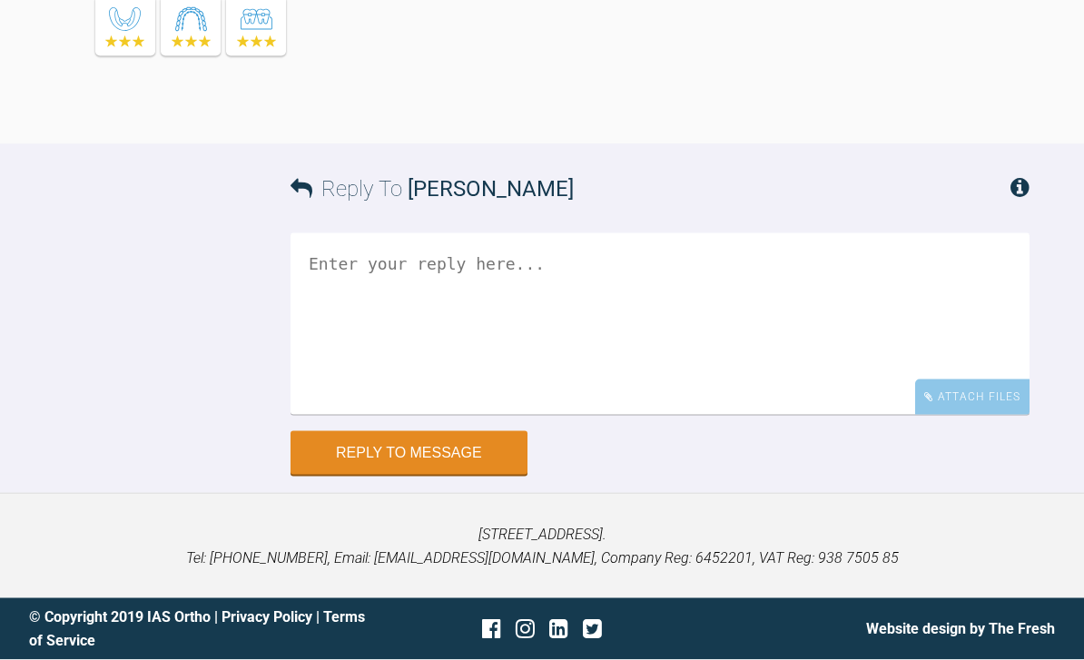
scroll to position [36648, 0]
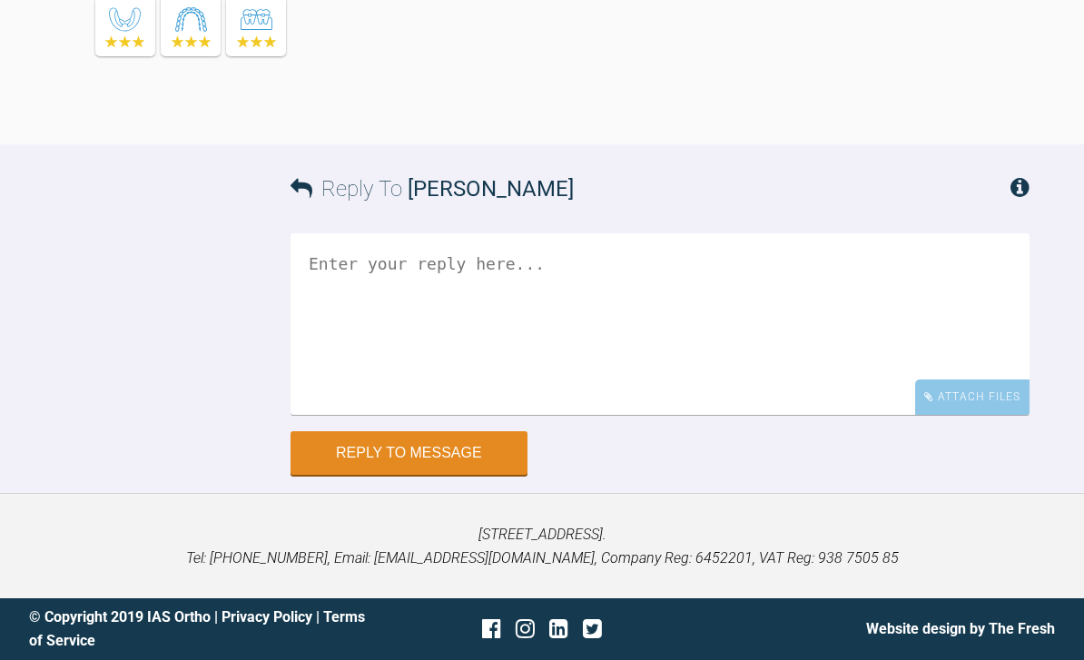
click at [980, 415] on div "Attach Files" at bounding box center [972, 396] width 114 height 35
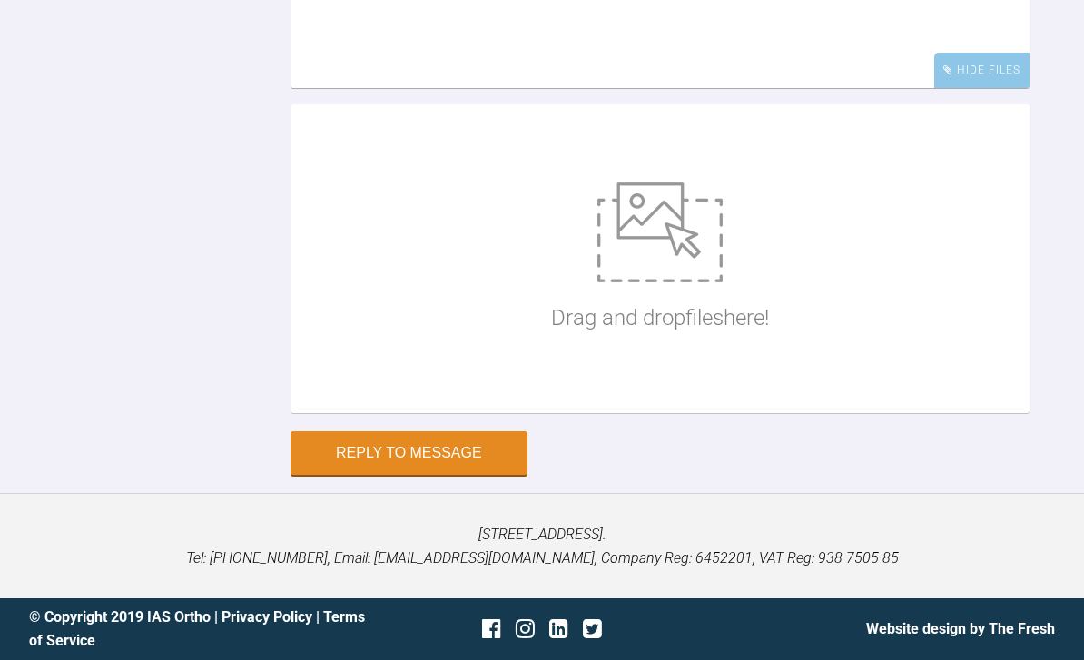
scroll to position [36974, 0]
click at [685, 282] on img at bounding box center [659, 232] width 125 height 100
type input "C:\fakepath\DSC_0478.jpeg"
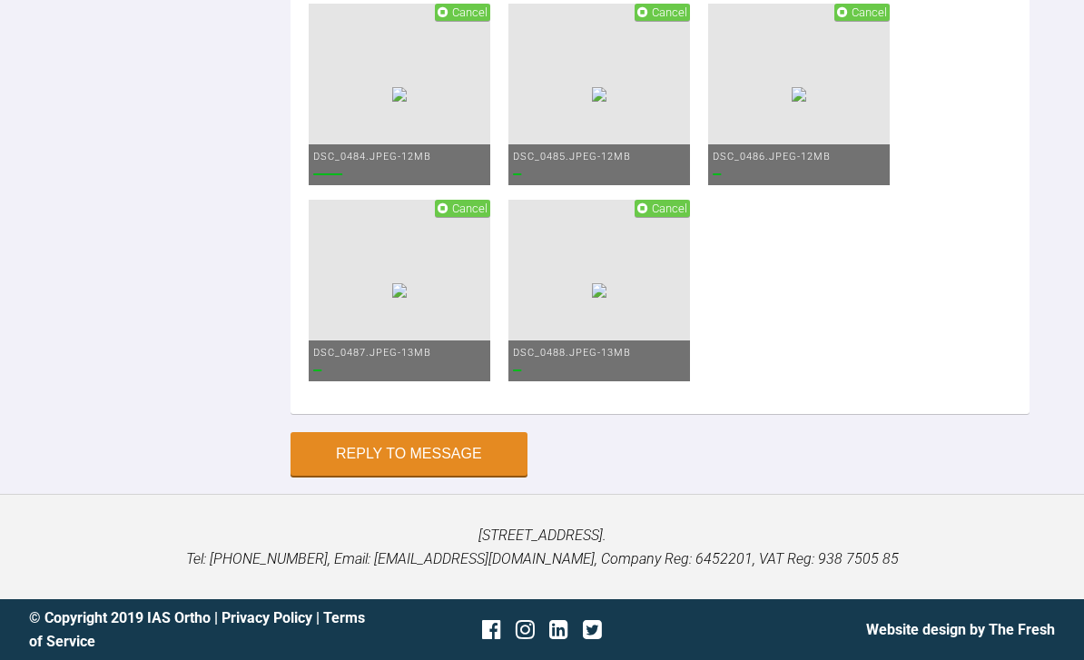
scroll to position [36676, 0]
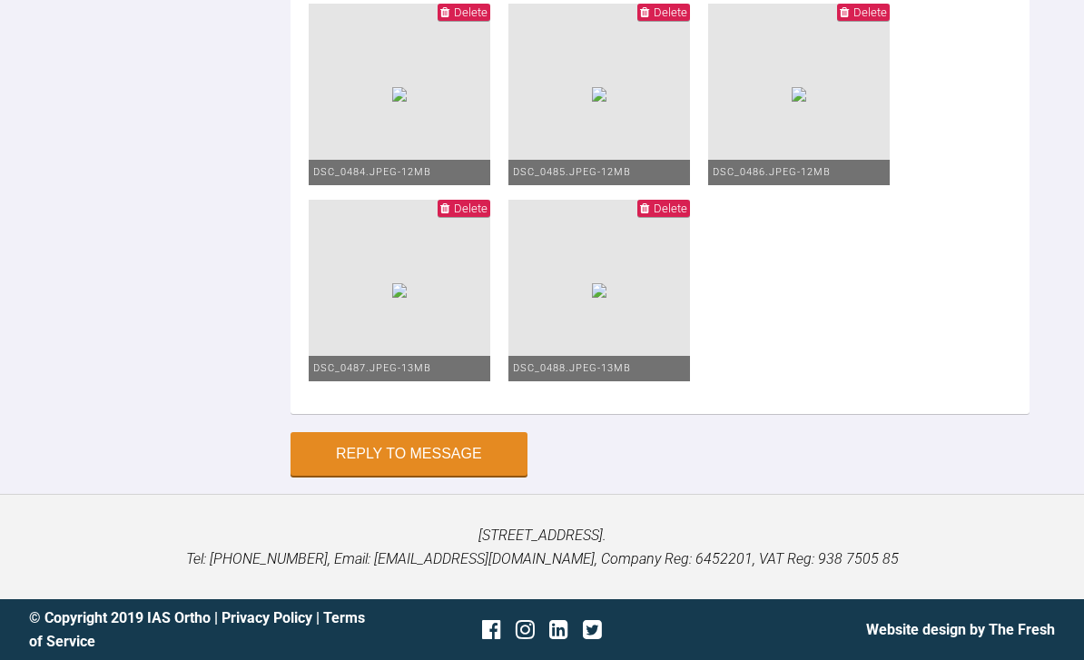
scroll to position [36853, 0]
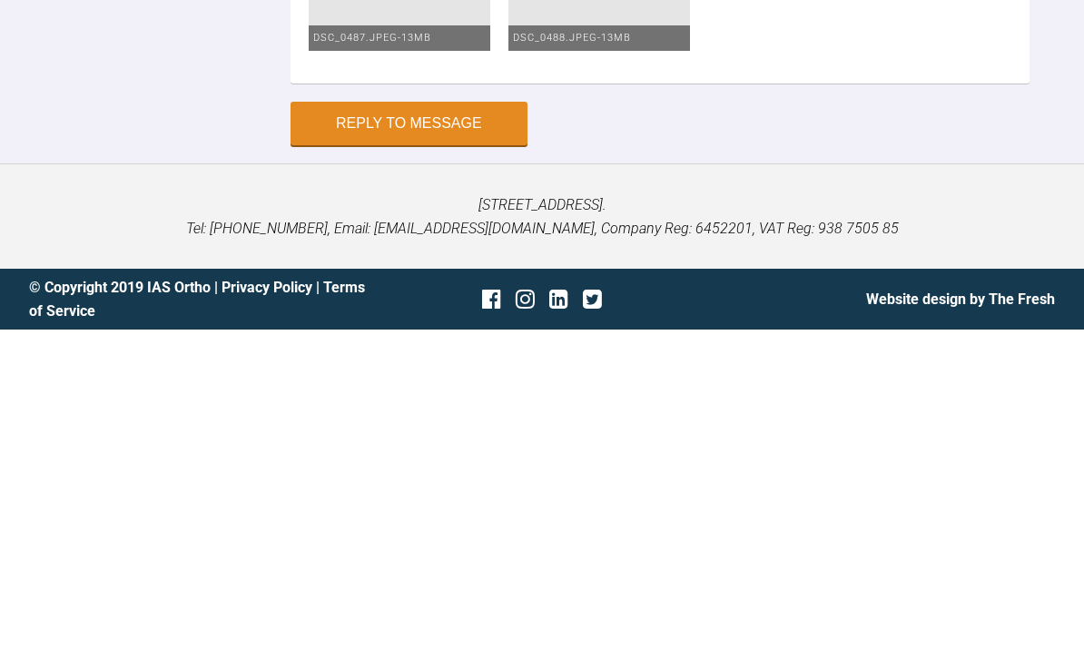
scroll to position [37750, 0]
type textarea "Hey Ross Saw Daniel Upper 1925 pc over to close spaces removed long tie ur as I…"
click at [448, 432] on button "Reply to Message" at bounding box center [409, 454] width 237 height 44
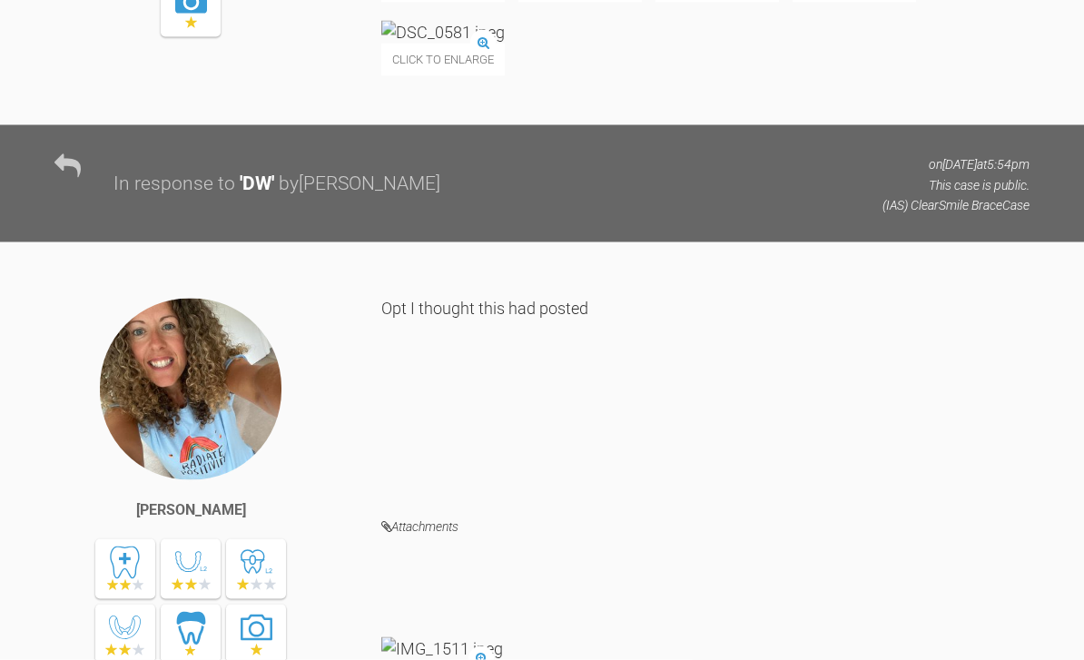
scroll to position [0, 0]
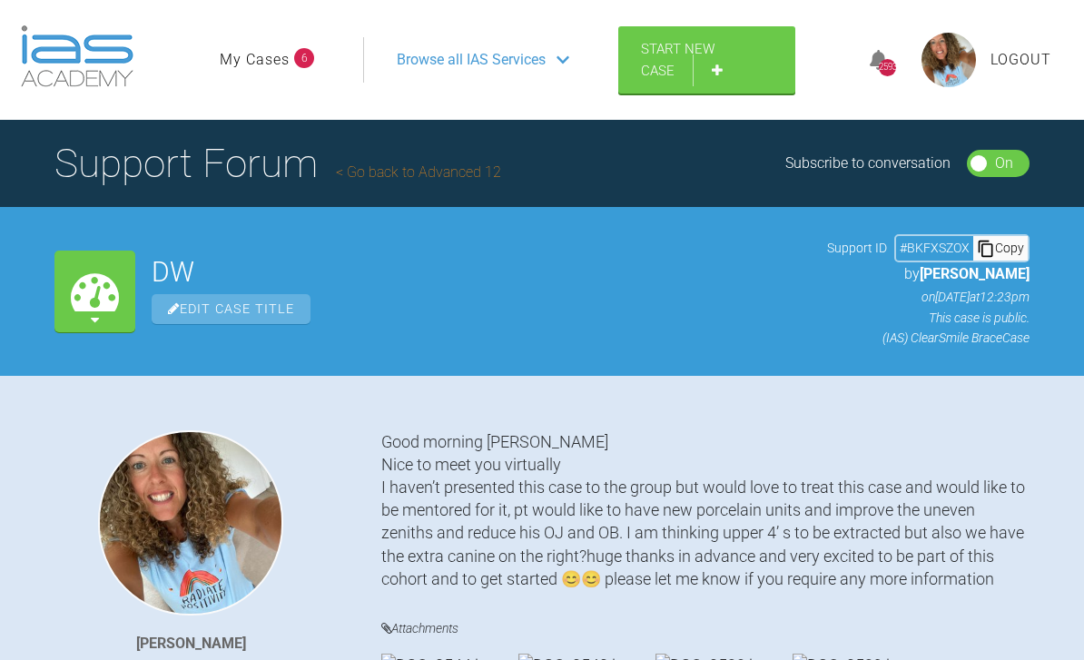
click at [279, 69] on link "My Cases" at bounding box center [255, 60] width 70 height 24
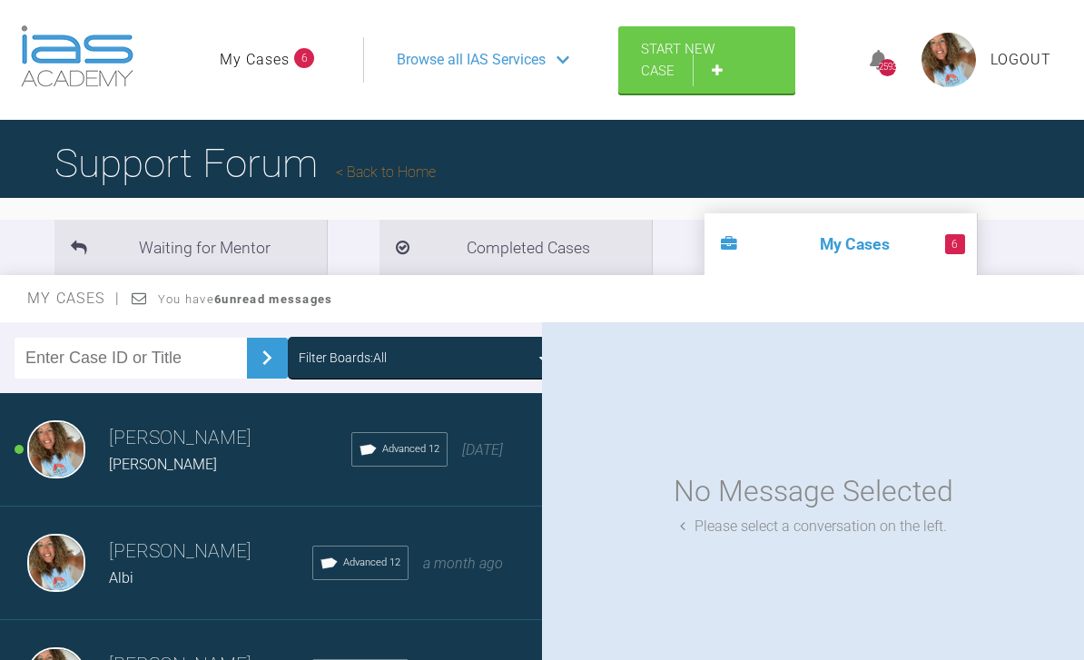
click at [289, 52] on link "My Cases" at bounding box center [255, 60] width 70 height 24
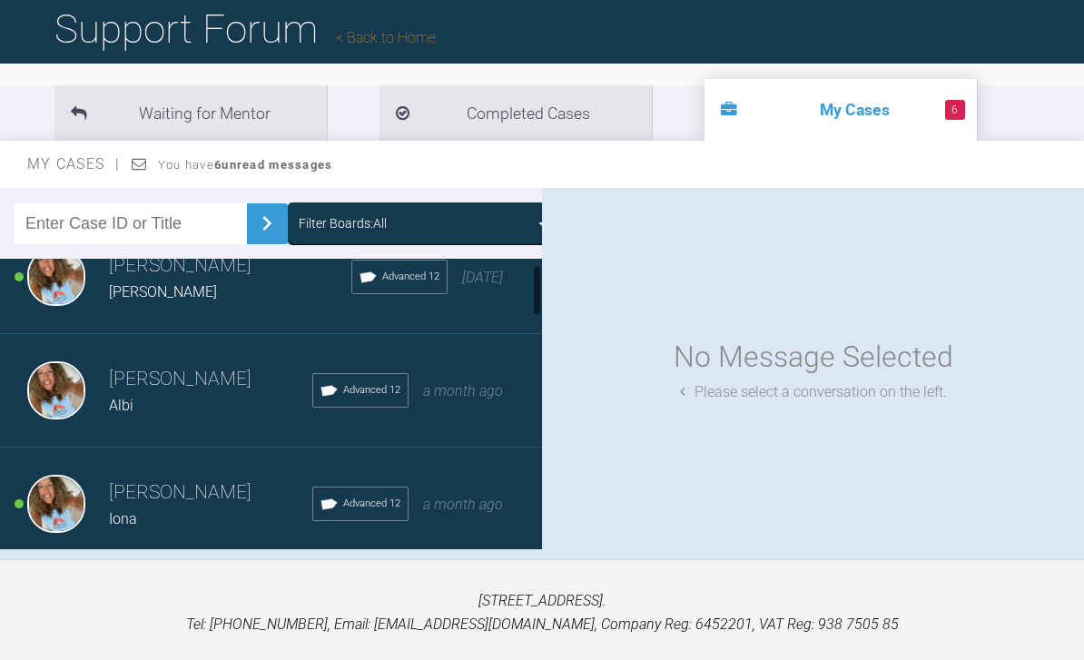
scroll to position [143, 0]
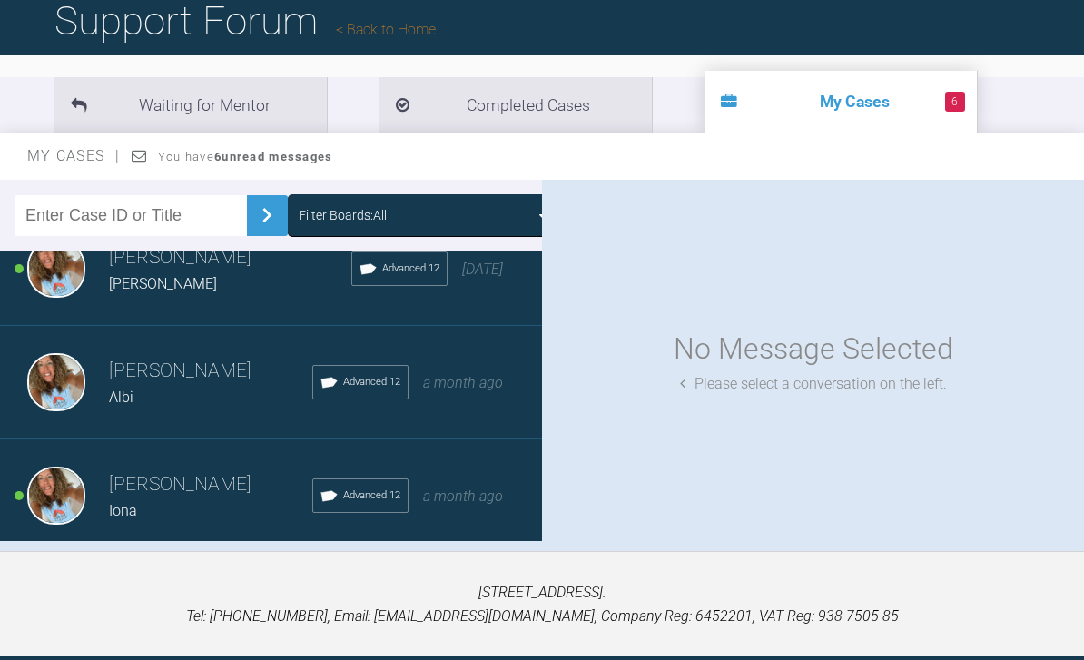
click at [494, 488] on span "a month ago" at bounding box center [463, 496] width 80 height 17
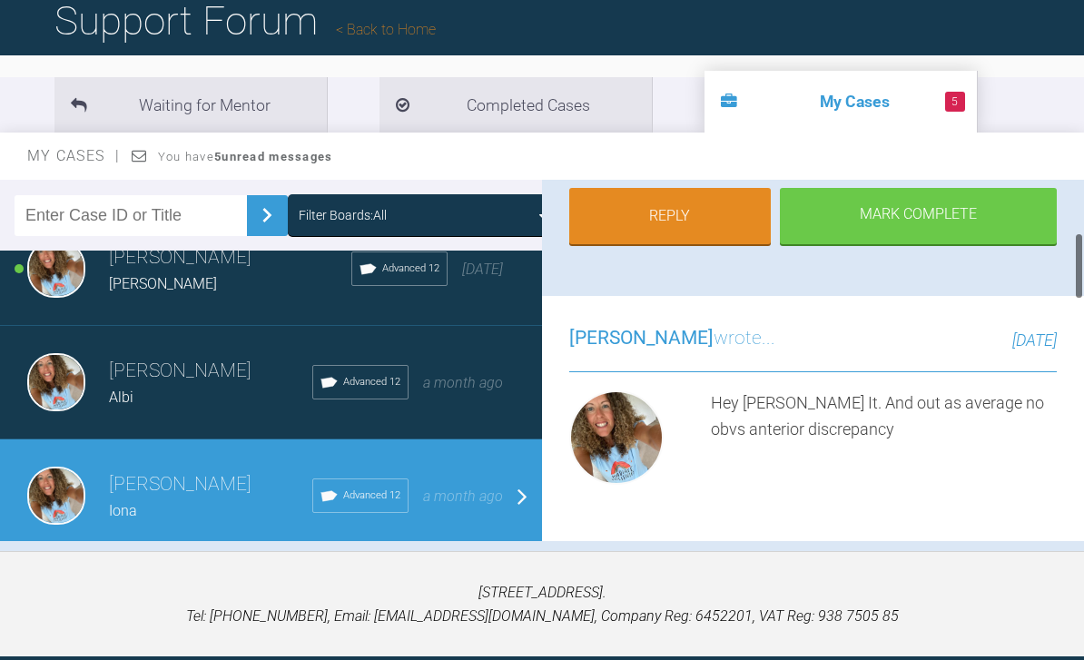
scroll to position [324, 0]
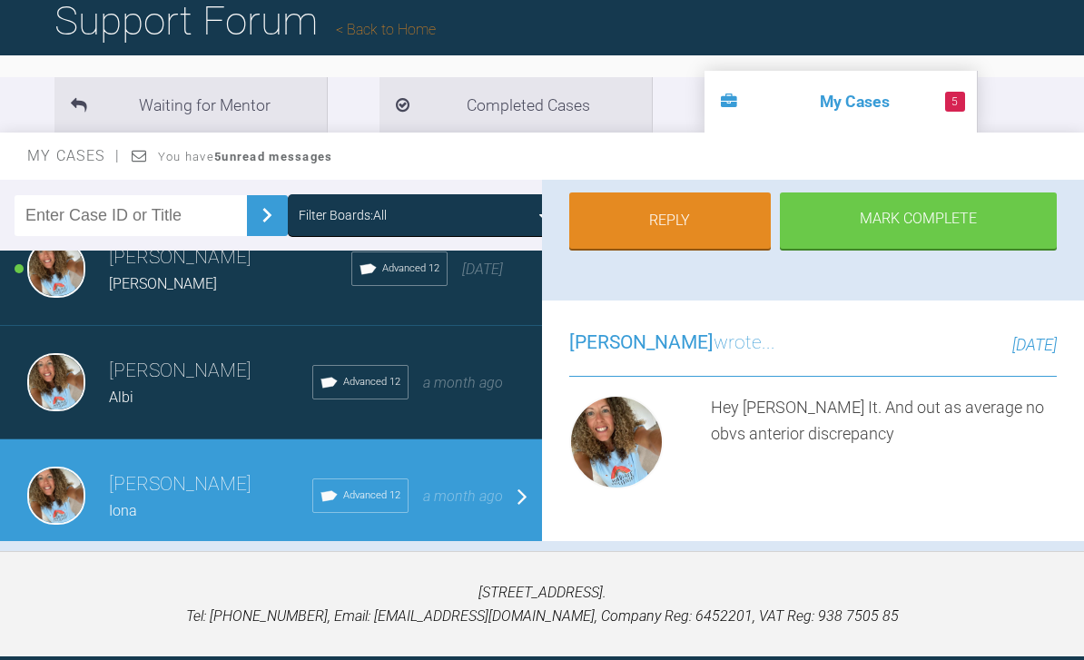
click at [724, 222] on link "Reply" at bounding box center [670, 220] width 202 height 56
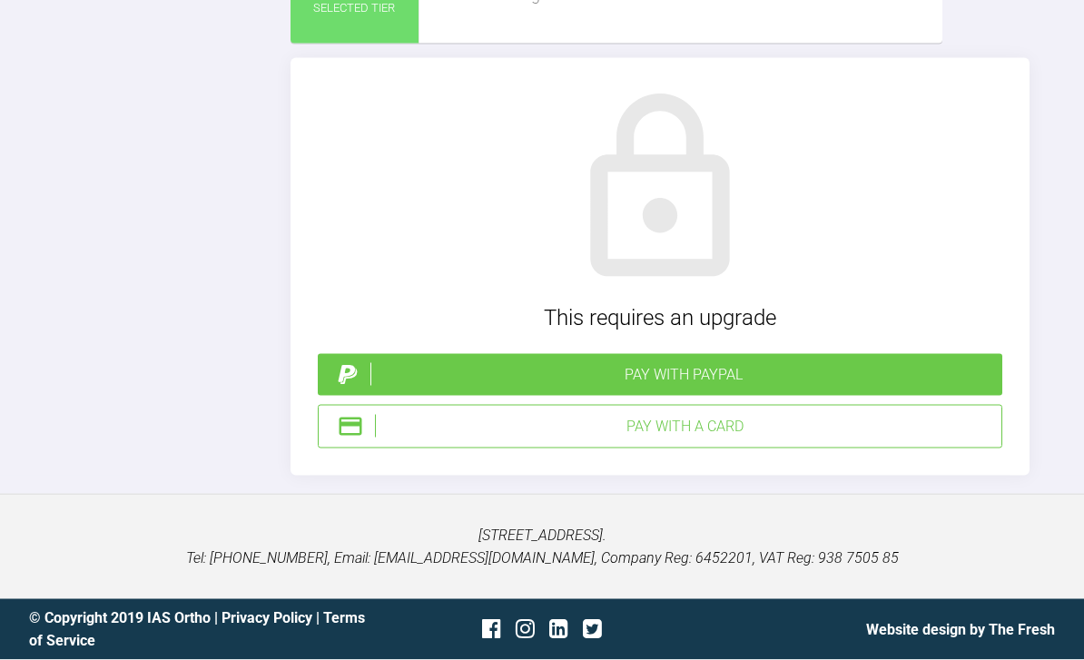
scroll to position [3811, 0]
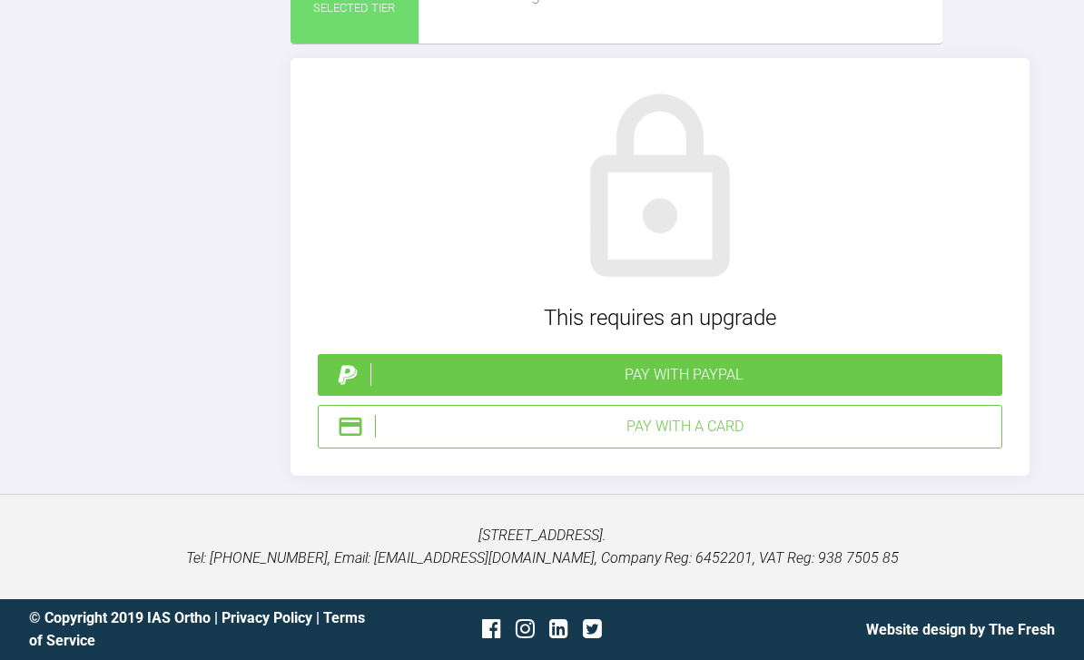
click at [677, 387] on div "Pay with PayPal" at bounding box center [682, 375] width 625 height 24
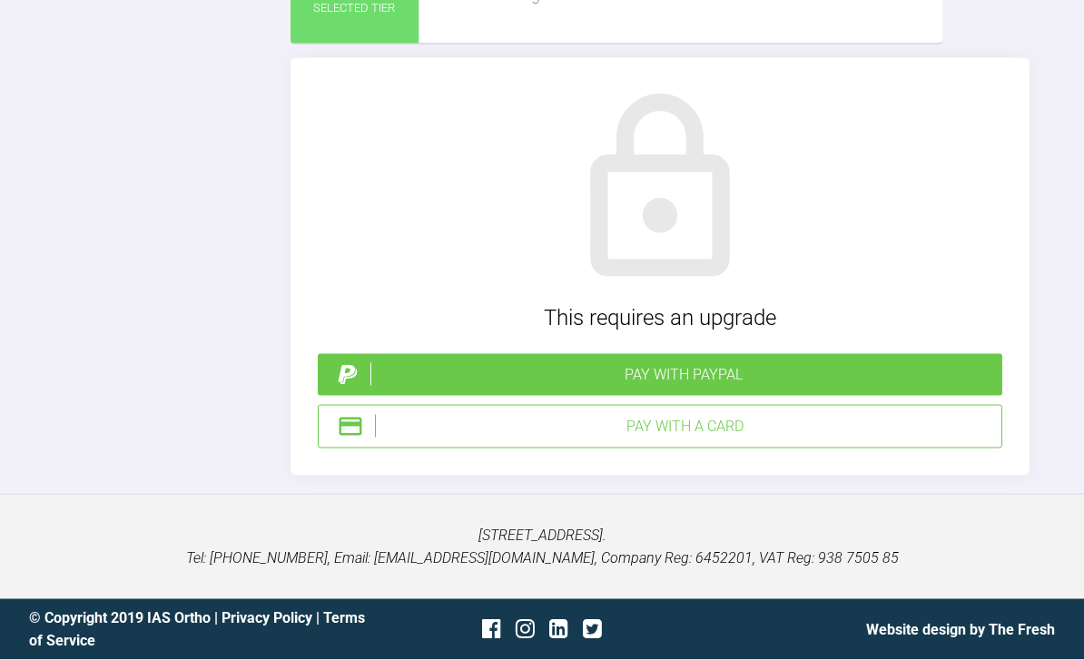
scroll to position [3987, 0]
click at [708, 387] on div "Pay with PayPal" at bounding box center [682, 375] width 625 height 24
click at [689, 387] on div "Pay with PayPal" at bounding box center [682, 375] width 625 height 24
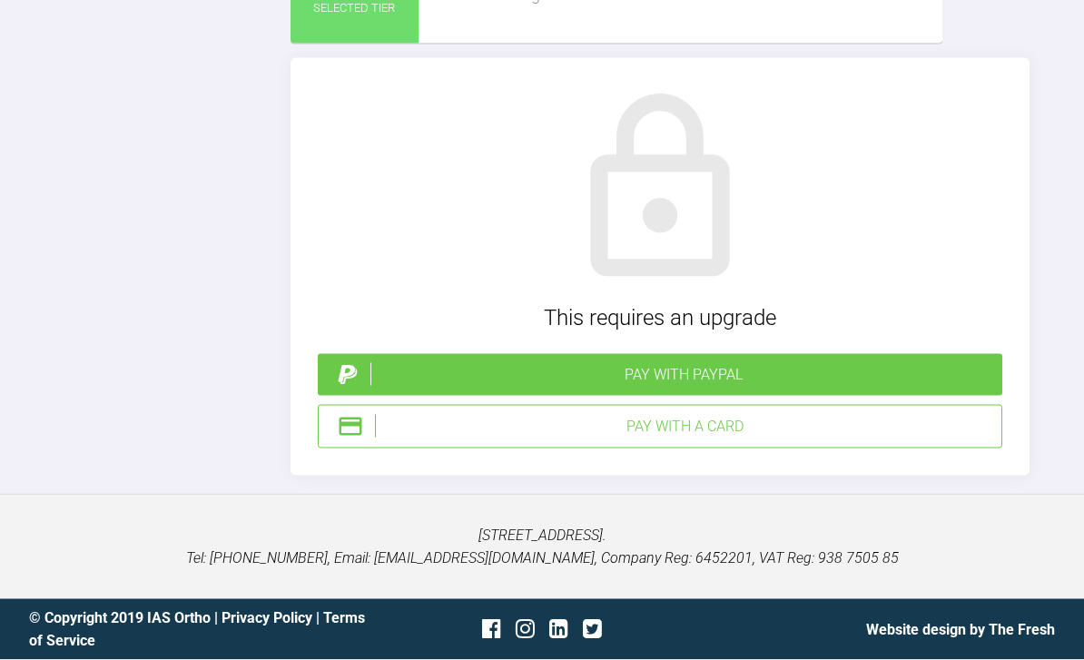
click at [782, 387] on div "Pay with PayPal" at bounding box center [682, 375] width 625 height 24
click at [773, 387] on div "Pay with PayPal" at bounding box center [682, 375] width 625 height 24
click at [731, 387] on div "Pay with PayPal" at bounding box center [682, 375] width 625 height 24
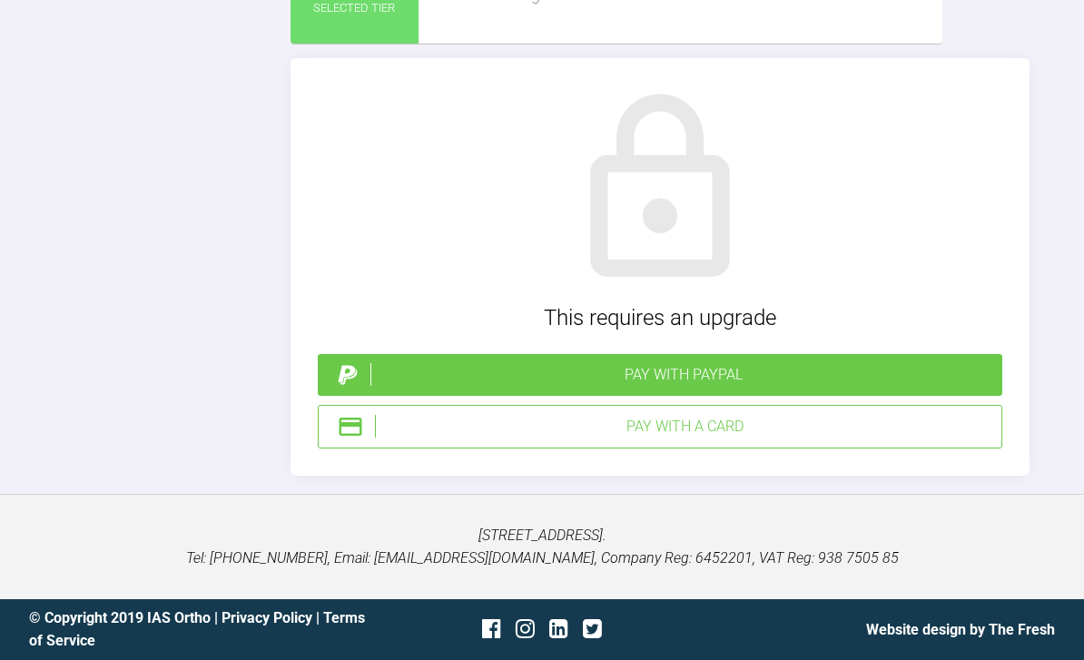
scroll to position [4073, 0]
click at [851, 387] on div "Pay with PayPal" at bounding box center [682, 375] width 625 height 24
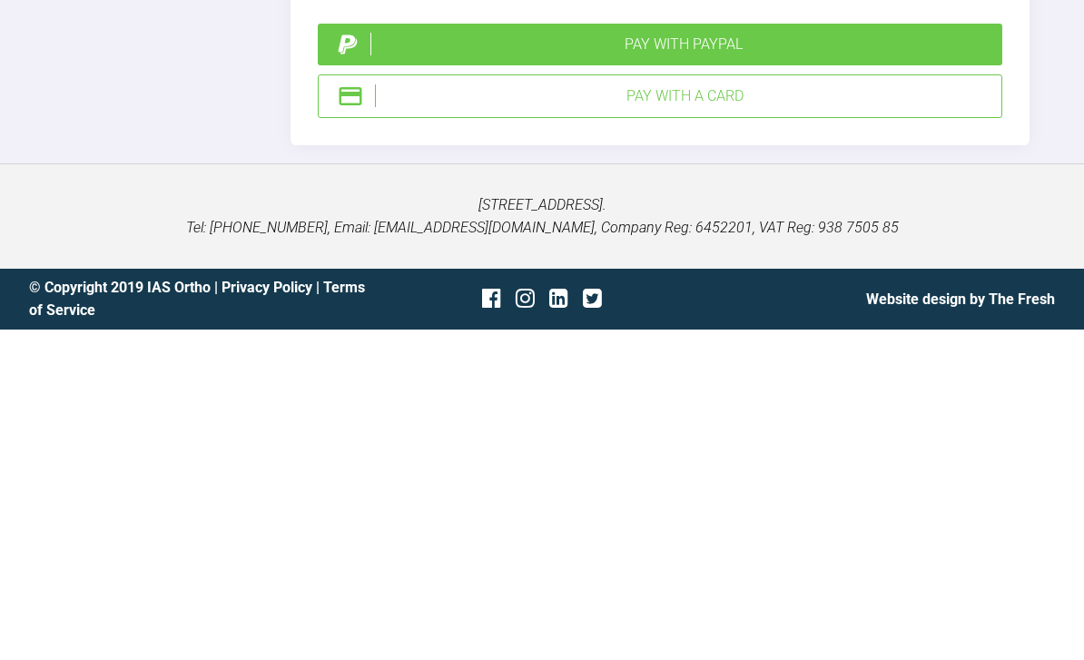
scroll to position [4062, 0]
type textarea "Hey Ross Upper lower mbt ss O12 wire bond up"
click at [705, 363] on div "Pay with PayPal" at bounding box center [682, 375] width 625 height 24
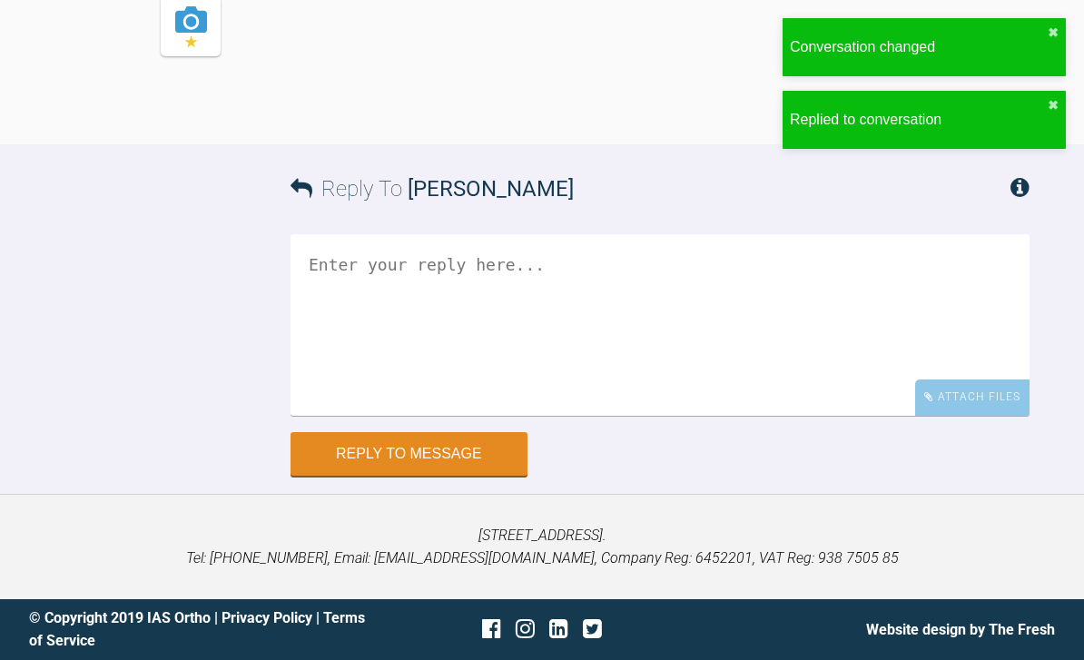
scroll to position [3738, 0]
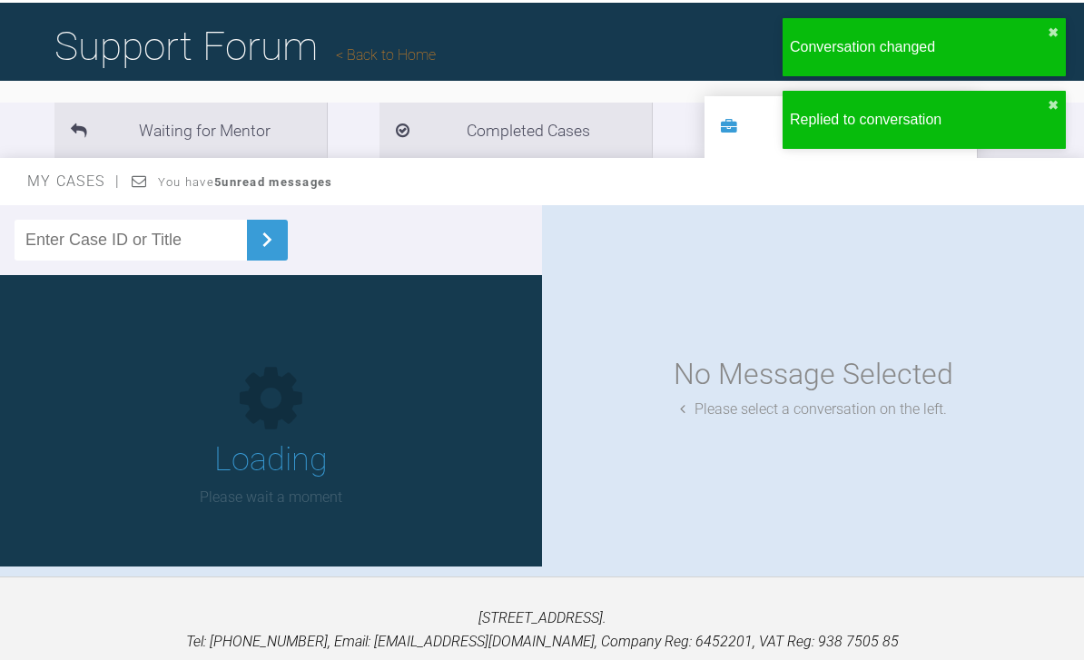
scroll to position [113, 0]
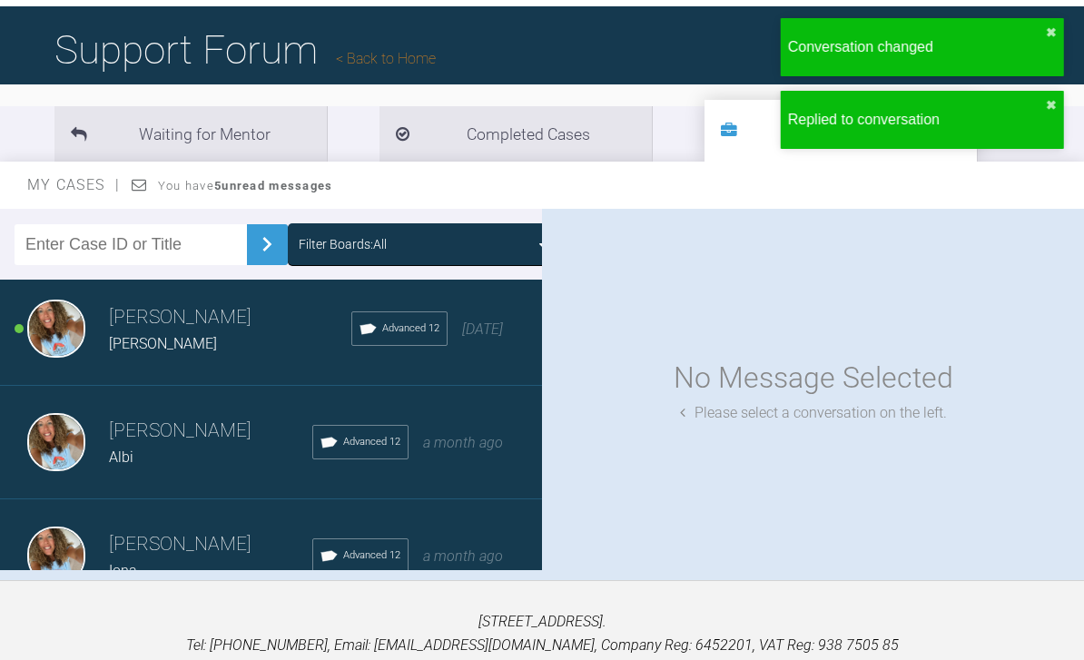
click at [451, 465] on div "[PERSON_NAME] Albi Advanced 12 a month ago" at bounding box center [271, 442] width 542 height 113
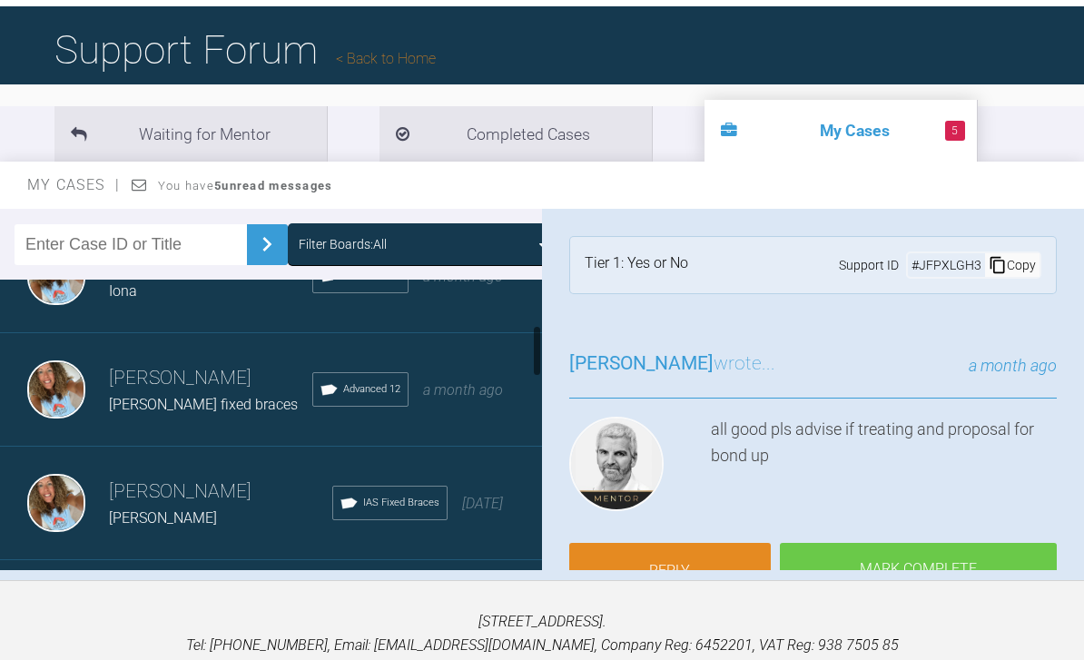
scroll to position [305, 0]
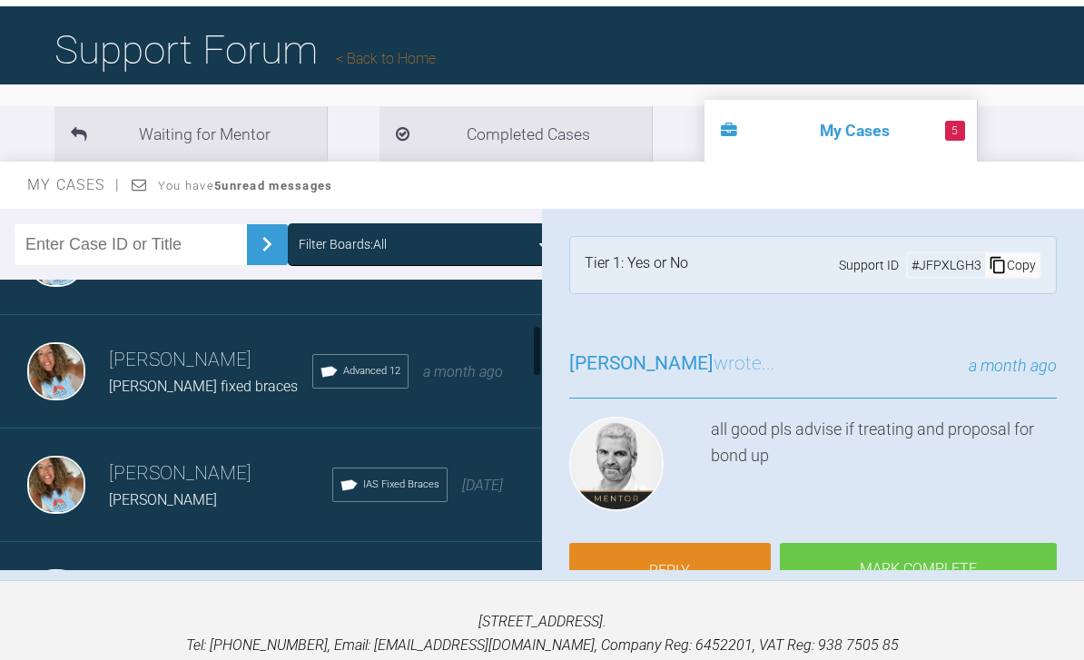
click at [476, 391] on div "Rebecca Lynne Williams Sophie greenman fixed braces Advanced 12 a month ago" at bounding box center [271, 371] width 542 height 113
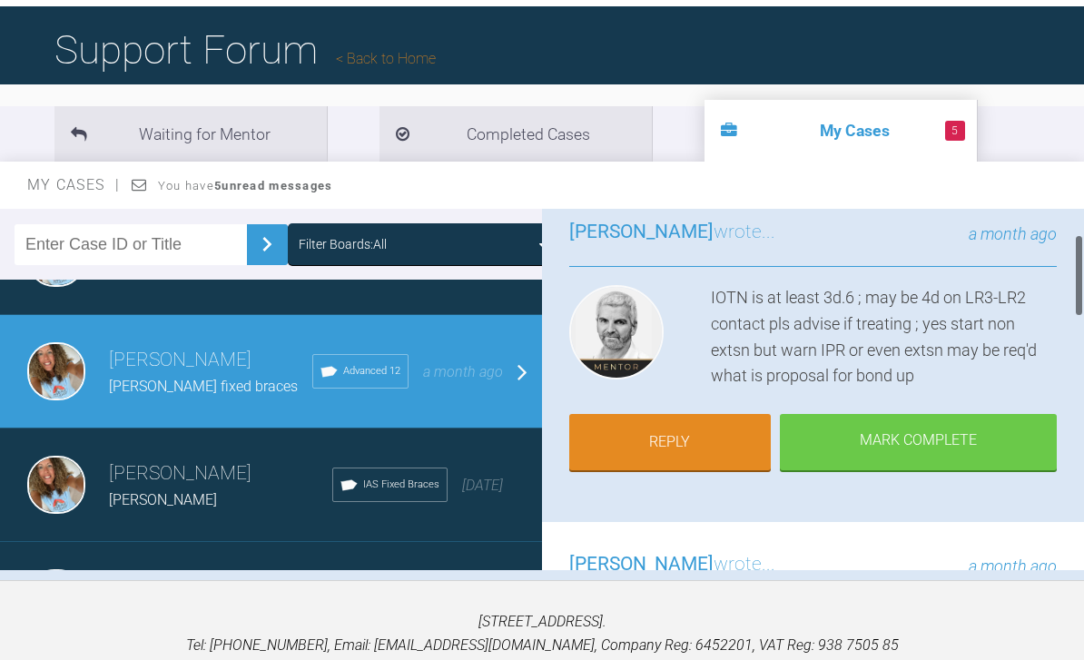
scroll to position [133, 0]
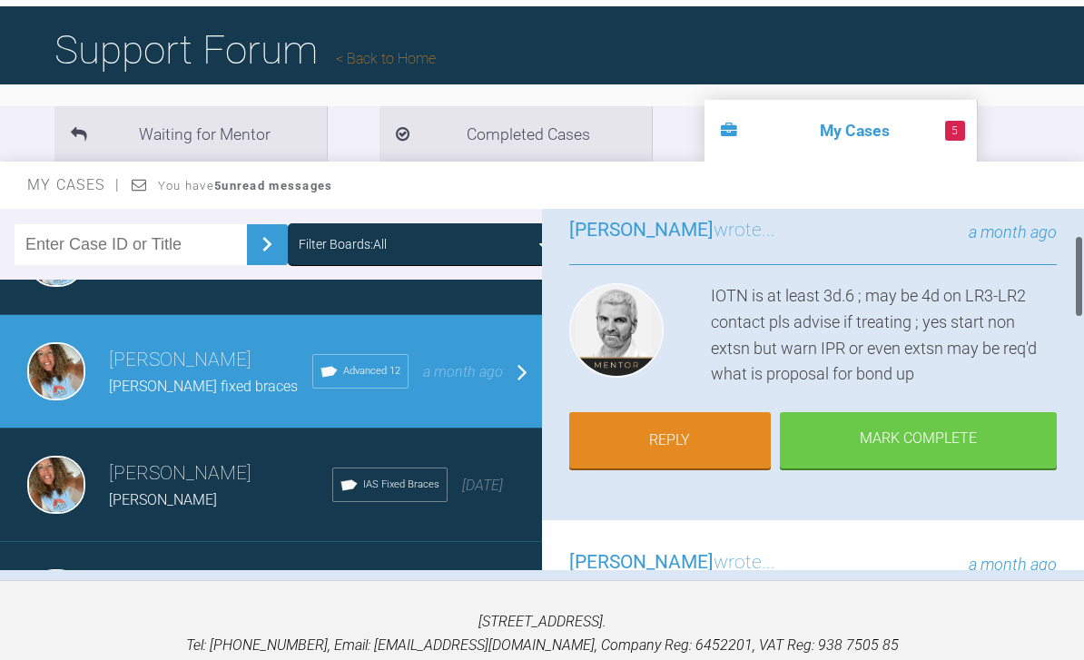
click at [685, 449] on link "Reply" at bounding box center [670, 440] width 202 height 56
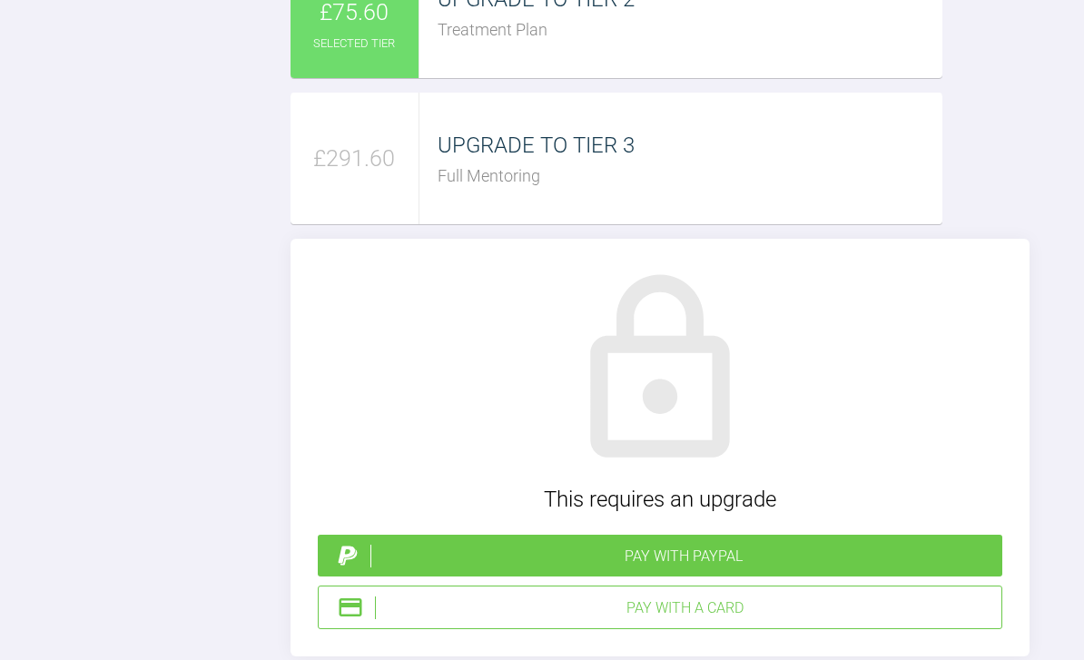
scroll to position [2183, 0]
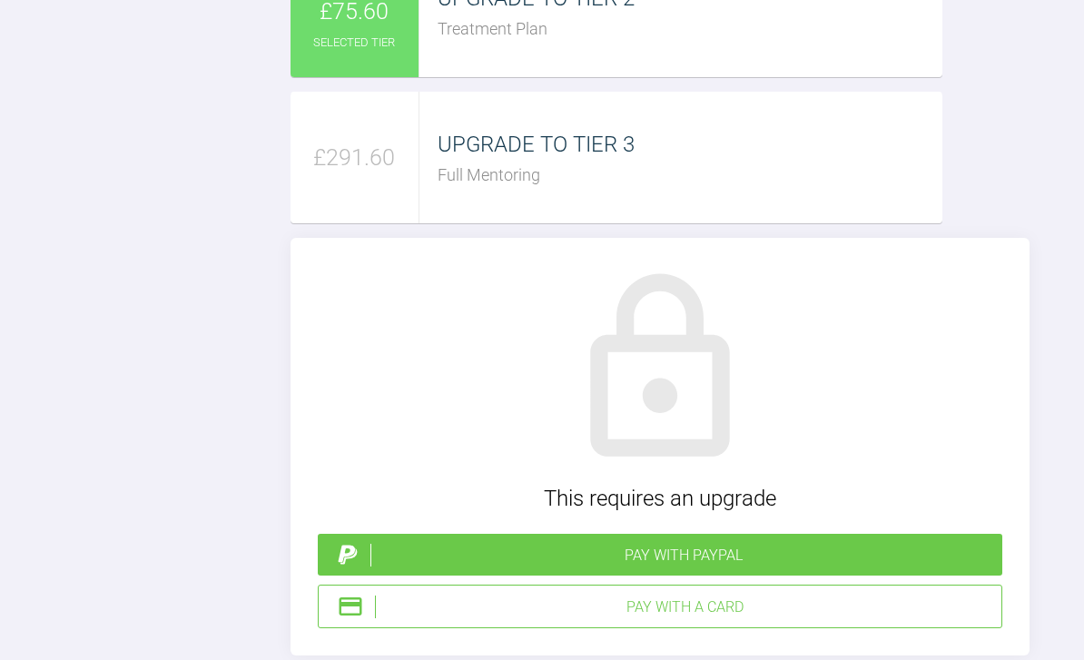
scroll to position [2103, 0]
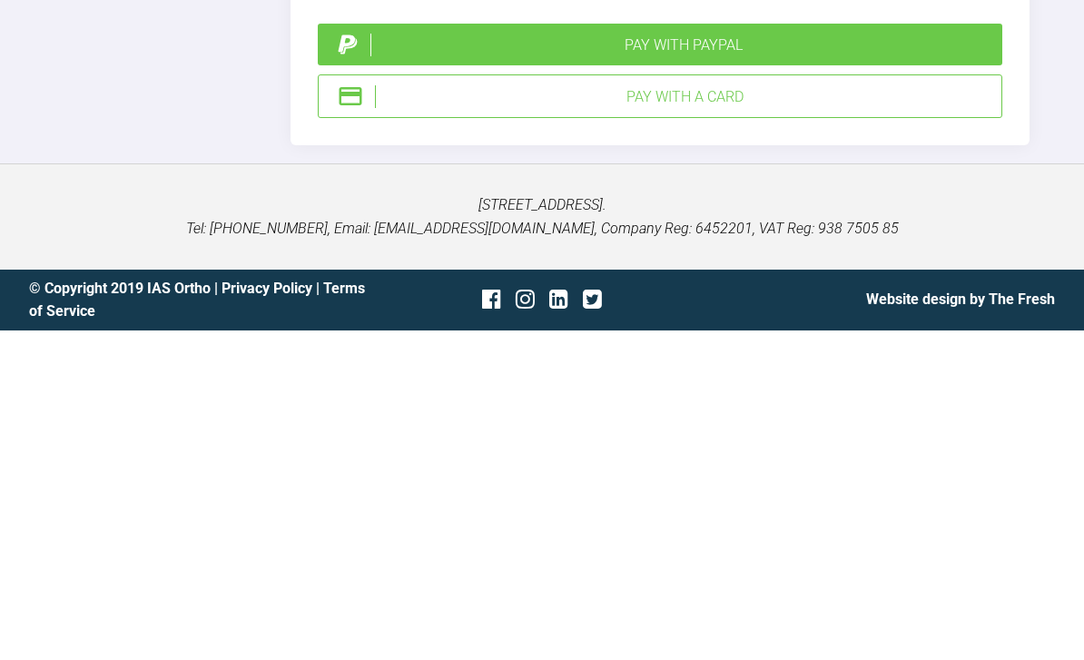
type textarea "Yes to treat mum aware may or may not qualify NHS but wants private Upperbond y…"
click at [767, 363] on div "Pay with PayPal" at bounding box center [682, 375] width 625 height 24
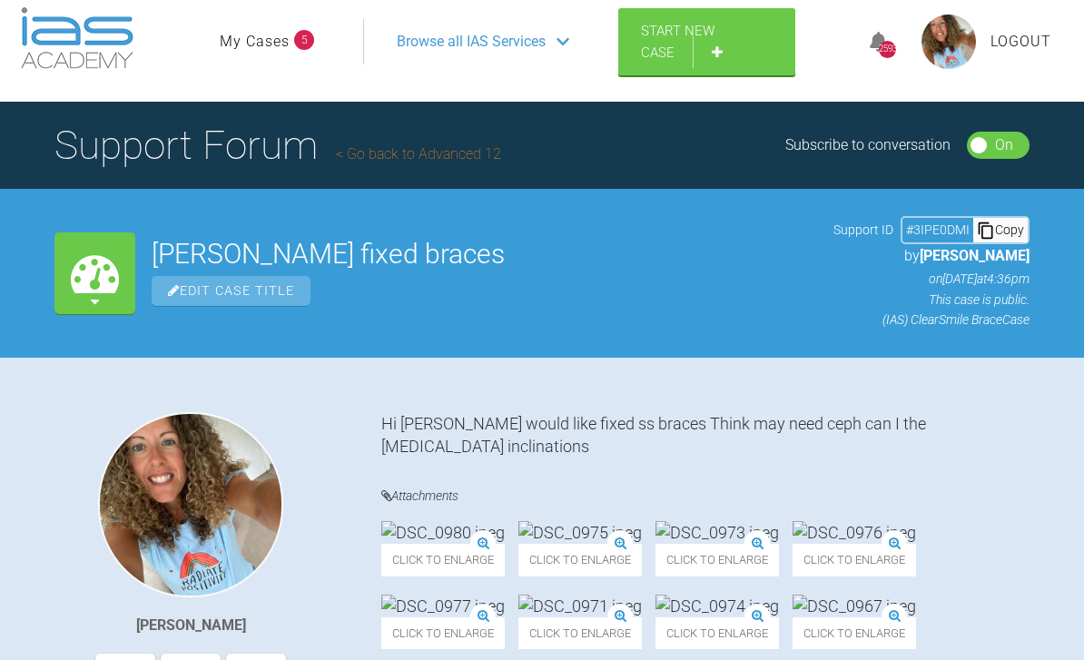
scroll to position [0, 0]
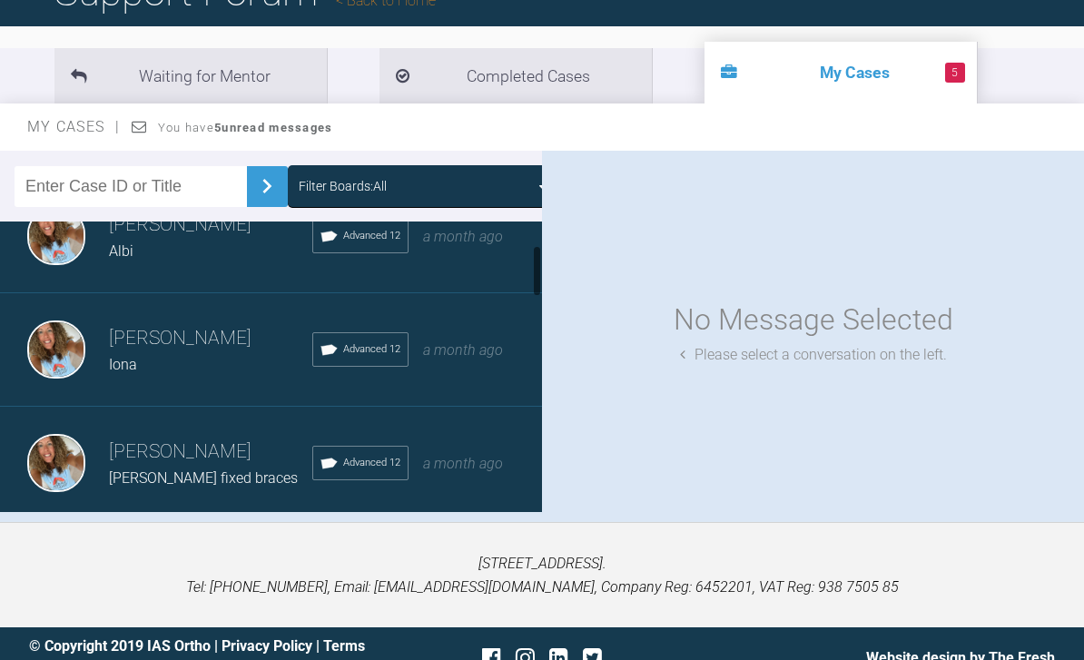
scroll to position [156, 0]
click at [484, 266] on div "[PERSON_NAME] Albi Advanced 12 a month ago" at bounding box center [271, 235] width 542 height 113
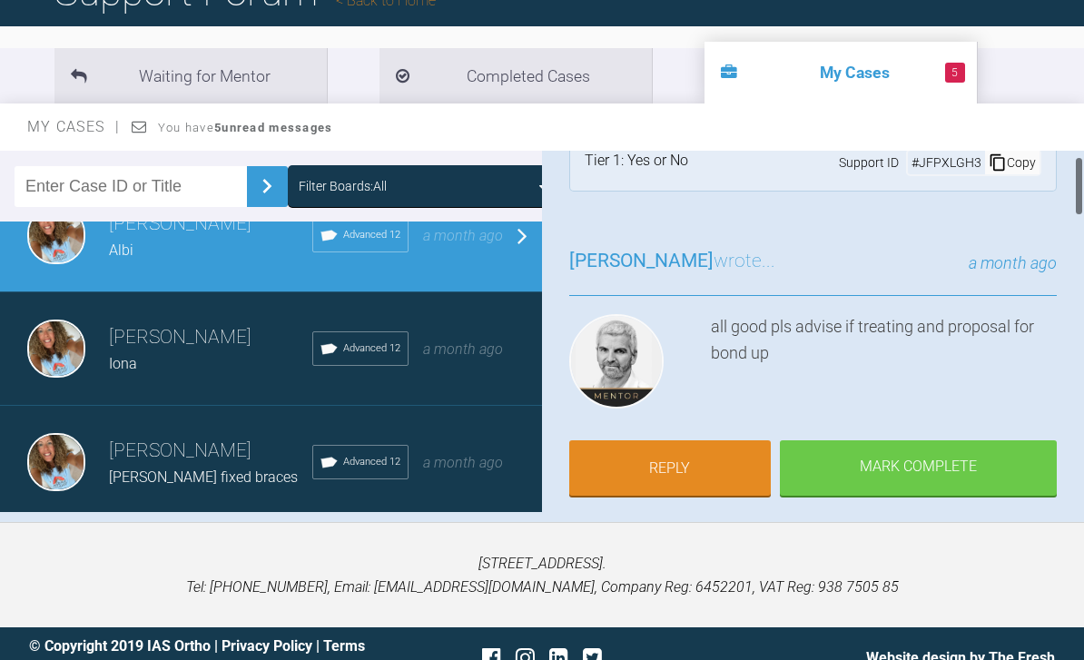
scroll to position [49, 0]
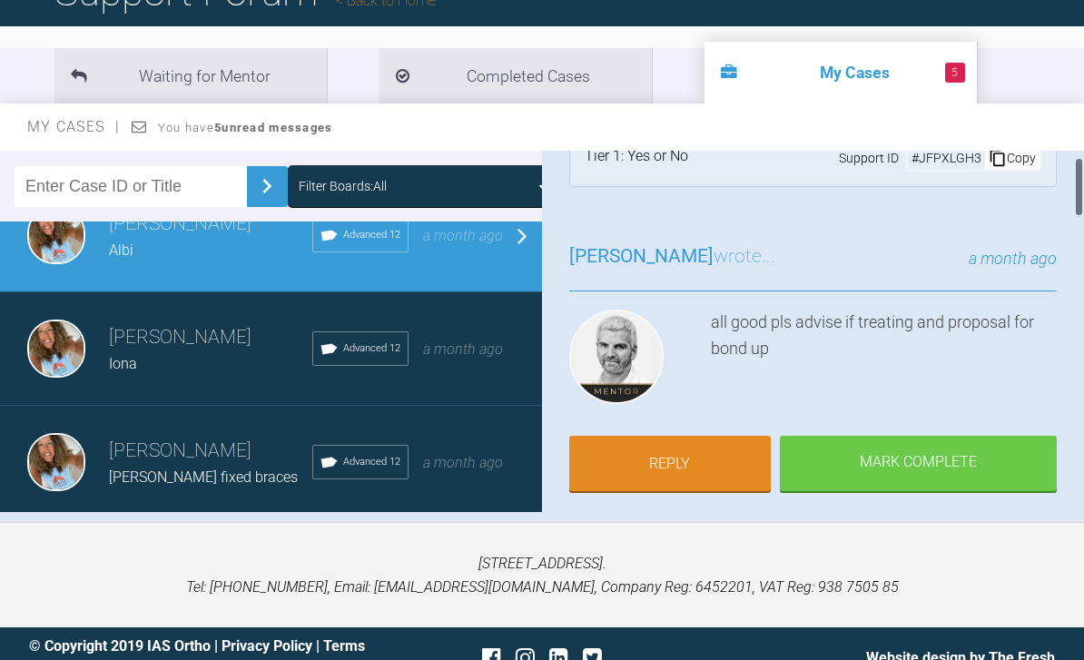
click at [693, 464] on link "Reply" at bounding box center [670, 464] width 202 height 56
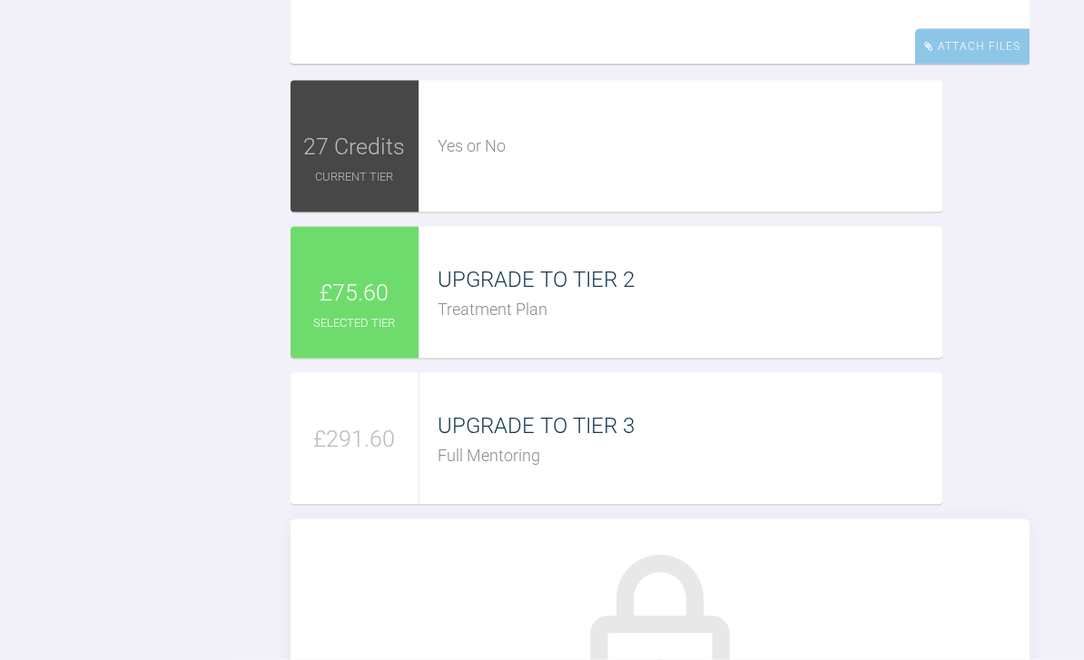
scroll to position [2709, 0]
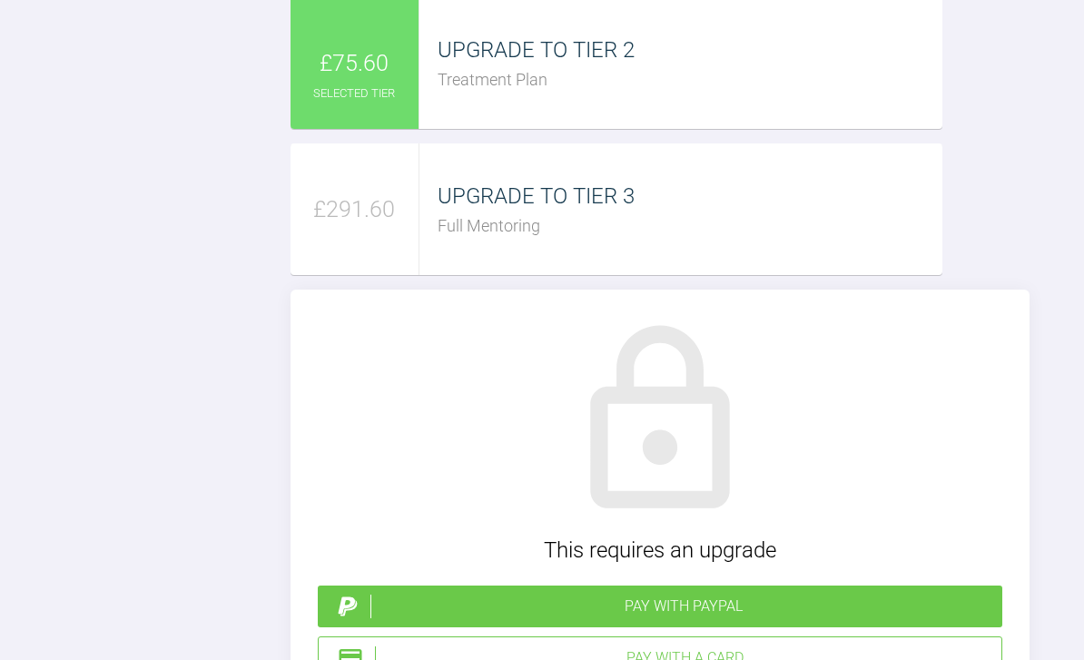
click at [647, 94] on div "Treatment Plan" at bounding box center [690, 80] width 505 height 26
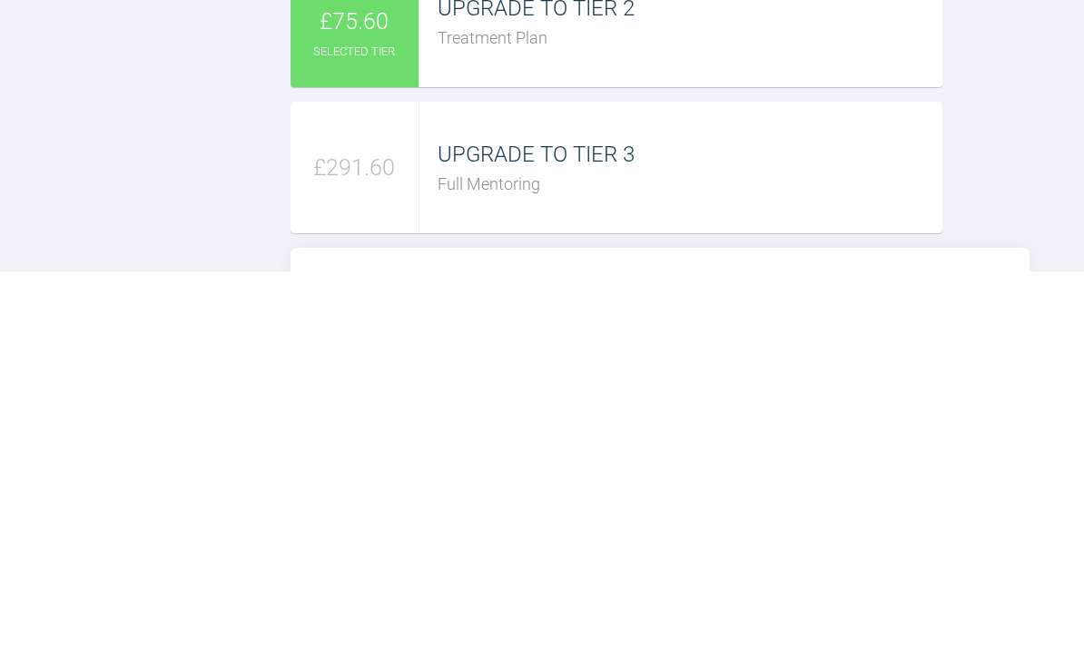
scroll to position [2404, 0]
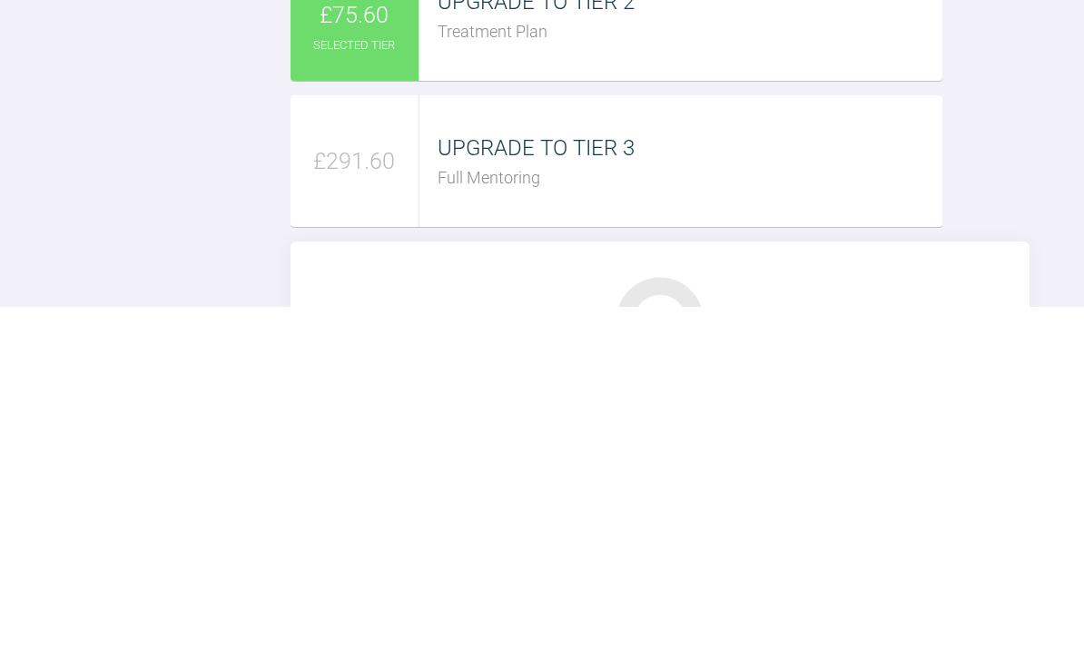
click at [460, 68] on textarea "Yes treating Mbt ss upper and lower state 012. Niti" at bounding box center [660, 49] width 739 height 182
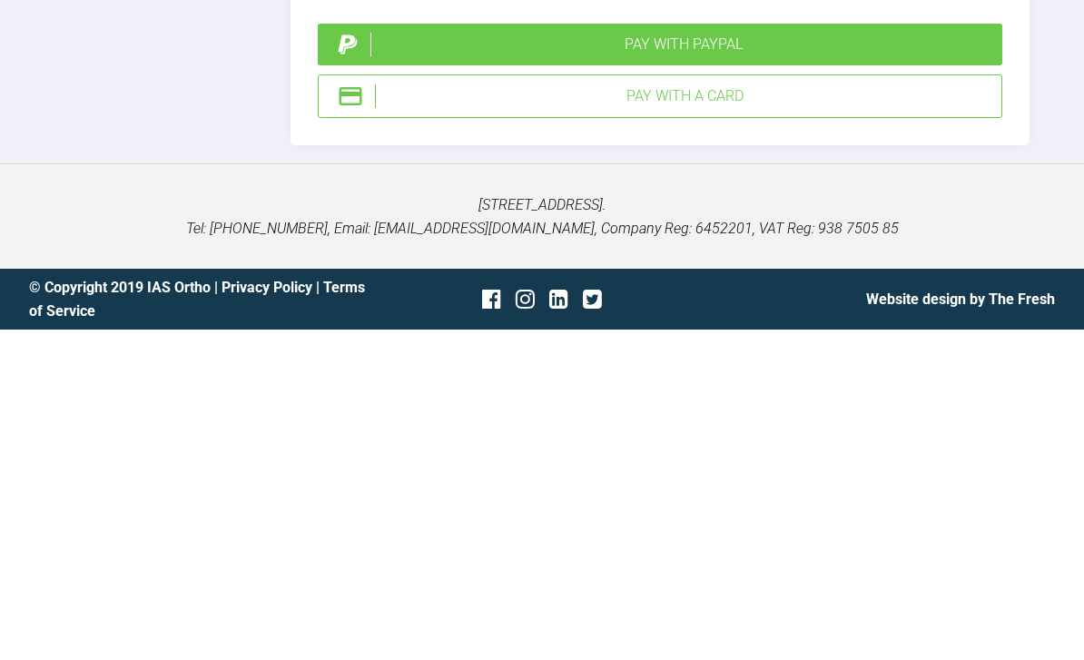
type textarea "Yes treating both arches fixed non xla Mbt ss upper and lower state 012. Niti"
click at [810, 363] on div "Pay with PayPal" at bounding box center [682, 375] width 625 height 24
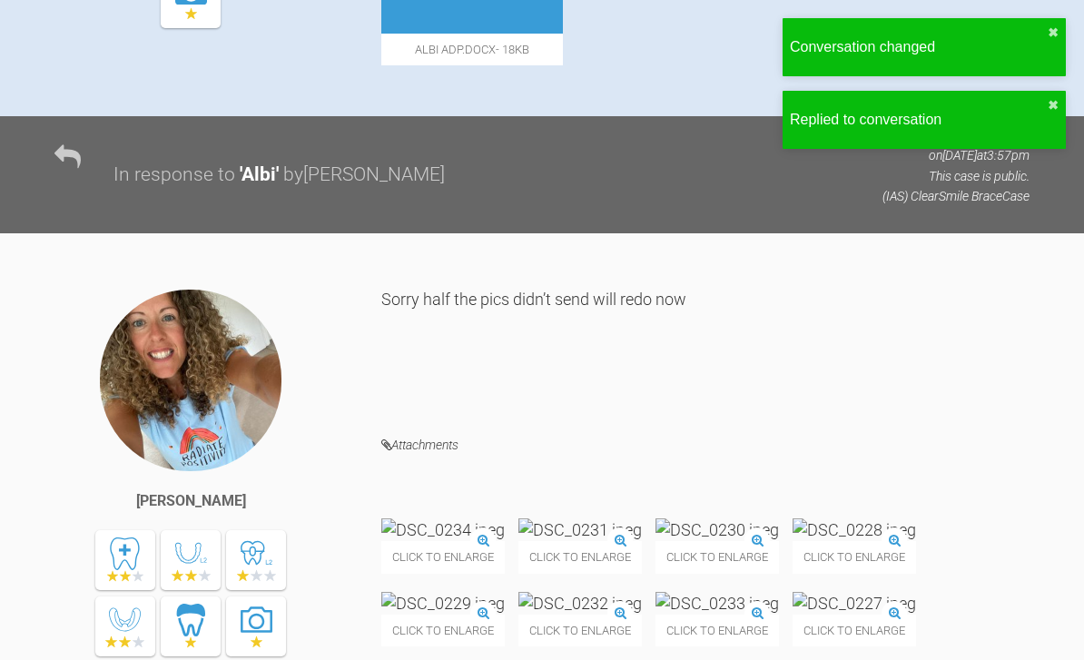
scroll to position [0, 0]
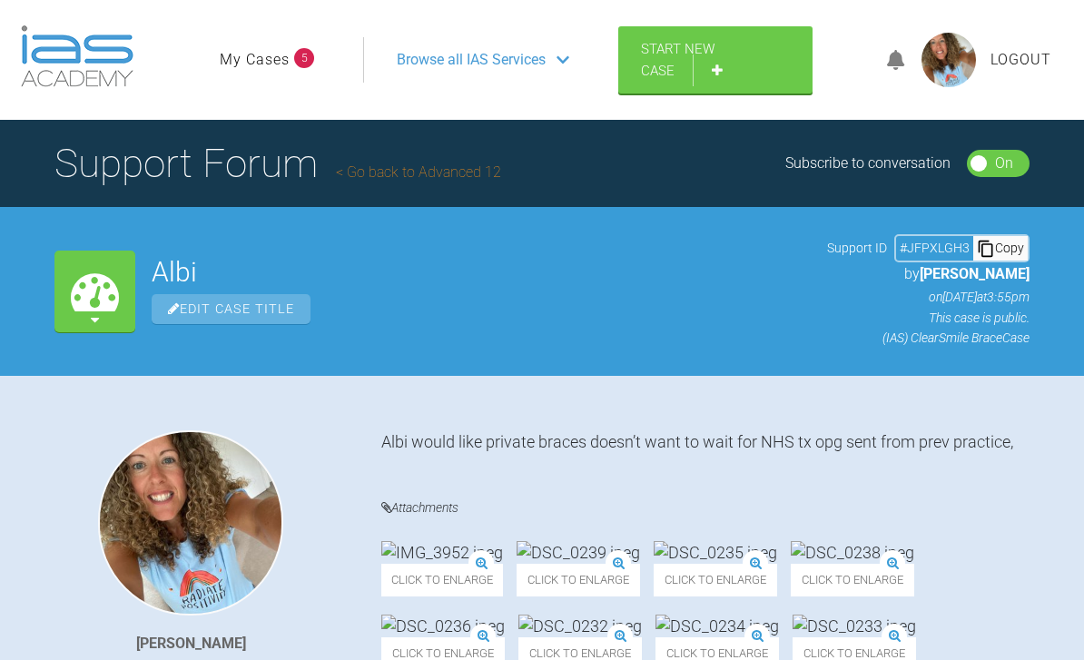
click at [276, 60] on link "My Cases" at bounding box center [255, 60] width 70 height 24
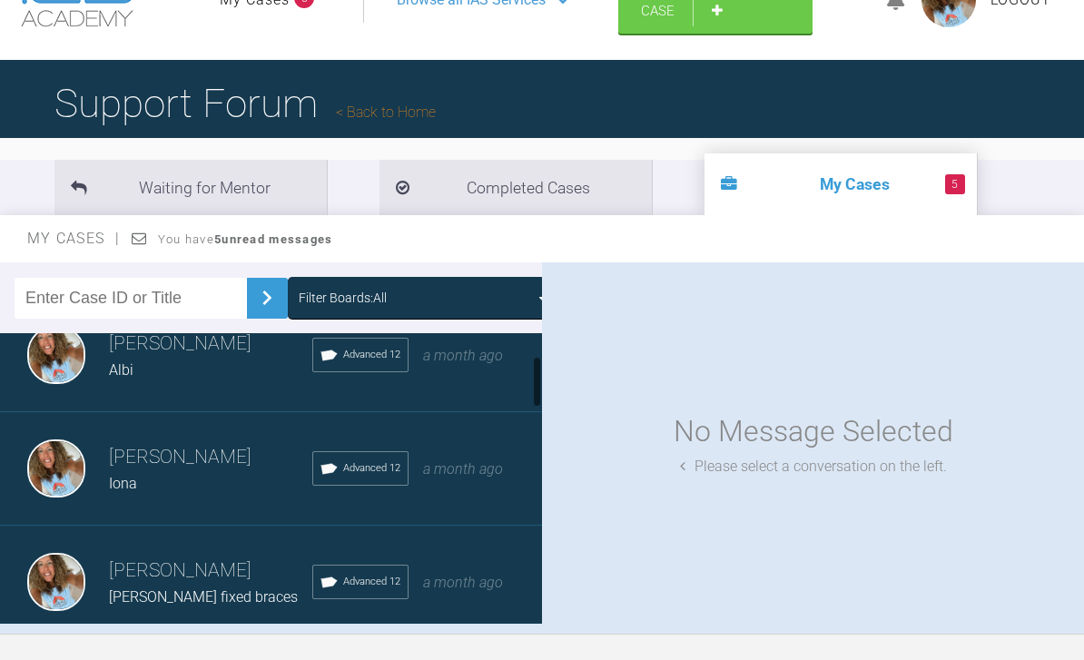
scroll to position [161, 0]
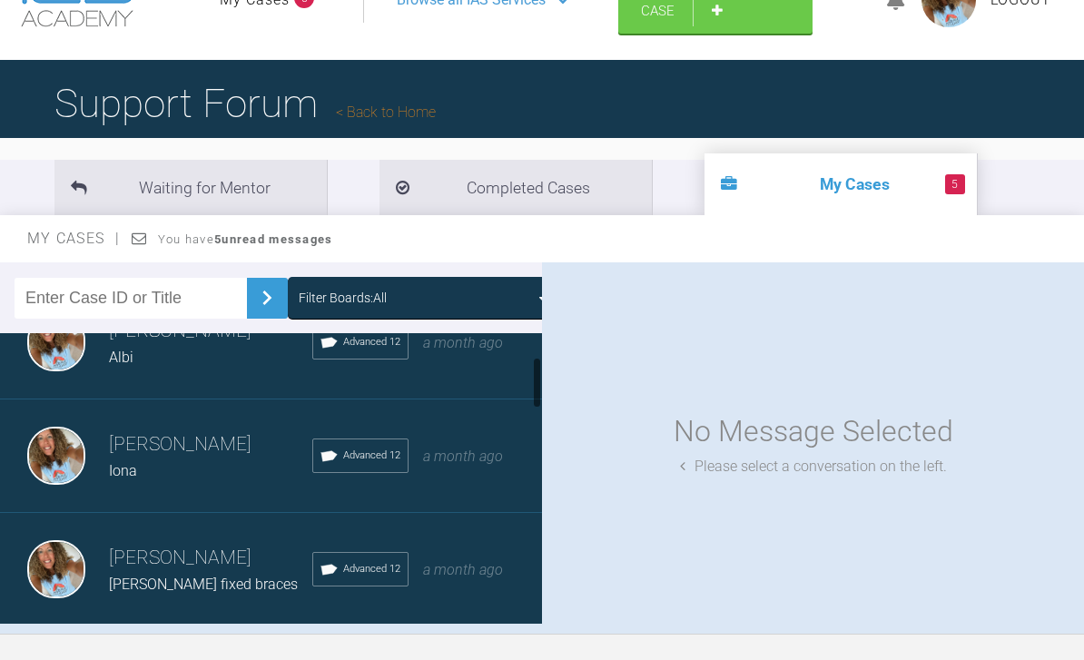
click at [504, 358] on div "[PERSON_NAME] Albi Advanced 12 a month ago" at bounding box center [271, 342] width 542 height 113
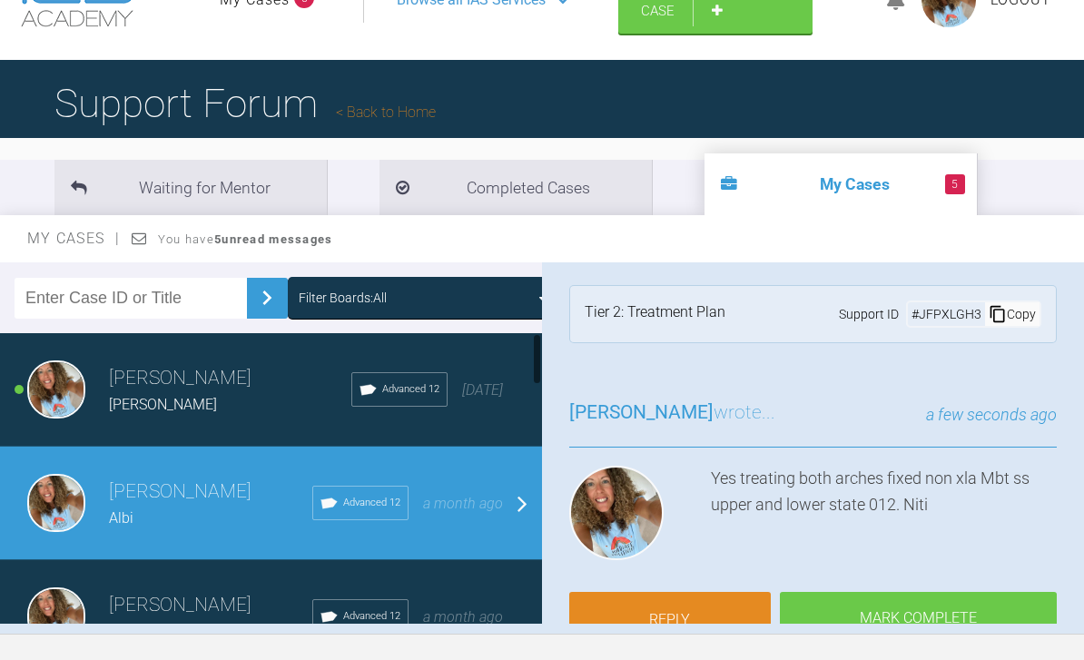
scroll to position [0, 0]
click at [495, 384] on span "[DATE]" at bounding box center [482, 389] width 41 height 17
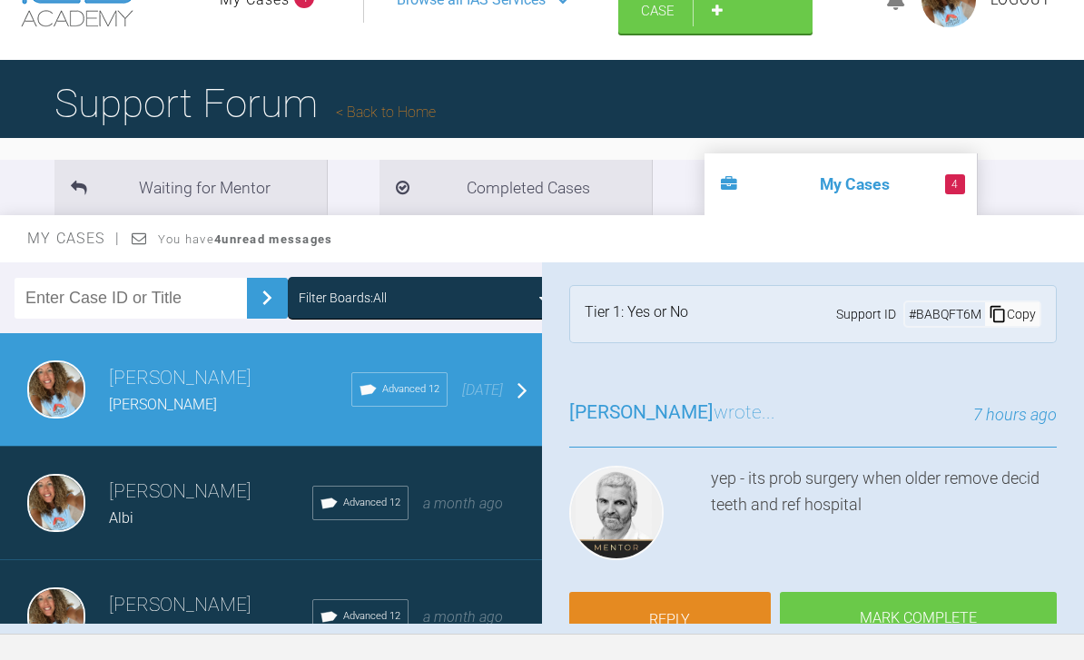
click at [691, 617] on link "Reply" at bounding box center [670, 620] width 202 height 56
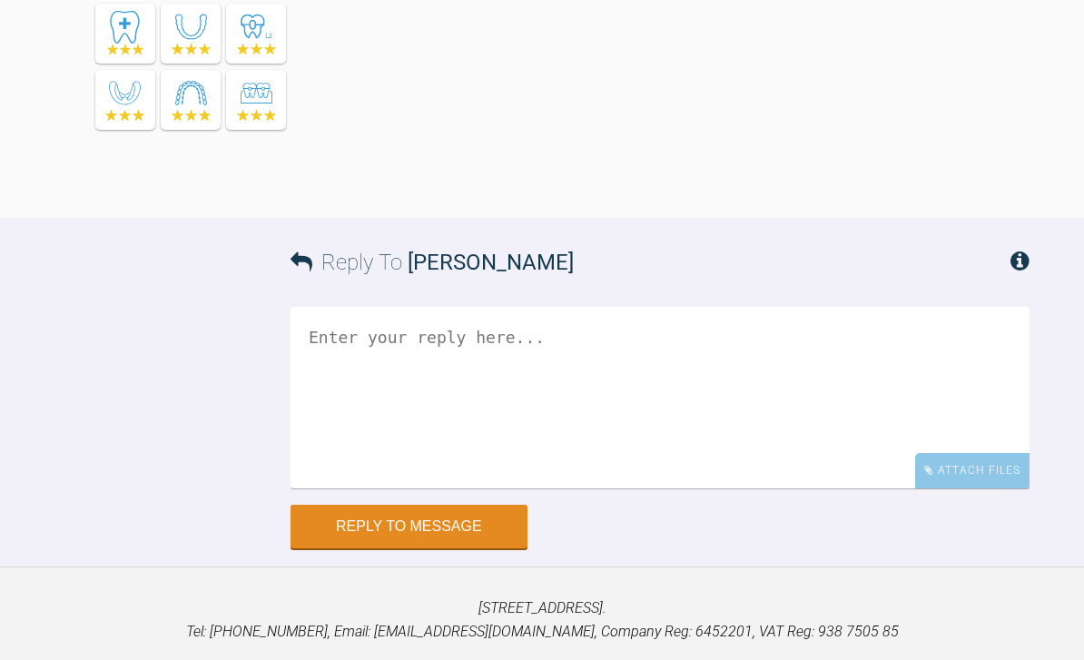
scroll to position [4967, 0]
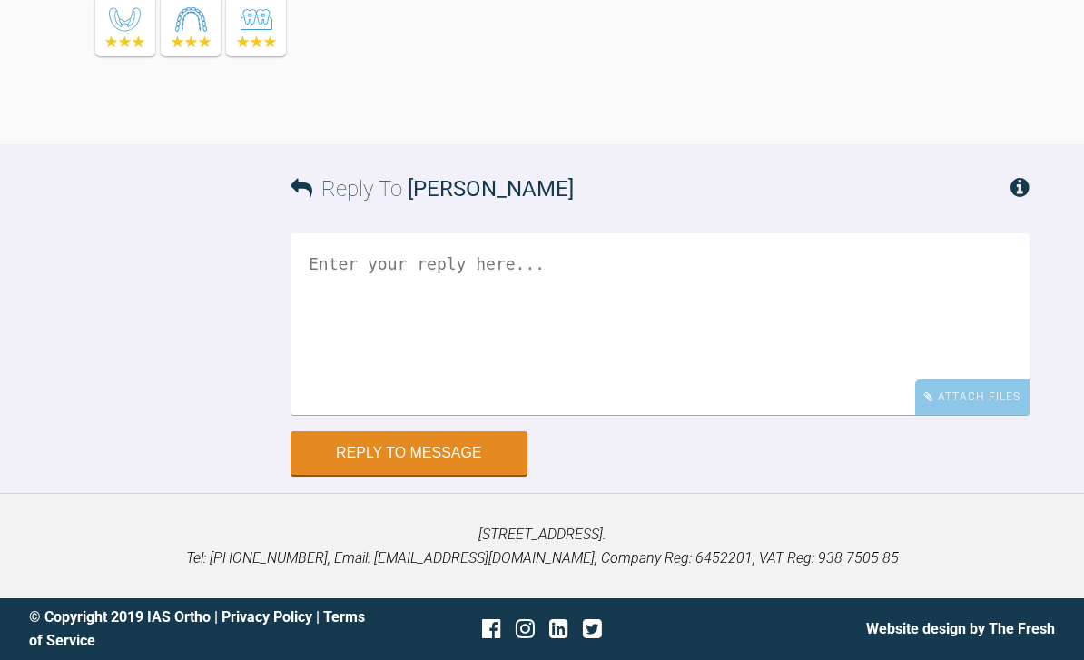
click at [912, 360] on textarea at bounding box center [660, 324] width 739 height 182
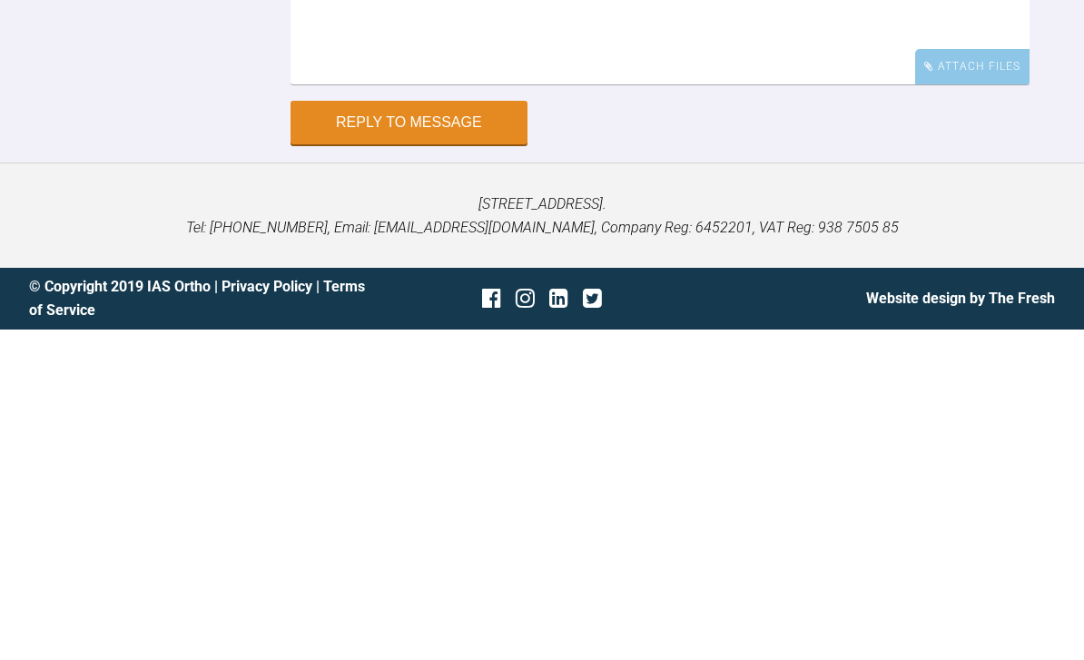
scroll to position [4888, 0]
type textarea "O"
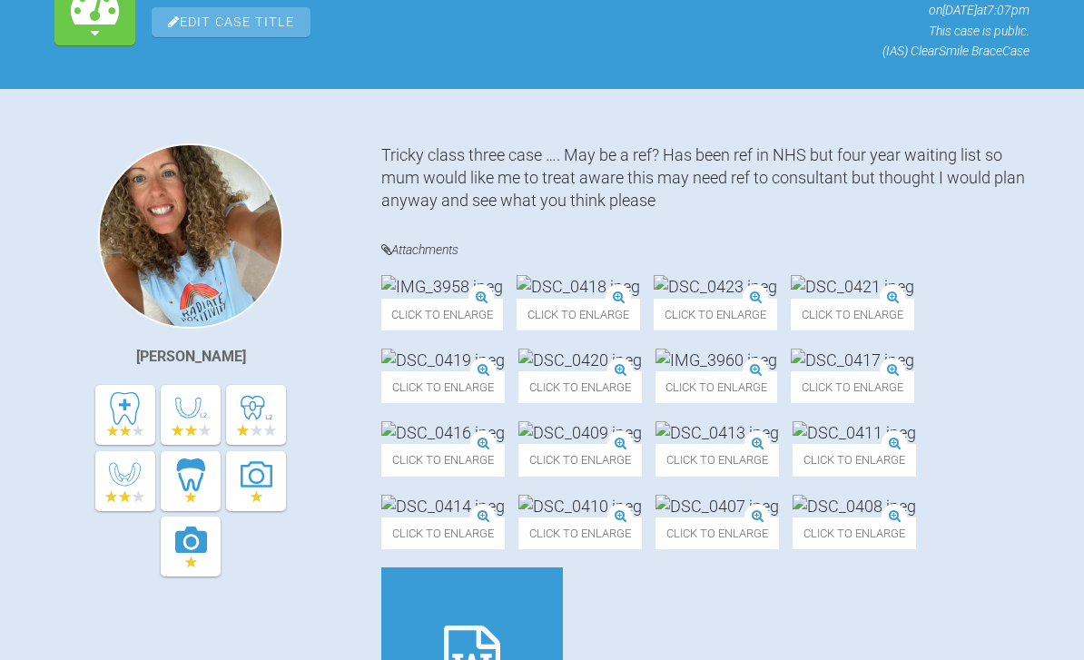
scroll to position [0, 0]
